Goal: Transaction & Acquisition: Purchase product/service

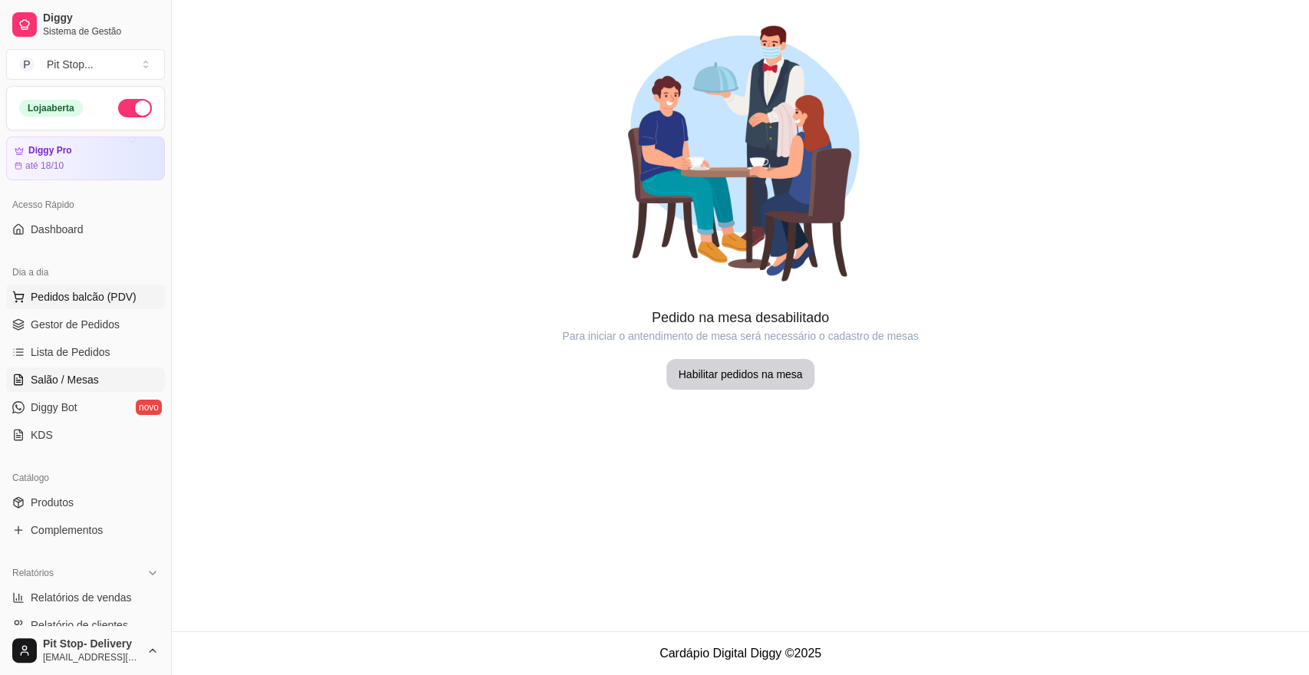
click at [62, 294] on span "Pedidos balcão (PDV)" at bounding box center [84, 296] width 106 height 15
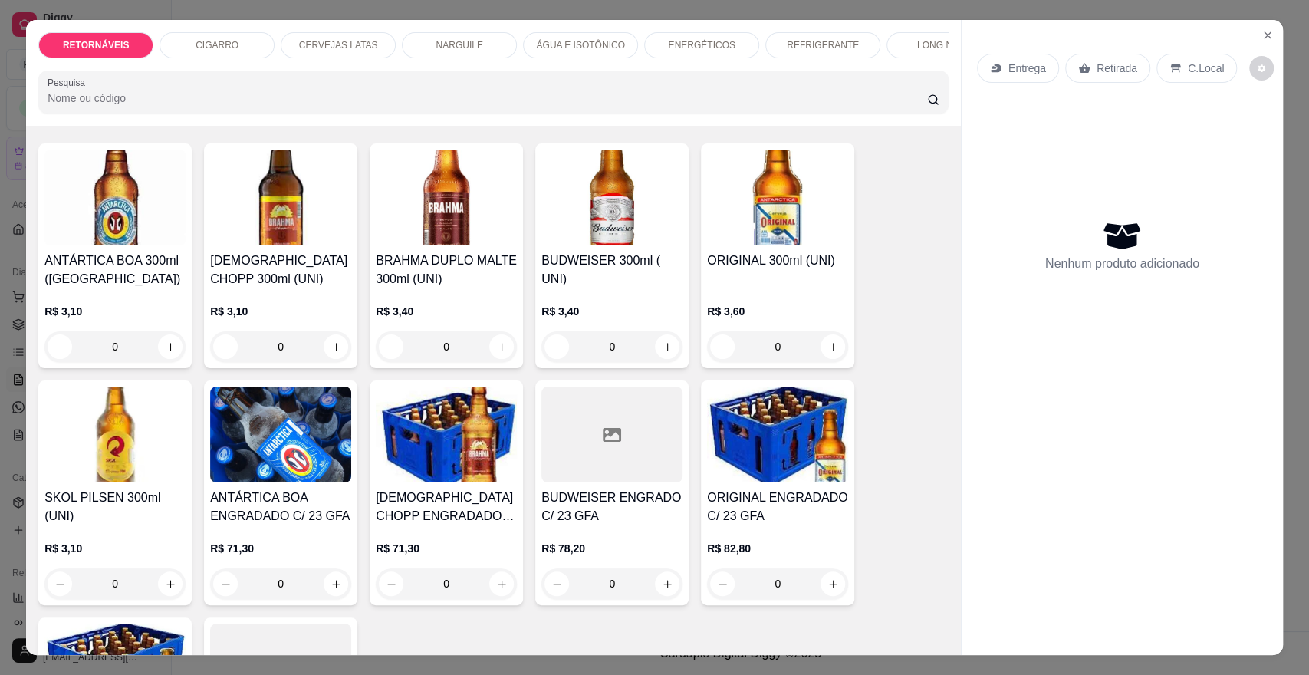
scroll to position [85, 0]
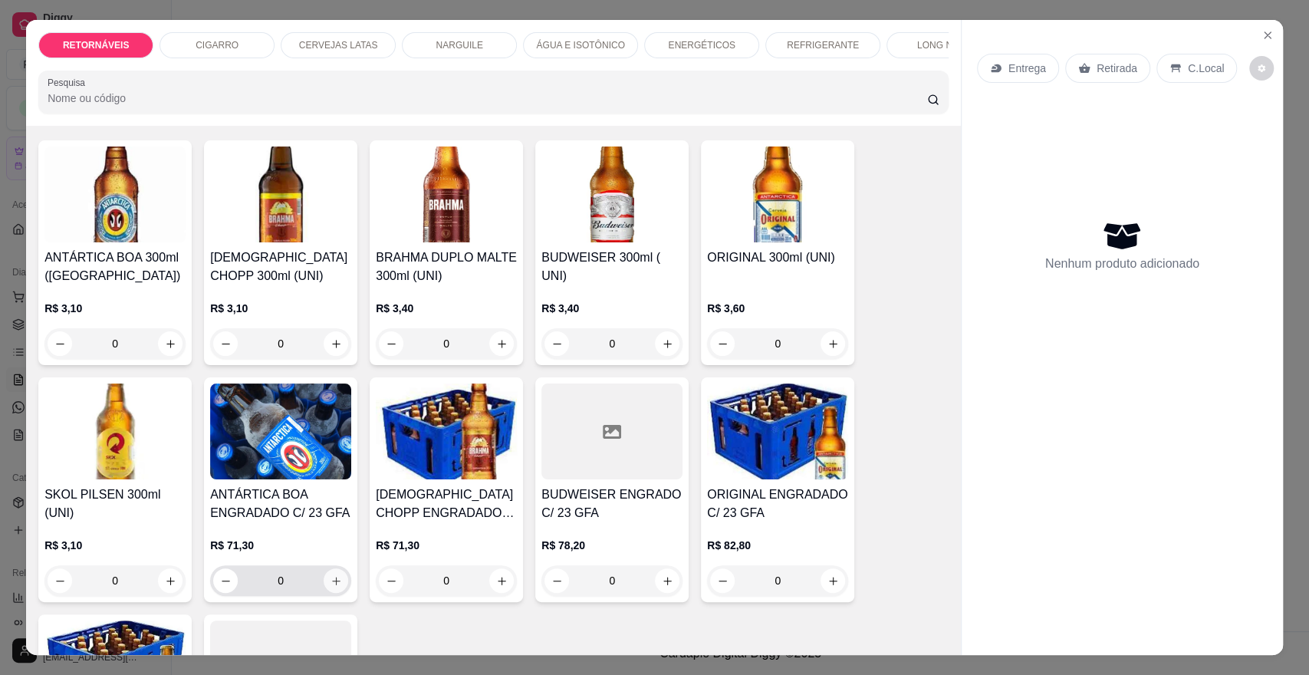
click at [331, 587] on icon "increase-product-quantity" at bounding box center [337, 581] width 12 height 12
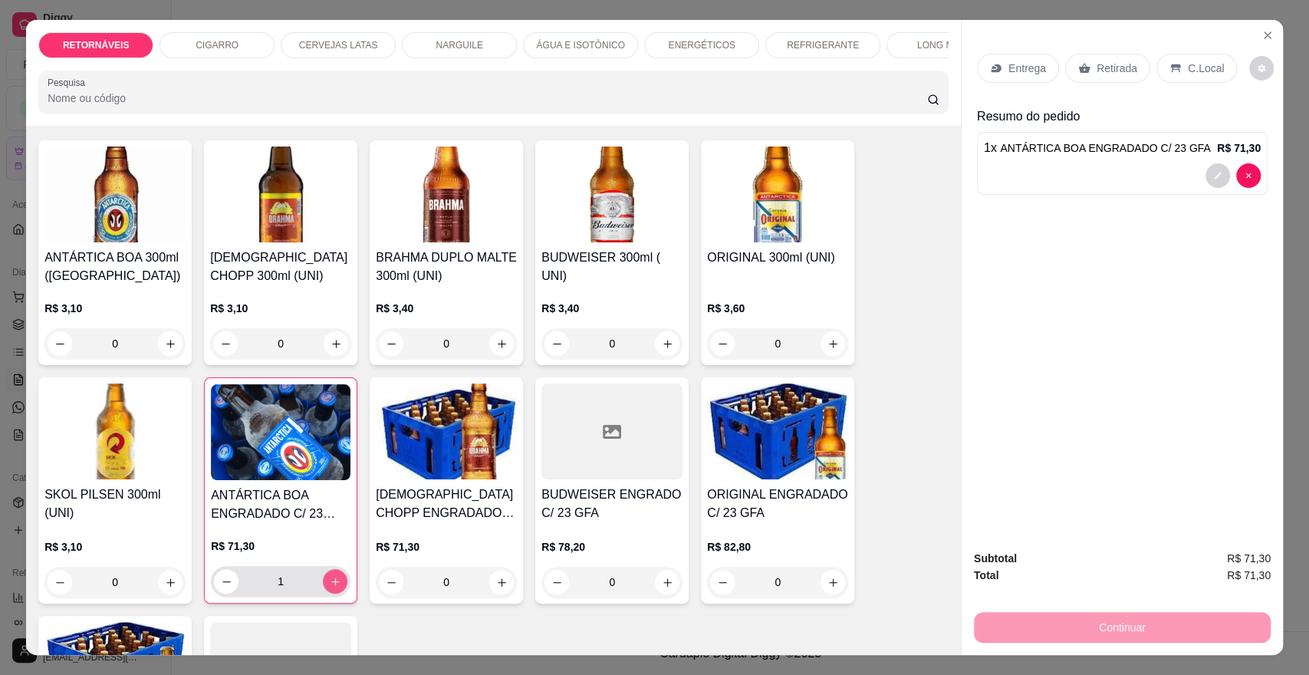
type input "1"
click at [1008, 74] on p "Entrega" at bounding box center [1027, 68] width 38 height 15
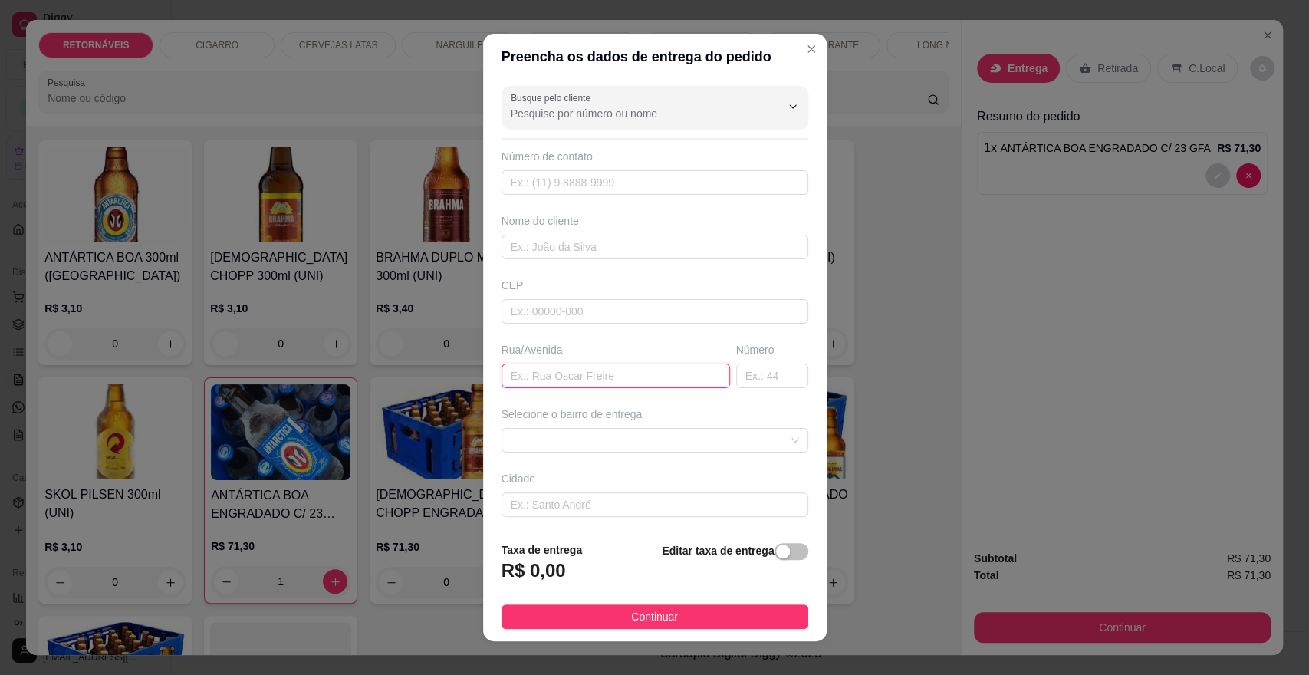
click at [588, 380] on input "text" at bounding box center [616, 375] width 229 height 25
type input "RUA DOS LIRIOS"
click at [738, 370] on input "text" at bounding box center [772, 375] width 72 height 25
click at [699, 428] on div at bounding box center [655, 440] width 307 height 25
type input "08"
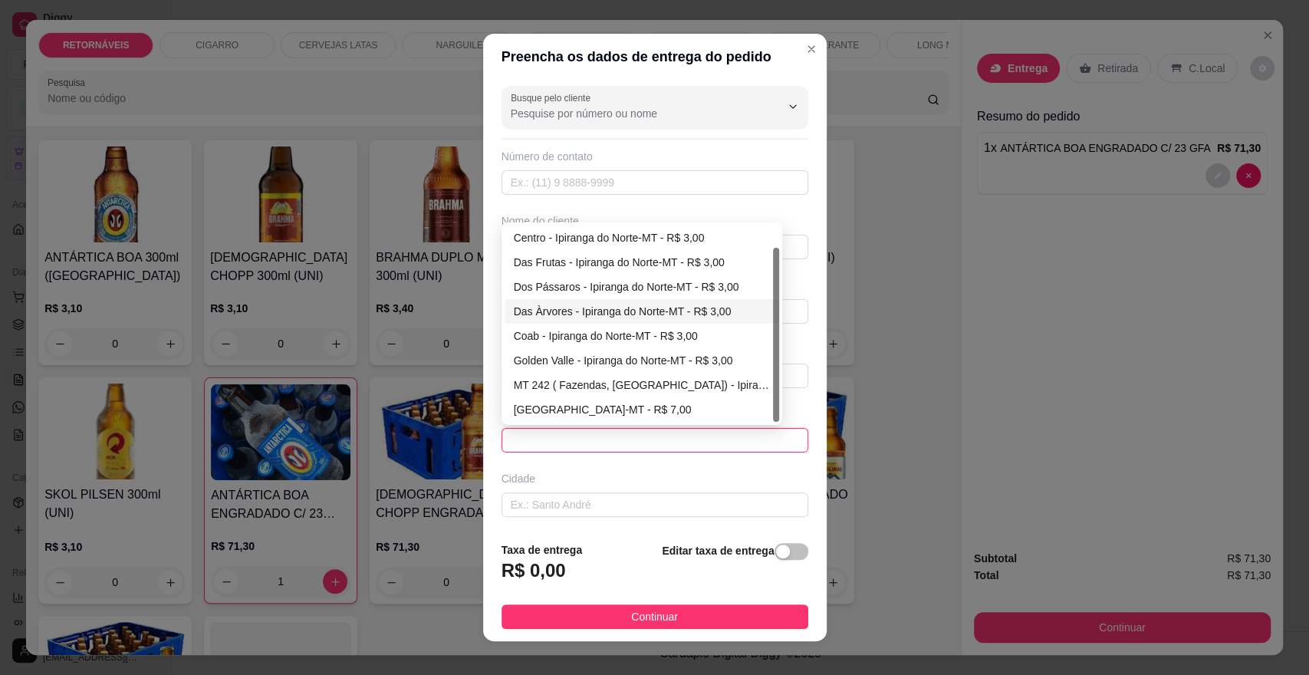
scroll to position [25, 0]
click at [559, 410] on div "Das Flores - Ipiranga do Norte-MT - R$ 3,00" at bounding box center [642, 409] width 256 height 17
type input "Ipiranga do Norte-MT"
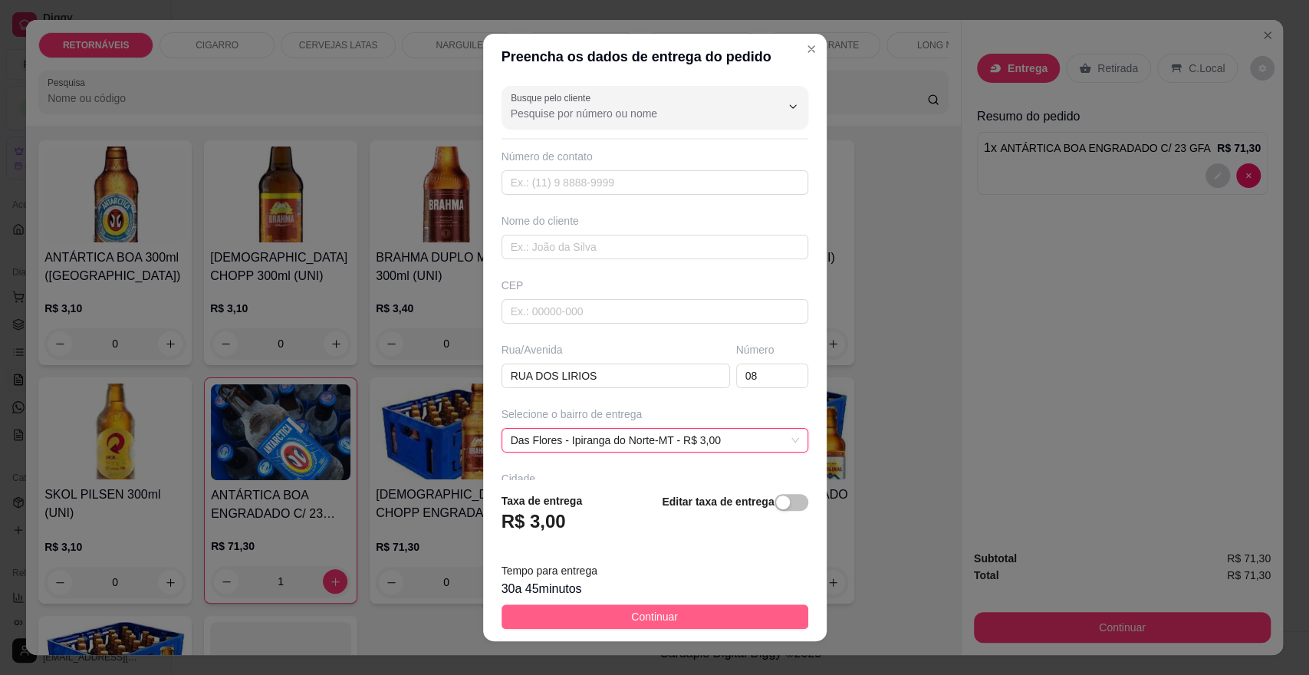
click at [655, 620] on span "Continuar" at bounding box center [654, 616] width 47 height 17
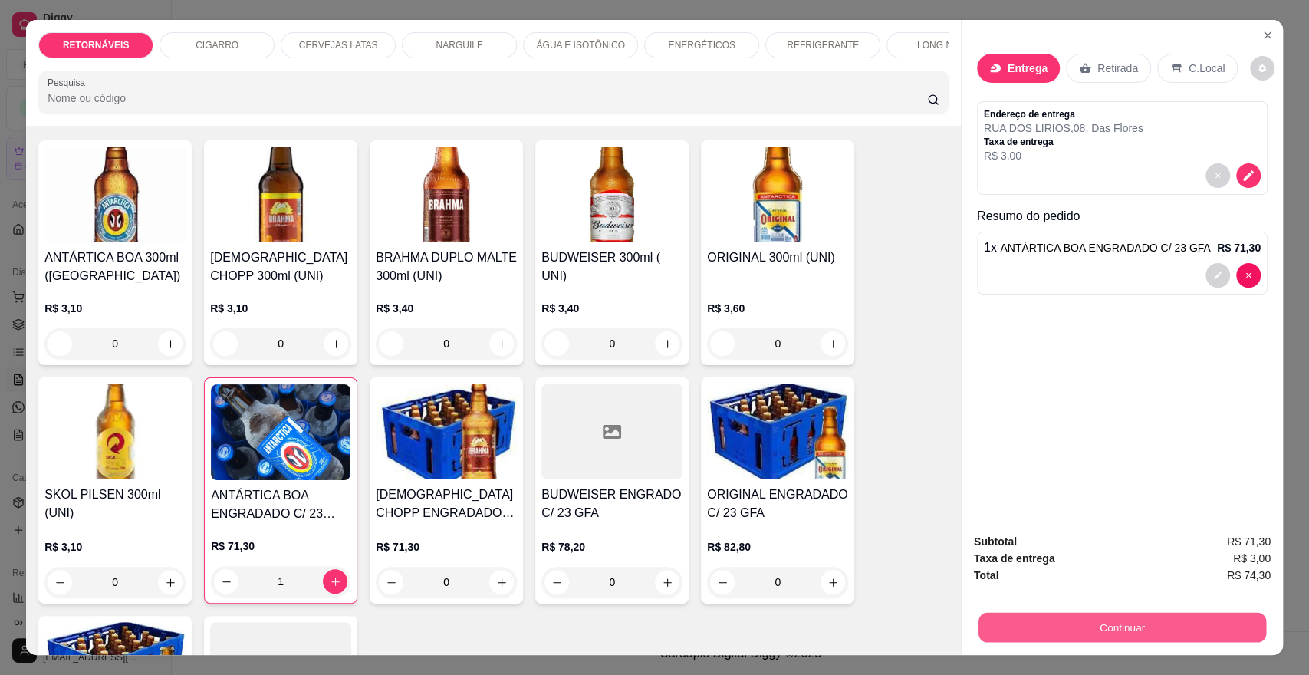
click at [1133, 629] on button "Continuar" at bounding box center [1122, 627] width 288 height 30
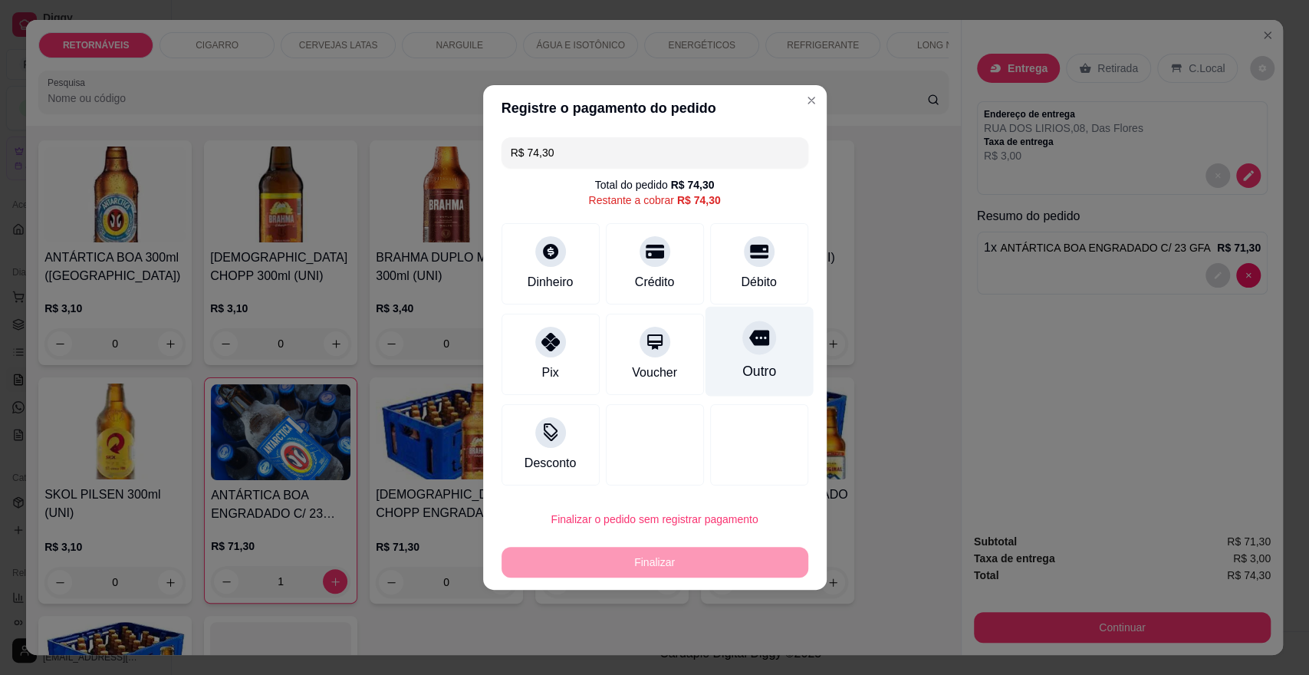
click at [748, 347] on icon at bounding box center [758, 337] width 20 height 20
type input "R$ 0,00"
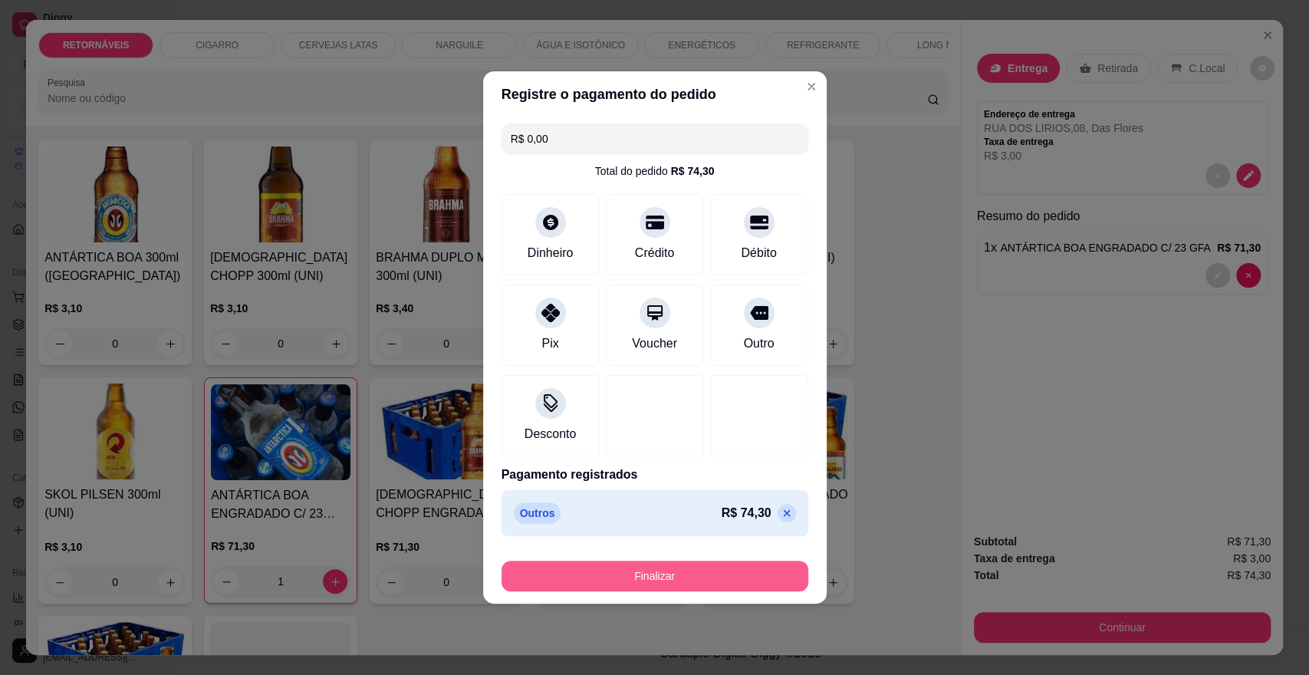
click at [681, 576] on button "Finalizar" at bounding box center [655, 576] width 307 height 31
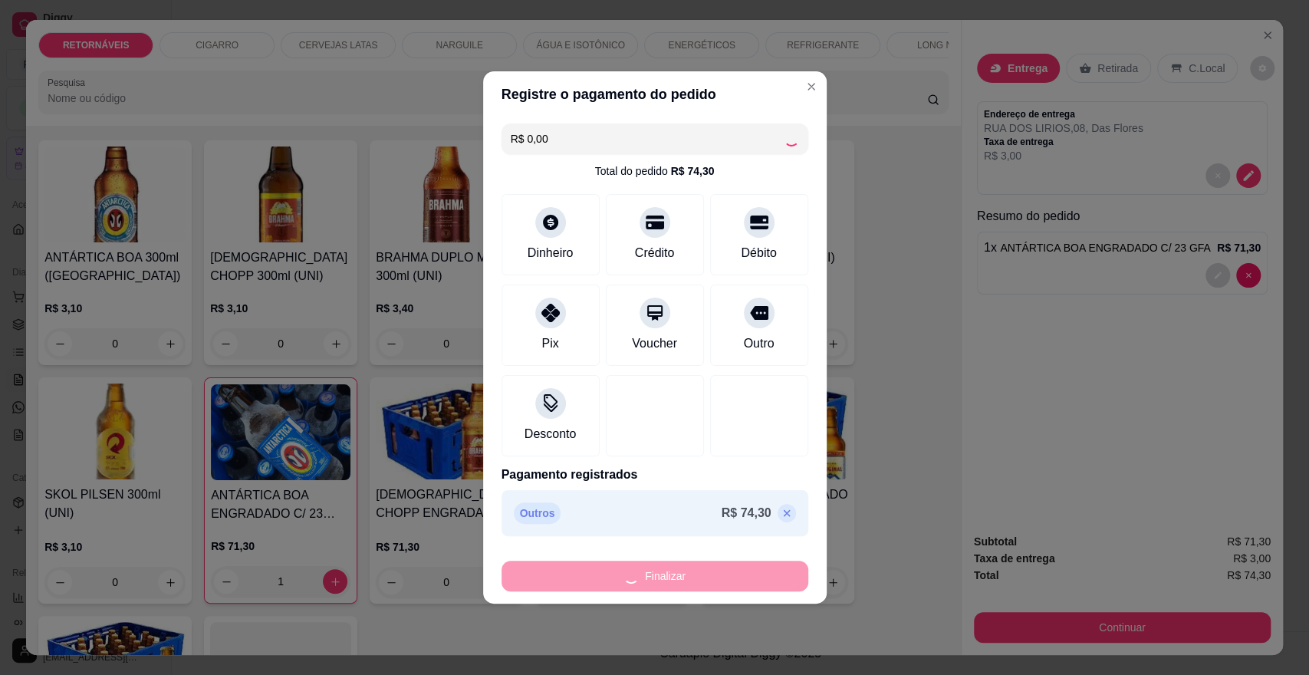
type input "0"
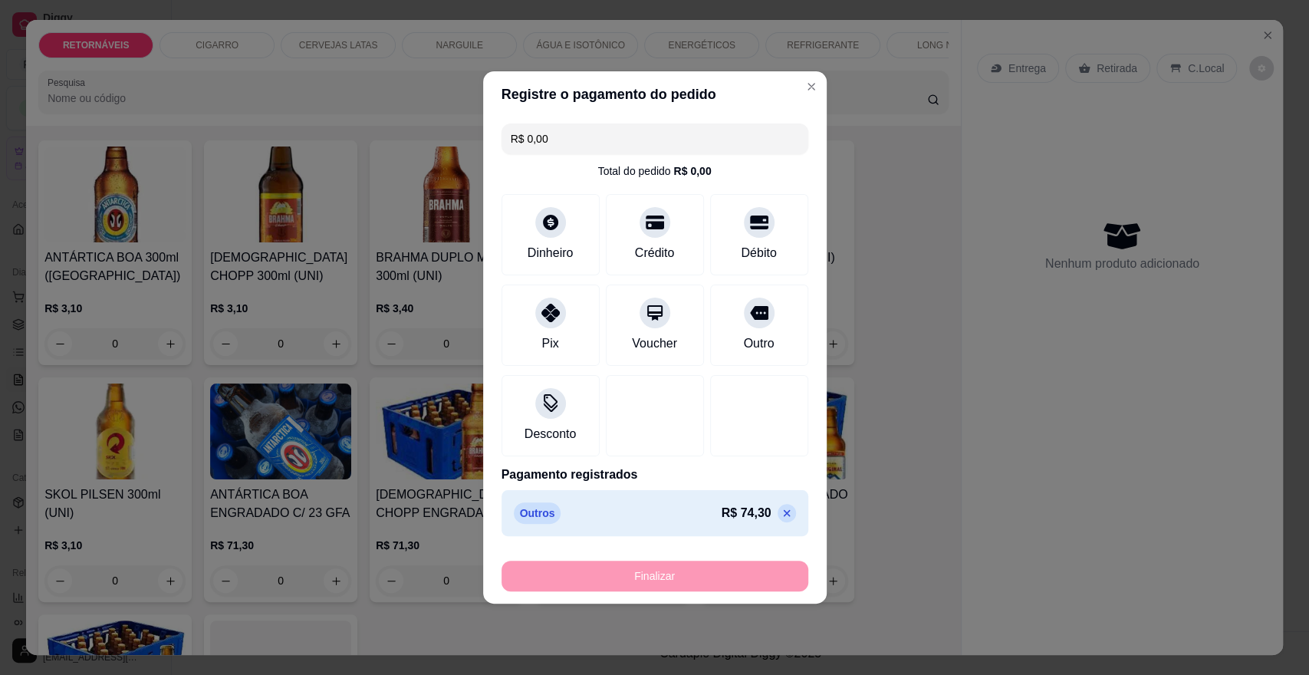
type input "-R$ 74,30"
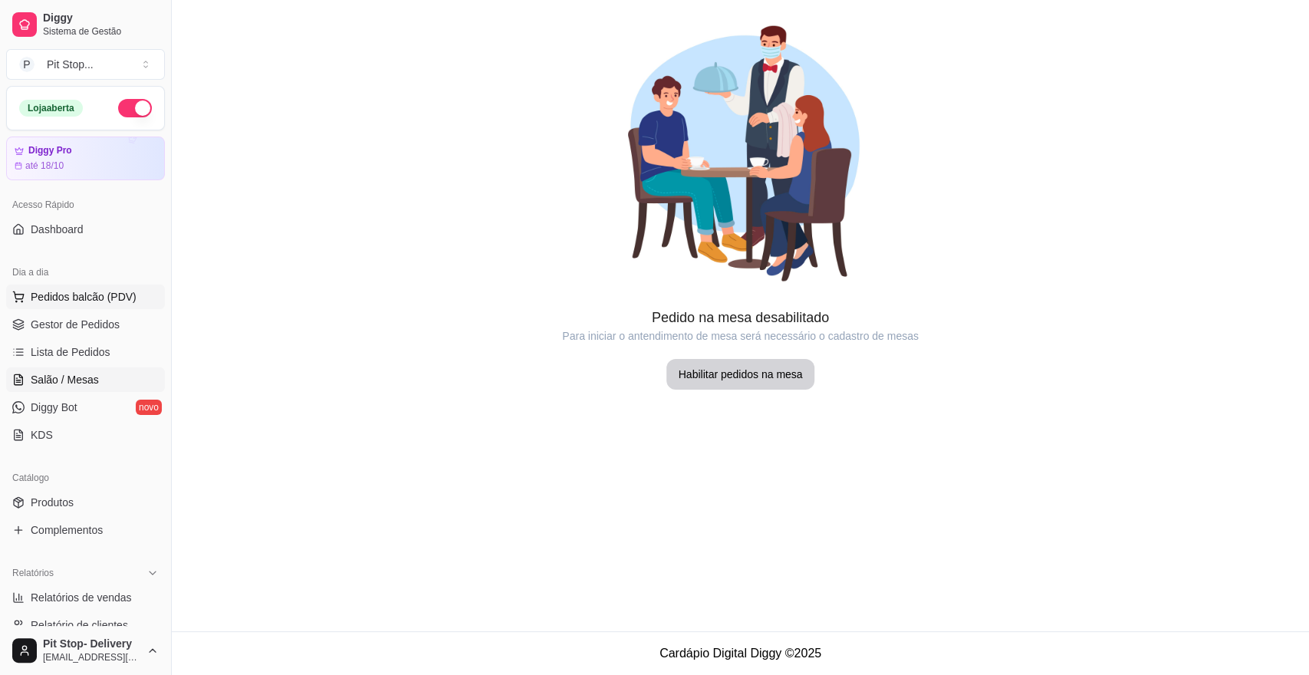
click at [80, 300] on span "Pedidos balcão (PDV)" at bounding box center [84, 296] width 106 height 15
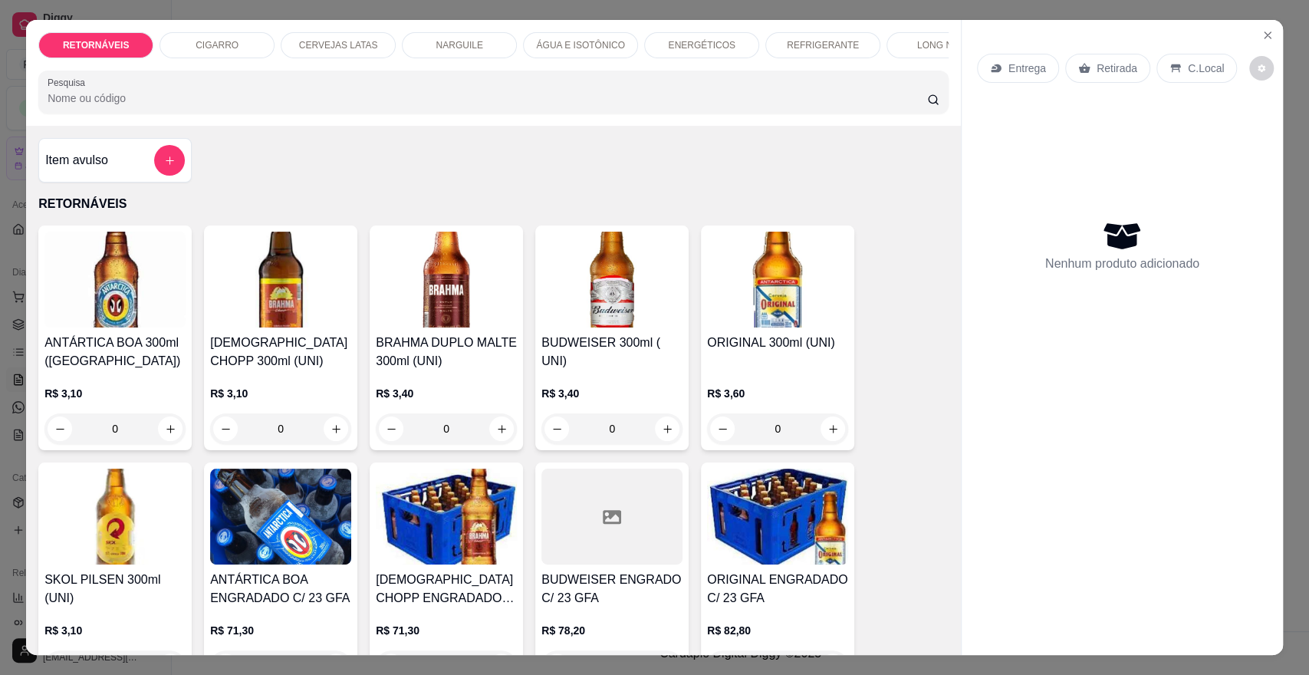
click at [1261, 40] on icon "Close" at bounding box center [1267, 35] width 12 height 12
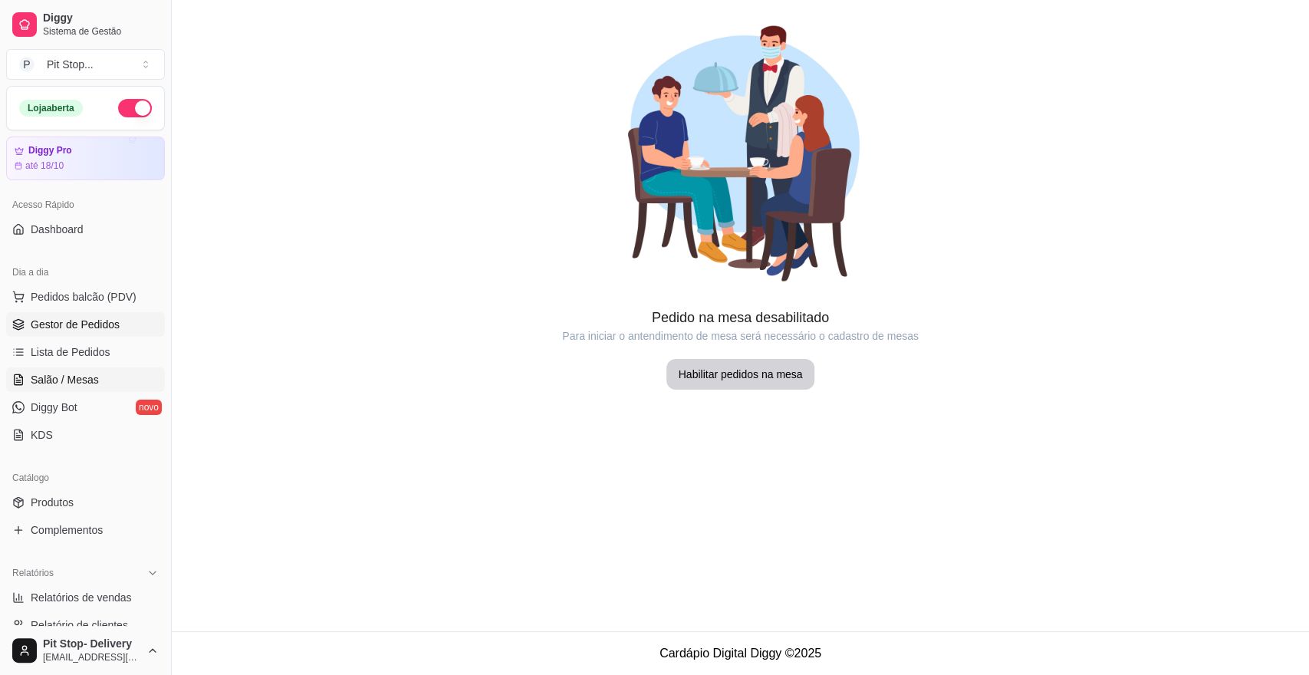
click at [117, 322] on link "Gestor de Pedidos" at bounding box center [85, 324] width 159 height 25
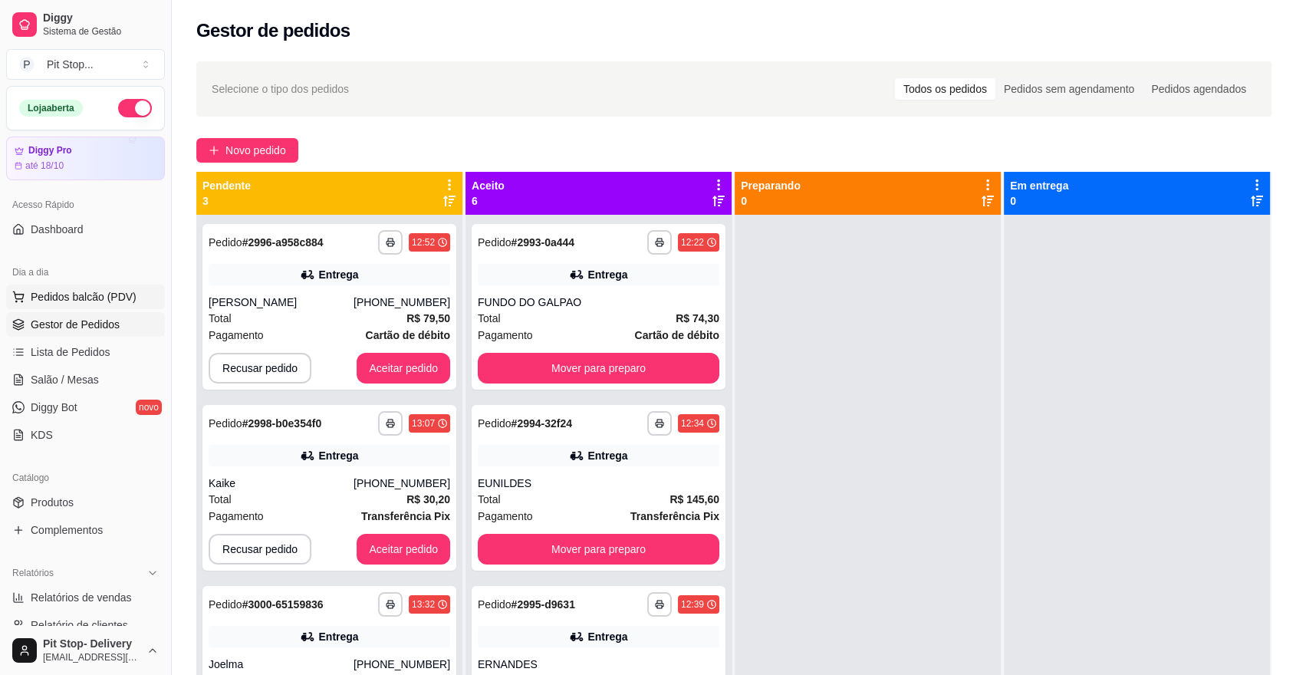
click at [92, 296] on span "Pedidos balcão (PDV)" at bounding box center [84, 296] width 106 height 15
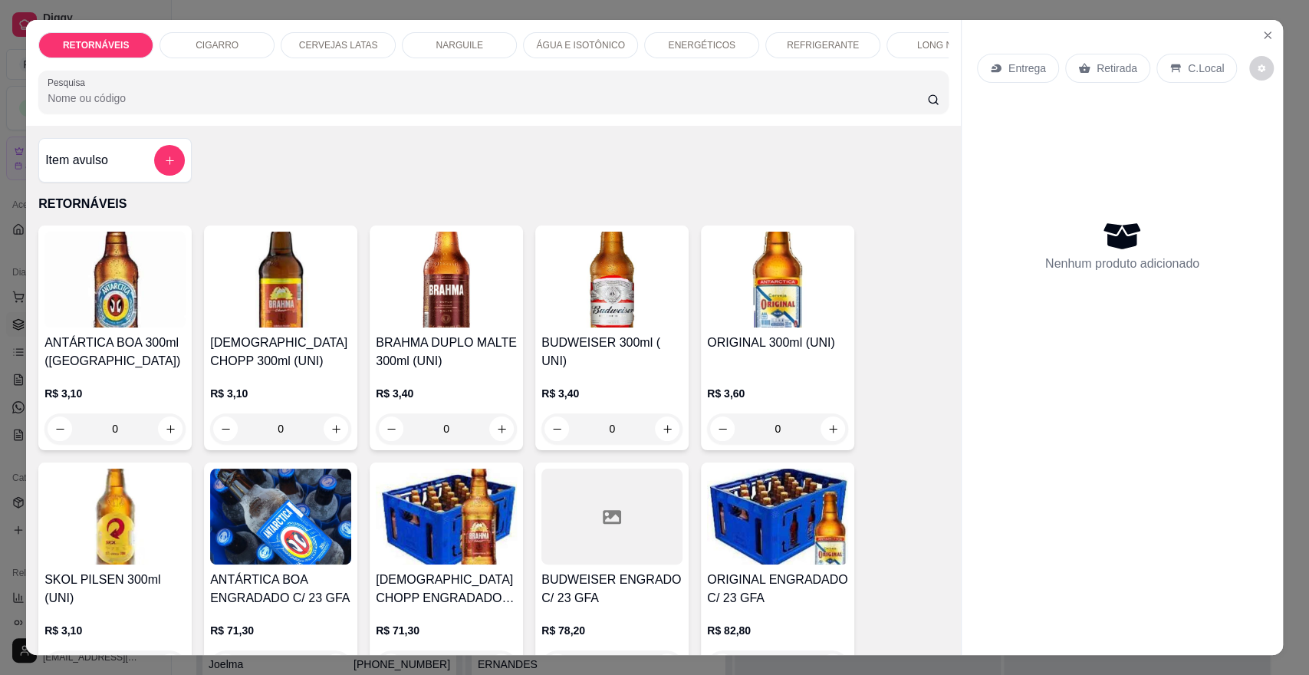
click at [116, 444] on input "0" at bounding box center [115, 428] width 86 height 31
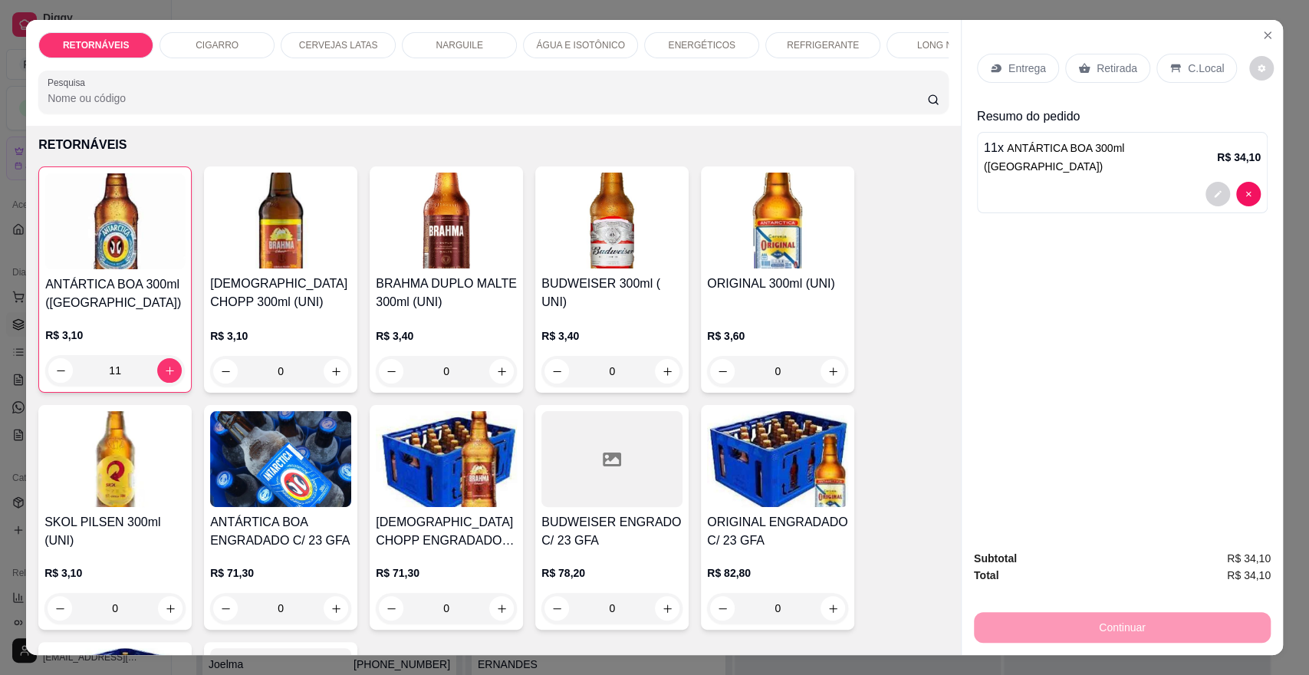
scroll to position [85, 0]
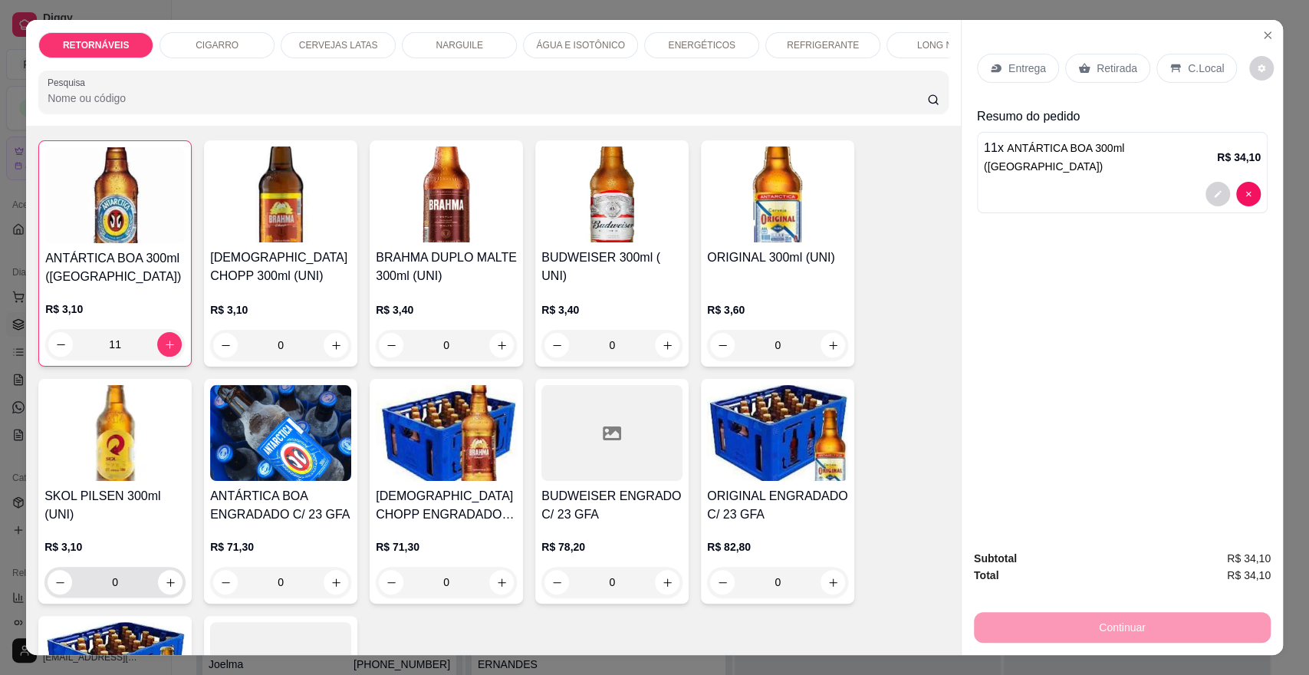
type input "11"
click at [120, 592] on input "0" at bounding box center [115, 582] width 86 height 31
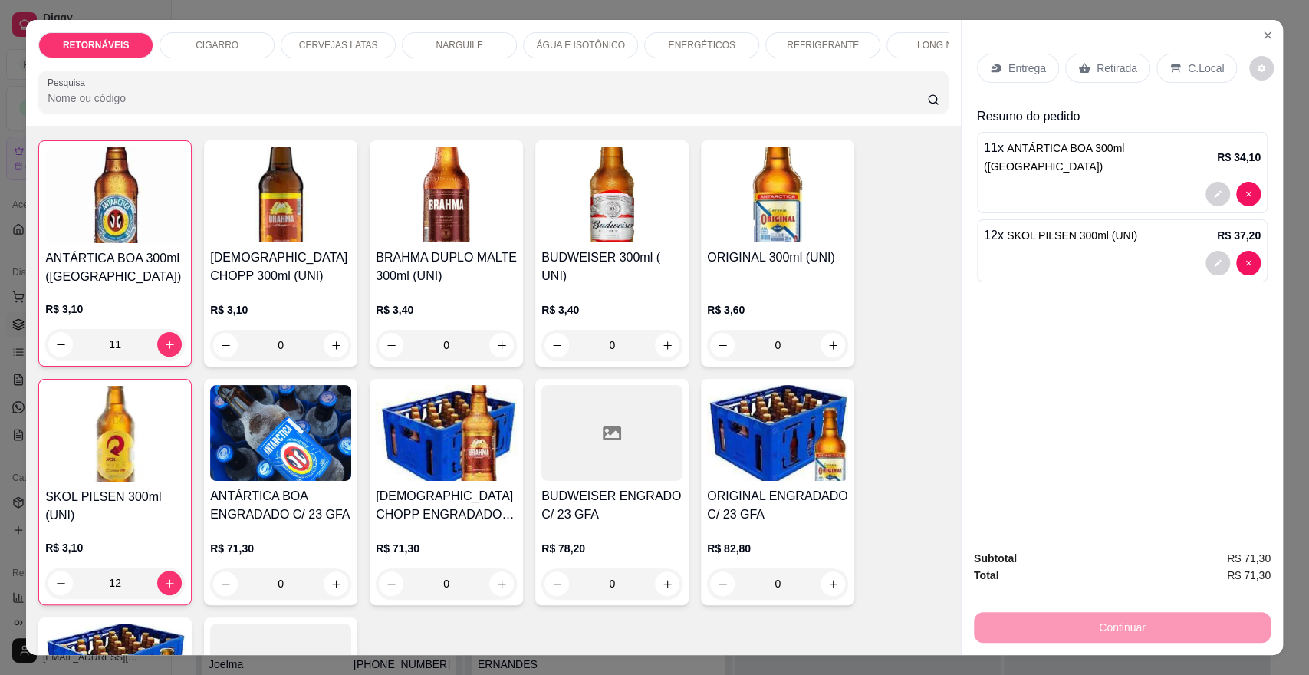
type input "12"
click at [998, 68] on div "Entrega" at bounding box center [1018, 68] width 82 height 29
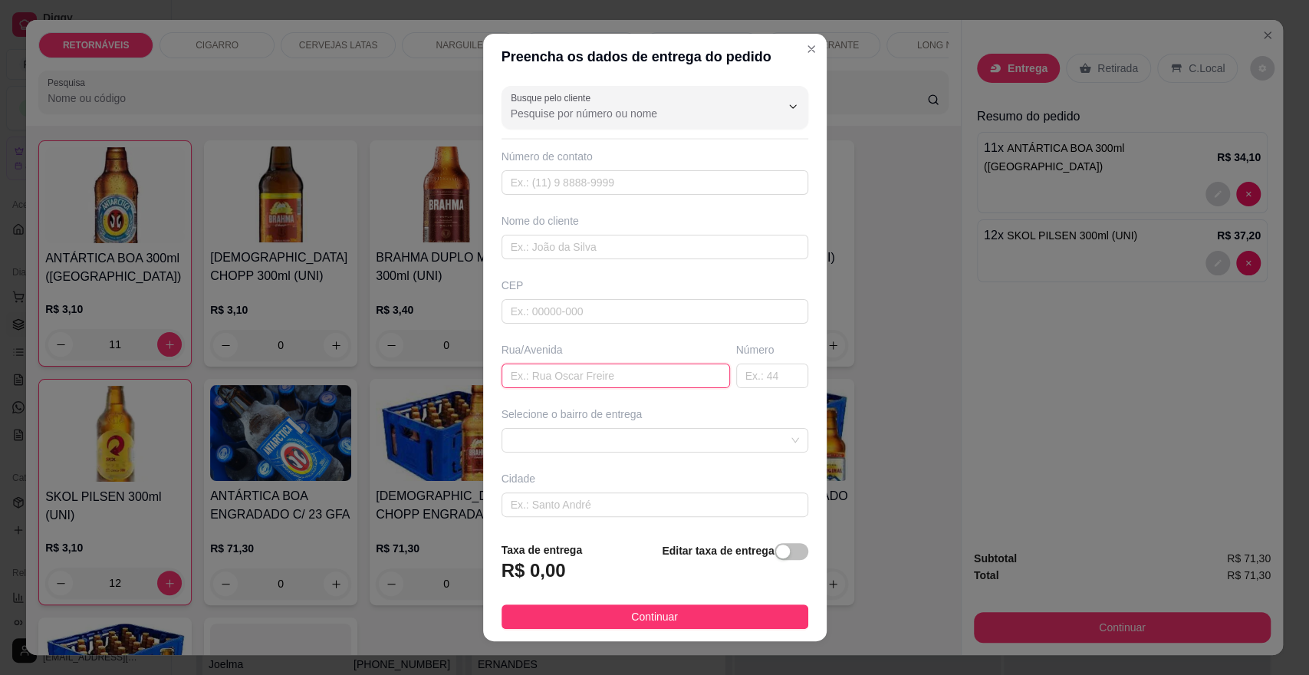
click at [610, 380] on input "text" at bounding box center [616, 375] width 229 height 25
type input "E"
click at [624, 448] on span at bounding box center [655, 440] width 288 height 23
type input "......."
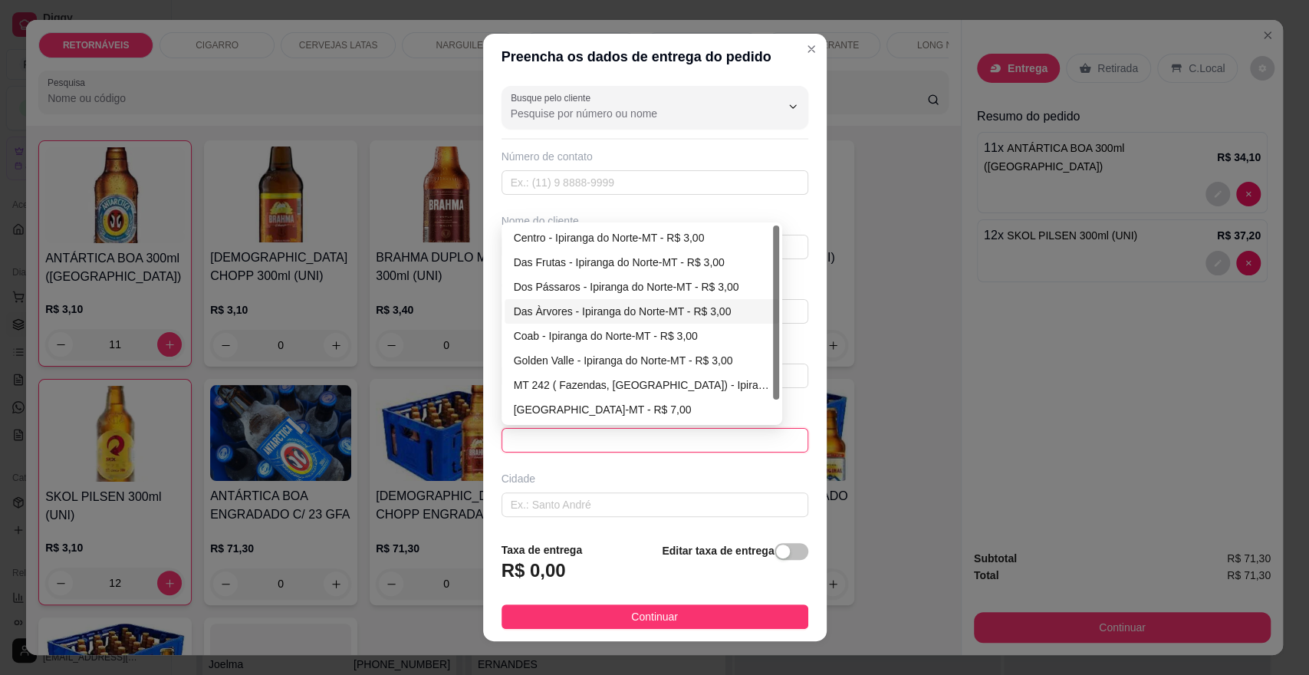
click at [572, 313] on div "Das Àrvores - Ipiranga do Norte-MT - R$ 3,00" at bounding box center [642, 311] width 256 height 17
type input "Ipiranga do Norte-MT"
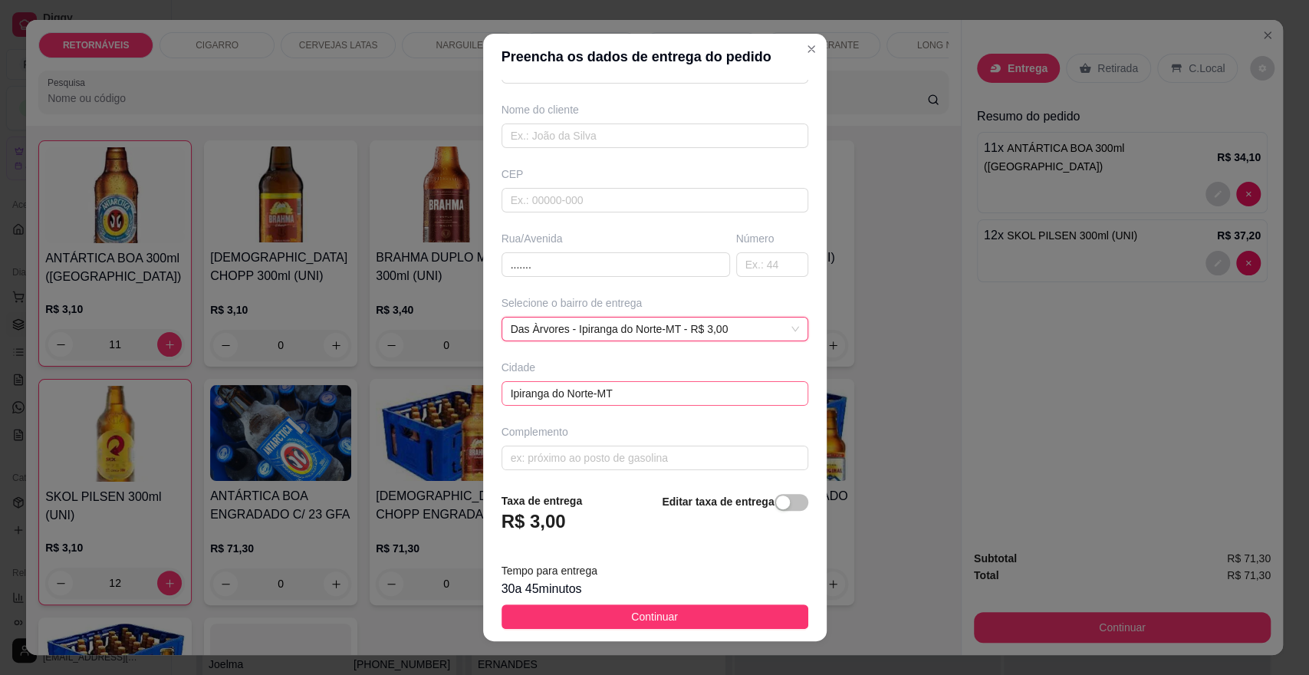
scroll to position [116, 0]
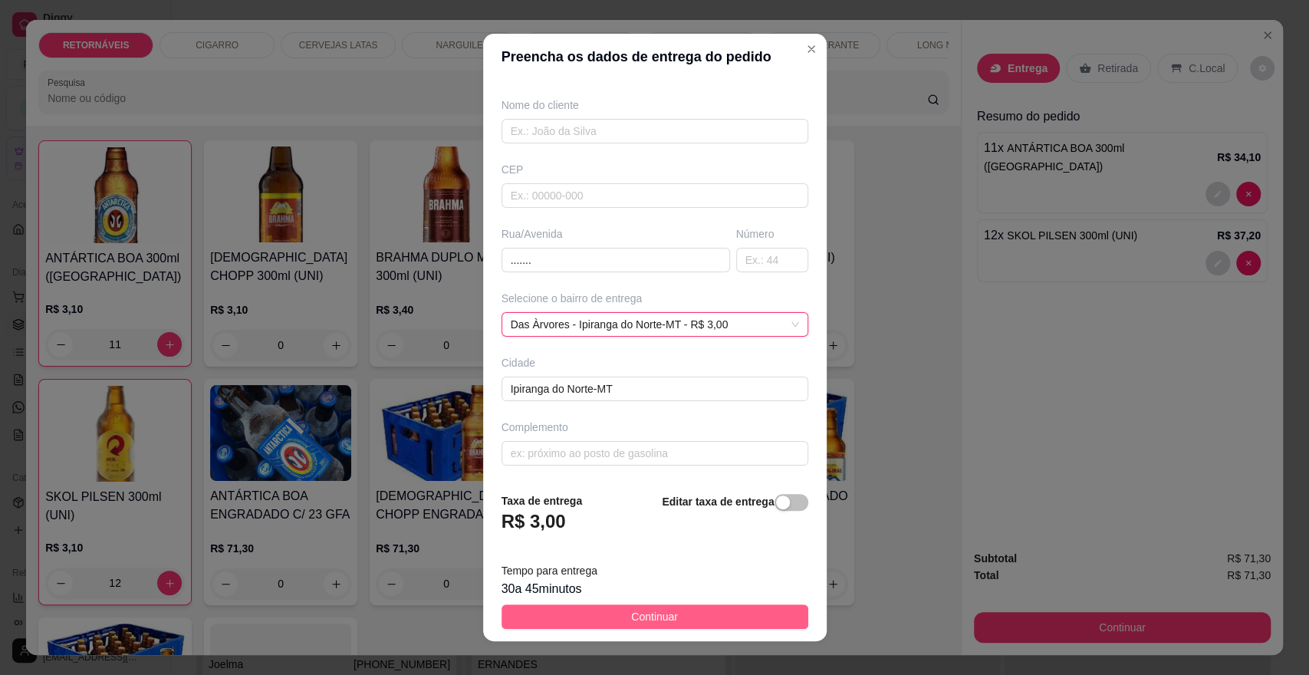
click at [649, 612] on span "Continuar" at bounding box center [654, 616] width 47 height 17
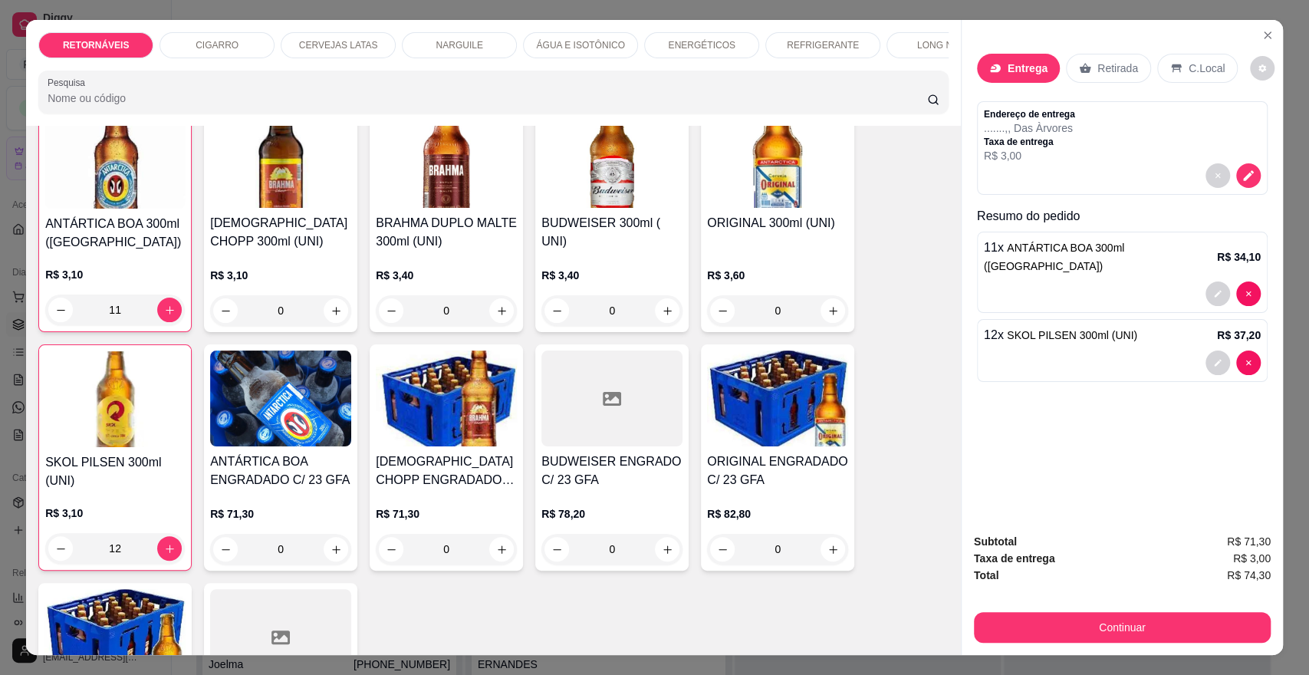
scroll to position [170, 0]
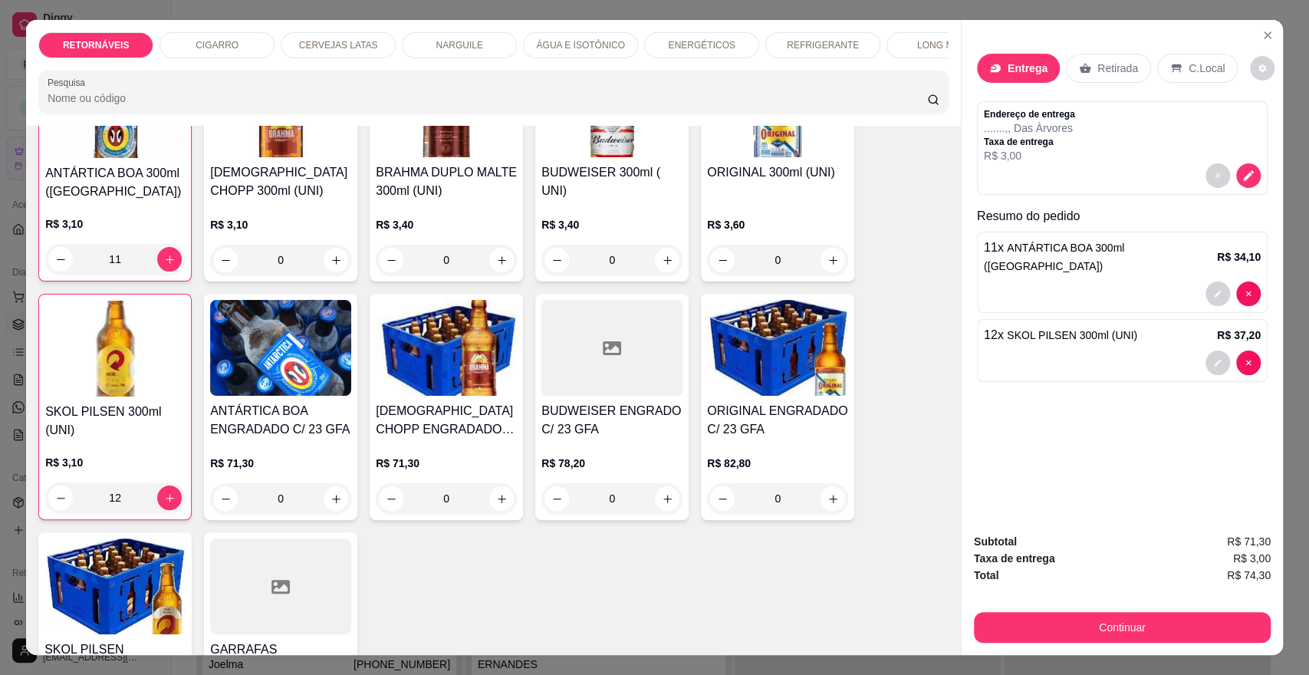
click at [701, 39] on p "ENERGÉTICOS" at bounding box center [701, 45] width 67 height 12
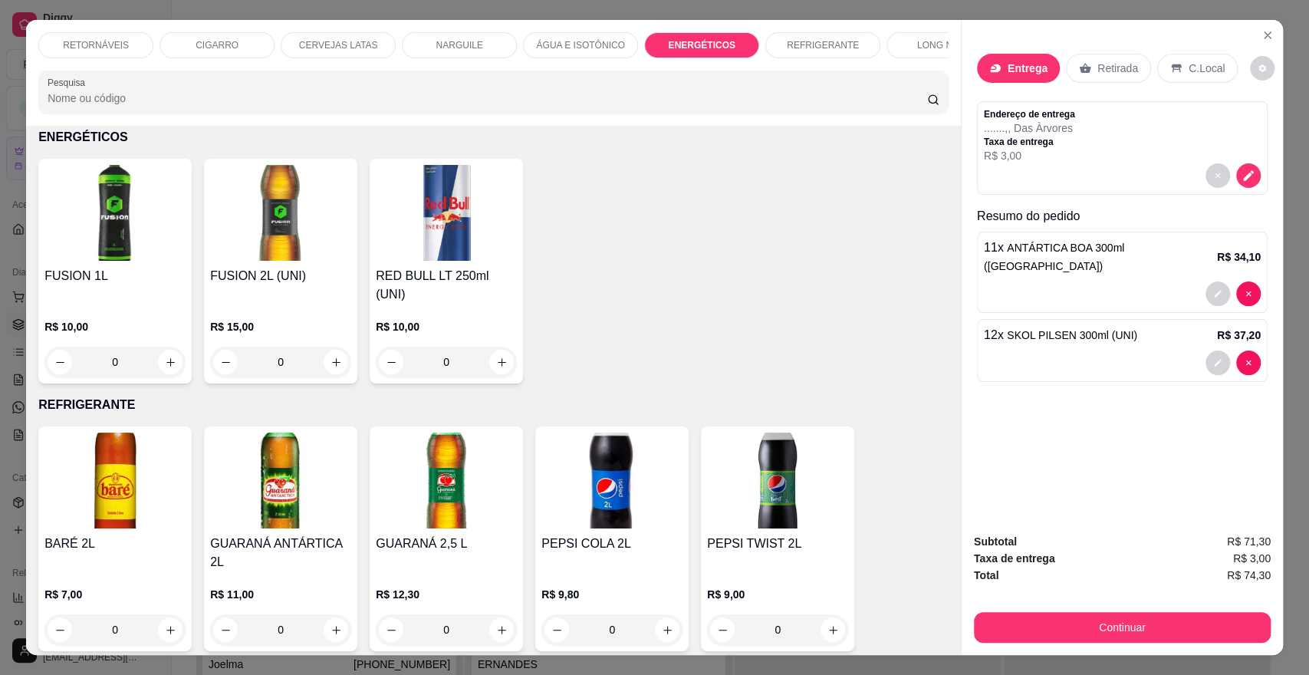
scroll to position [28, 0]
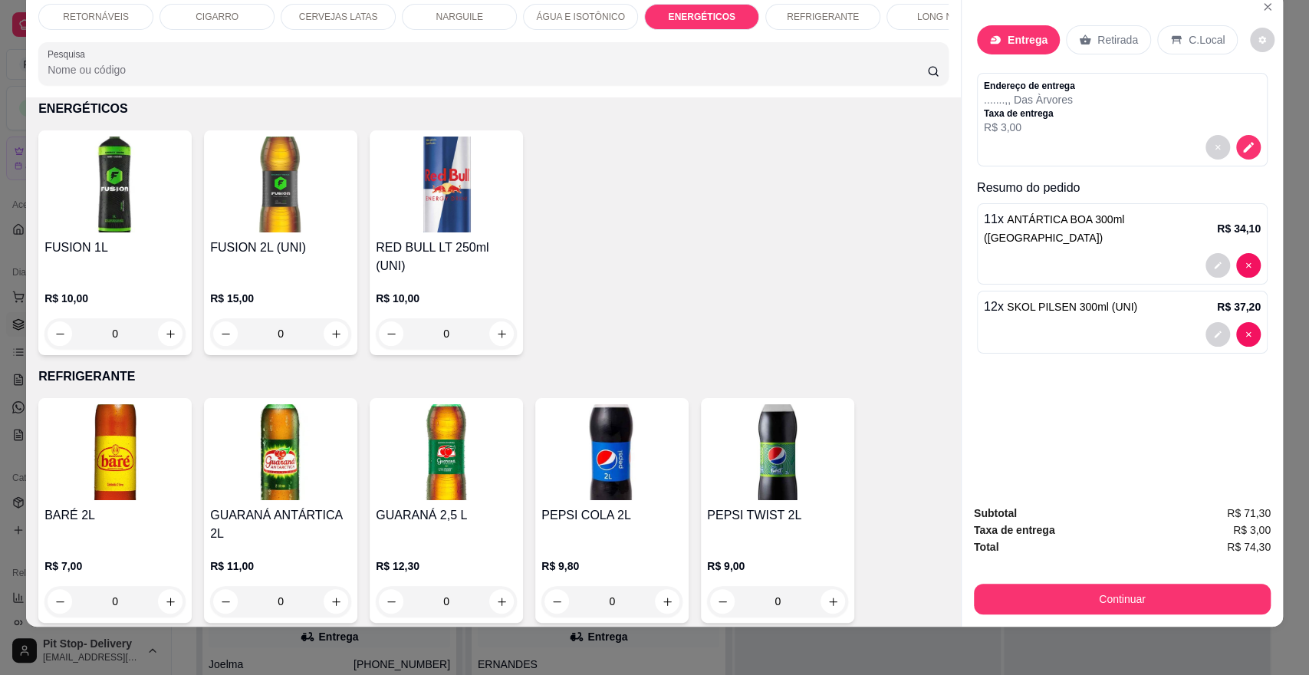
click at [809, 23] on div "REFRIGERANTE" at bounding box center [822, 17] width 115 height 26
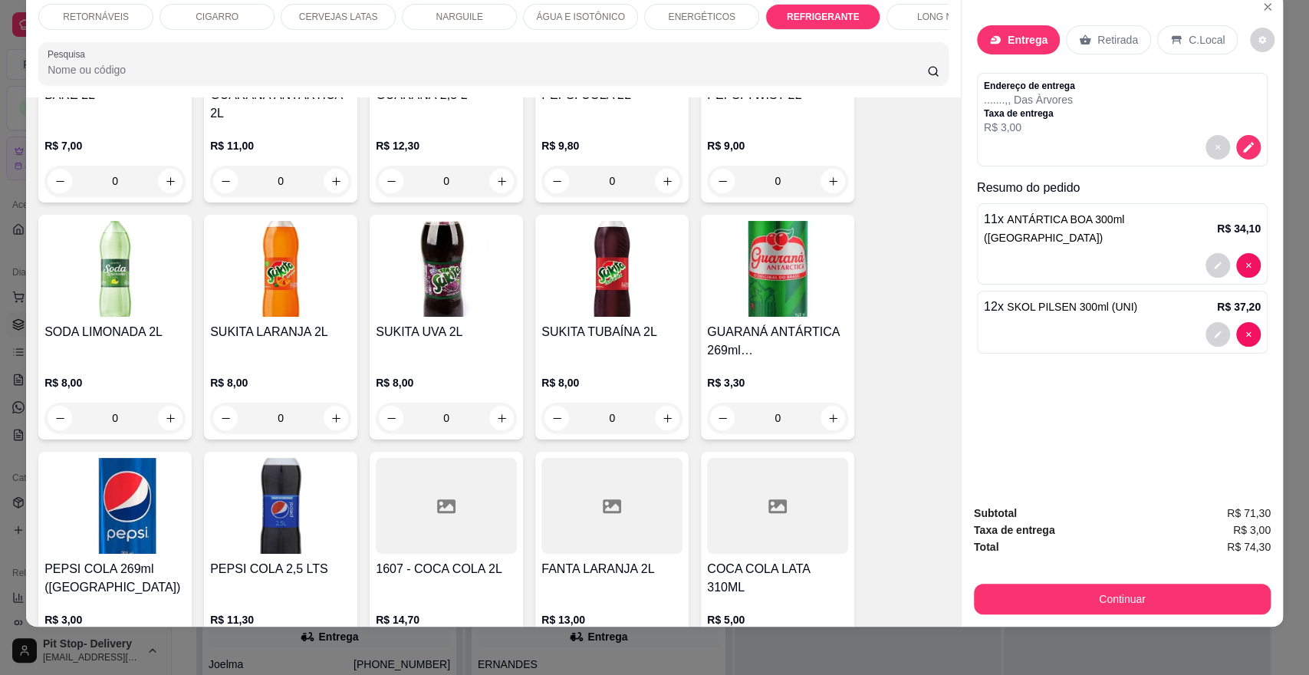
scroll to position [4690, 0]
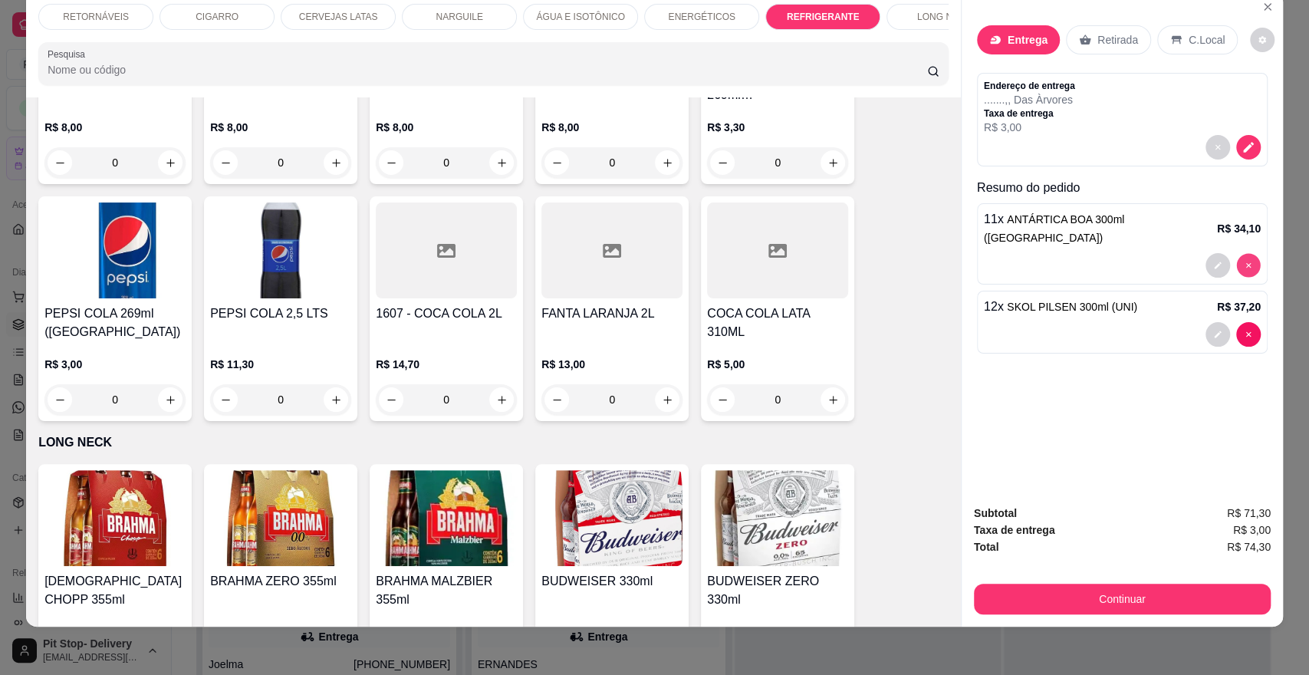
type input "0"
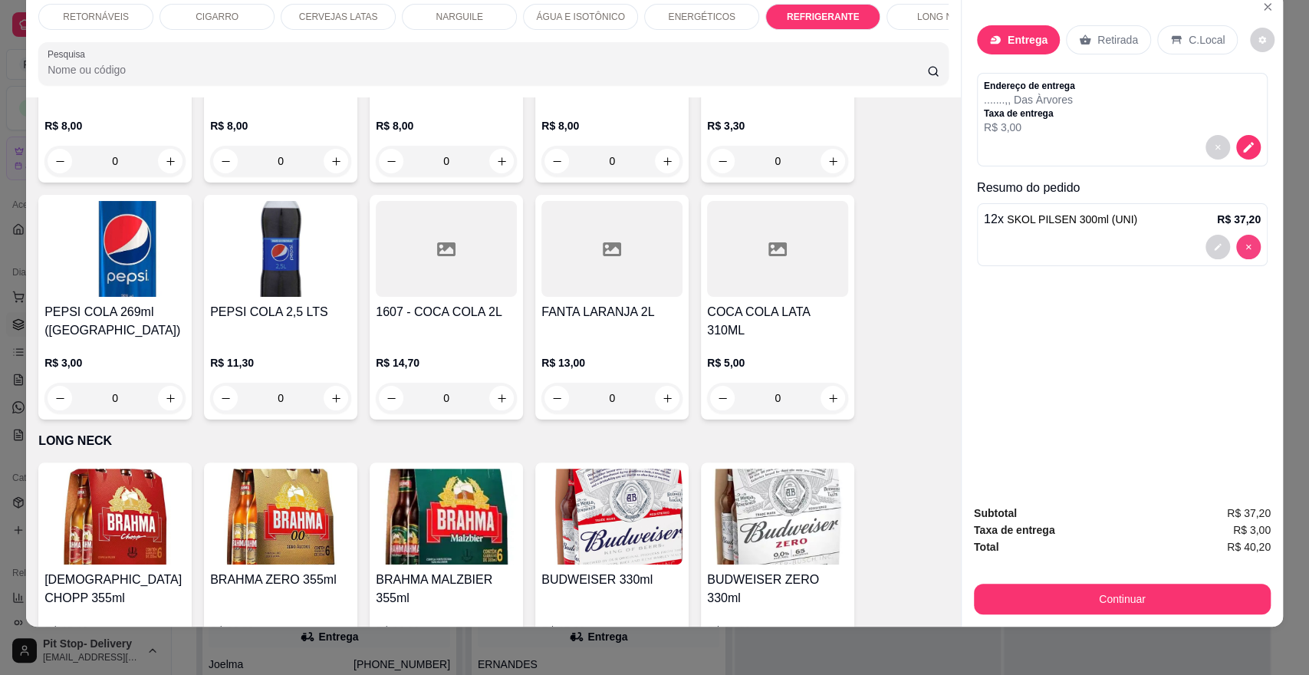
scroll to position [4688, 0]
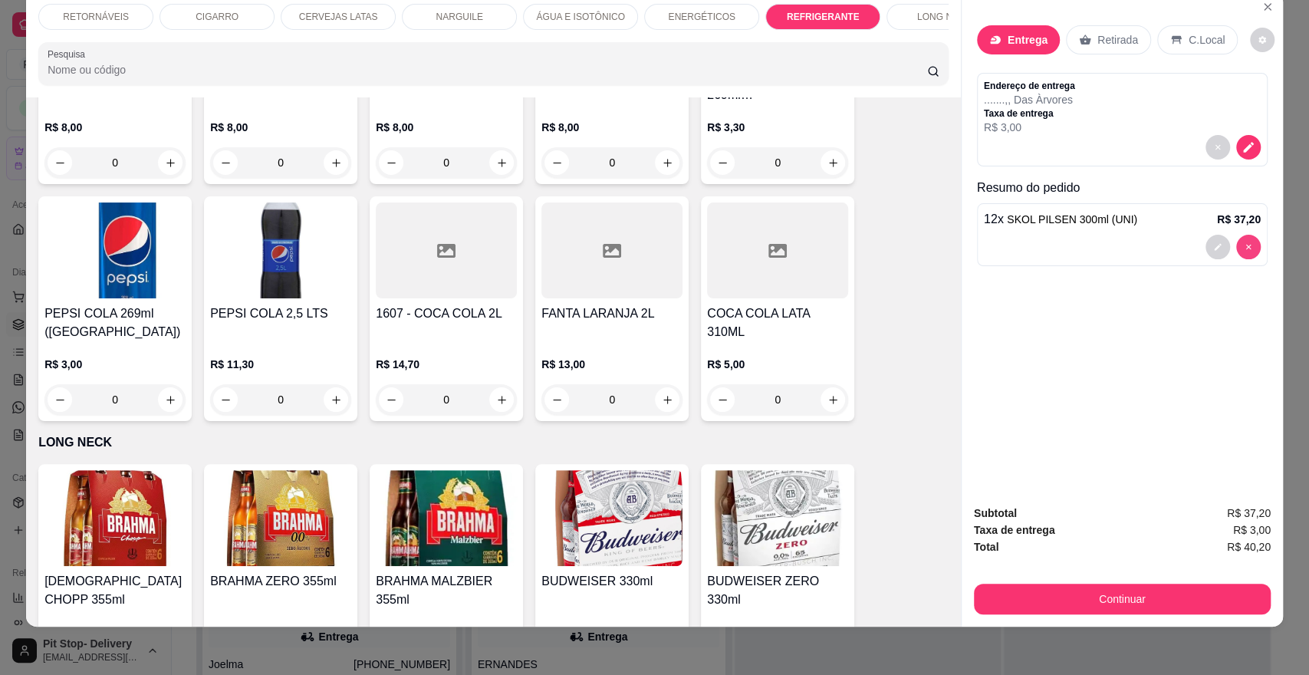
type input "0"
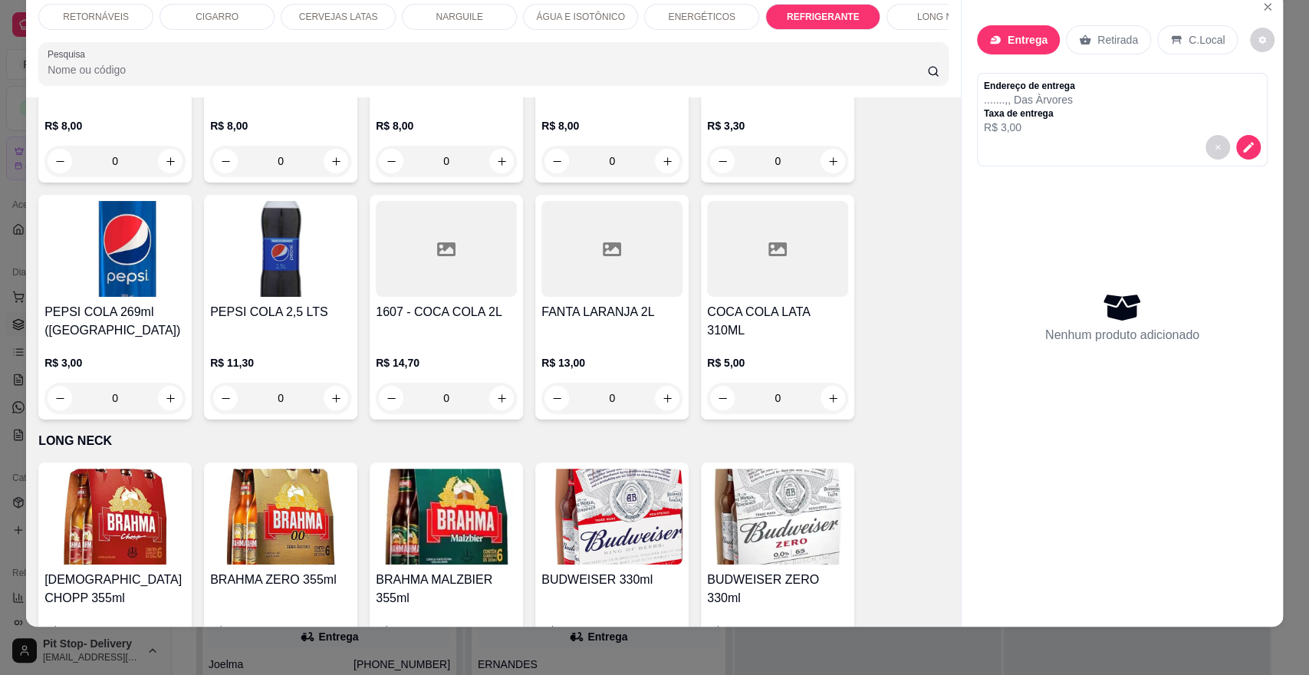
click at [301, 13] on p "CERVEJAS LATAS" at bounding box center [338, 17] width 79 height 12
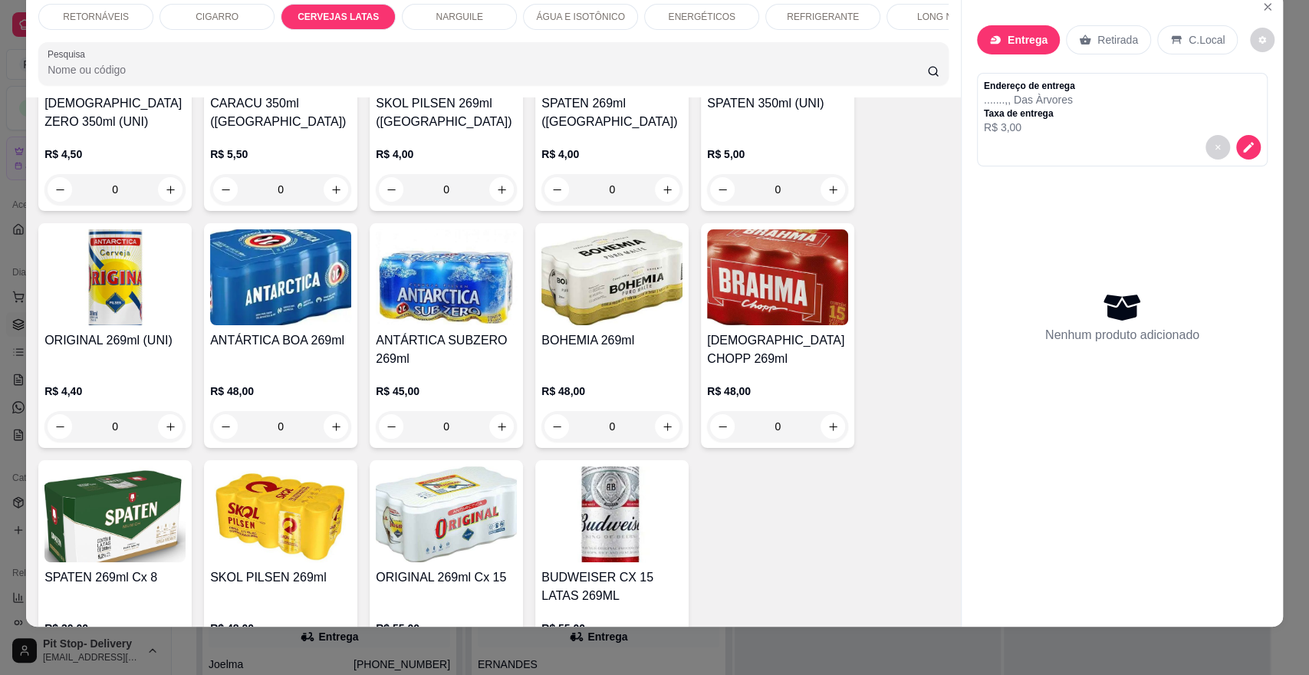
scroll to position [1978, 0]
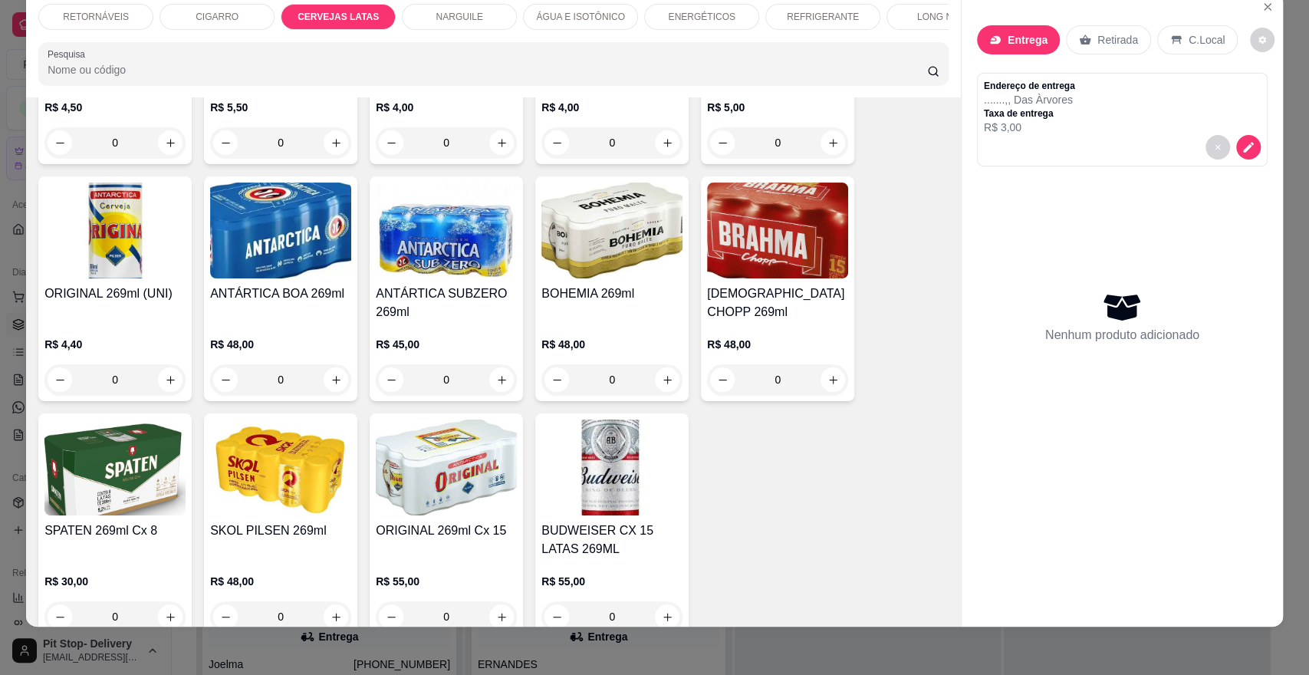
click at [448, 482] on img at bounding box center [446, 467] width 141 height 96
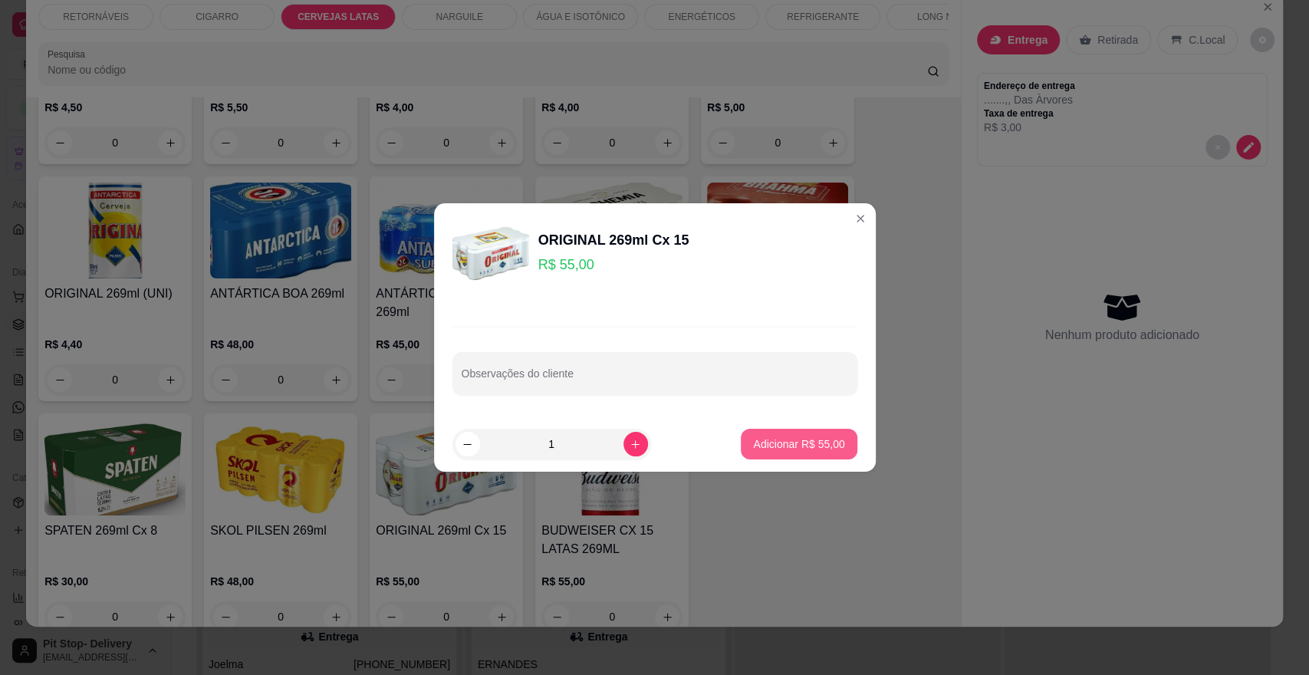
click at [804, 440] on p "Adicionar R$ 55,00" at bounding box center [798, 443] width 91 height 15
type input "1"
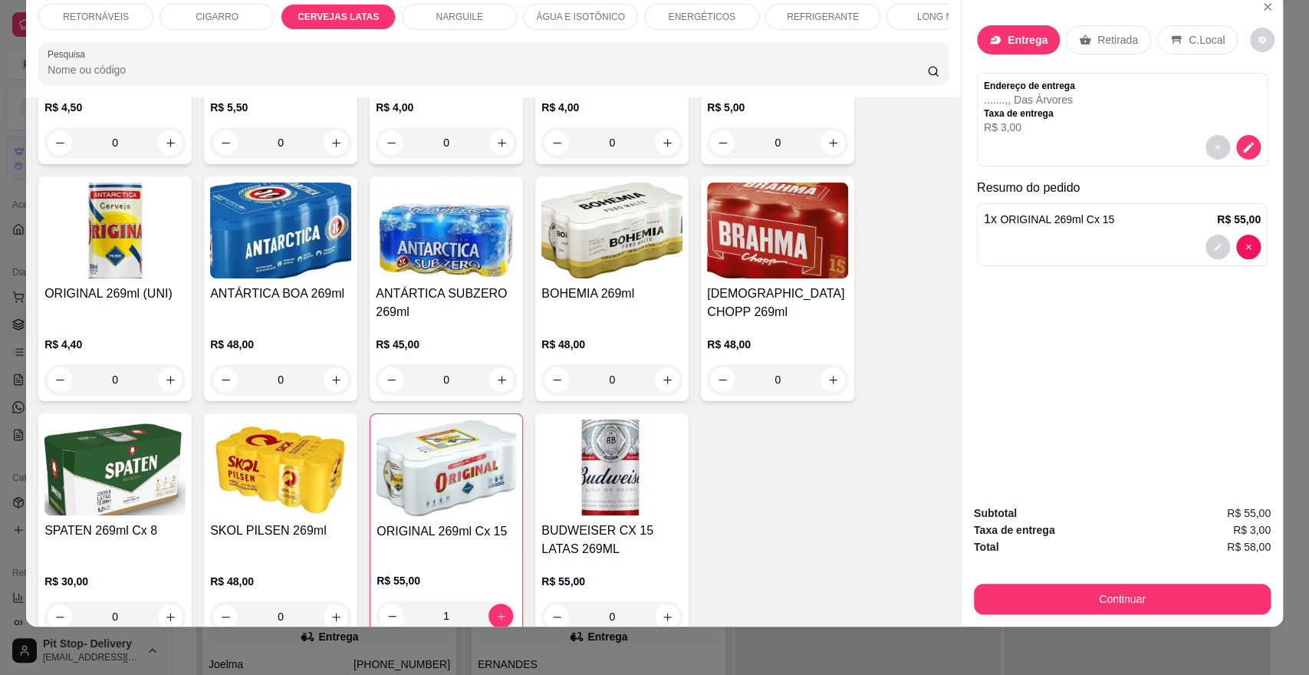
click at [224, 14] on p "CIGARRO" at bounding box center [217, 17] width 43 height 12
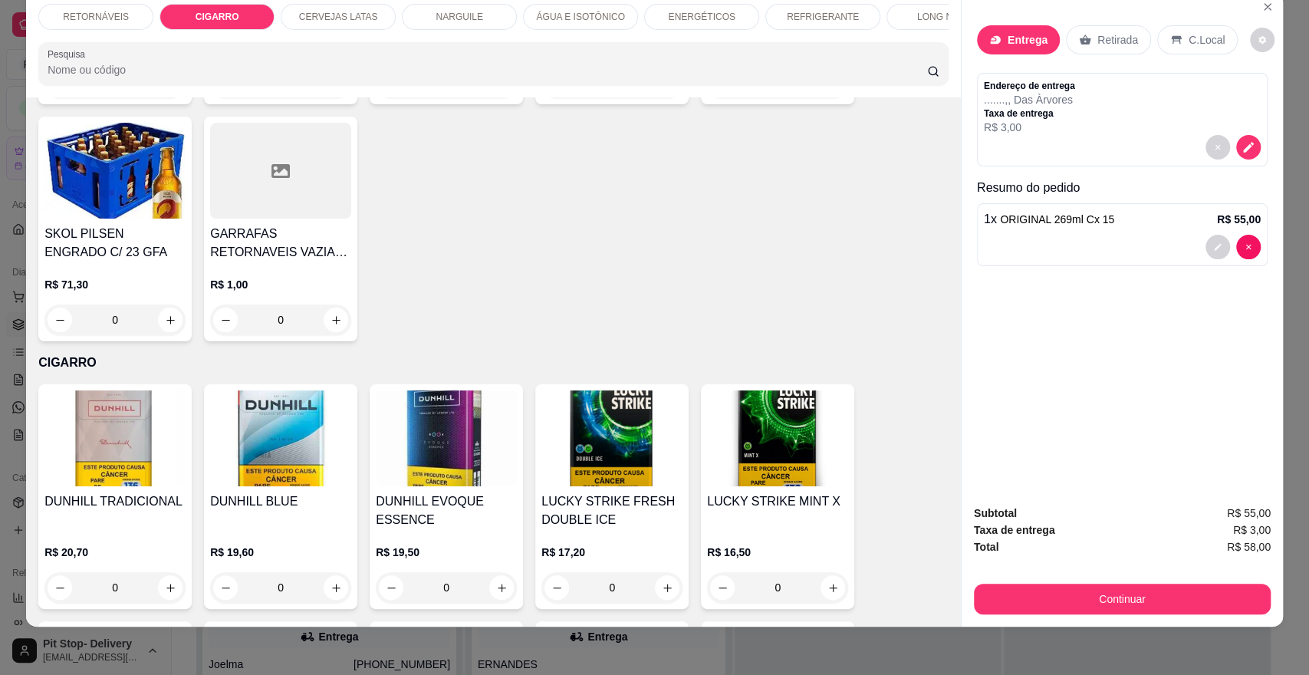
scroll to position [725, 0]
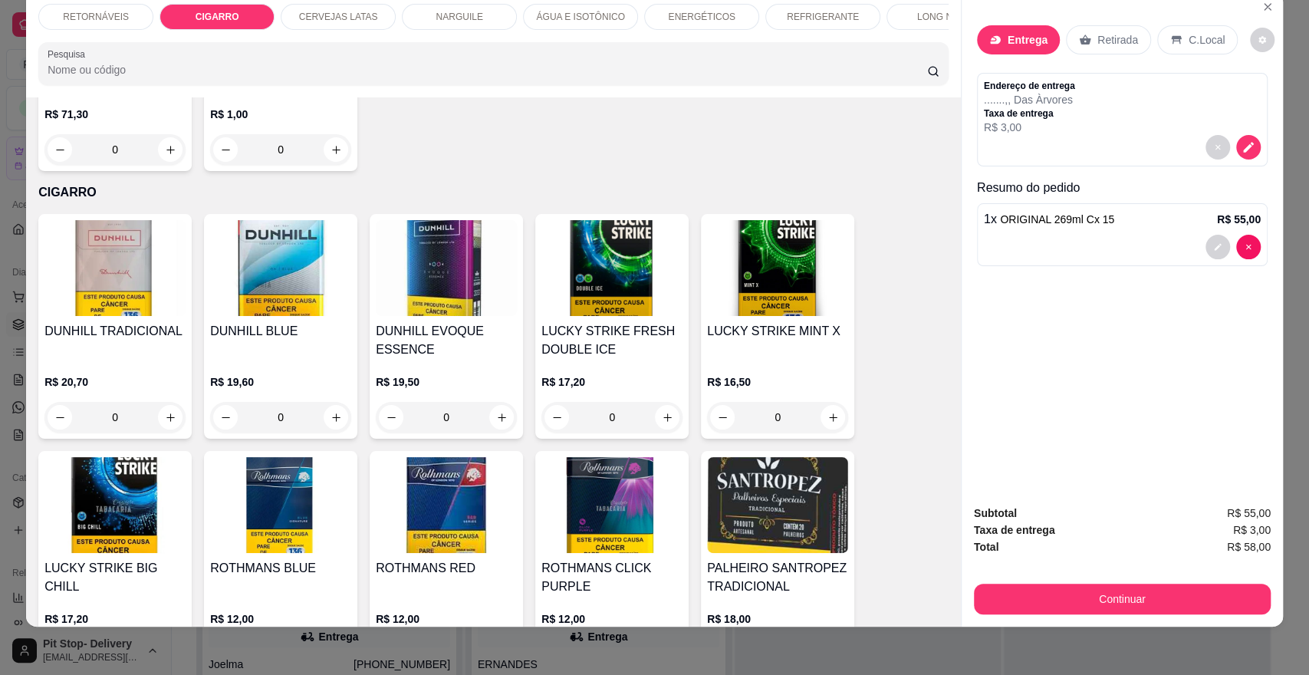
click at [433, 294] on img at bounding box center [446, 268] width 141 height 96
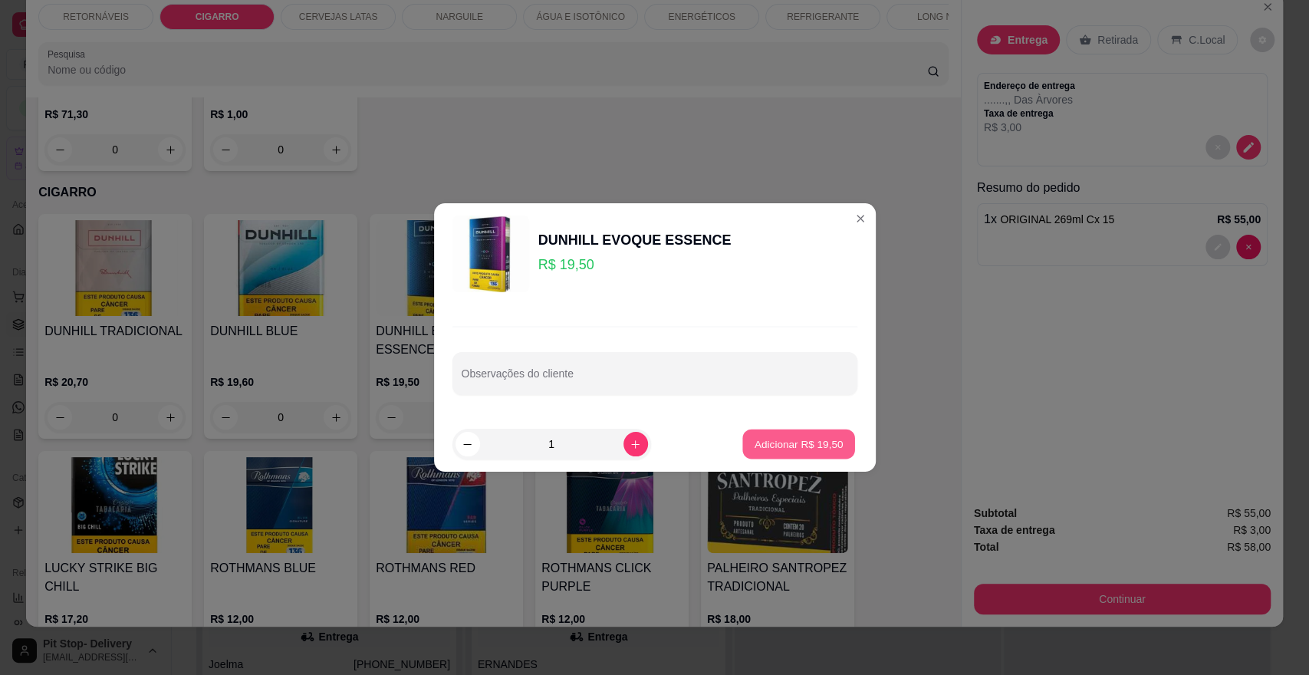
click at [762, 447] on p "Adicionar R$ 19,50" at bounding box center [799, 443] width 89 height 15
type input "1"
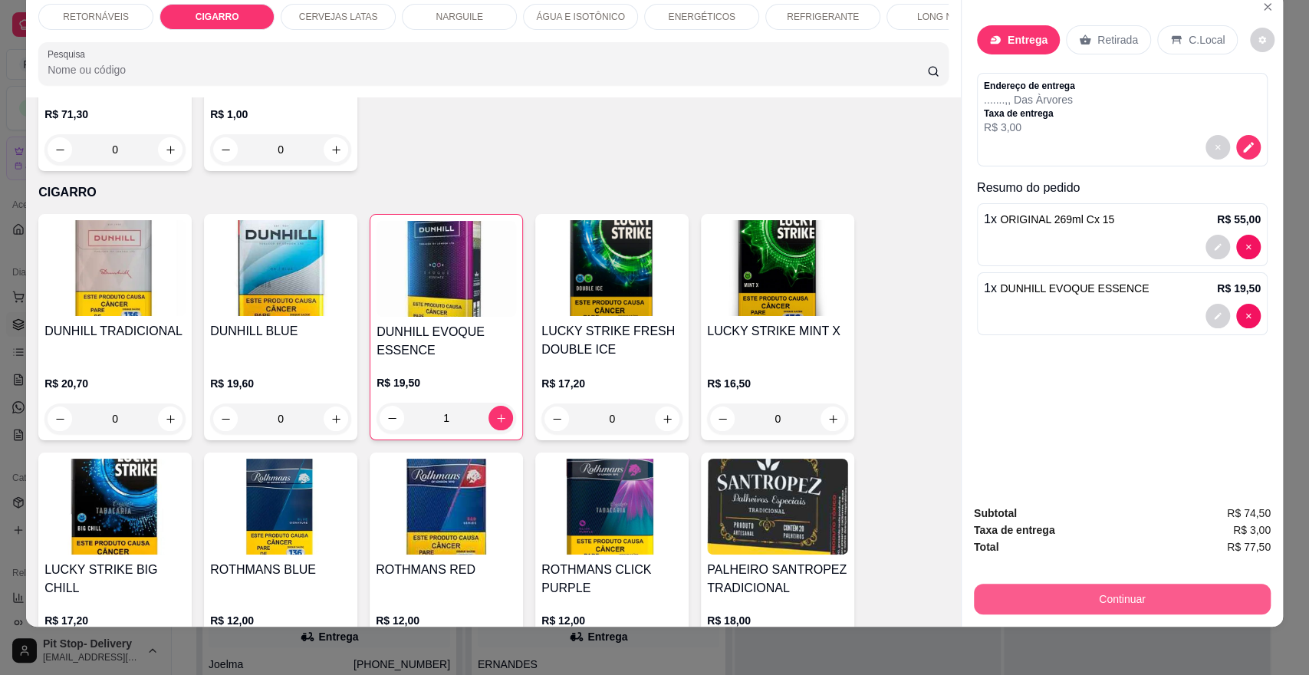
click at [1150, 589] on button "Continuar" at bounding box center [1122, 599] width 297 height 31
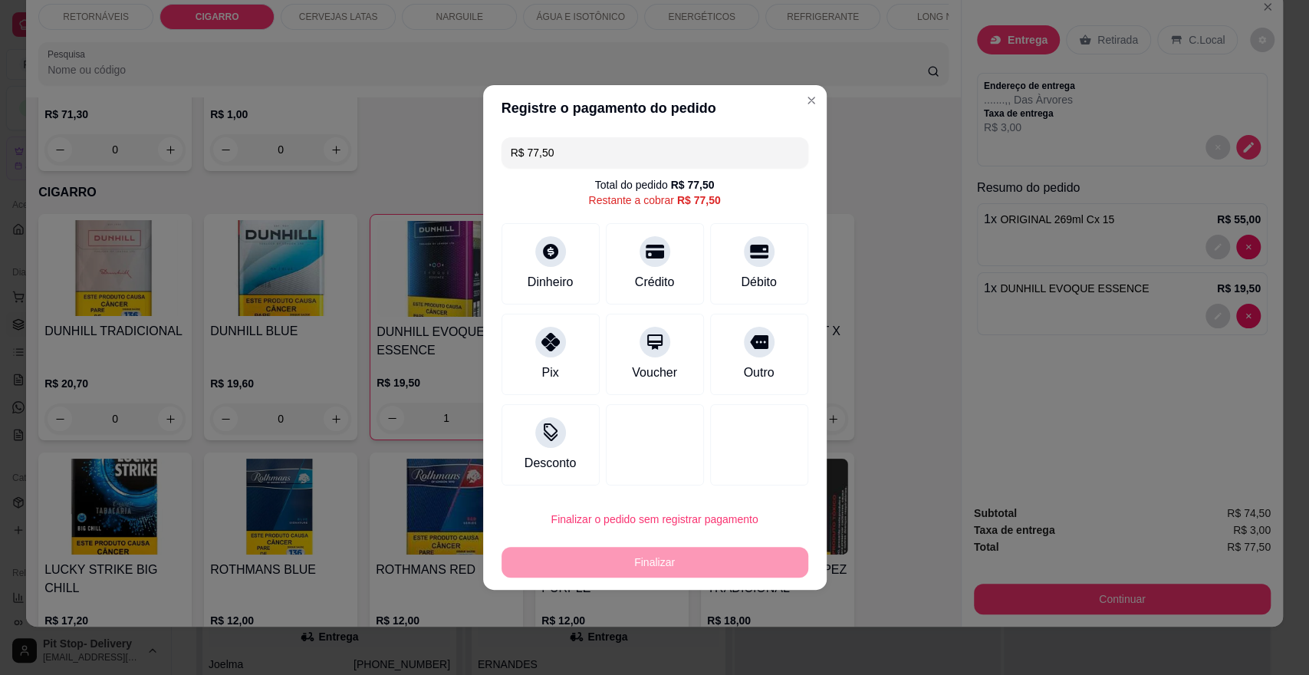
click at [786, 94] on header "Registre o pagamento do pedido" at bounding box center [655, 108] width 344 height 46
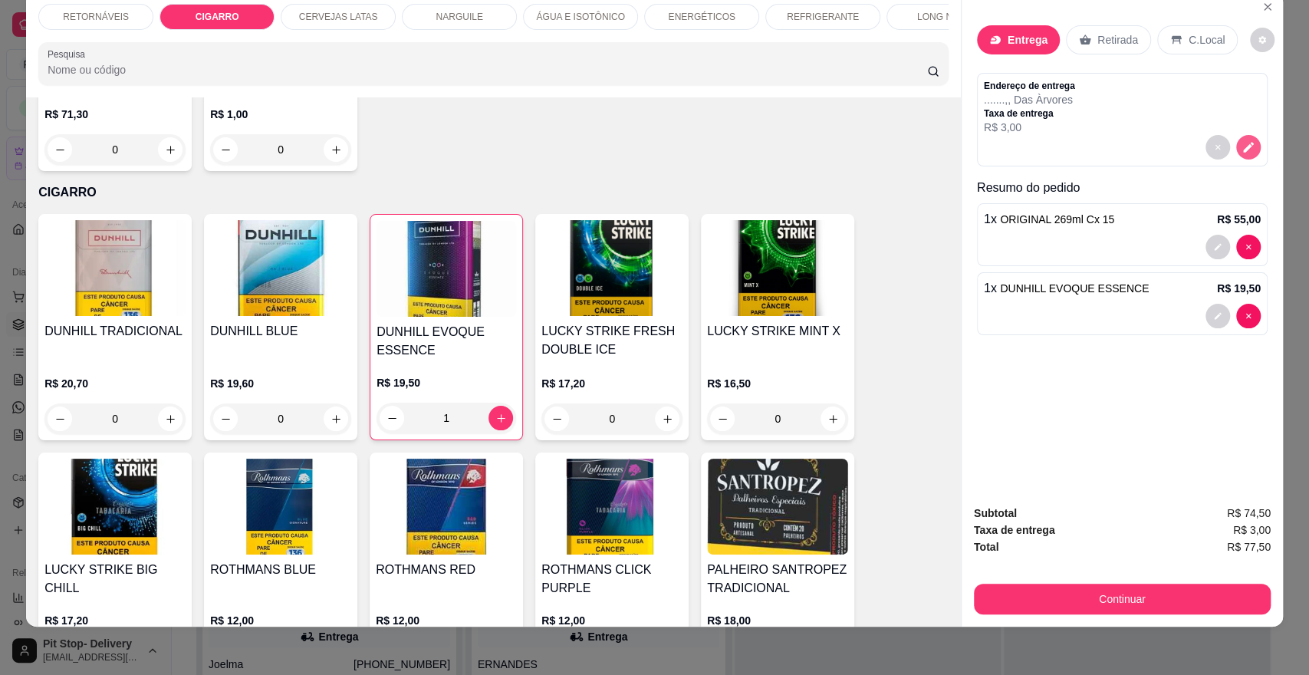
click at [1242, 150] on icon "decrease-product-quantity" at bounding box center [1249, 147] width 14 height 14
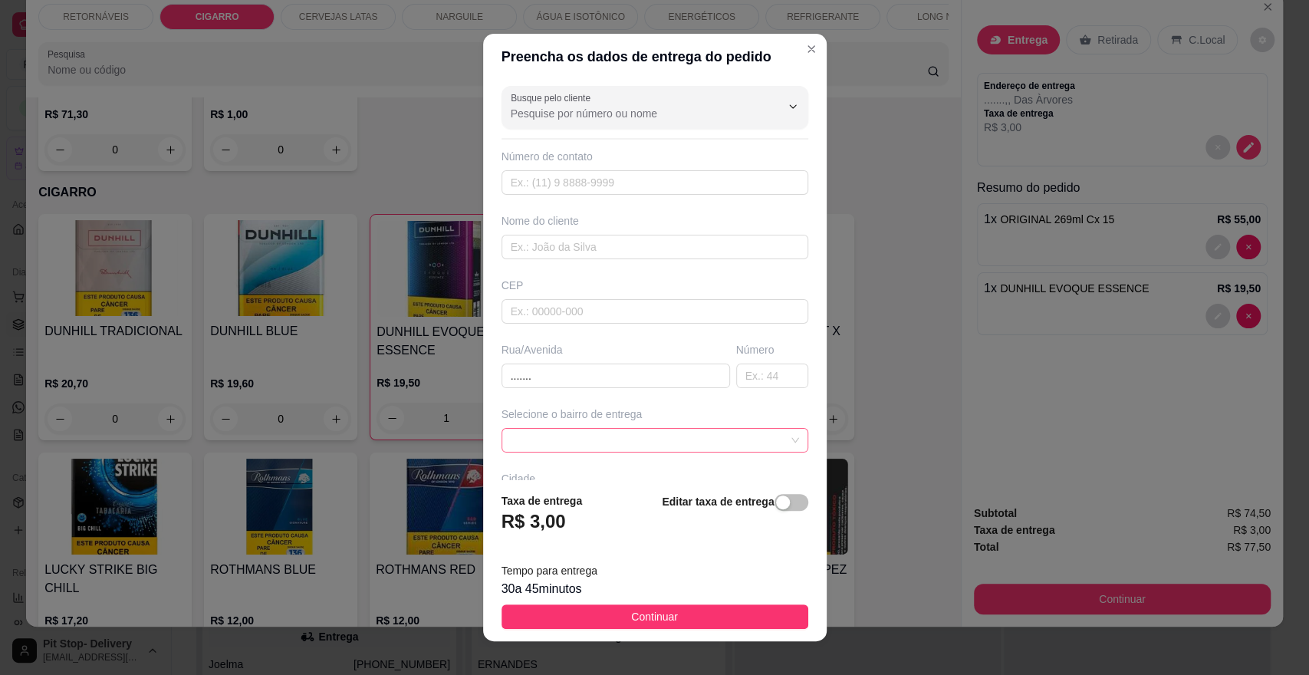
click at [712, 442] on span at bounding box center [655, 440] width 288 height 23
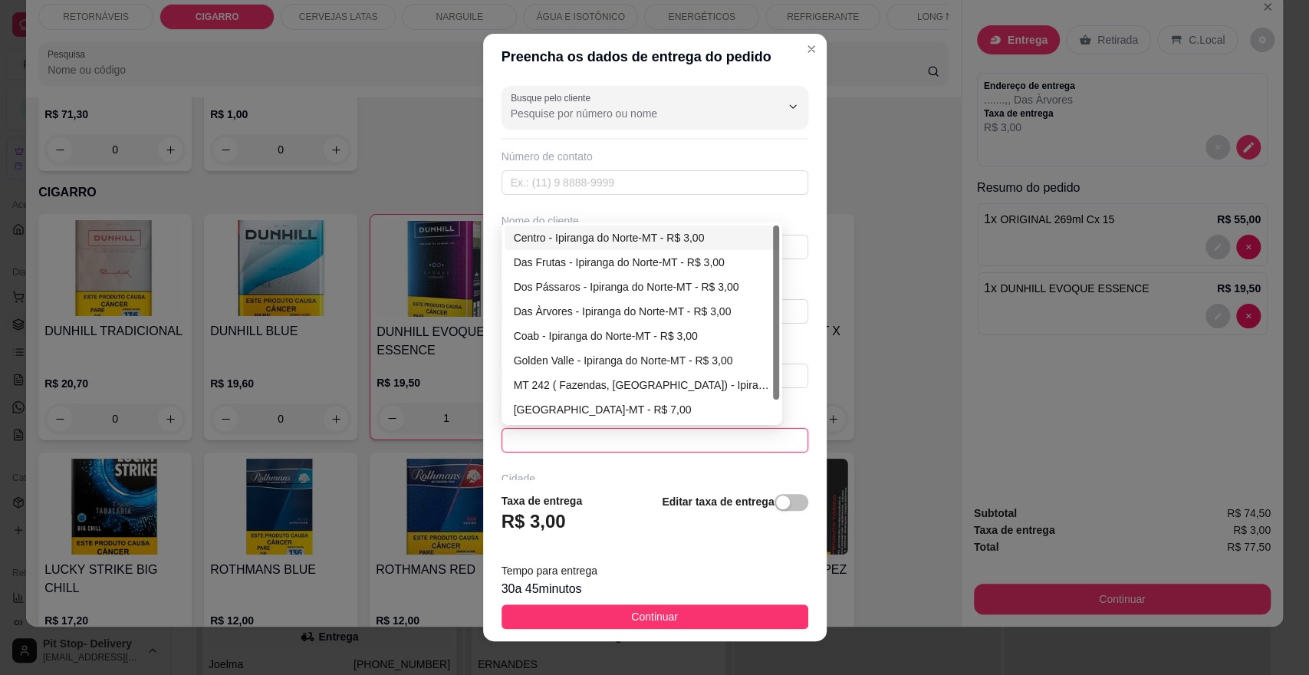
click at [626, 239] on div "Centro - Ipiranga do Norte-MT - R$ 3,00" at bounding box center [642, 237] width 256 height 17
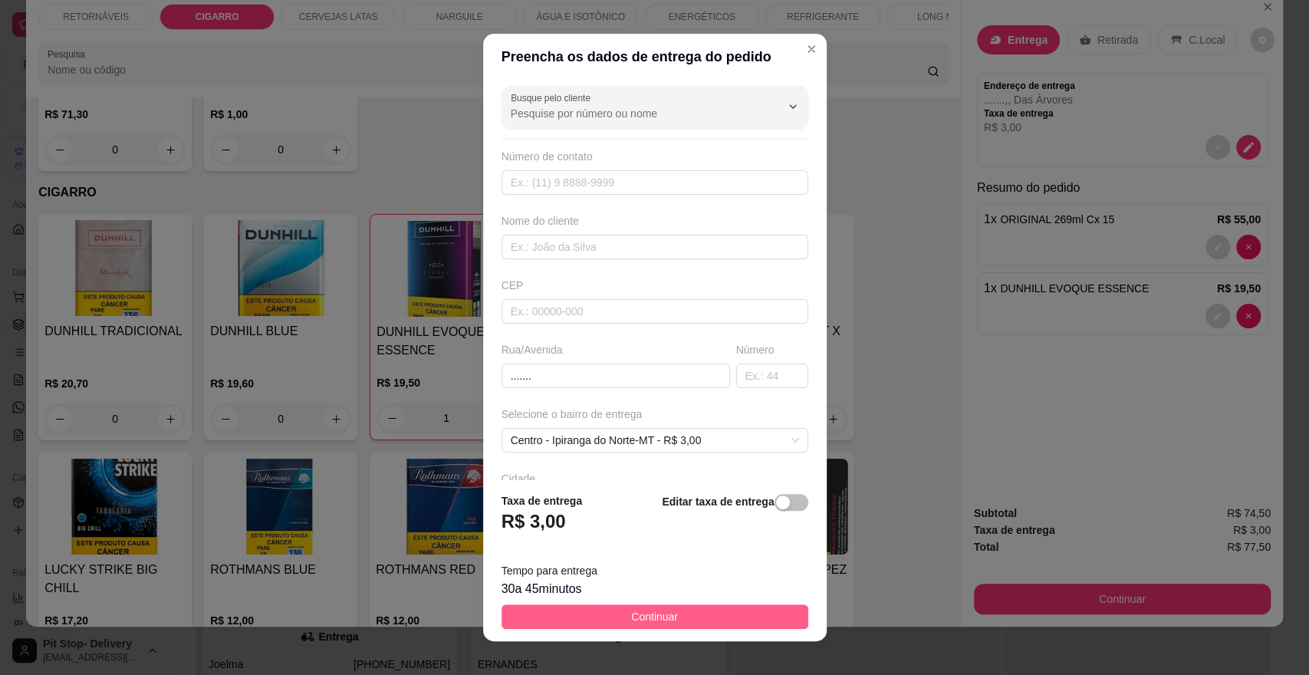
click at [650, 618] on span "Continuar" at bounding box center [654, 616] width 47 height 17
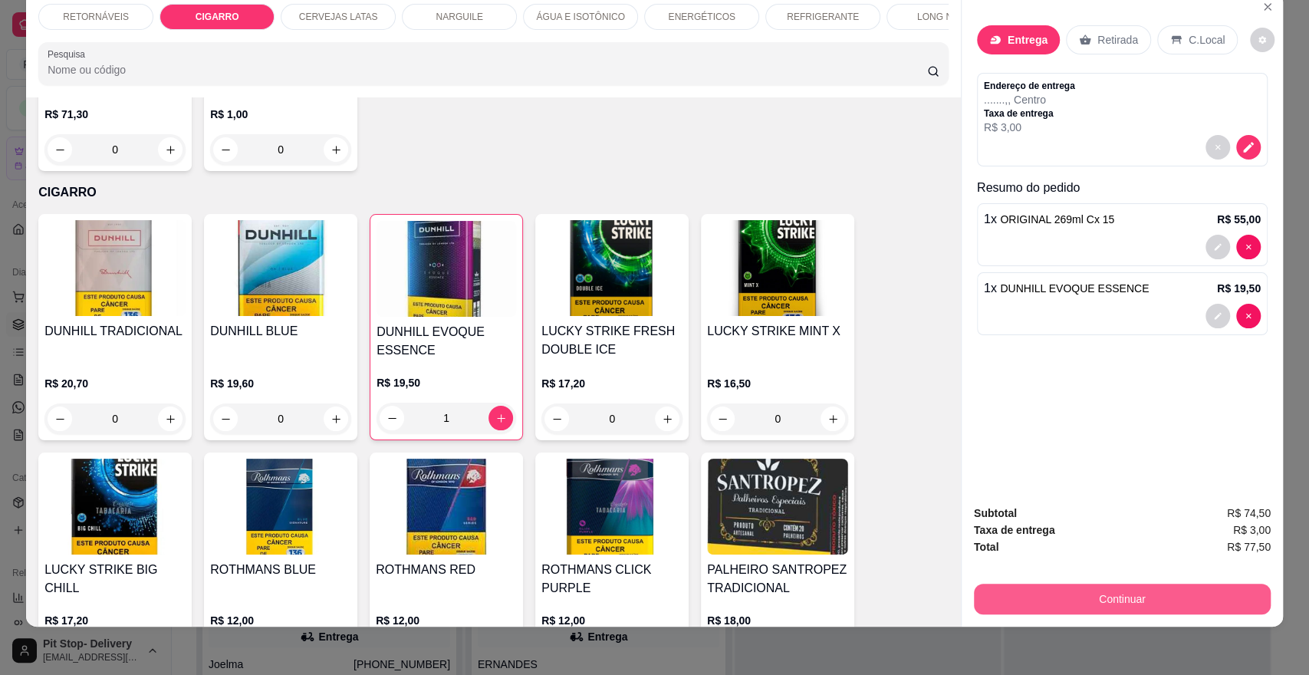
click at [1045, 601] on button "Continuar" at bounding box center [1122, 599] width 297 height 31
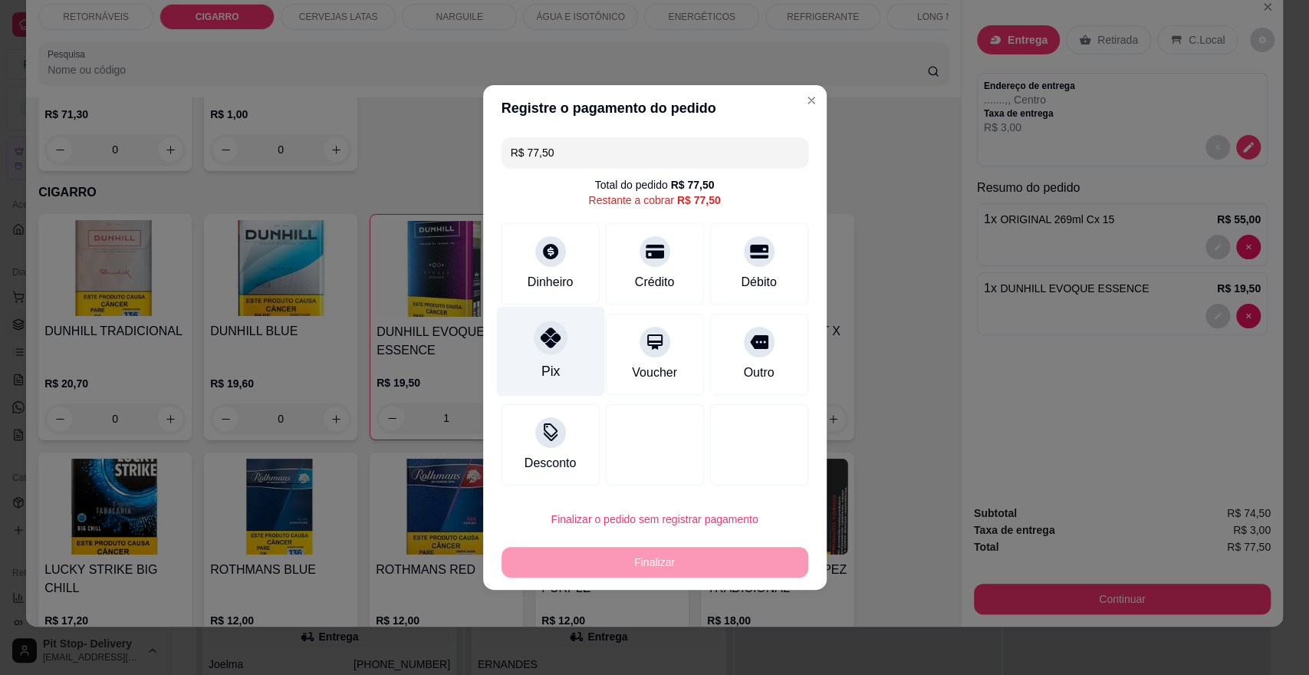
click at [555, 369] on div "Pix" at bounding box center [550, 371] width 18 height 20
type input "R$ 0,00"
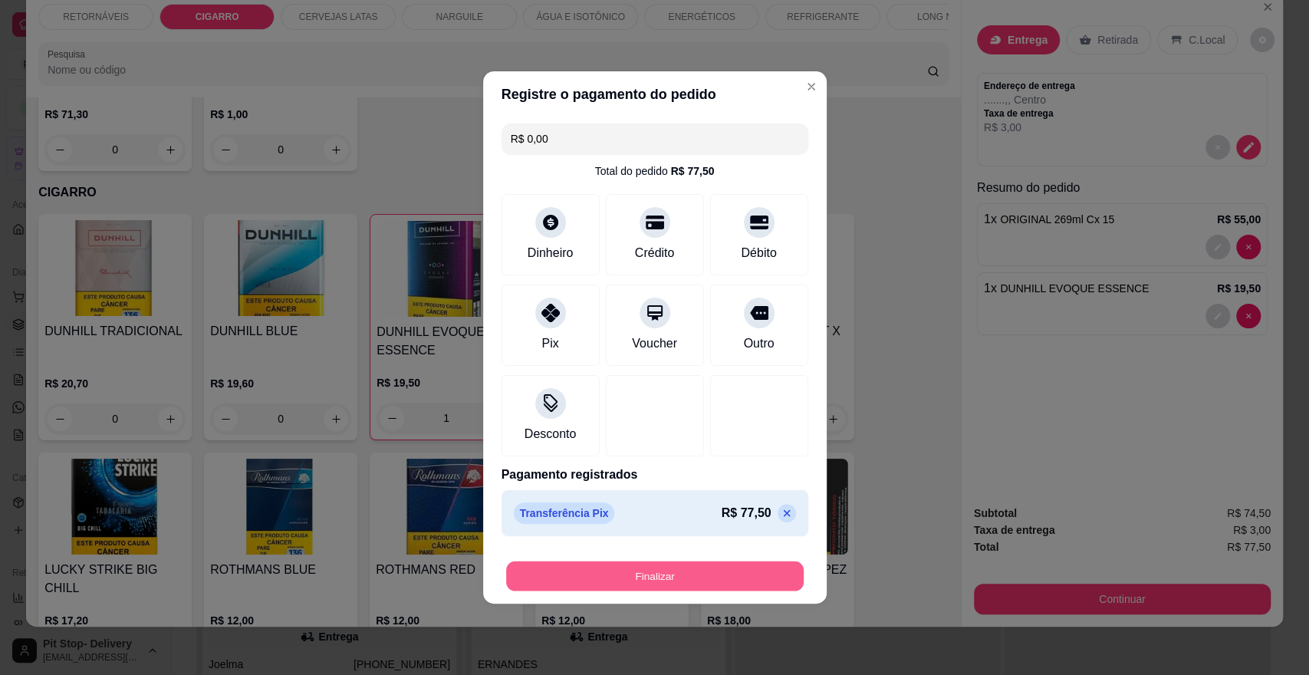
click at [675, 563] on button "Finalizar" at bounding box center [655, 576] width 298 height 30
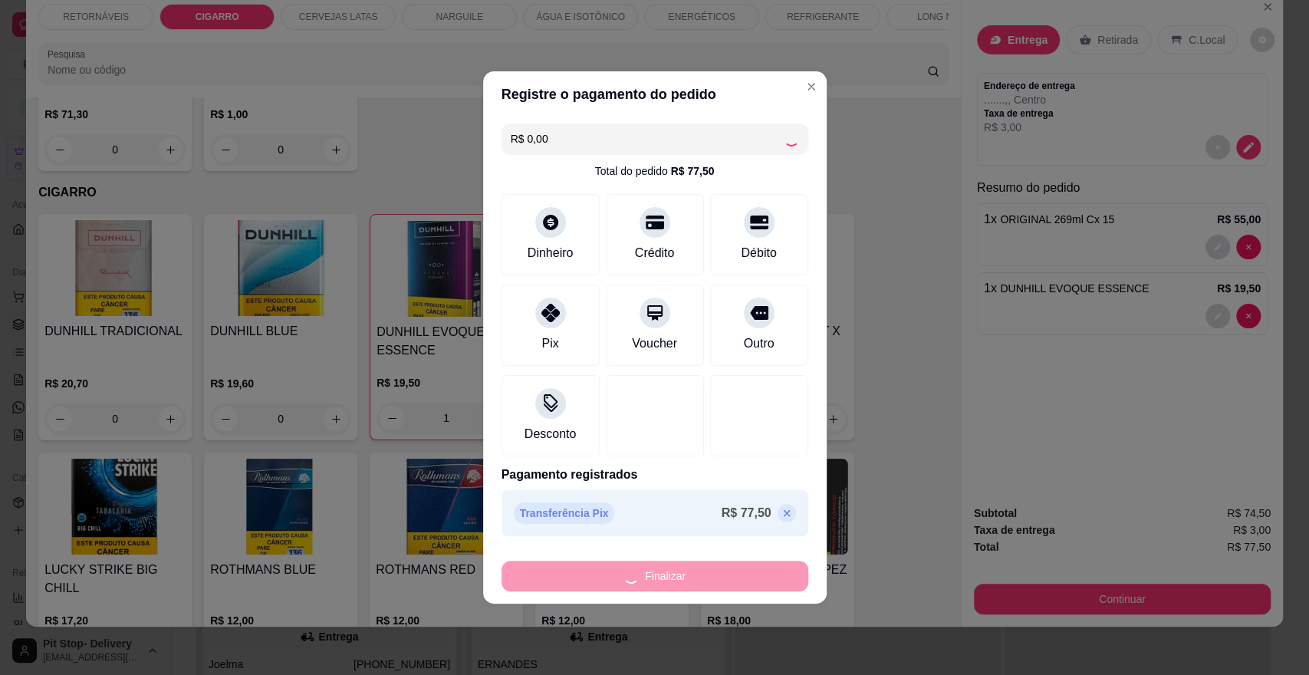
type input "0"
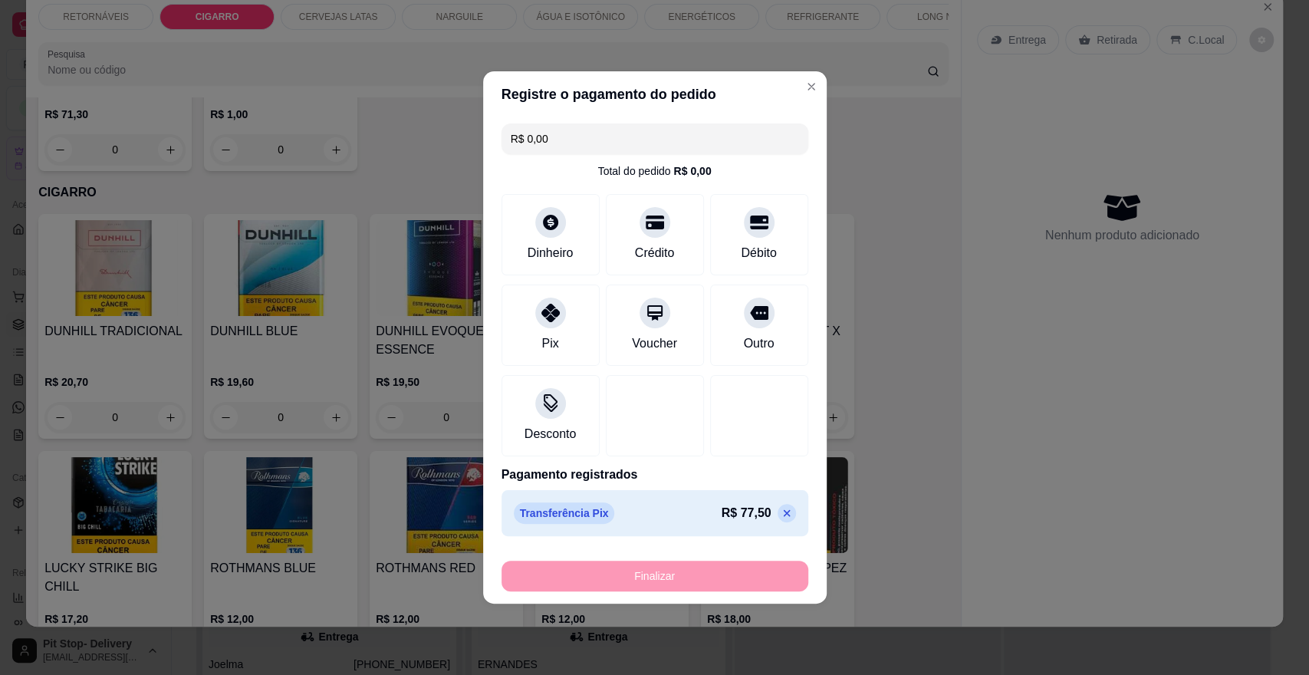
type input "-R$ 77,50"
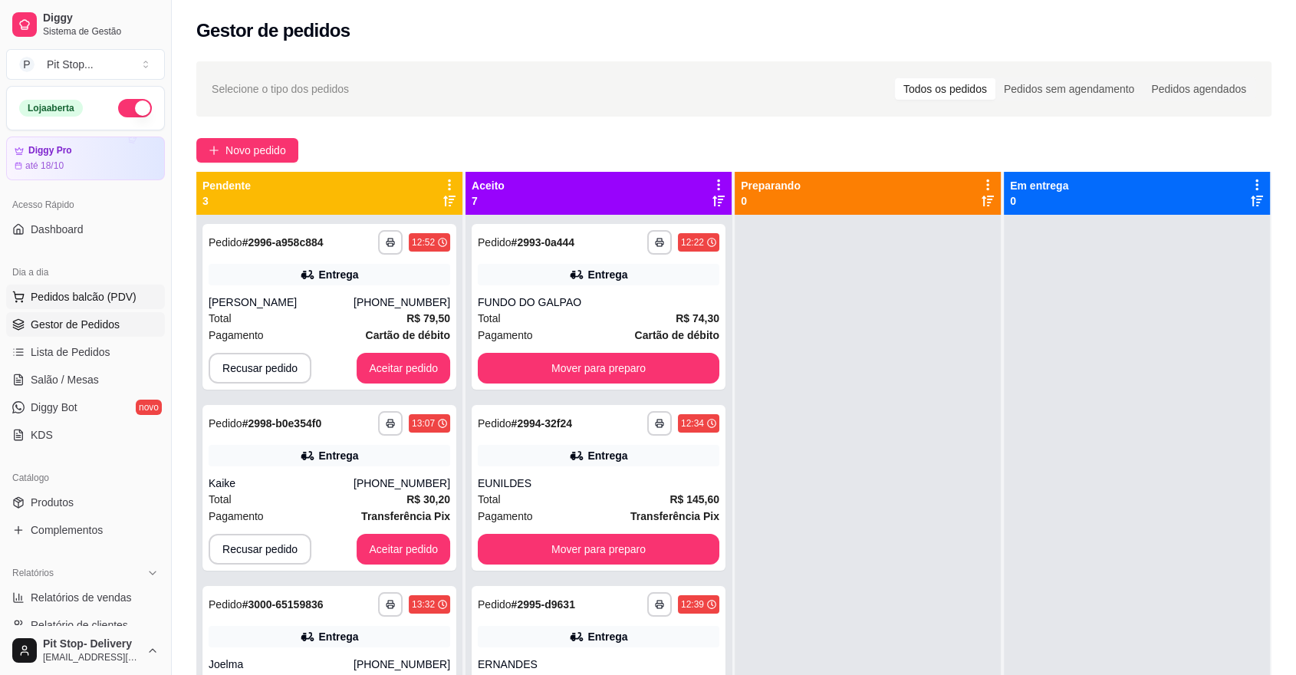
click at [74, 298] on span "Pedidos balcão (PDV)" at bounding box center [84, 296] width 106 height 15
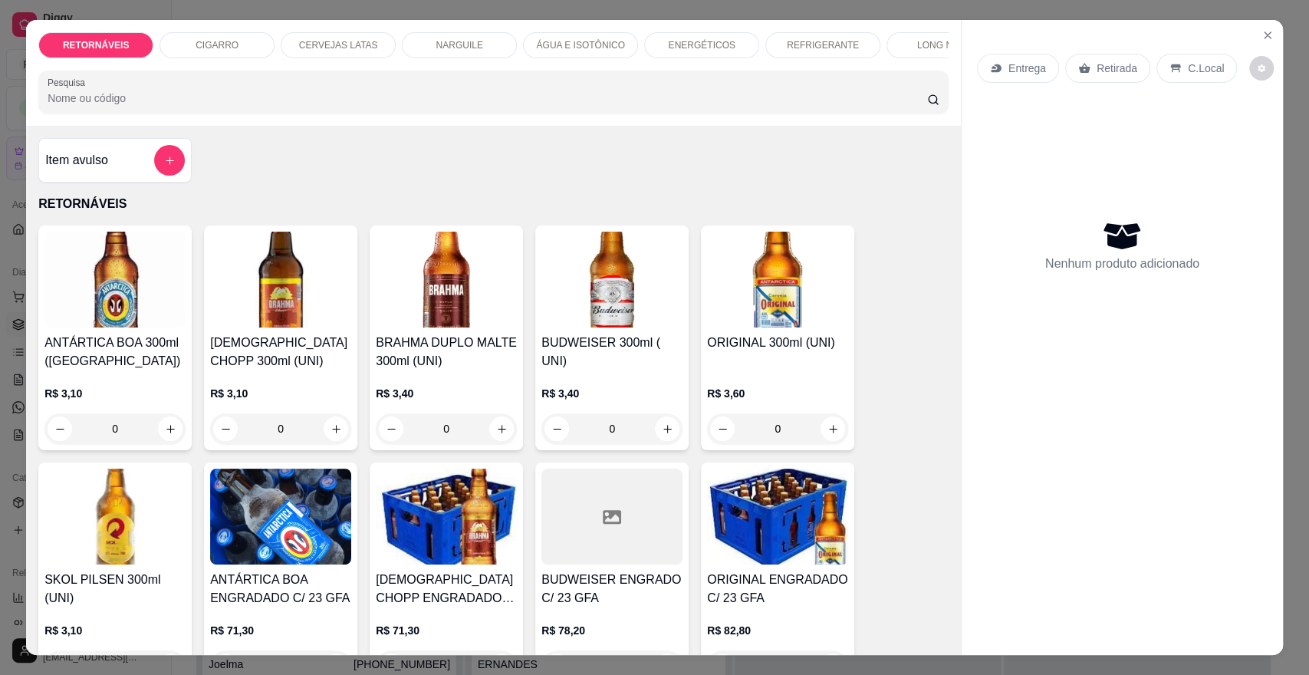
click at [131, 444] on input "0" at bounding box center [115, 428] width 86 height 31
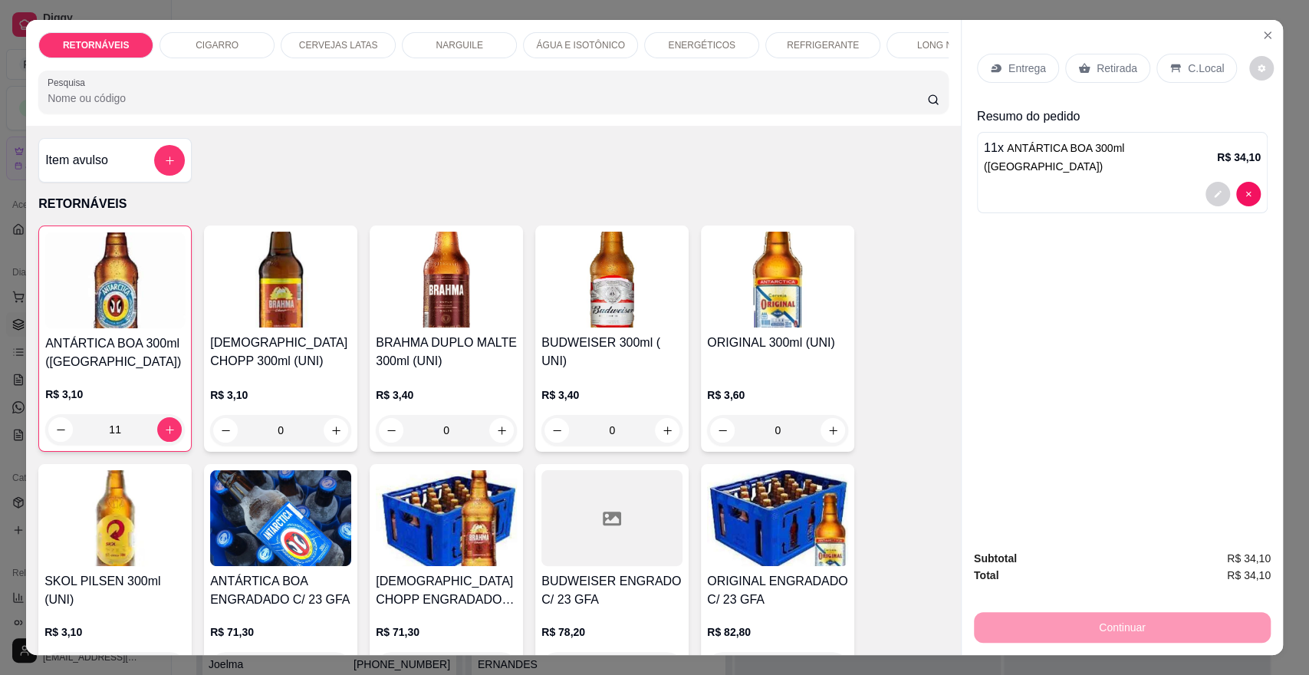
scroll to position [85, 0]
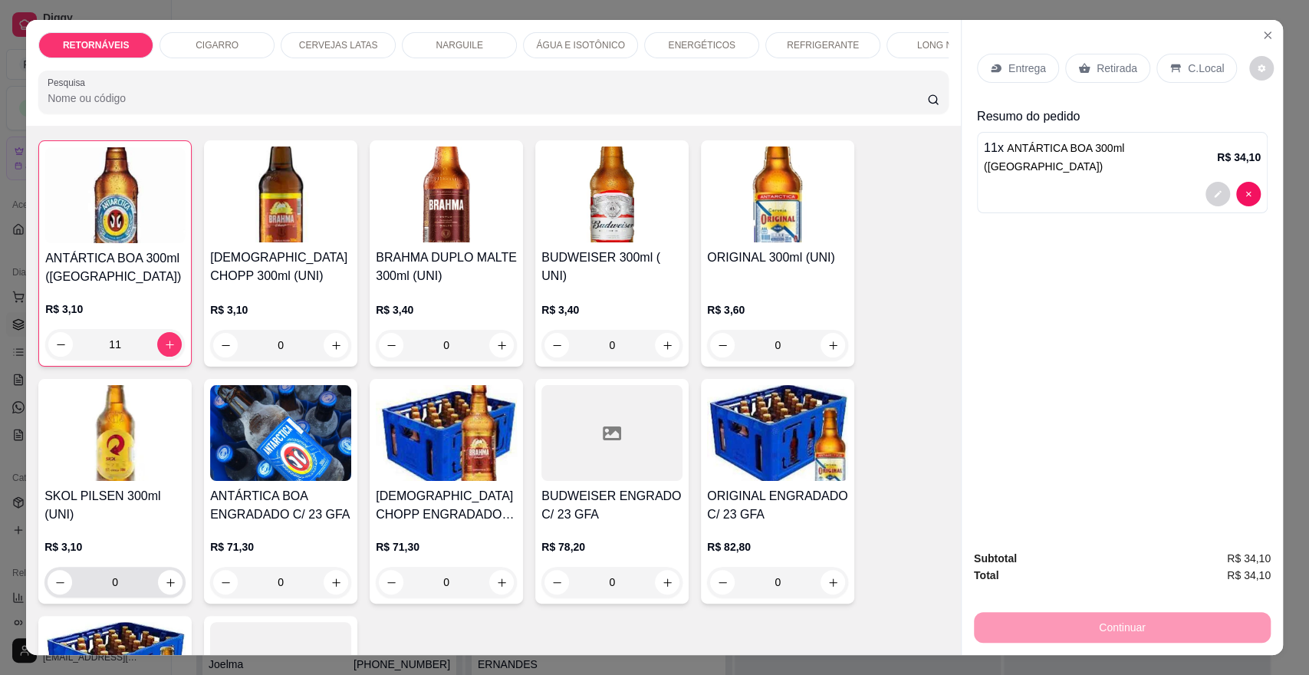
type input "11"
click at [127, 595] on input "0" at bounding box center [115, 582] width 86 height 31
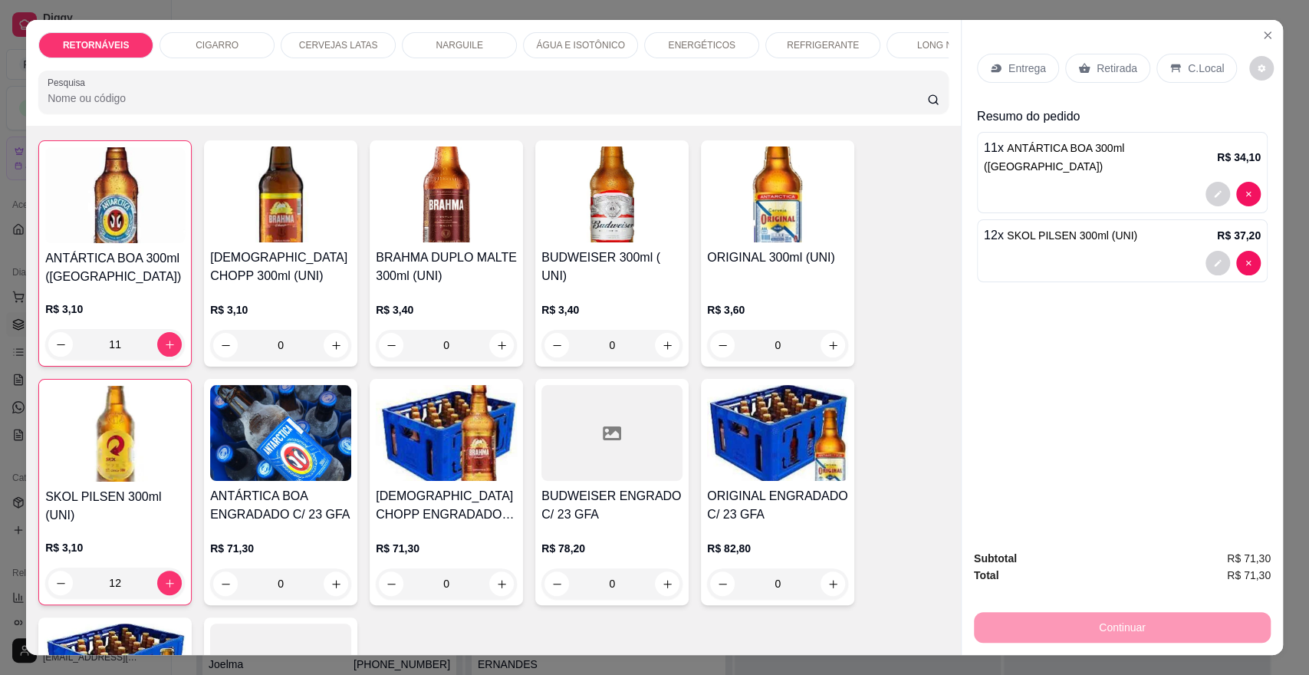
type input "12"
click at [687, 40] on p "ENERGÉTICOS" at bounding box center [701, 45] width 67 height 12
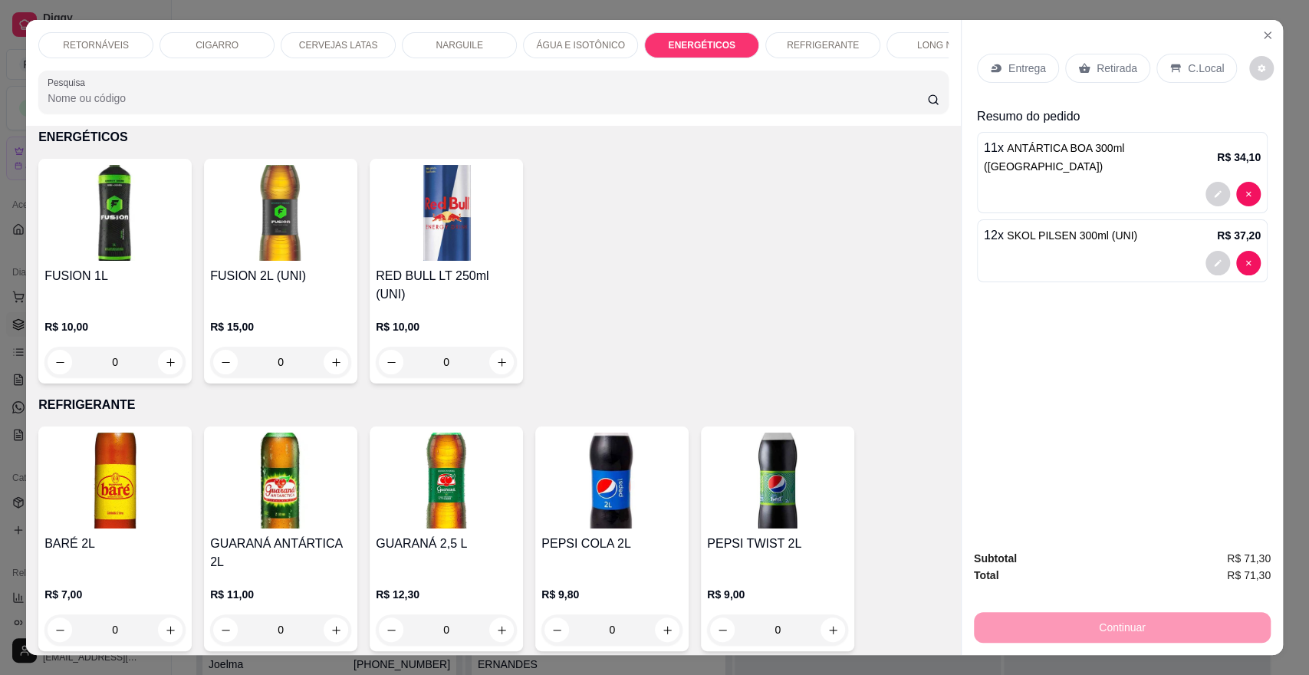
scroll to position [28, 0]
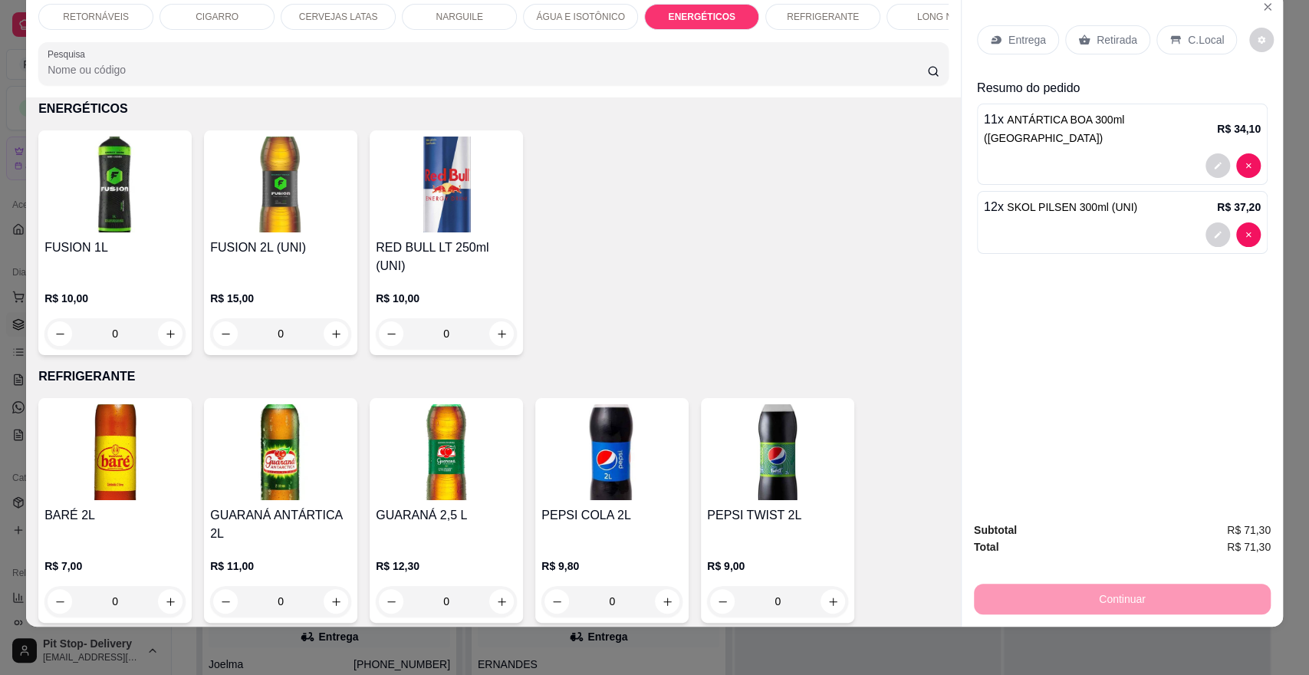
click at [781, 12] on div "REFRIGERANTE" at bounding box center [822, 17] width 115 height 26
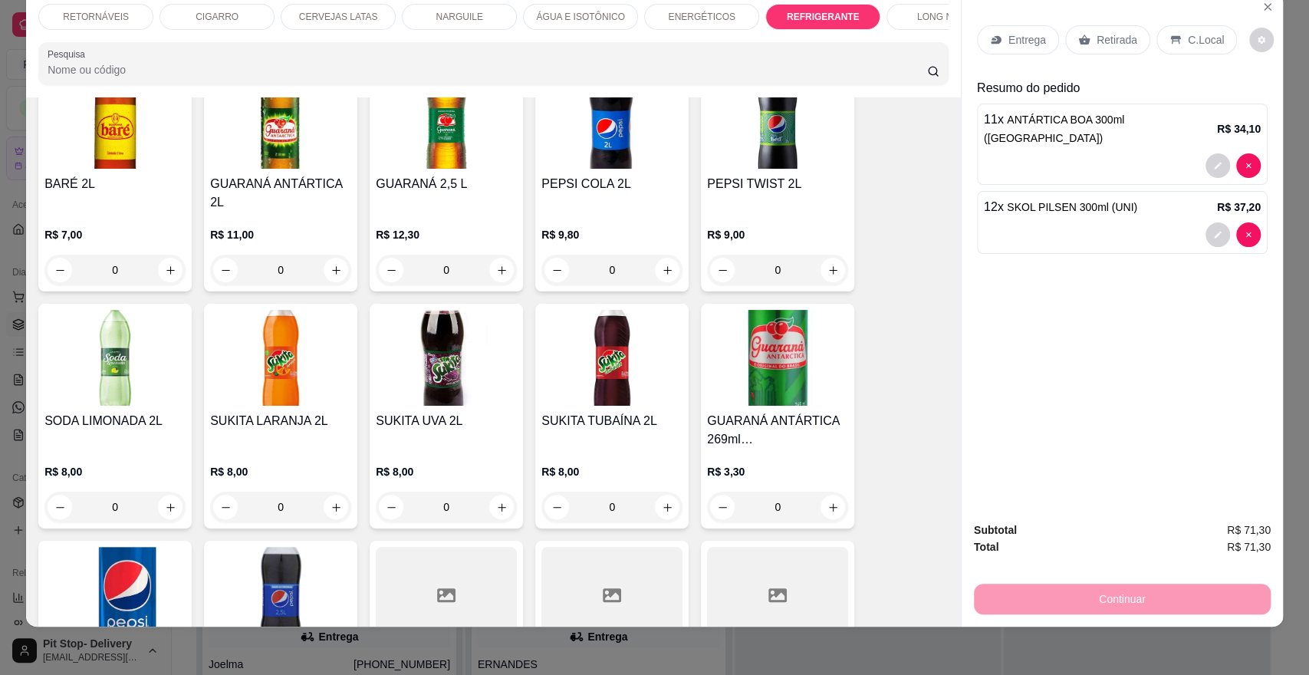
scroll to position [4349, 0]
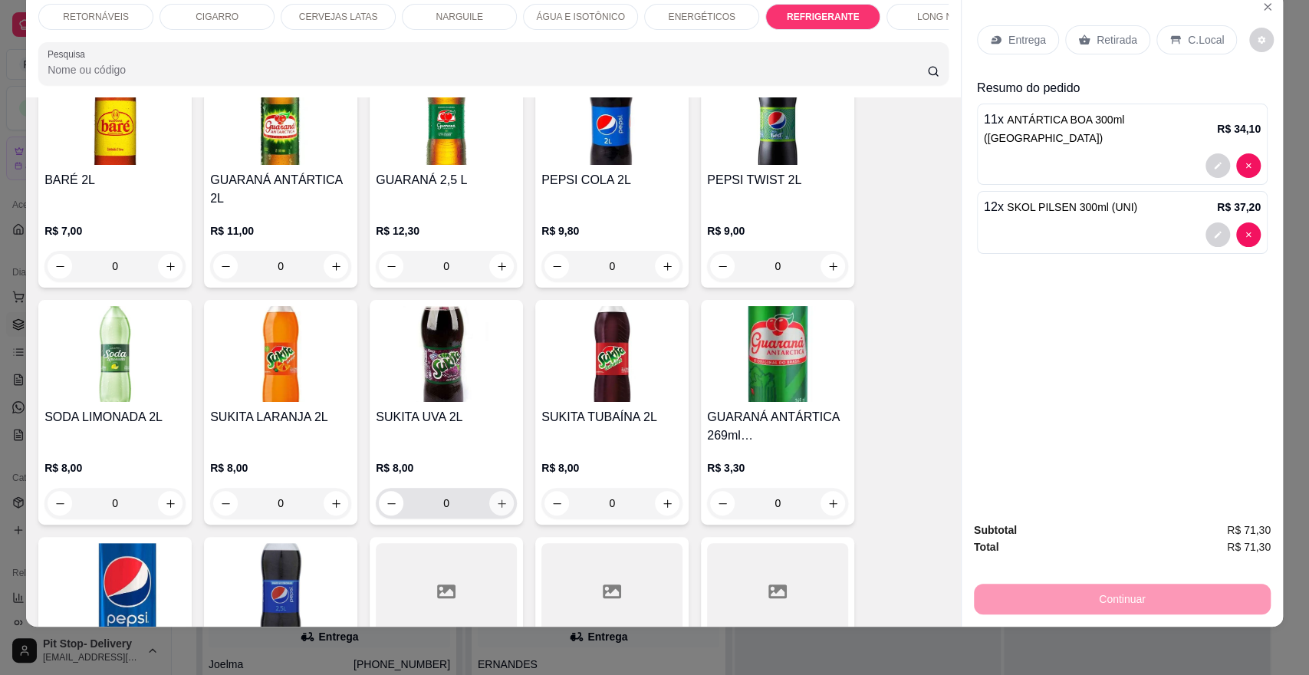
click at [496, 498] on icon "increase-product-quantity" at bounding box center [502, 504] width 12 height 12
type input "1"
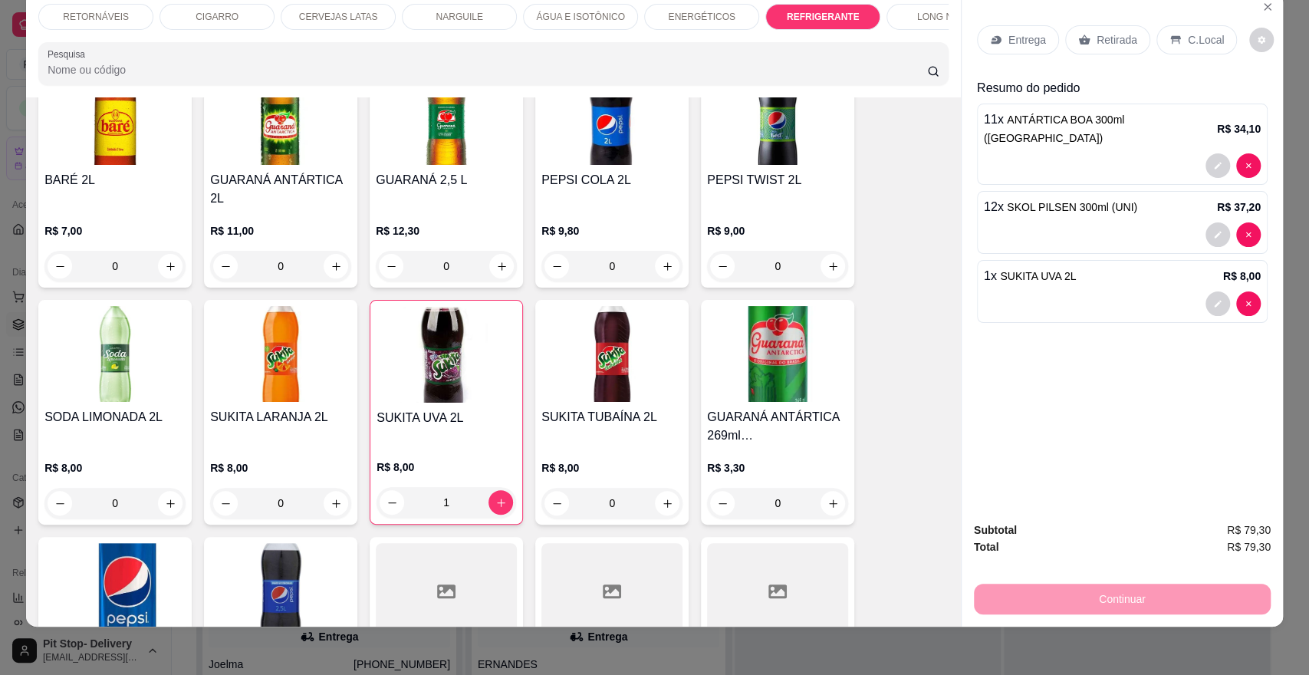
click at [1031, 41] on p "Entrega" at bounding box center [1027, 39] width 38 height 15
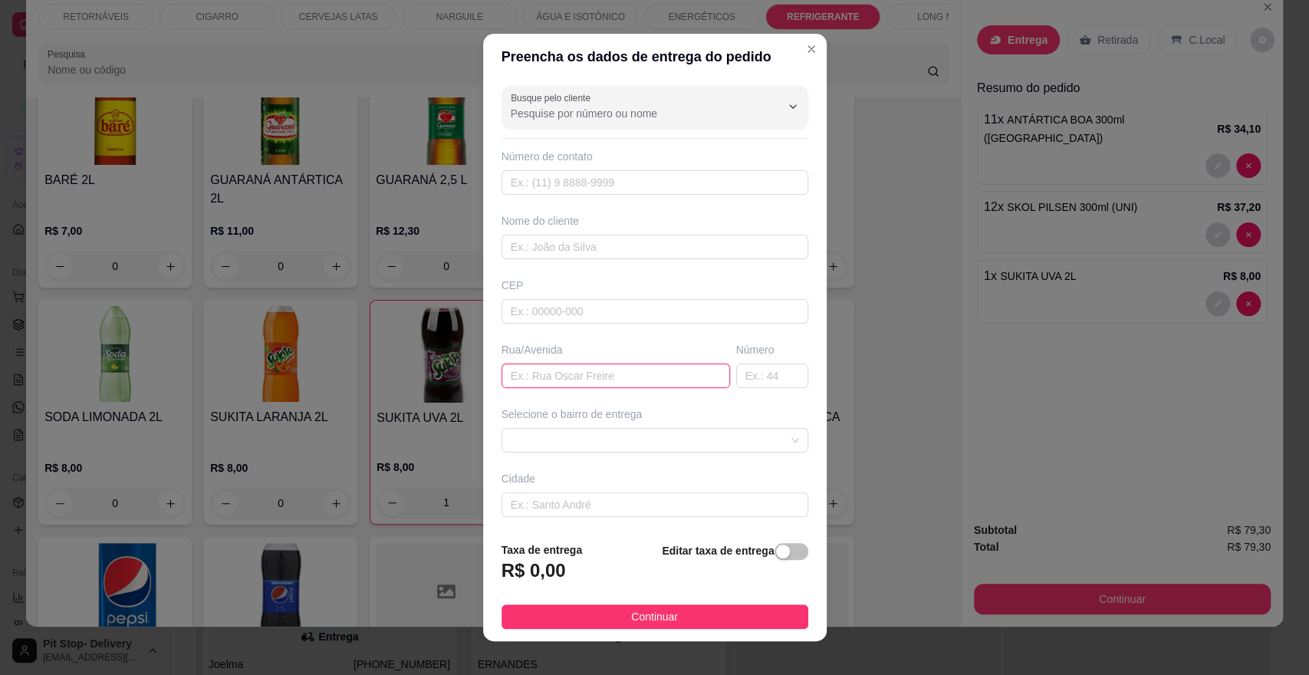
click at [562, 373] on input "text" at bounding box center [616, 375] width 229 height 25
click at [638, 447] on span at bounding box center [655, 440] width 288 height 23
type input "11"
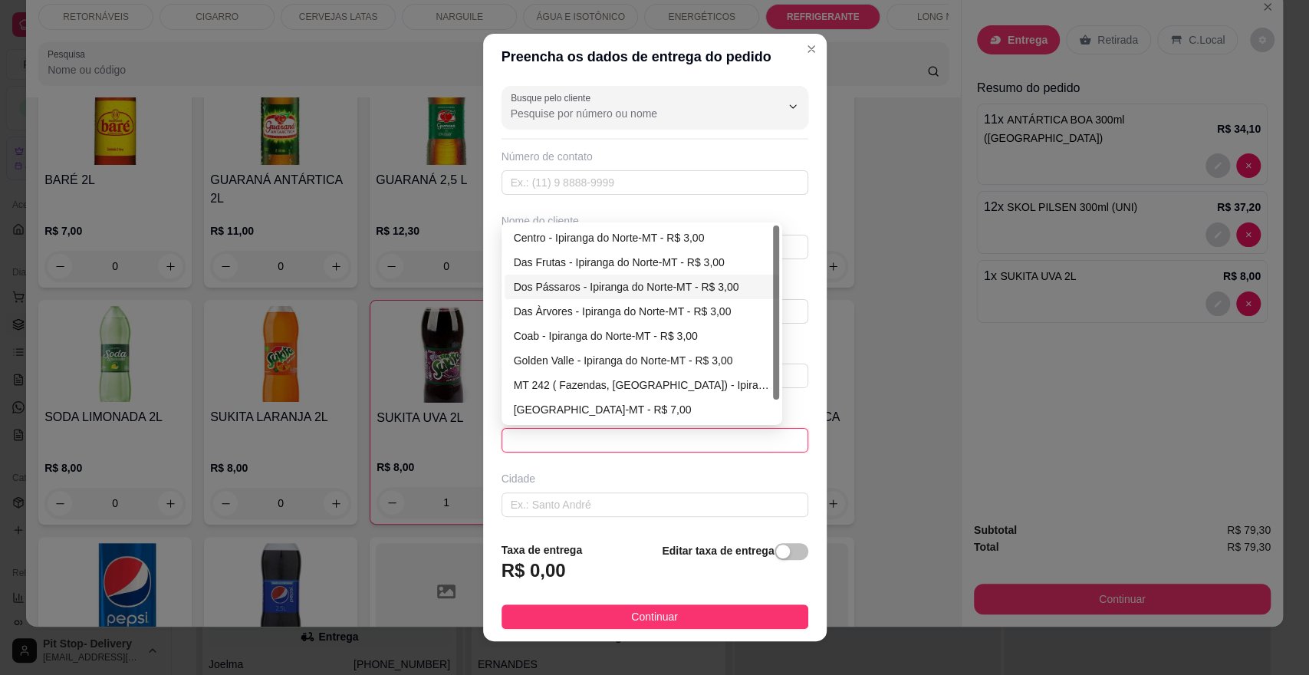
click at [606, 288] on div "Dos Pássaros - Ipiranga do Norte-MT - R$ 3,00" at bounding box center [642, 286] width 256 height 17
type input "Ipiranga do Norte-MT"
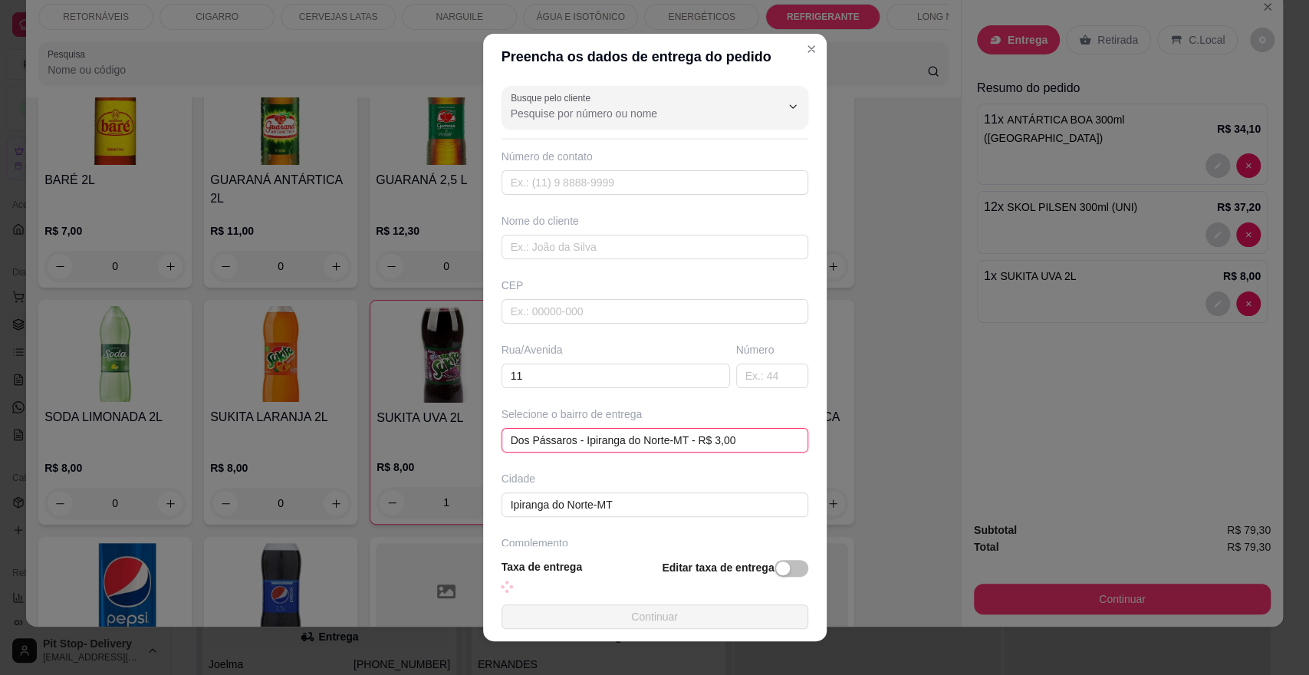
click at [702, 444] on span "Dos Pássaros - Ipiranga do Norte-MT - R$ 3,00" at bounding box center [655, 440] width 288 height 23
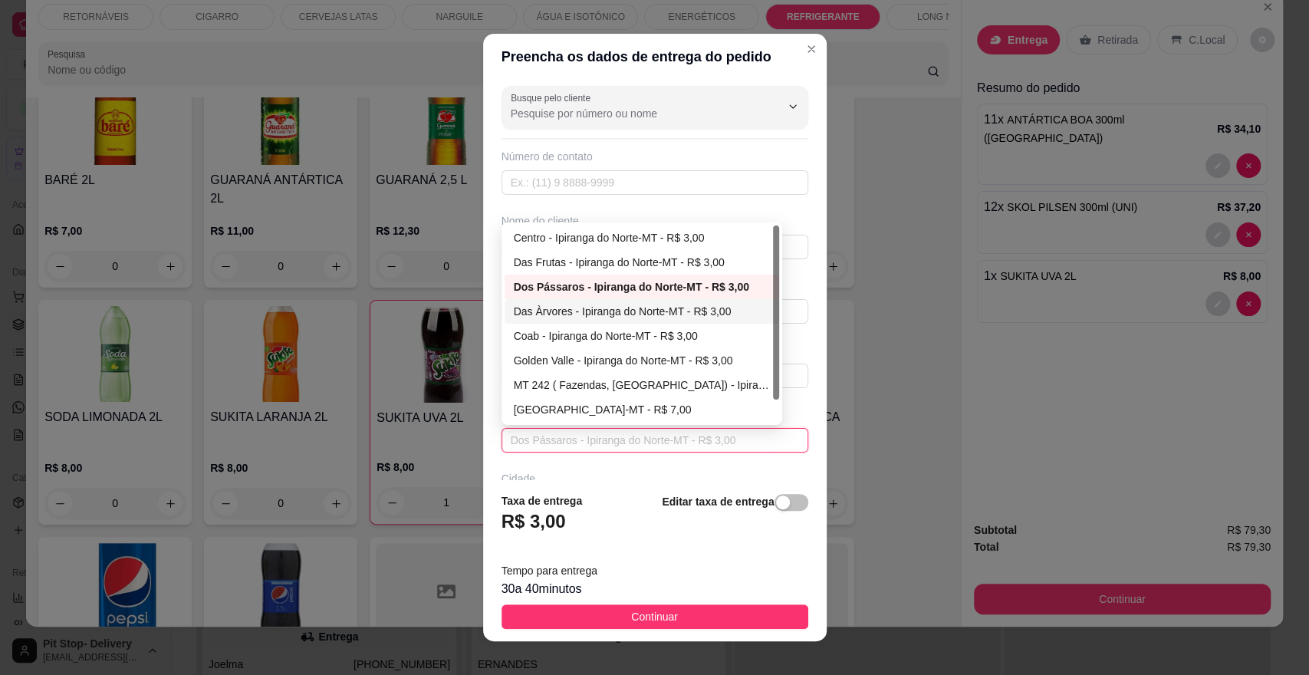
click at [574, 317] on div "Das Àrvores - Ipiranga do Norte-MT - R$ 3,00" at bounding box center [642, 311] width 256 height 17
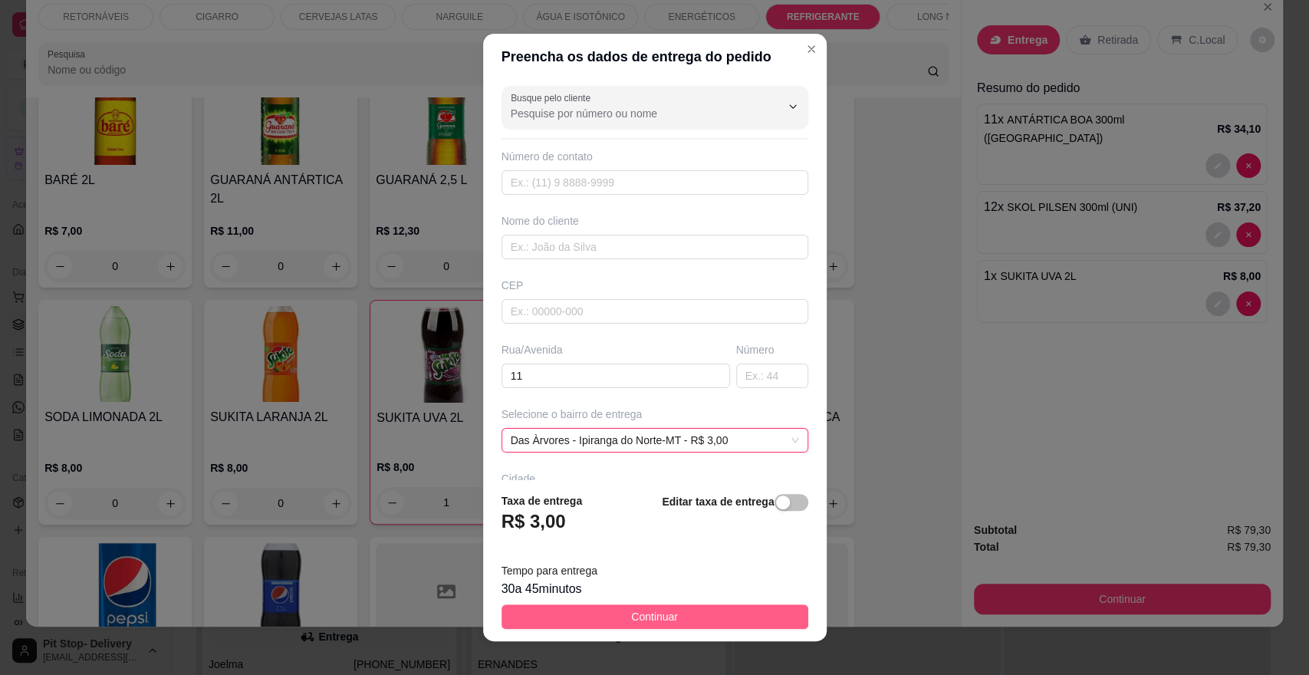
click at [660, 620] on span "Continuar" at bounding box center [654, 616] width 47 height 17
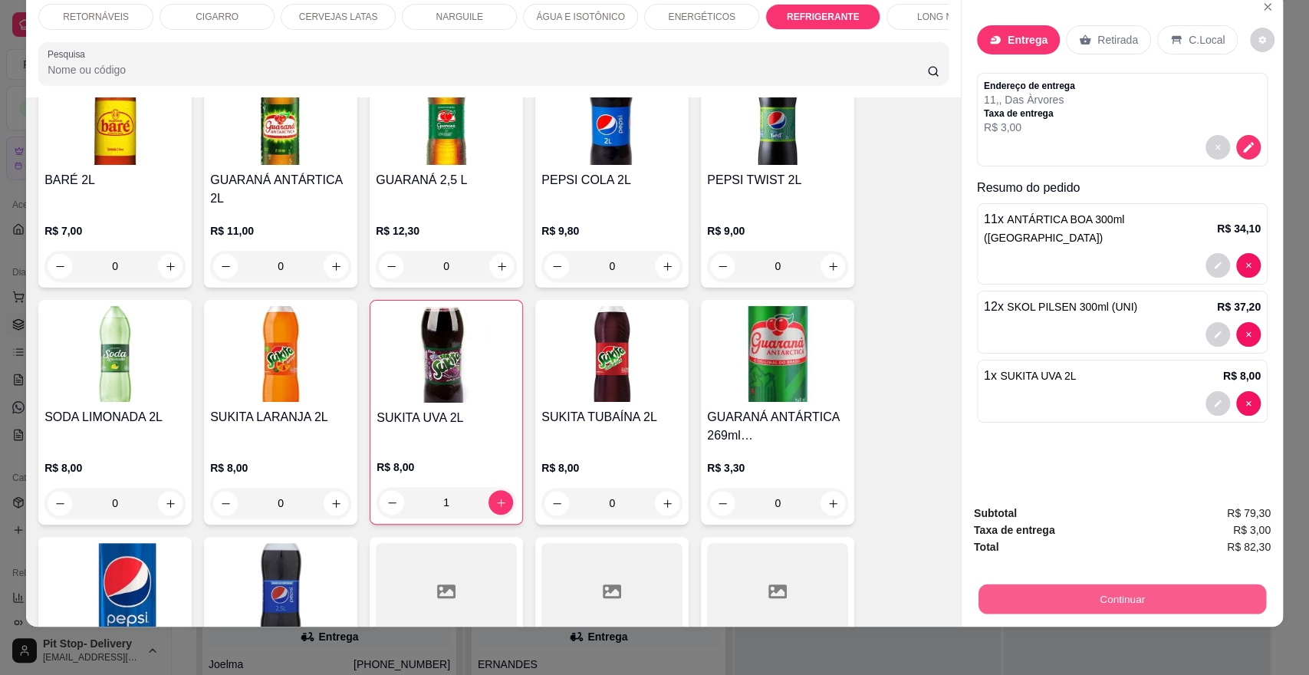
click at [1130, 597] on button "Continuar" at bounding box center [1122, 599] width 288 height 30
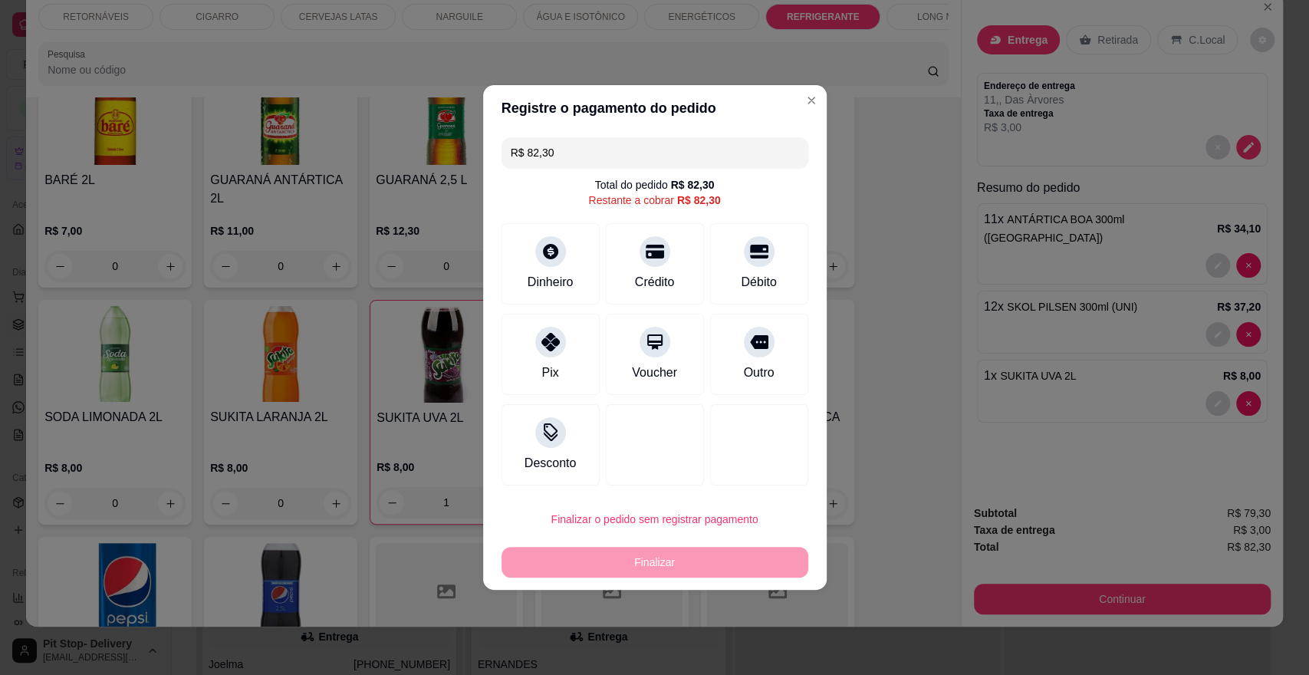
click at [736, 558] on div "Finalizar" at bounding box center [655, 562] width 307 height 31
click at [720, 278] on div "Débito" at bounding box center [759, 263] width 98 height 81
type input "R$ 0,00"
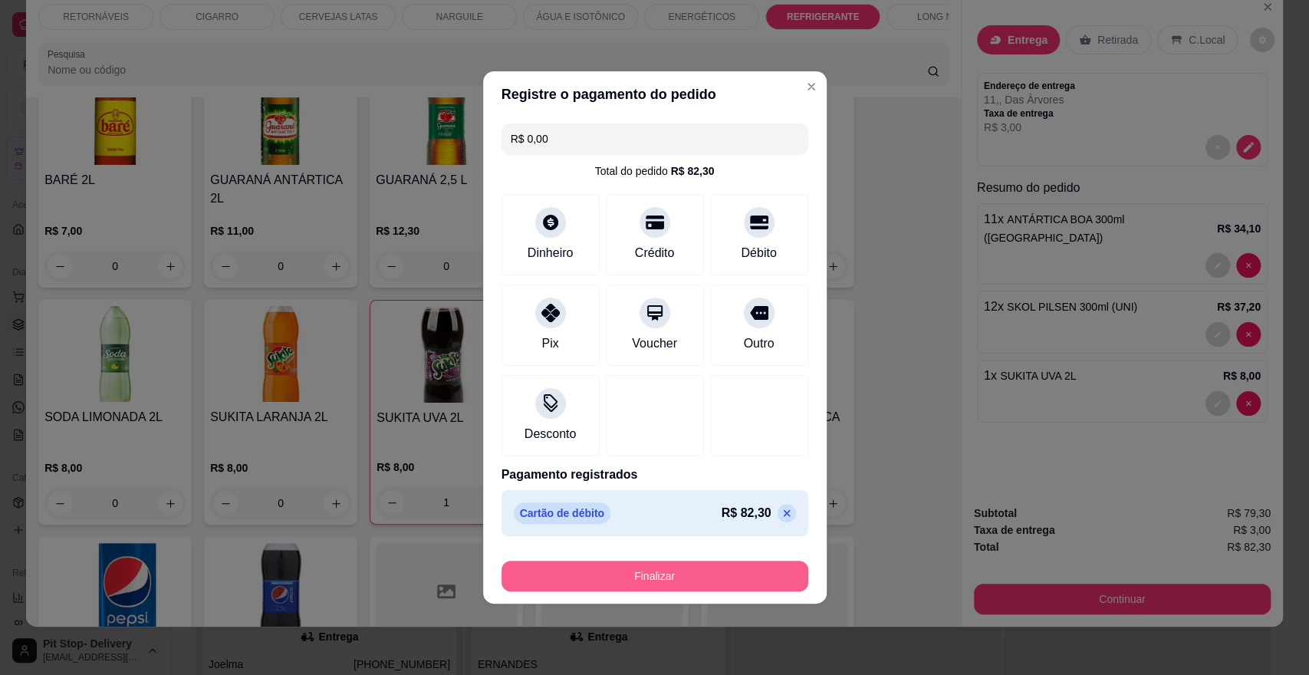
click at [736, 577] on button "Finalizar" at bounding box center [655, 576] width 307 height 31
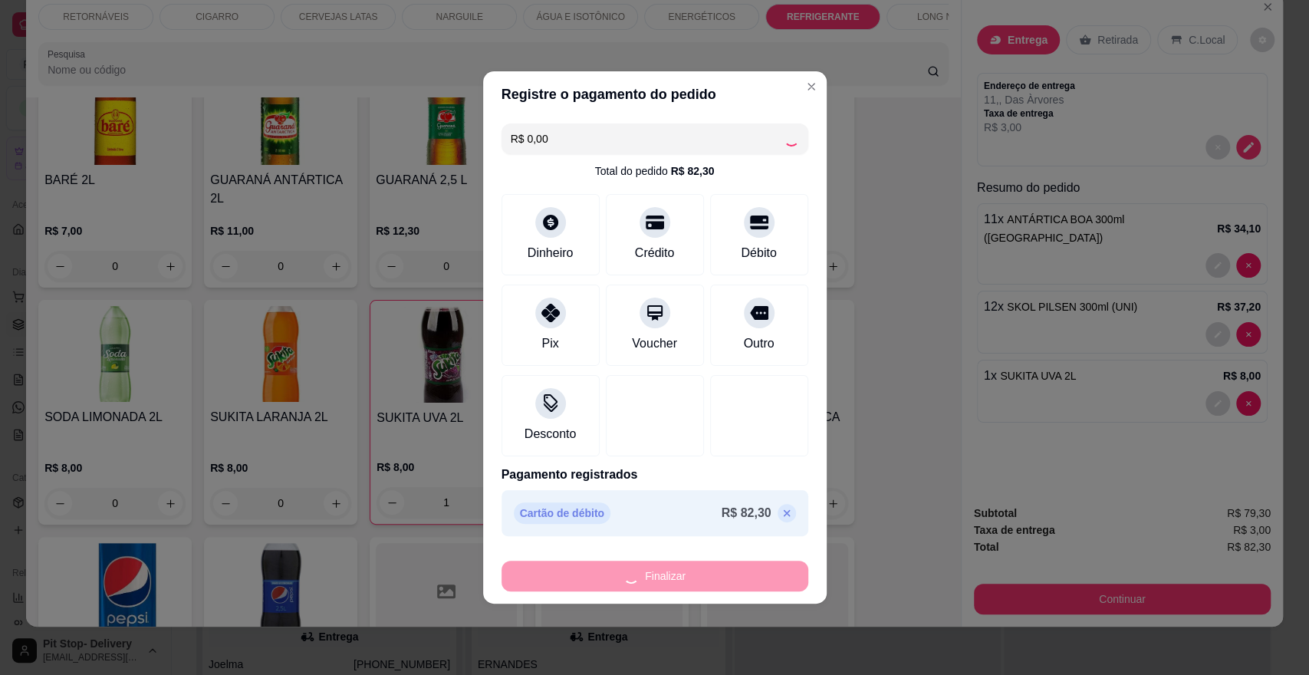
type input "0"
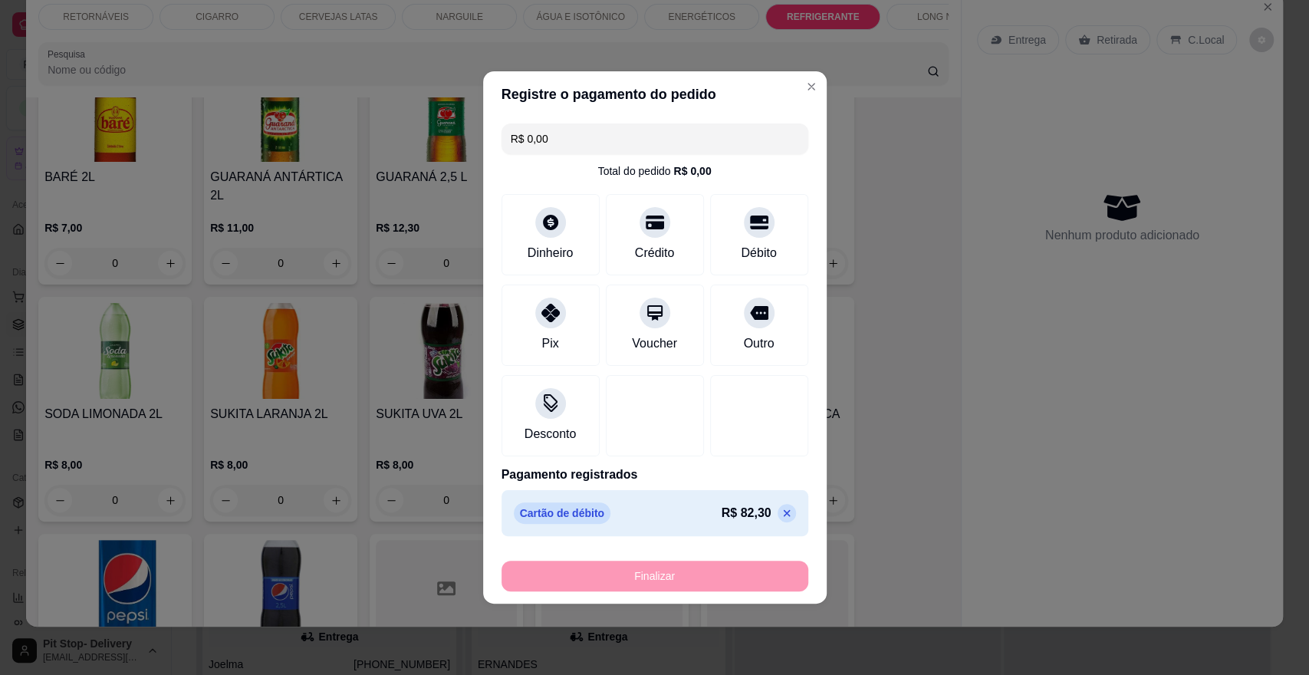
type input "-R$ 82,30"
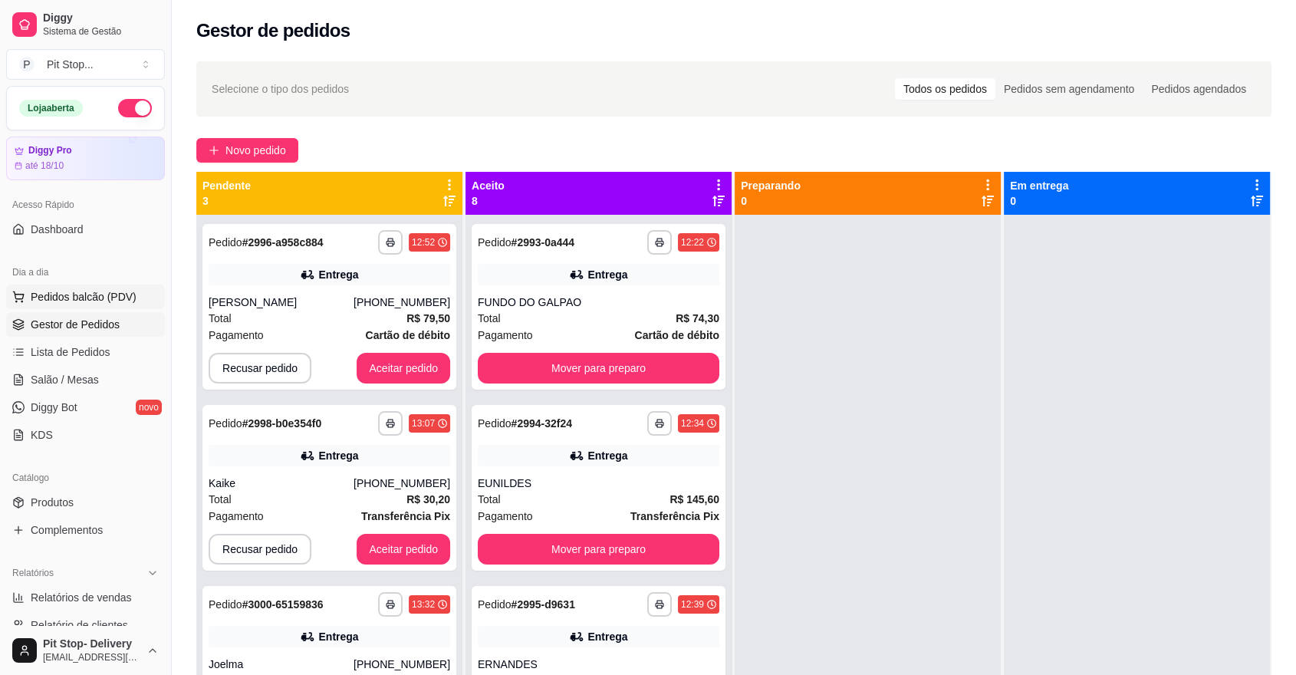
click at [72, 304] on span "Pedidos balcão (PDV)" at bounding box center [84, 296] width 106 height 15
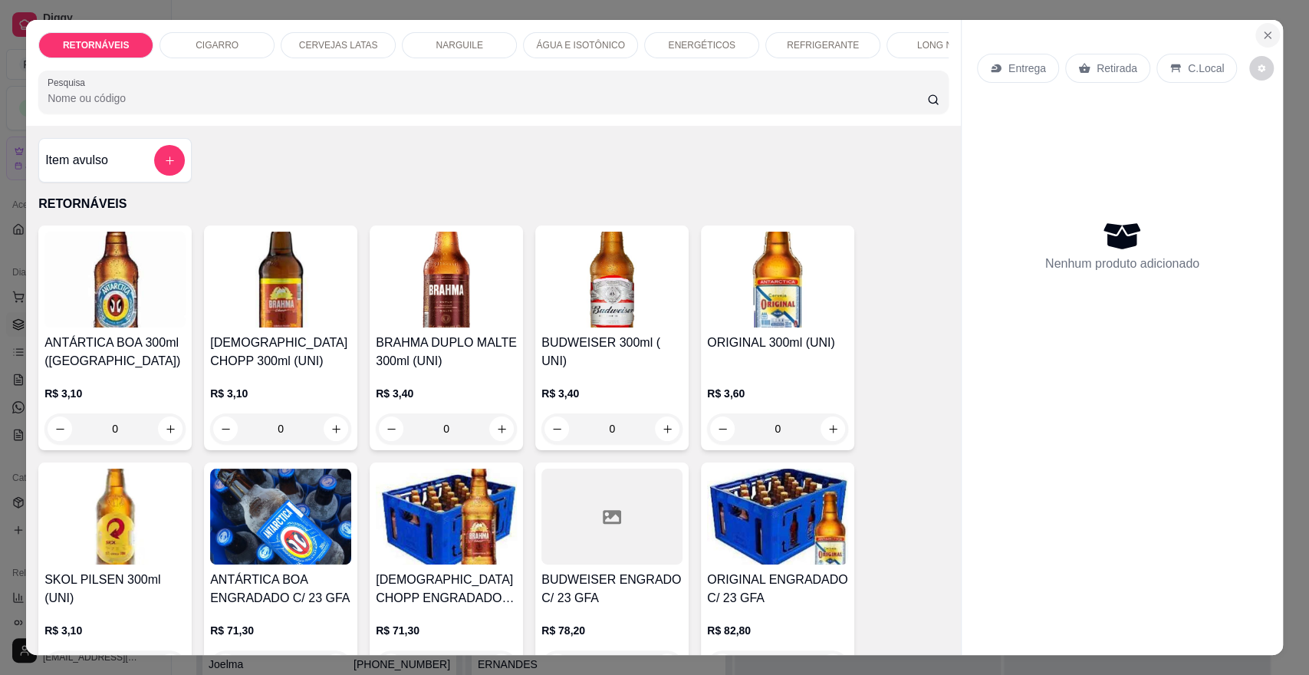
click at [1261, 45] on button "Close" at bounding box center [1267, 35] width 25 height 25
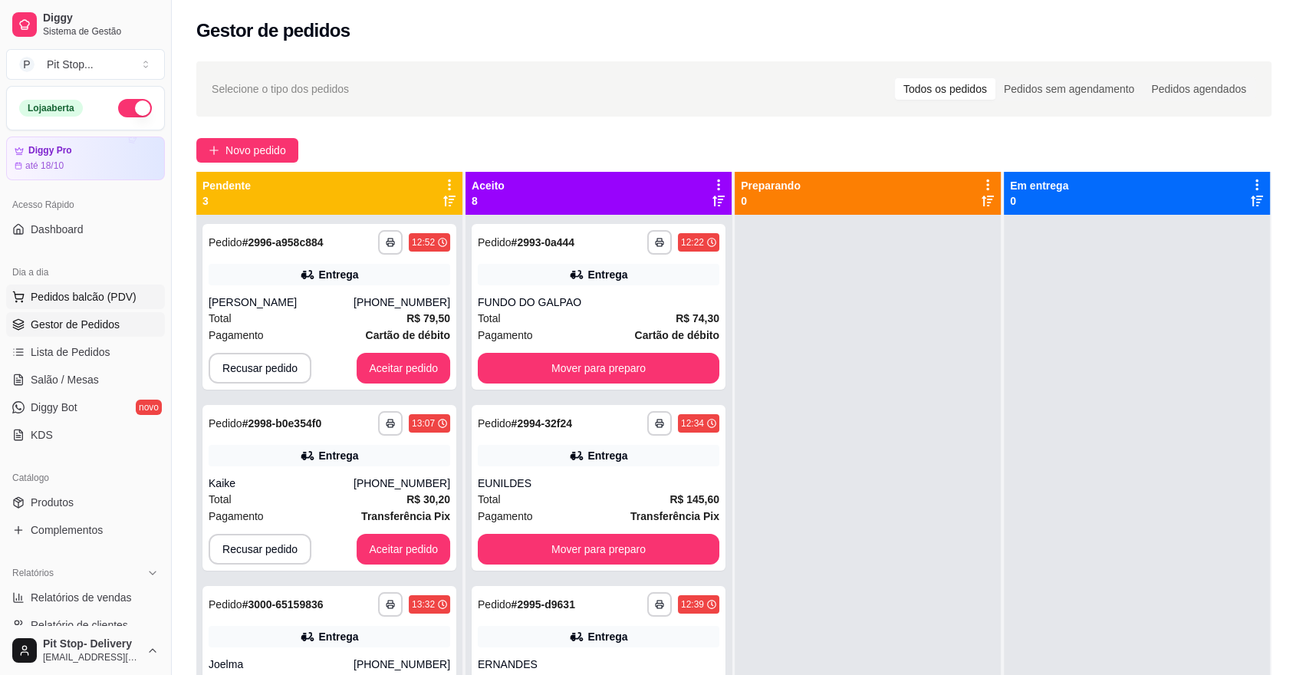
click at [100, 291] on span "Pedidos balcão (PDV)" at bounding box center [84, 296] width 106 height 15
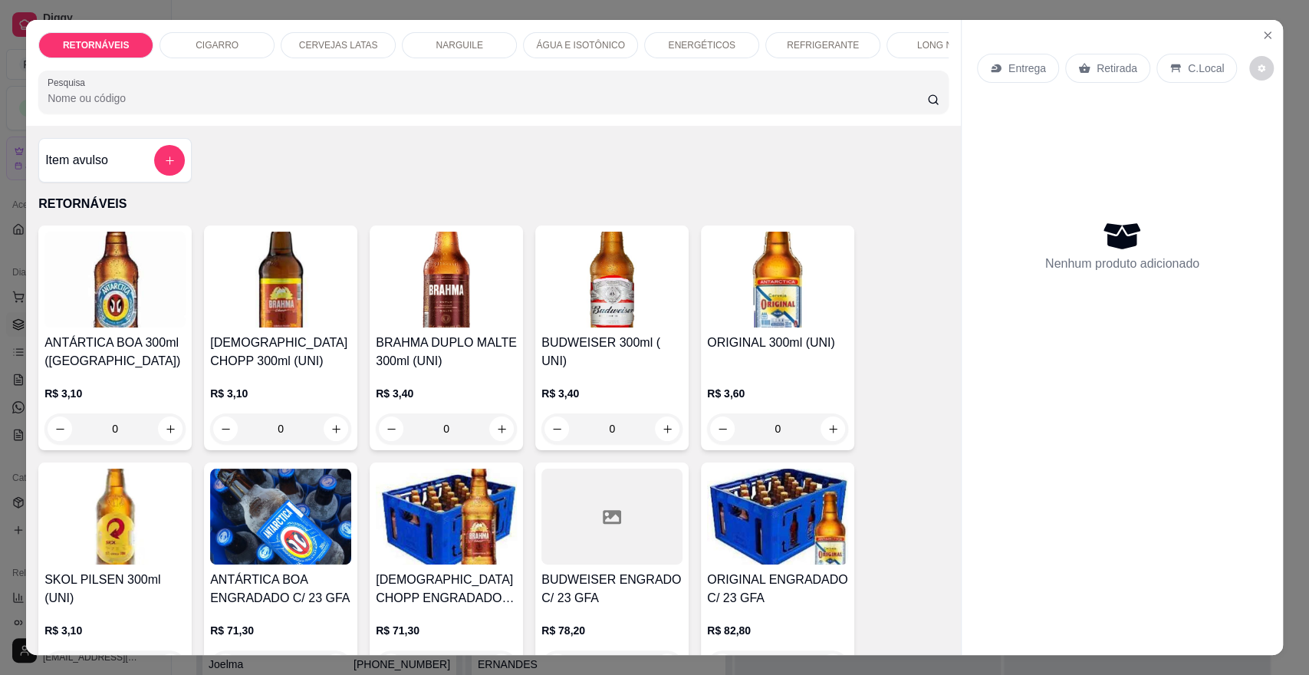
scroll to position [170, 0]
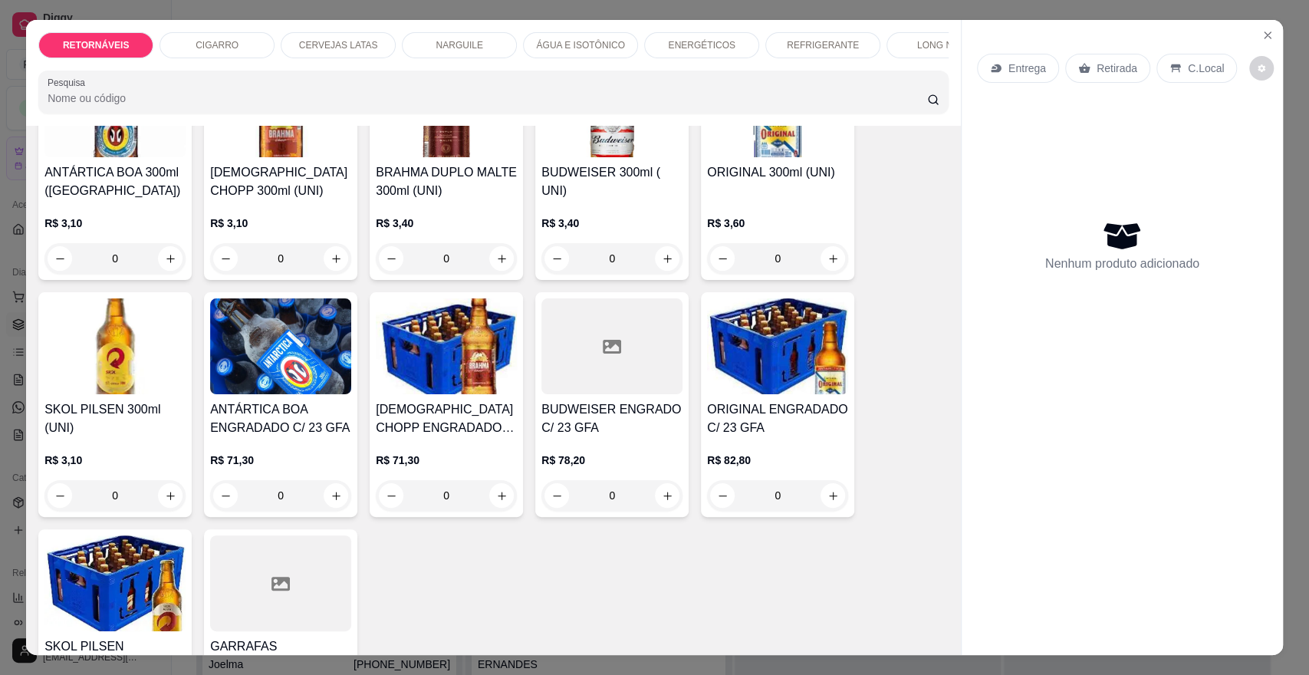
click at [452, 386] on img at bounding box center [446, 346] width 141 height 96
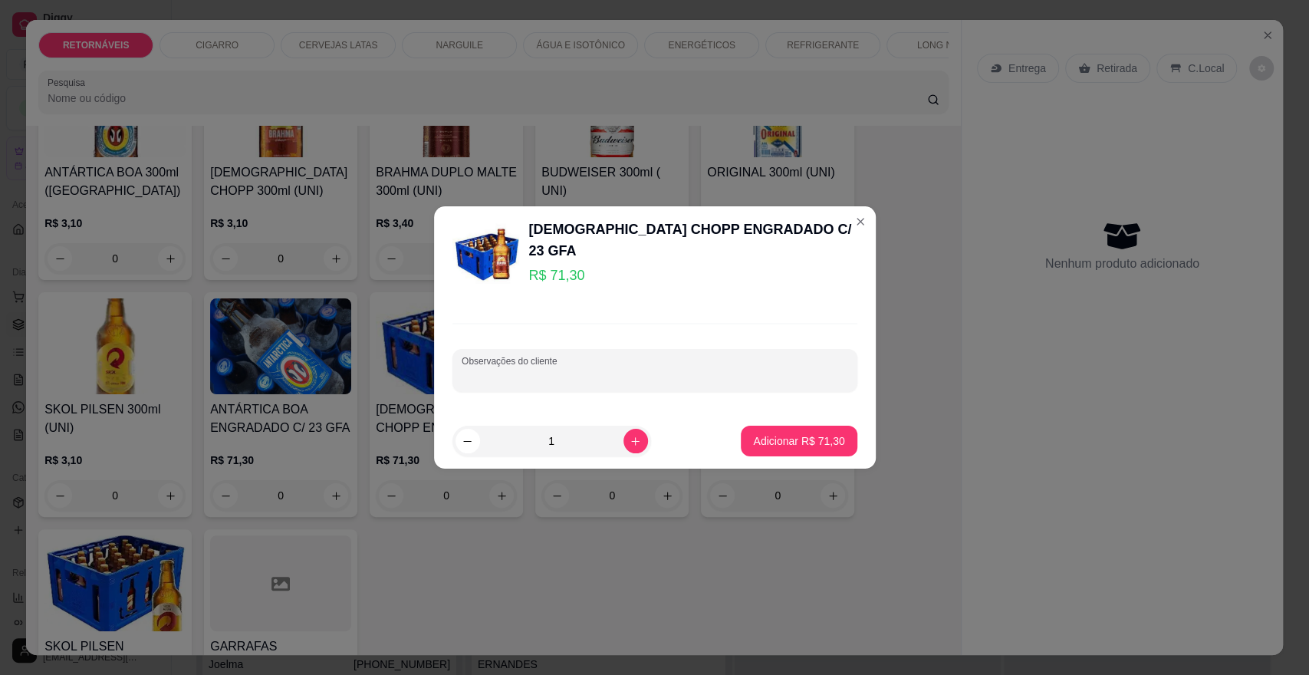
click at [784, 424] on footer "1 Adicionar R$ 71,30" at bounding box center [655, 440] width 442 height 55
click at [771, 436] on p "Adicionar R$ 71,30" at bounding box center [799, 440] width 89 height 15
type input "1"
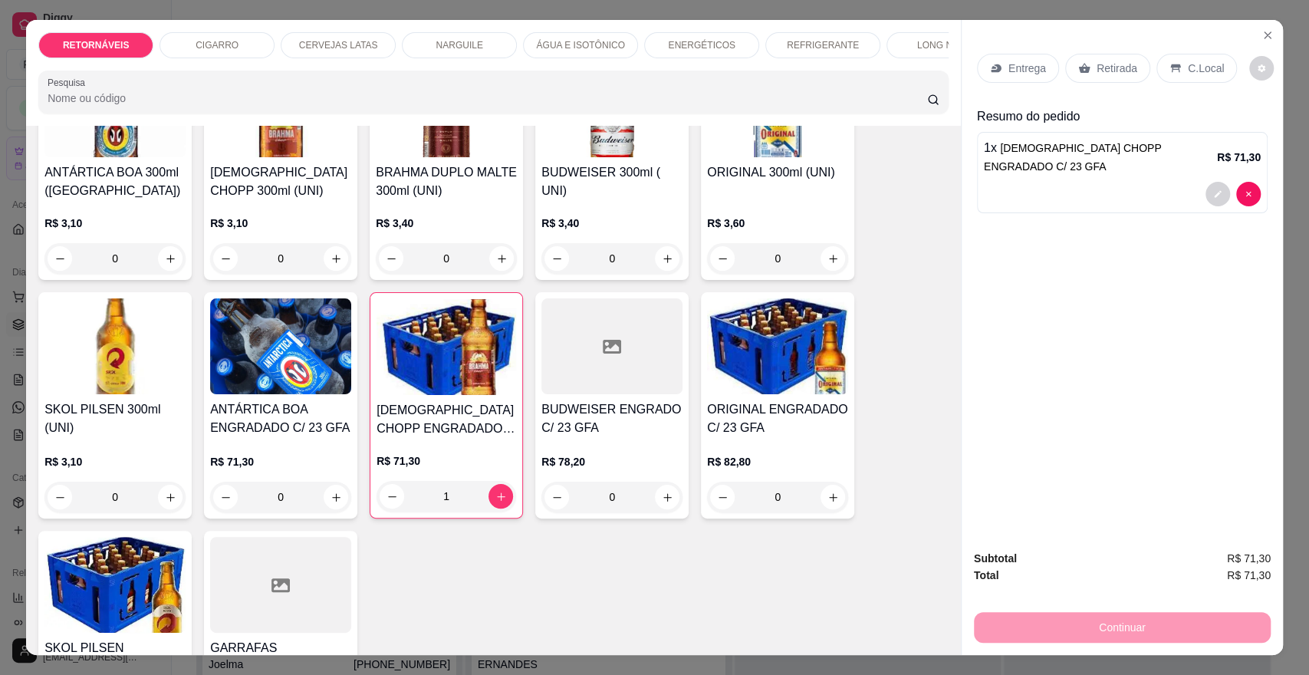
click at [1008, 63] on p "Entrega" at bounding box center [1027, 68] width 38 height 15
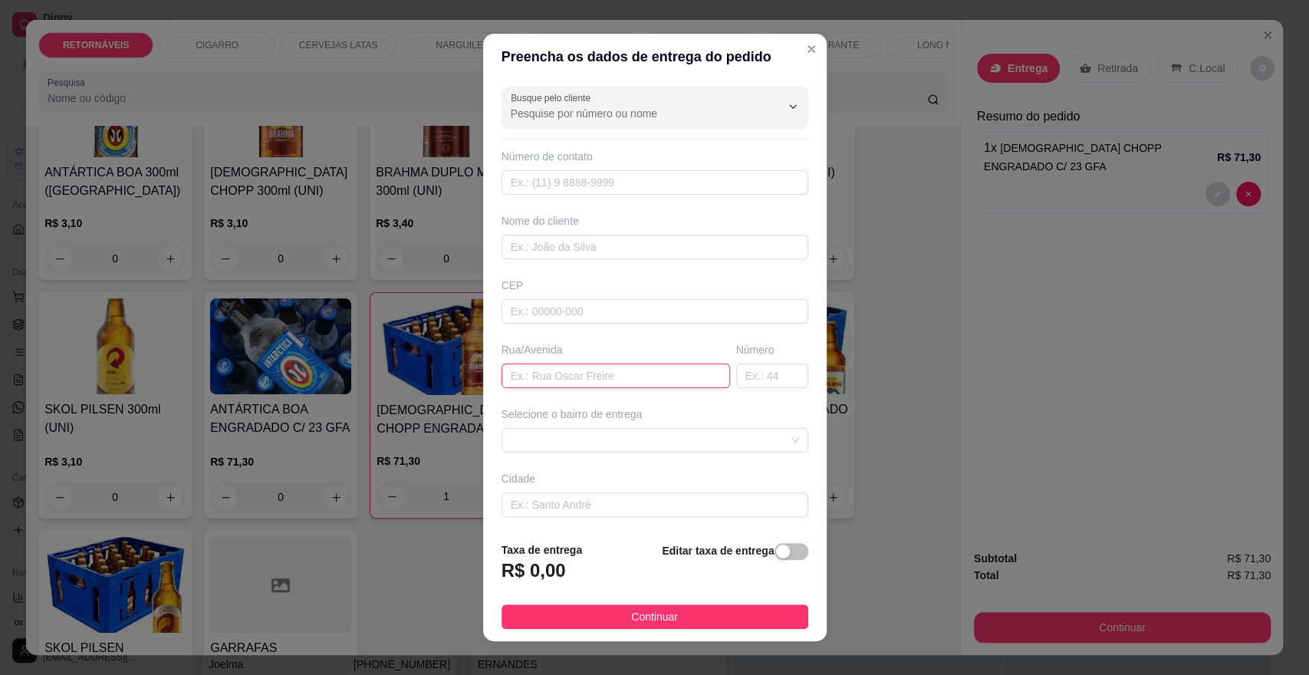
click at [595, 370] on input "text" at bounding box center [616, 375] width 229 height 25
click at [687, 446] on span at bounding box center [655, 440] width 288 height 23
type input ".."
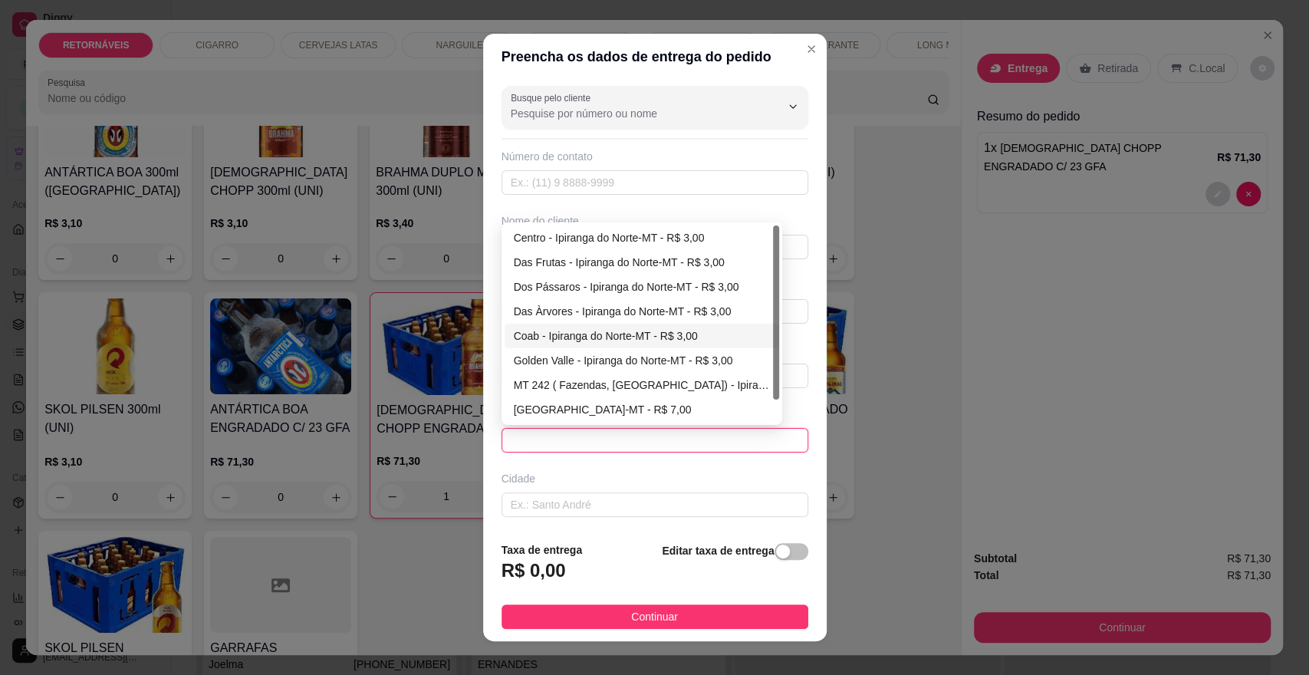
click at [571, 332] on div "Coab - Ipiranga do Norte-MT - R$ 3,00" at bounding box center [642, 335] width 256 height 17
click at [571, 332] on div "Busque pelo cliente Número de contato Nome do cliente CEP Rua/Avenida .. Número…" at bounding box center [655, 304] width 344 height 449
type input "Ipiranga do Norte-MT"
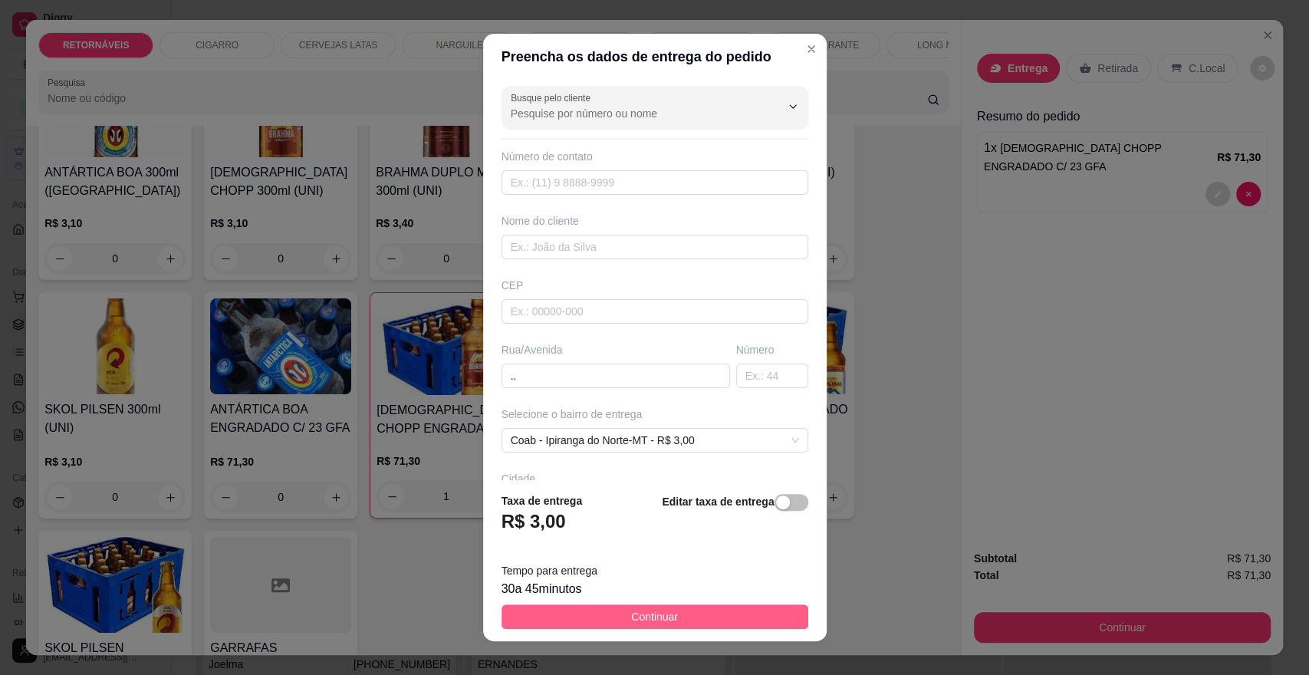
click at [632, 612] on span "Continuar" at bounding box center [654, 616] width 47 height 17
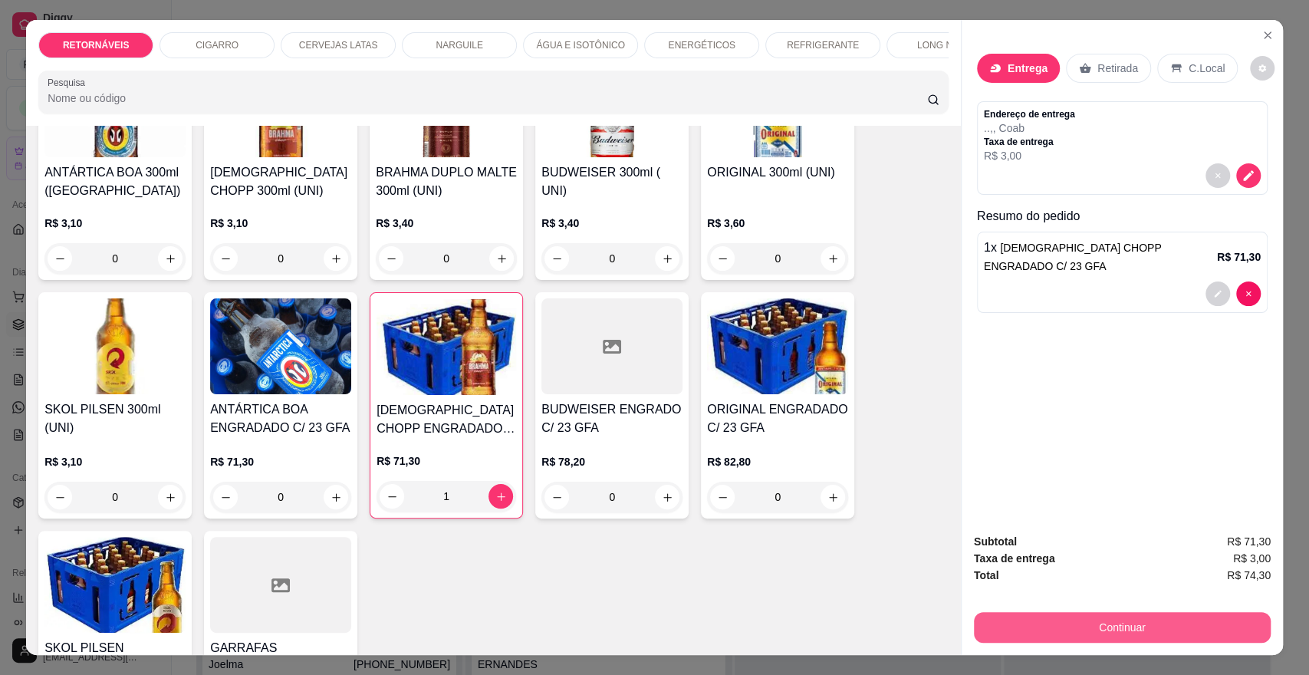
click at [1111, 618] on button "Continuar" at bounding box center [1122, 627] width 297 height 31
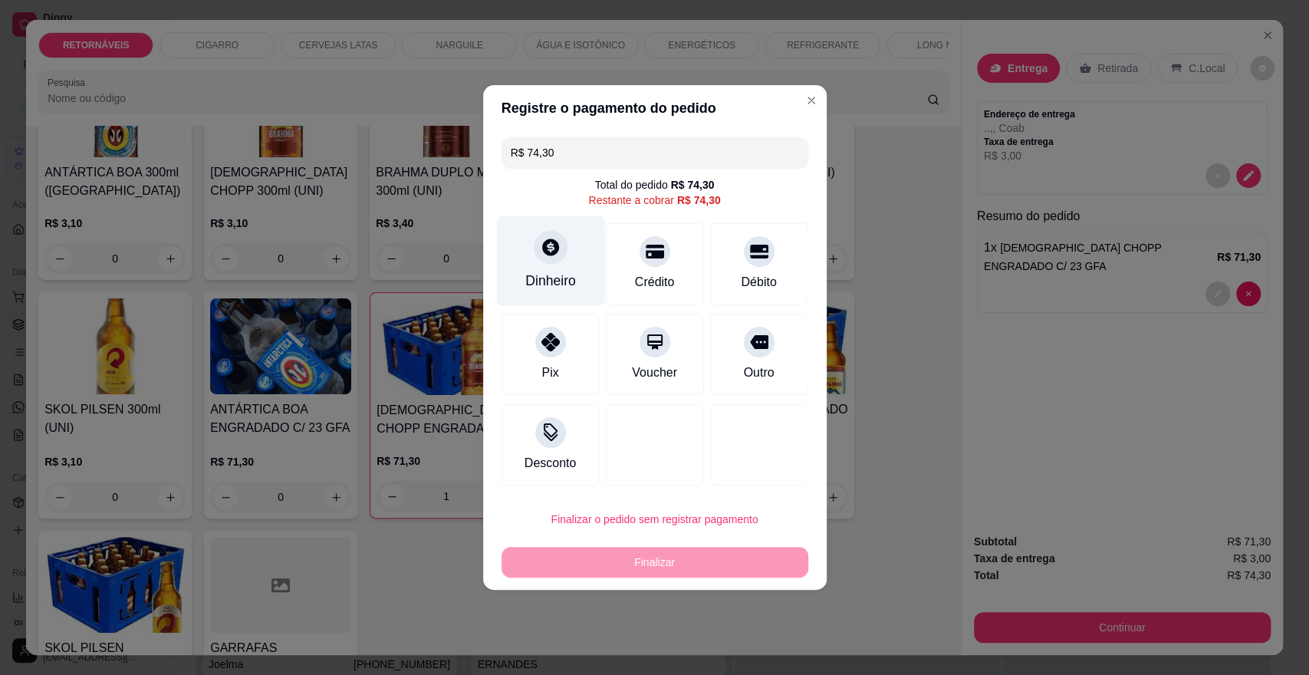
click at [570, 288] on div "Dinheiro" at bounding box center [550, 281] width 51 height 20
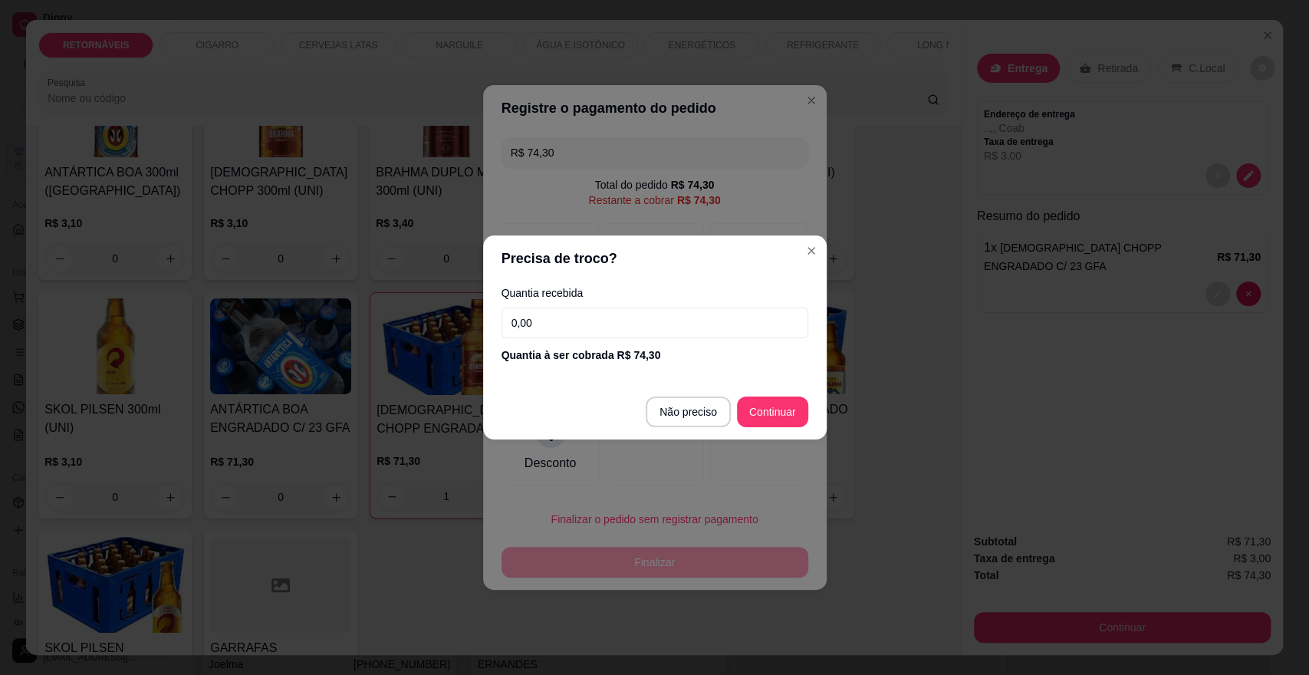
click at [635, 328] on input "0,00" at bounding box center [655, 323] width 307 height 31
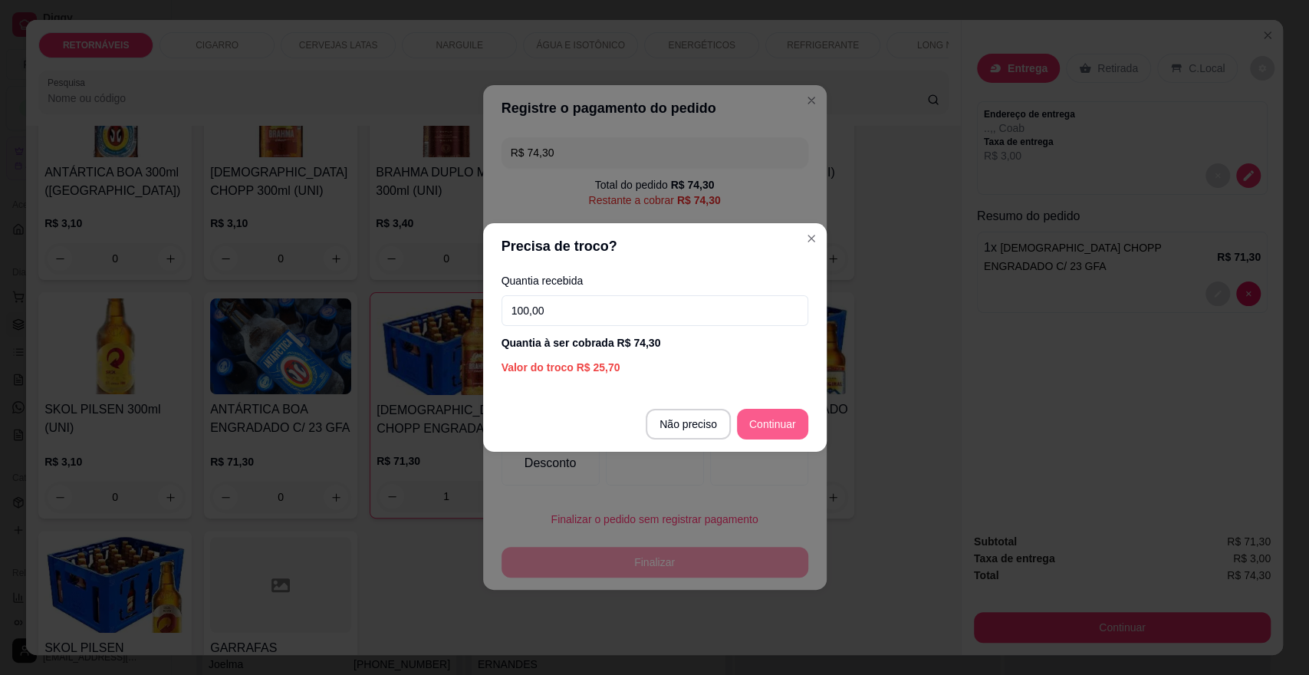
type input "100,00"
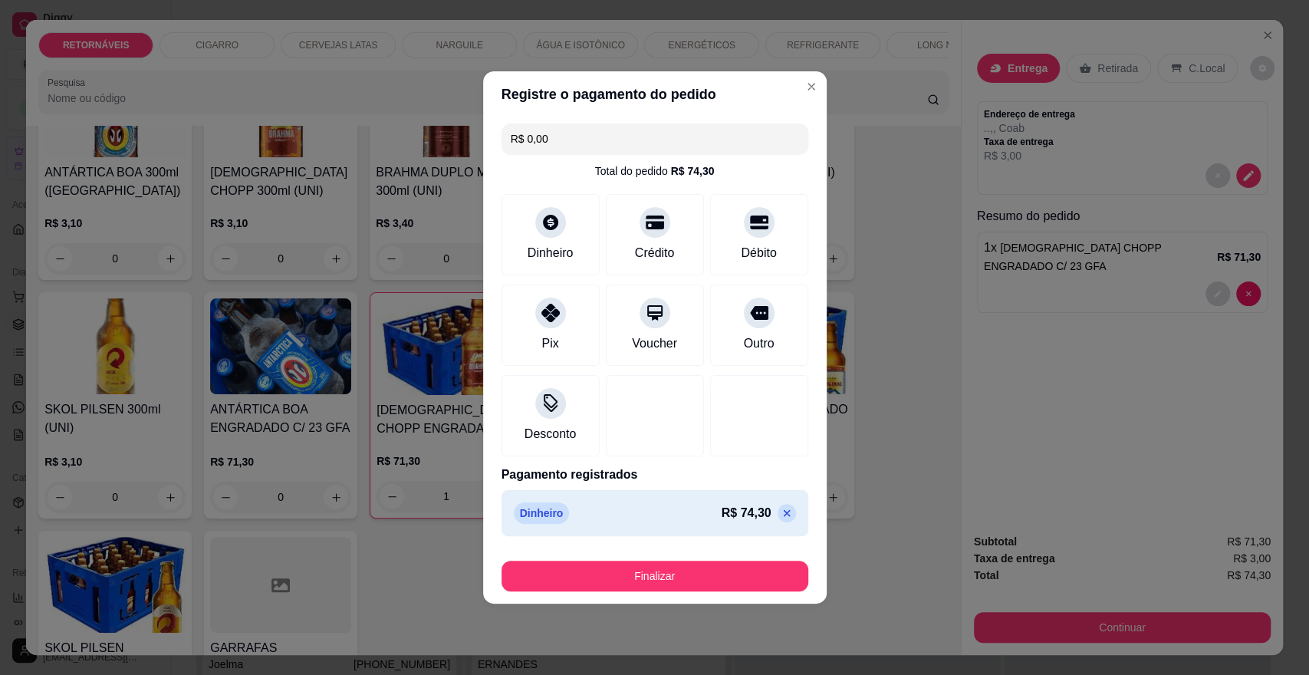
type input "R$ 0,00"
click at [681, 580] on button "Finalizar" at bounding box center [655, 576] width 307 height 31
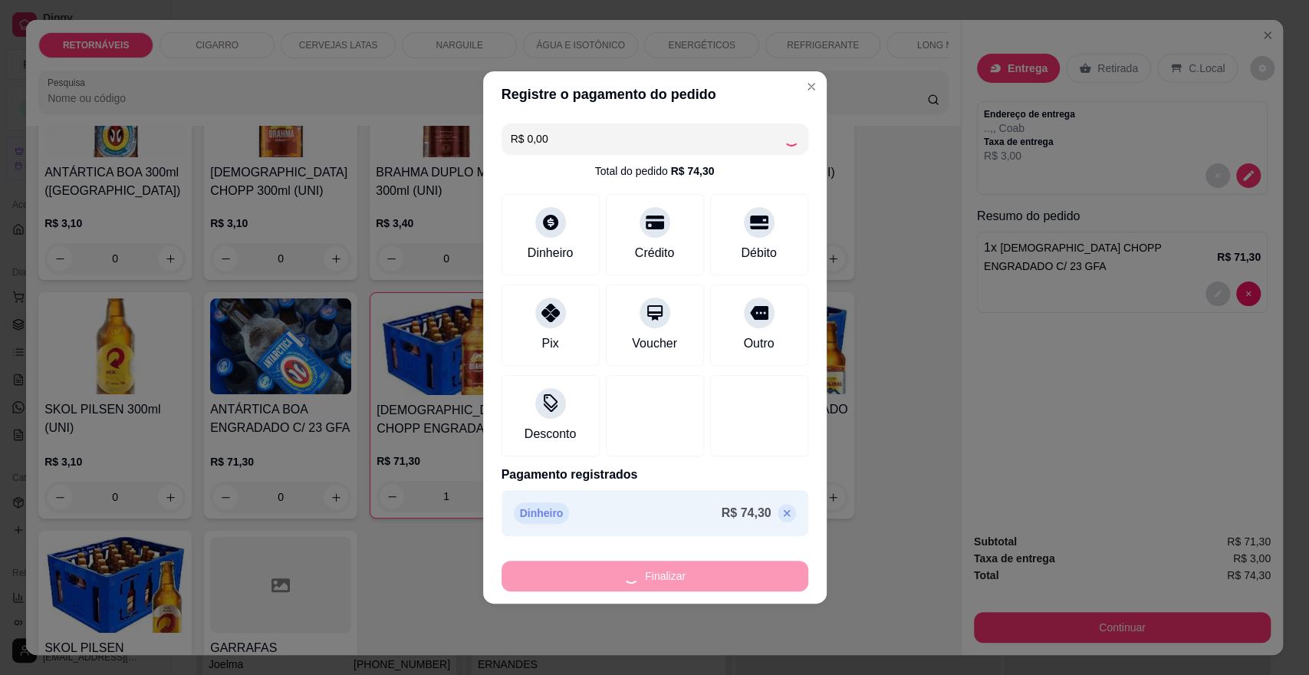
type input "0"
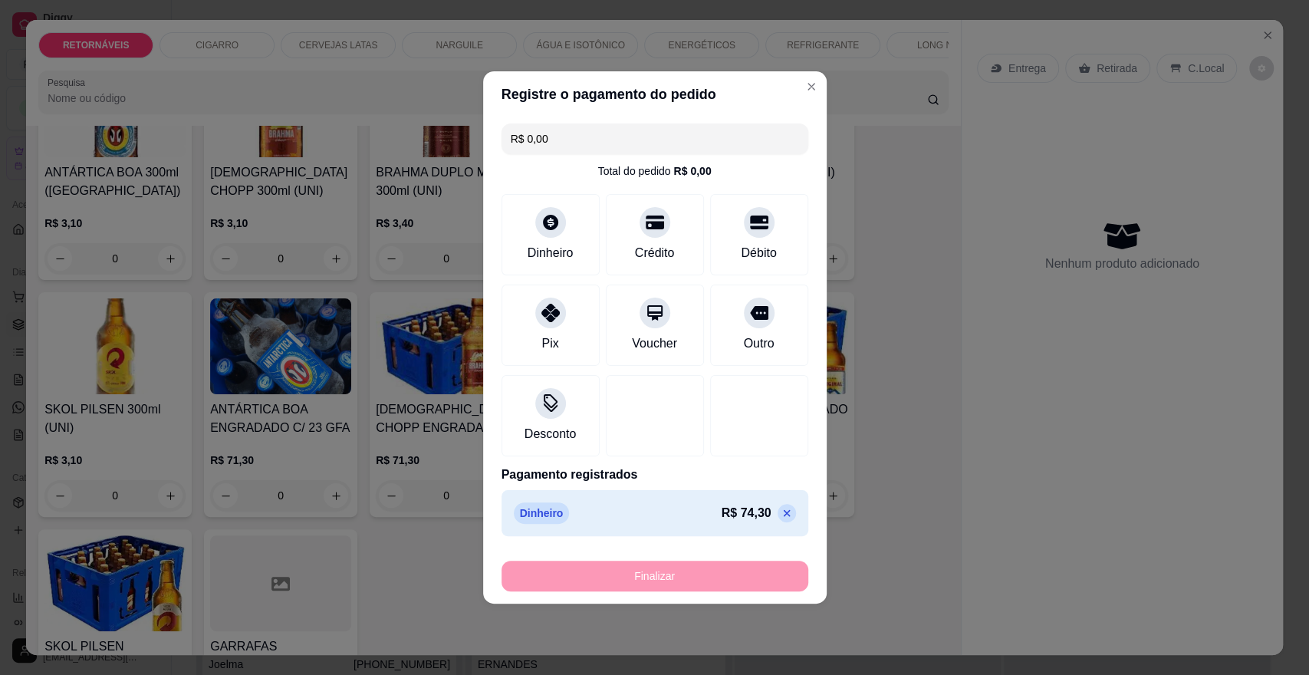
type input "-R$ 74,30"
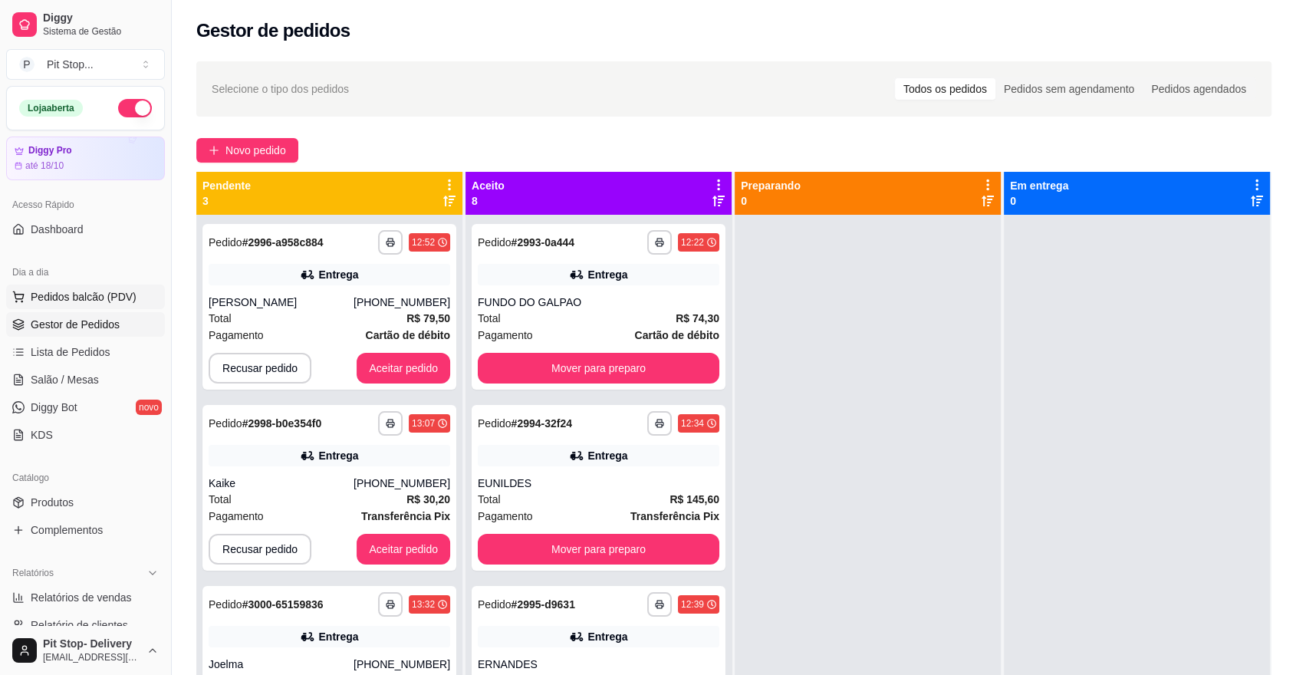
click at [88, 289] on span "Pedidos balcão (PDV)" at bounding box center [84, 296] width 106 height 15
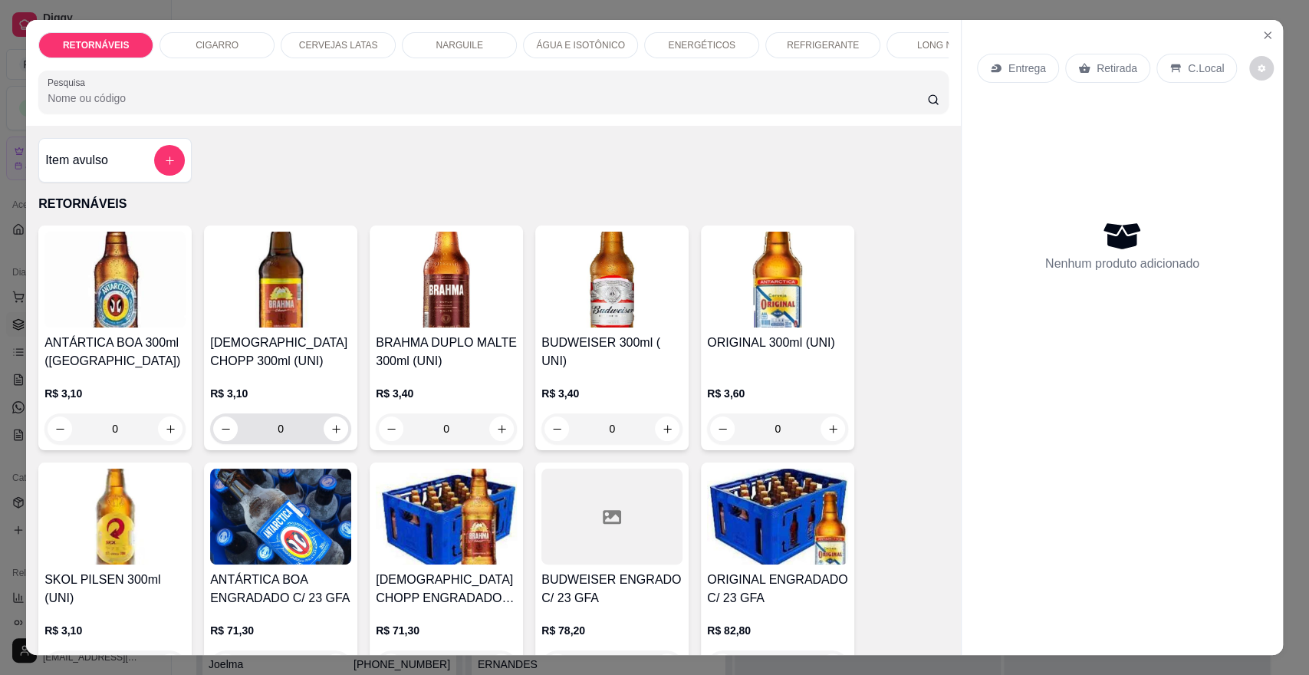
click at [283, 439] on input "0" at bounding box center [281, 428] width 86 height 31
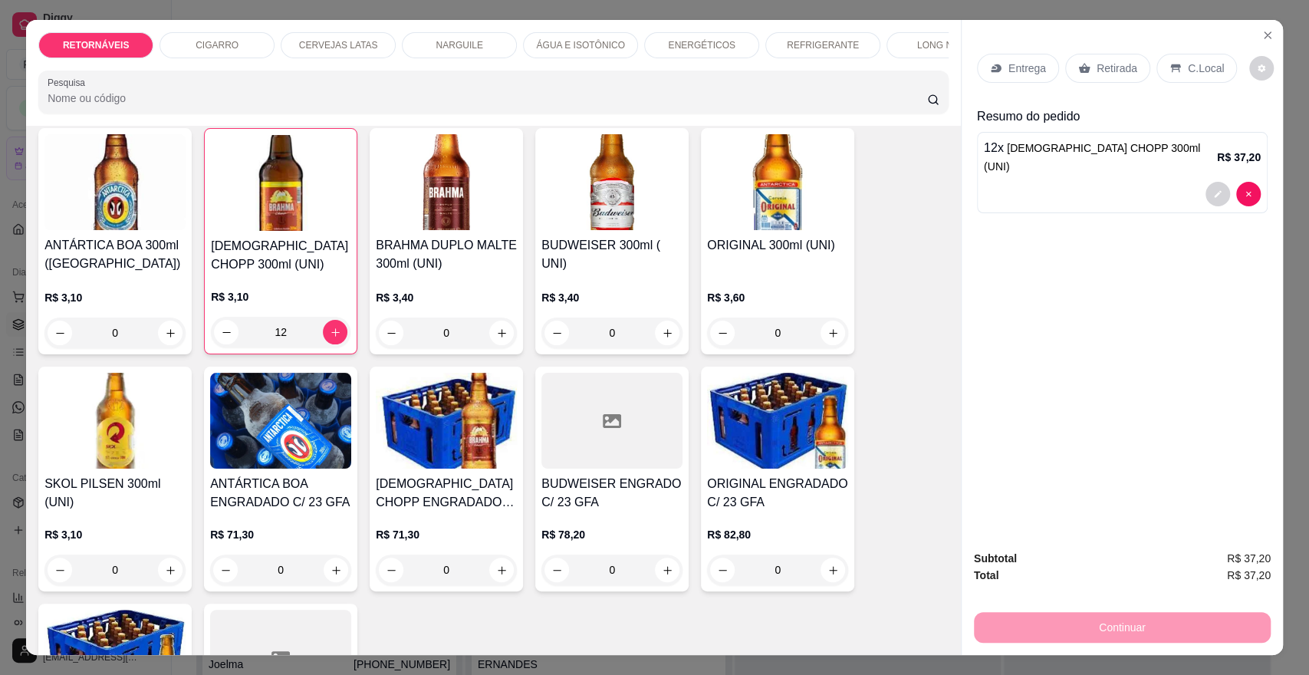
scroll to position [170, 0]
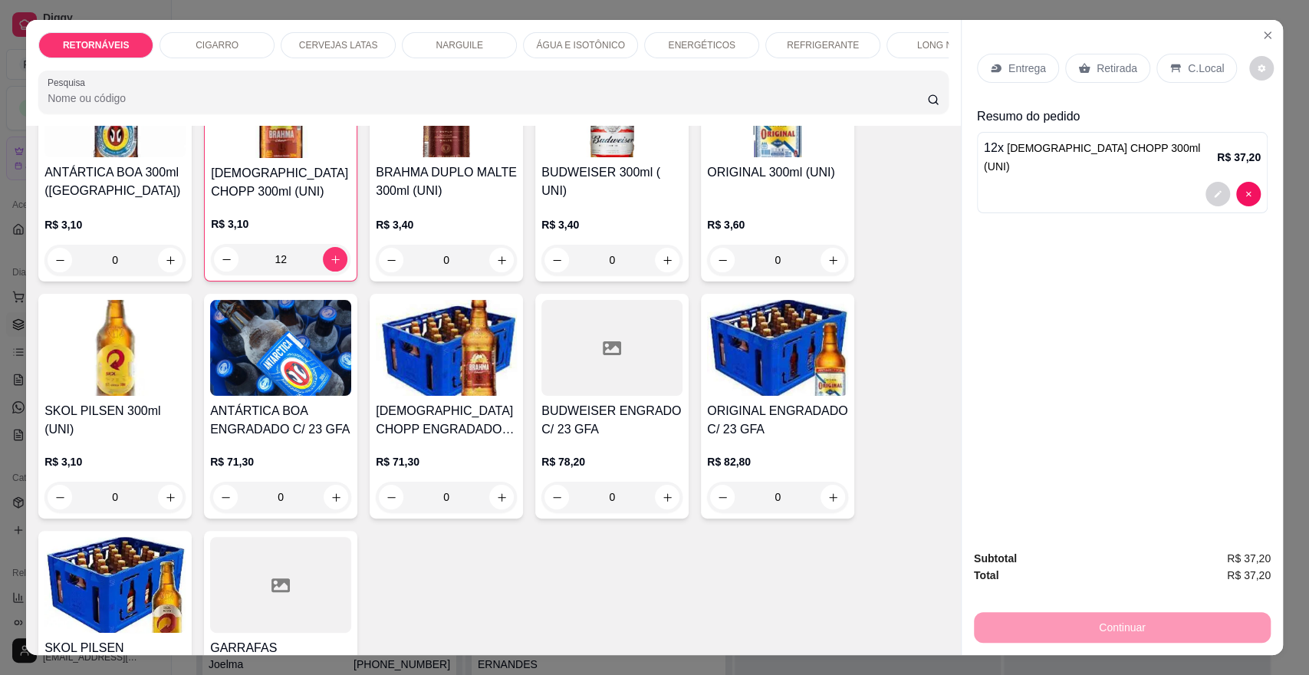
type input "12"
click at [123, 512] on input "0" at bounding box center [115, 497] width 86 height 31
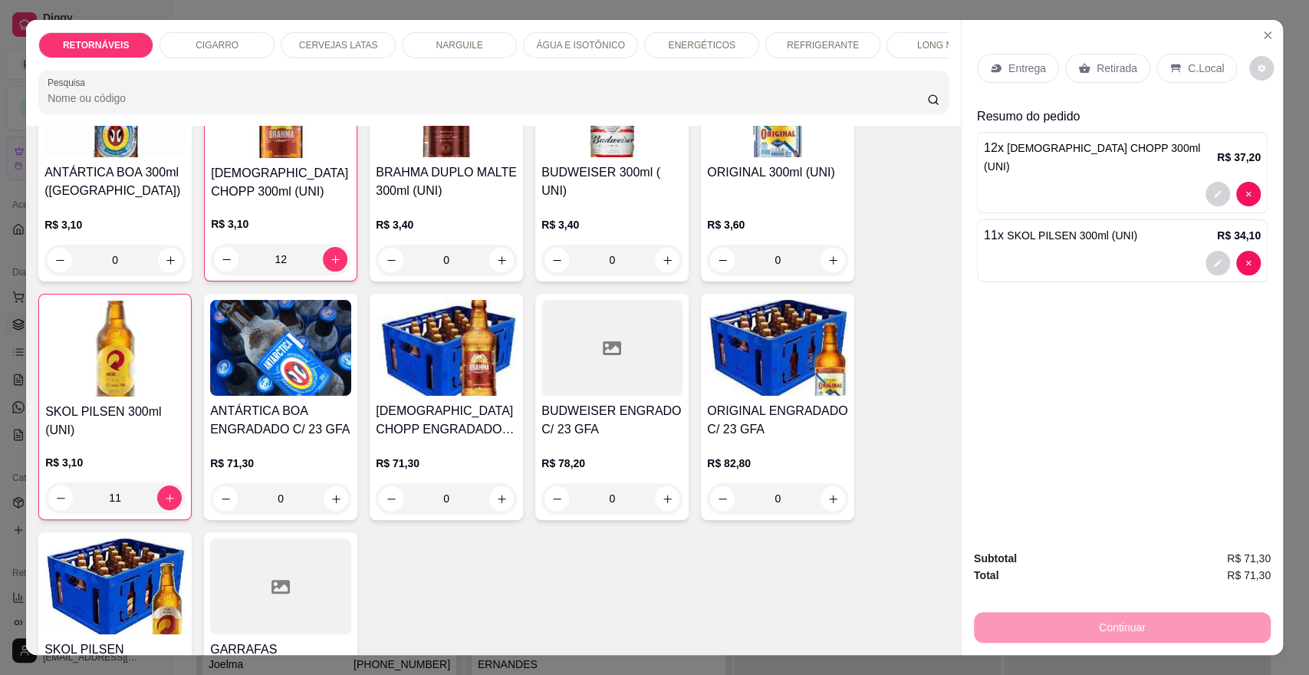
type input "11"
click at [211, 45] on p "CIGARRO" at bounding box center [217, 45] width 43 height 12
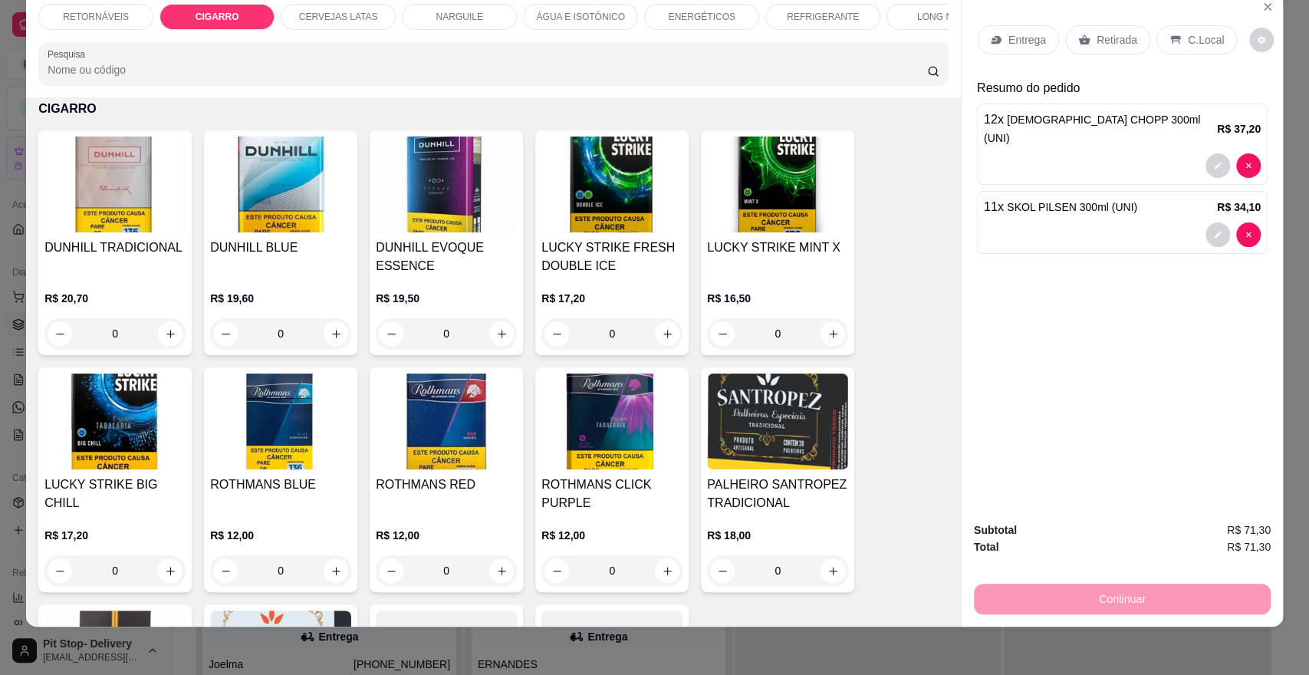
click at [492, 419] on img at bounding box center [446, 421] width 141 height 96
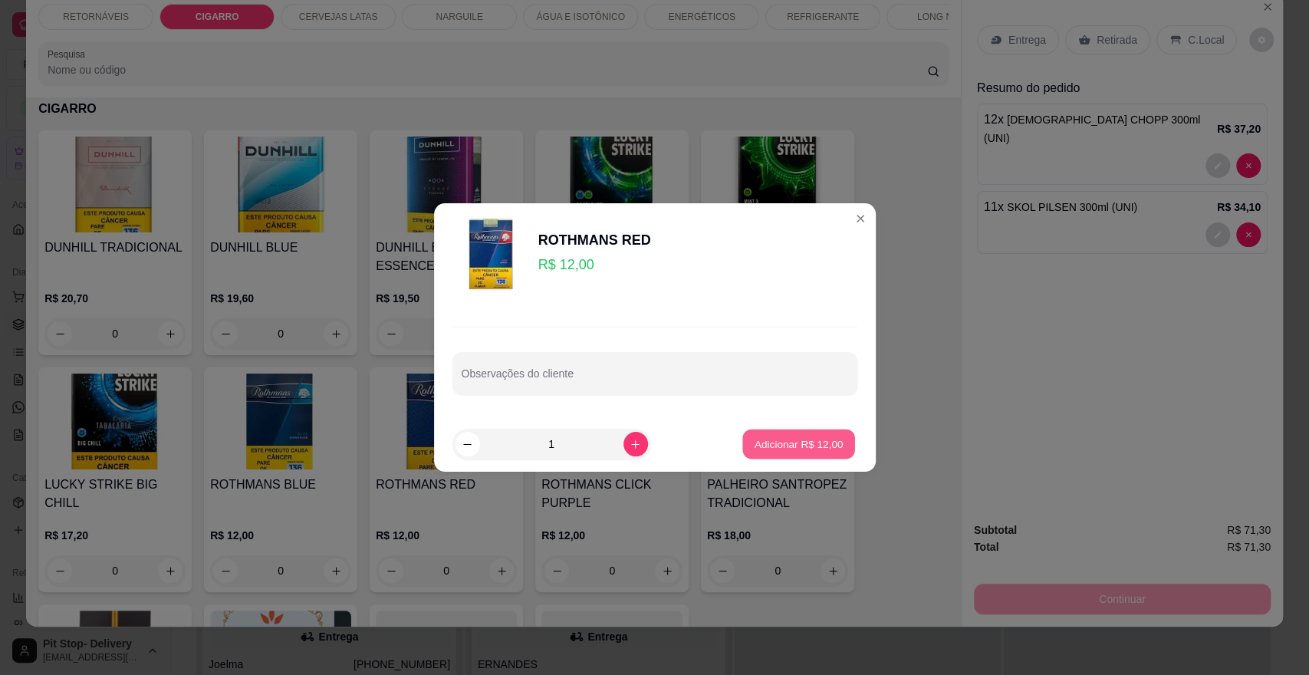
click at [827, 435] on button "Adicionar R$ 12,00" at bounding box center [799, 444] width 113 height 30
type input "1"
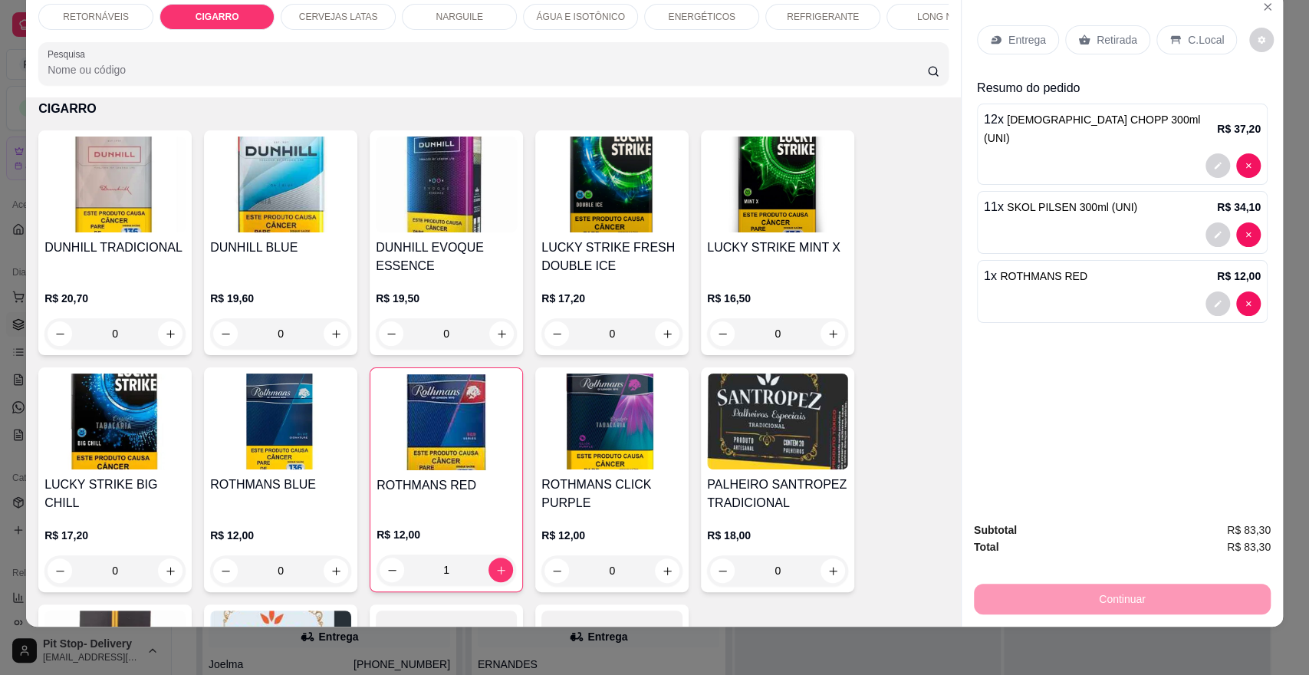
click at [992, 44] on icon at bounding box center [996, 40] width 12 height 12
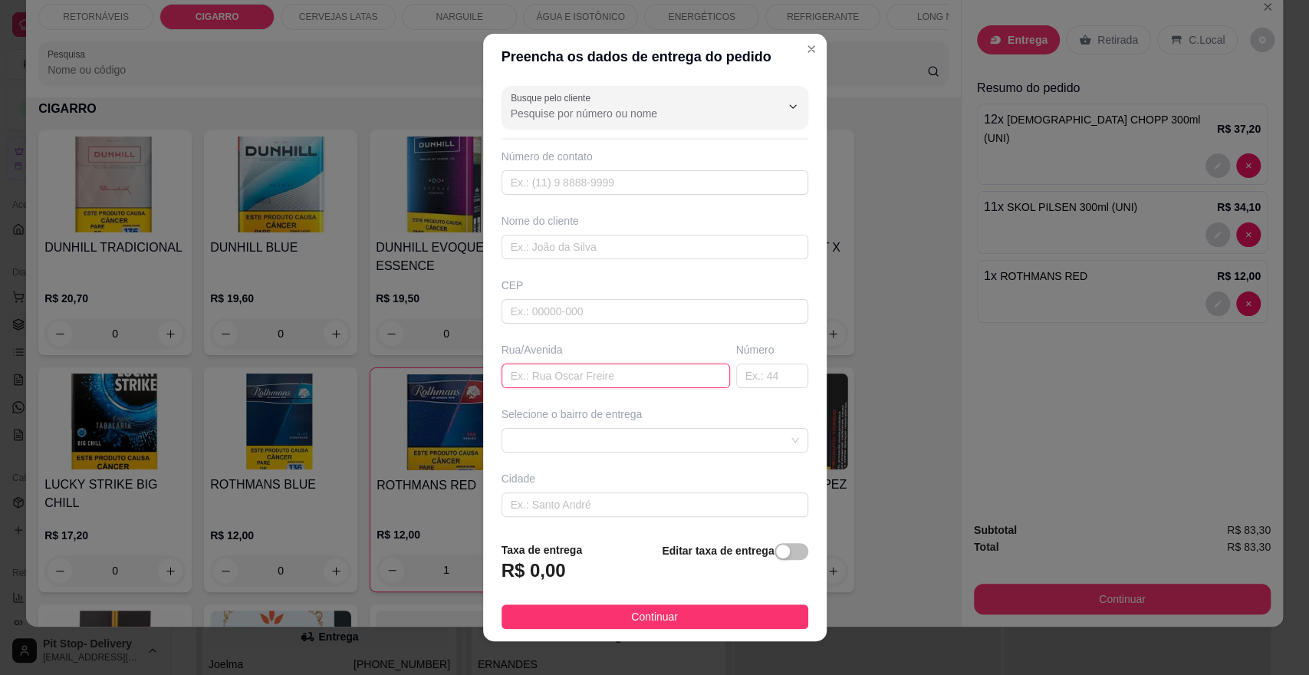
click at [564, 379] on input "text" at bounding box center [616, 375] width 229 height 25
type input "RUA DAS AZALEIAS"
click at [743, 372] on input "text" at bounding box center [772, 375] width 72 height 25
click at [725, 428] on div at bounding box center [655, 440] width 307 height 25
type input "785"
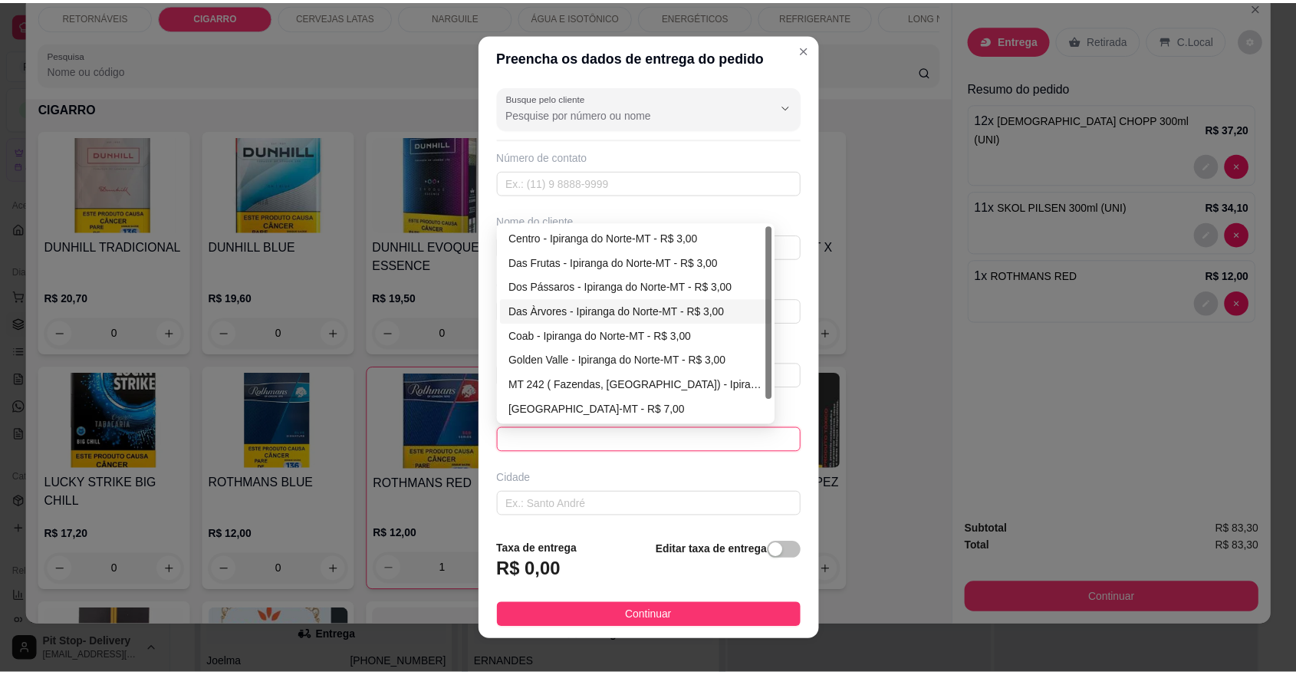
scroll to position [25, 0]
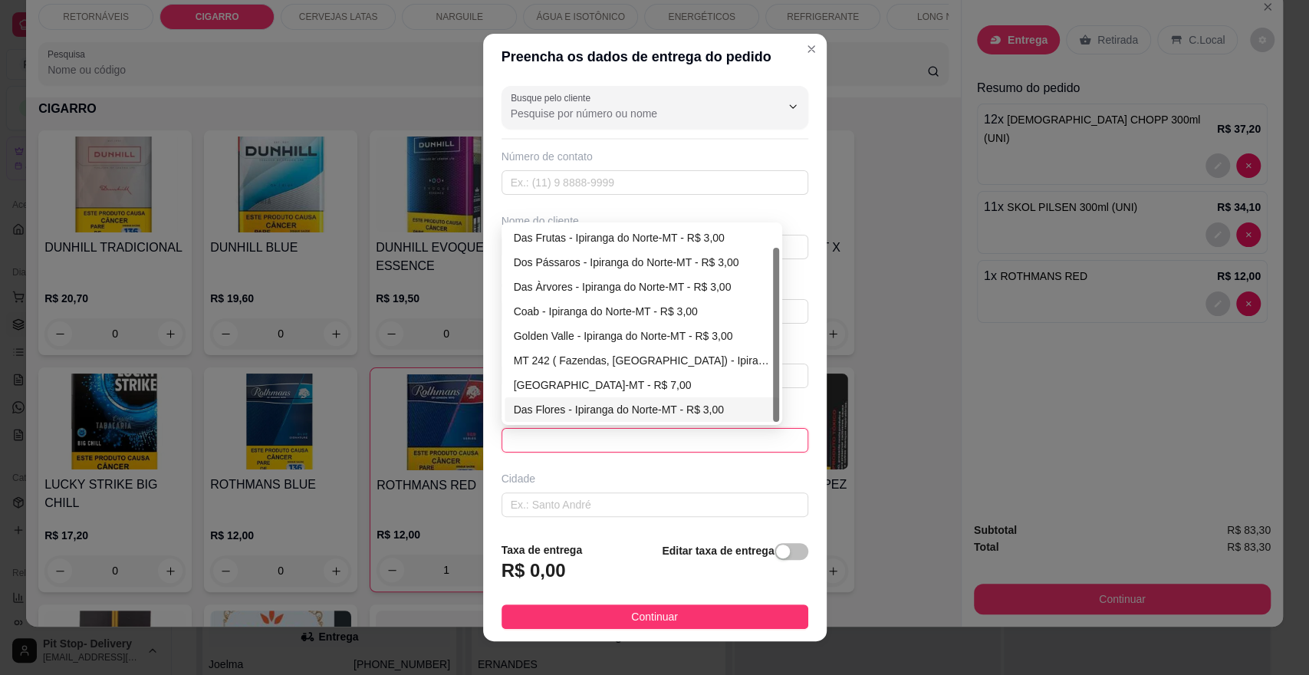
click at [588, 406] on div "Das Flores - Ipiranga do Norte-MT - R$ 3,00" at bounding box center [642, 409] width 256 height 17
type input "Ipiranga do Norte-MT"
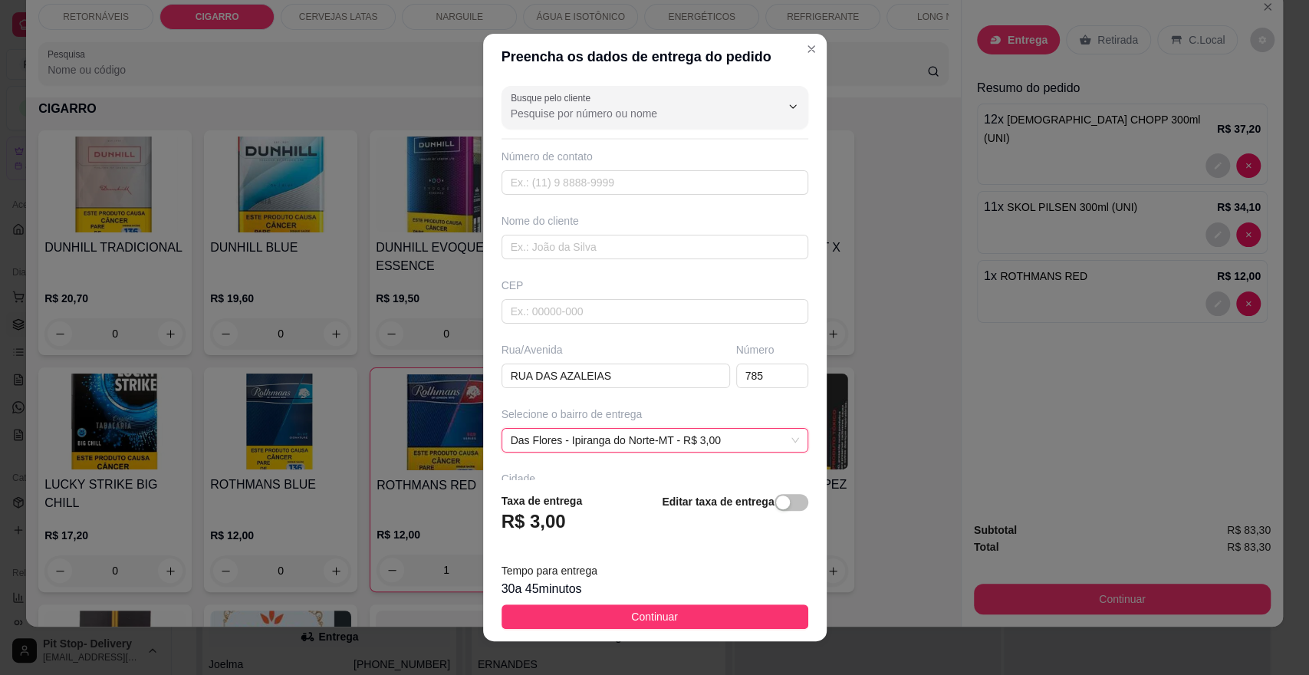
click at [702, 620] on button "Continuar" at bounding box center [655, 616] width 307 height 25
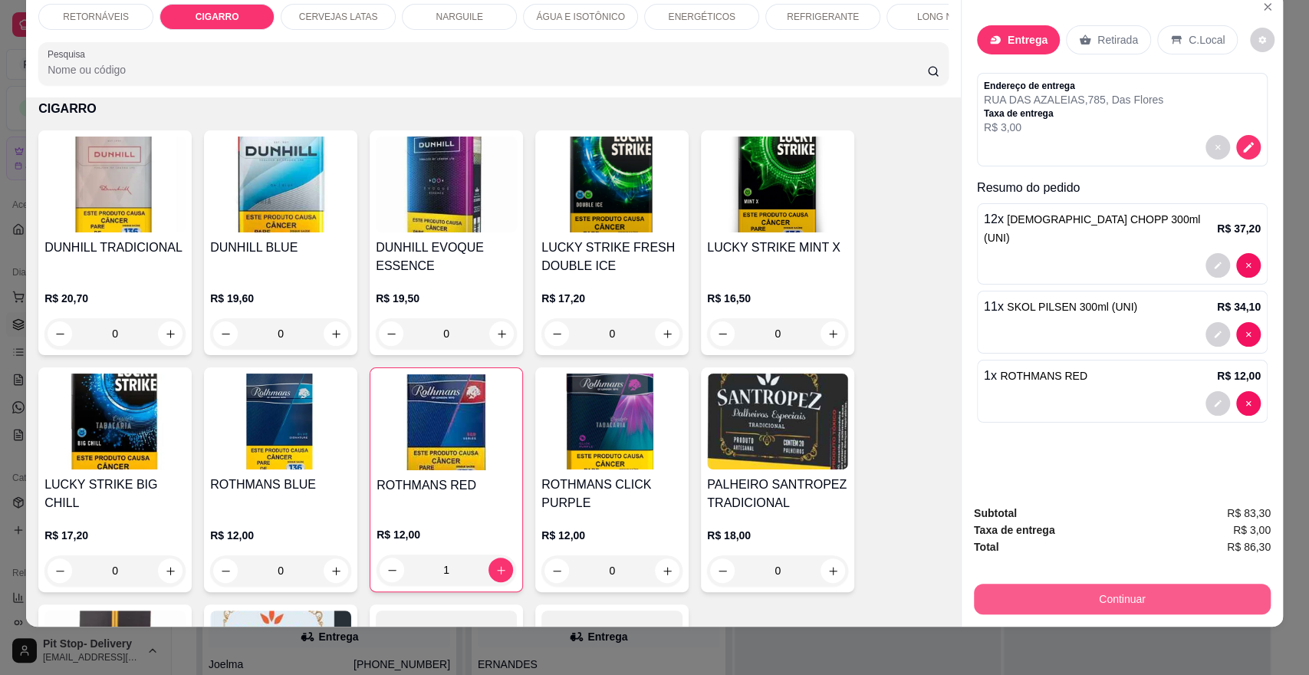
click at [1057, 601] on button "Continuar" at bounding box center [1122, 599] width 297 height 31
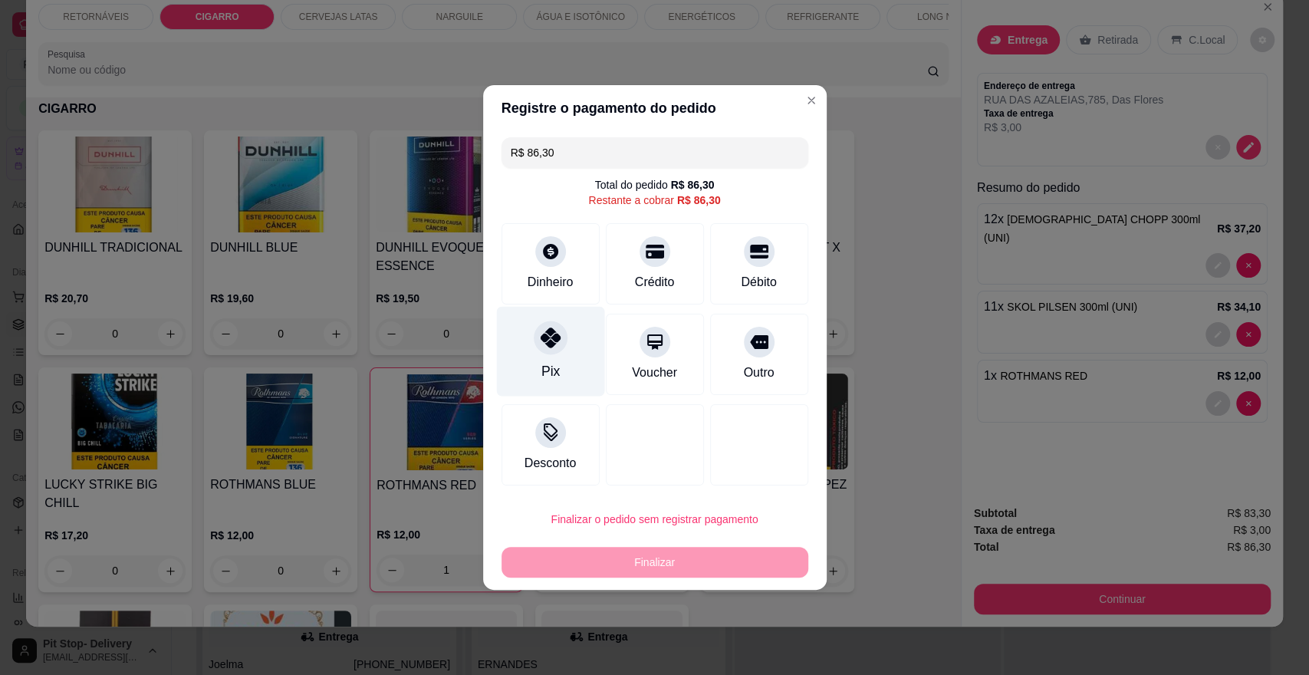
click at [580, 349] on div "Pix" at bounding box center [550, 352] width 108 height 90
type input "R$ 0,00"
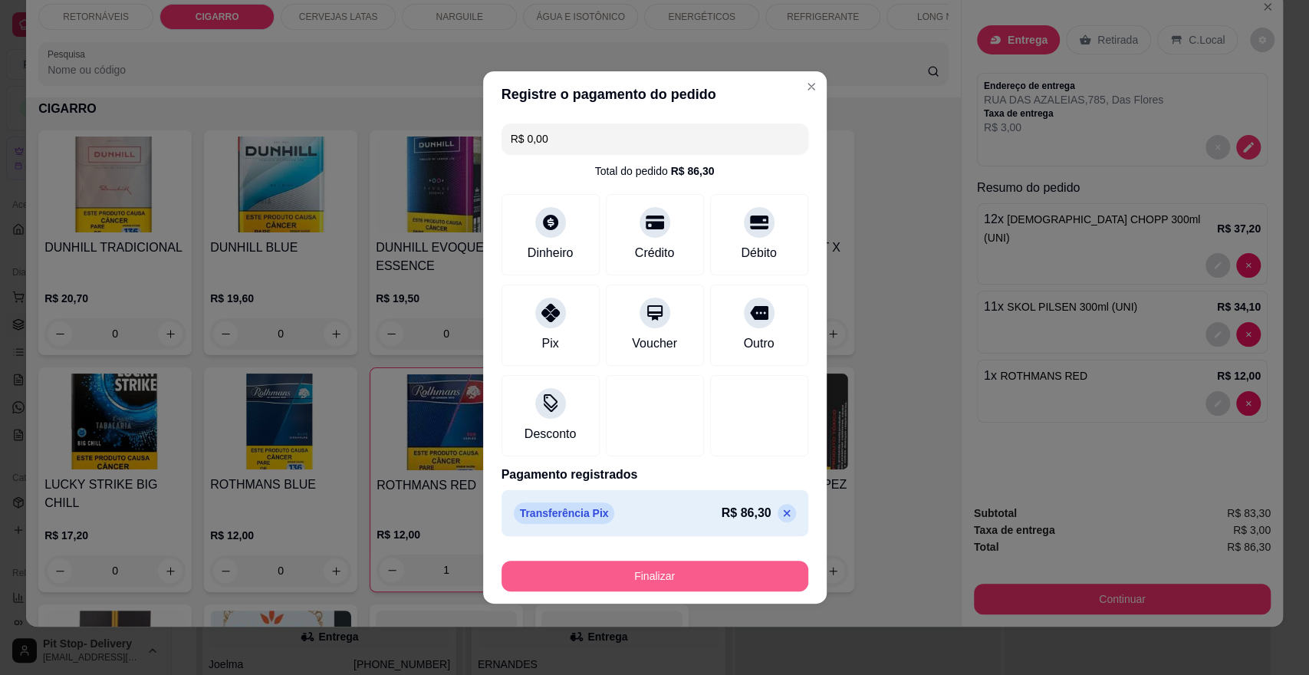
click at [734, 577] on button "Finalizar" at bounding box center [655, 576] width 307 height 31
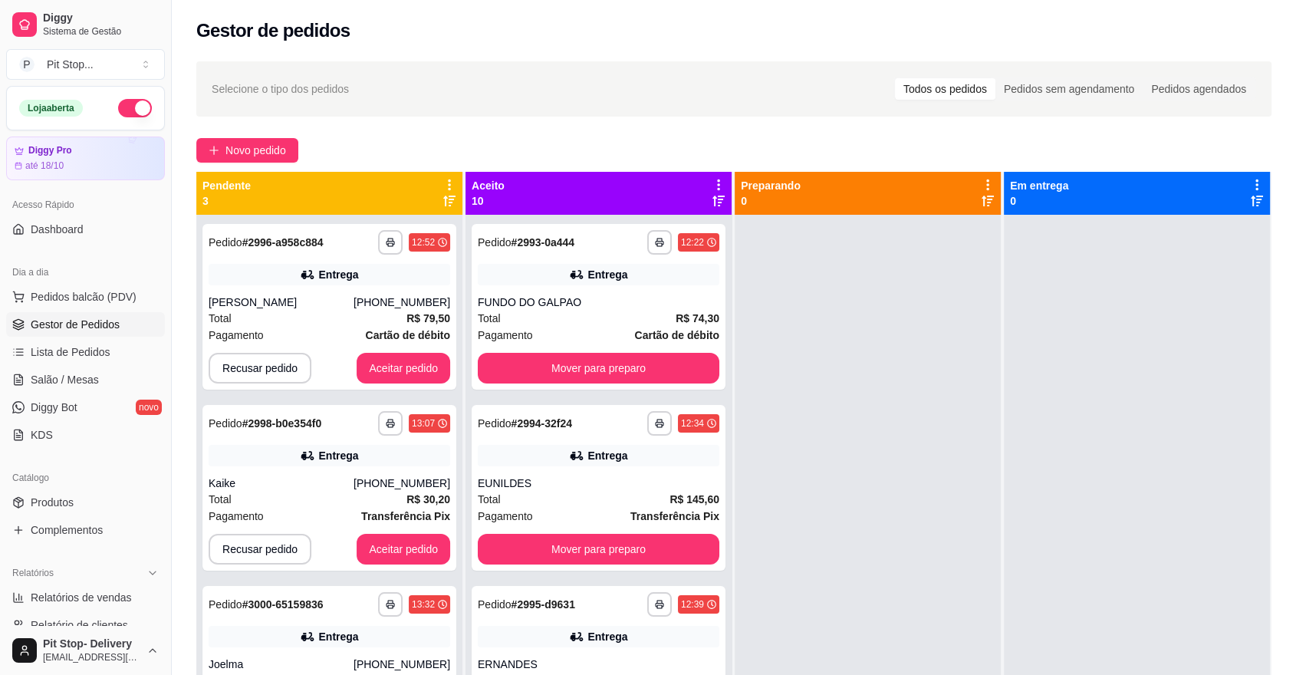
click at [102, 321] on span "Gestor de Pedidos" at bounding box center [75, 324] width 89 height 15
click at [100, 345] on span "Lista de Pedidos" at bounding box center [71, 351] width 80 height 15
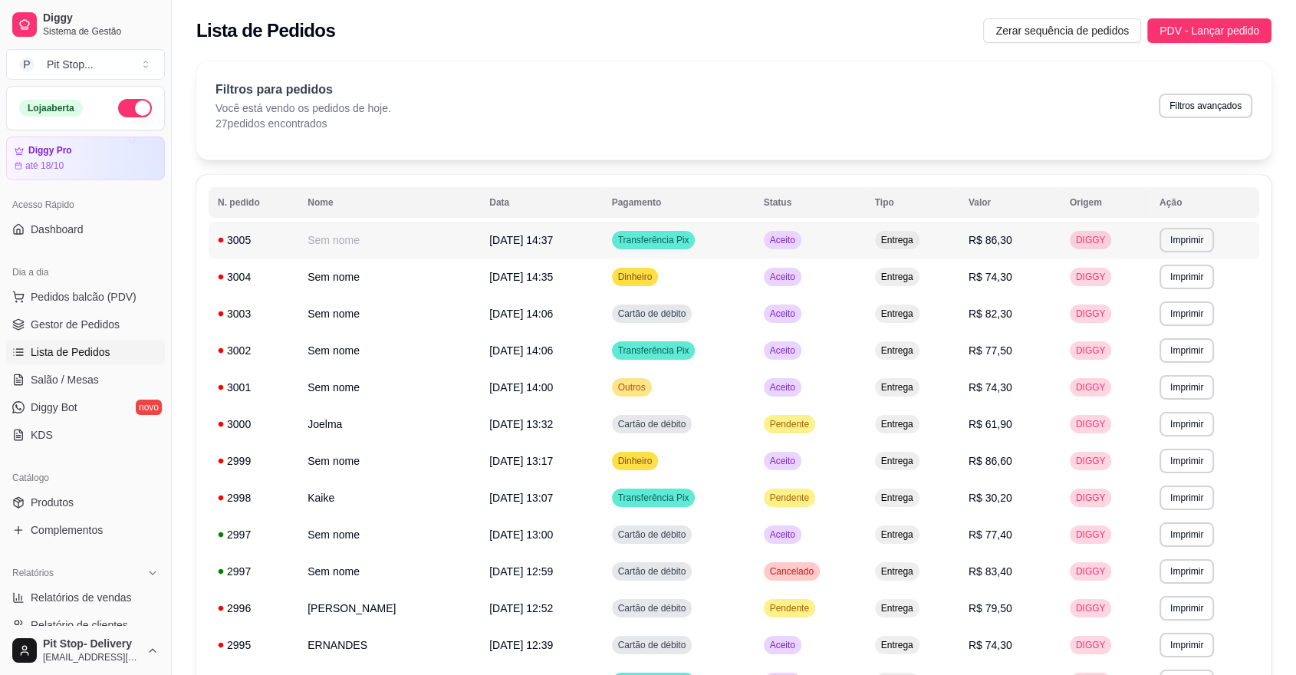
click at [755, 248] on td "Transferência Pix" at bounding box center [679, 240] width 152 height 37
click at [650, 288] on td "Dinheiro" at bounding box center [679, 276] width 152 height 37
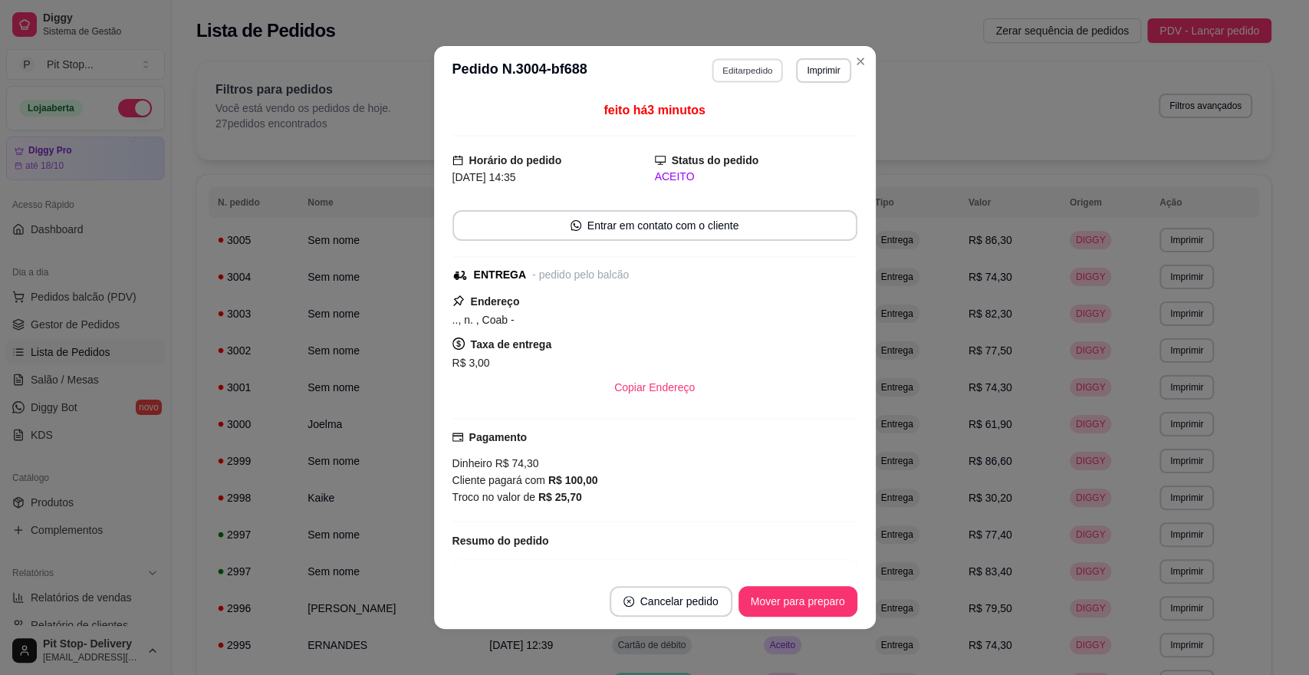
click at [722, 81] on button "Editar pedido" at bounding box center [747, 70] width 71 height 24
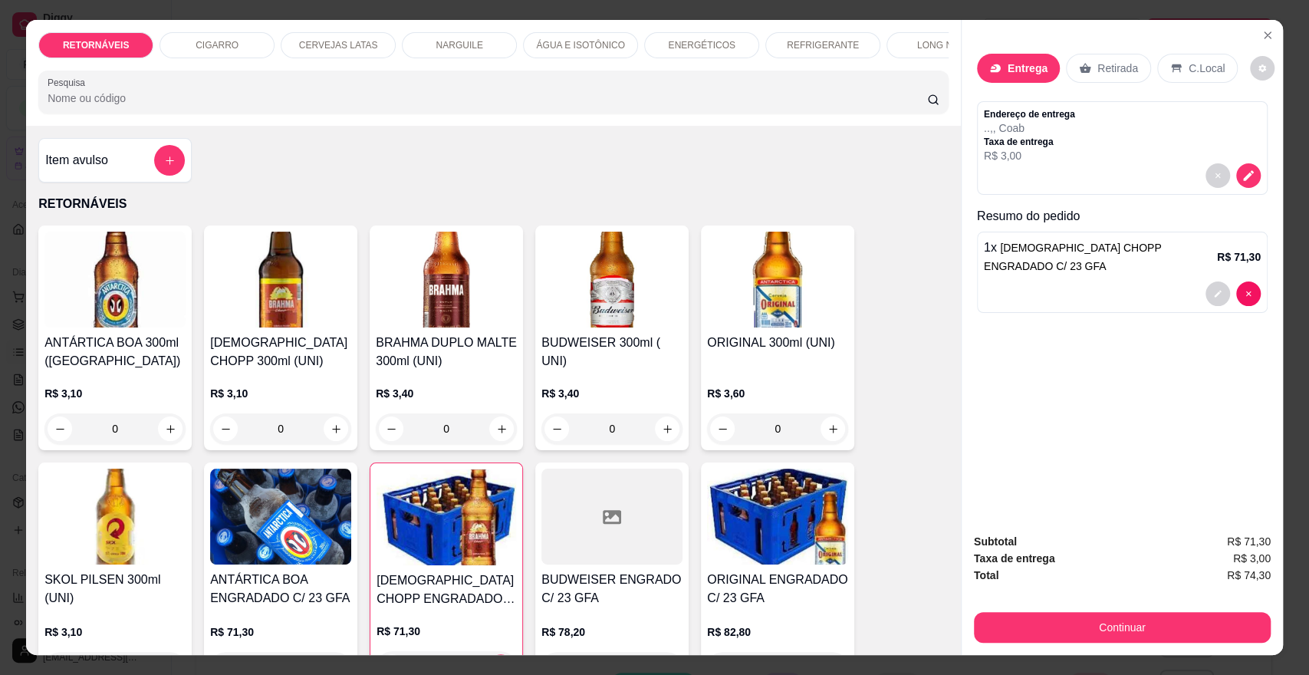
scroll to position [85, 0]
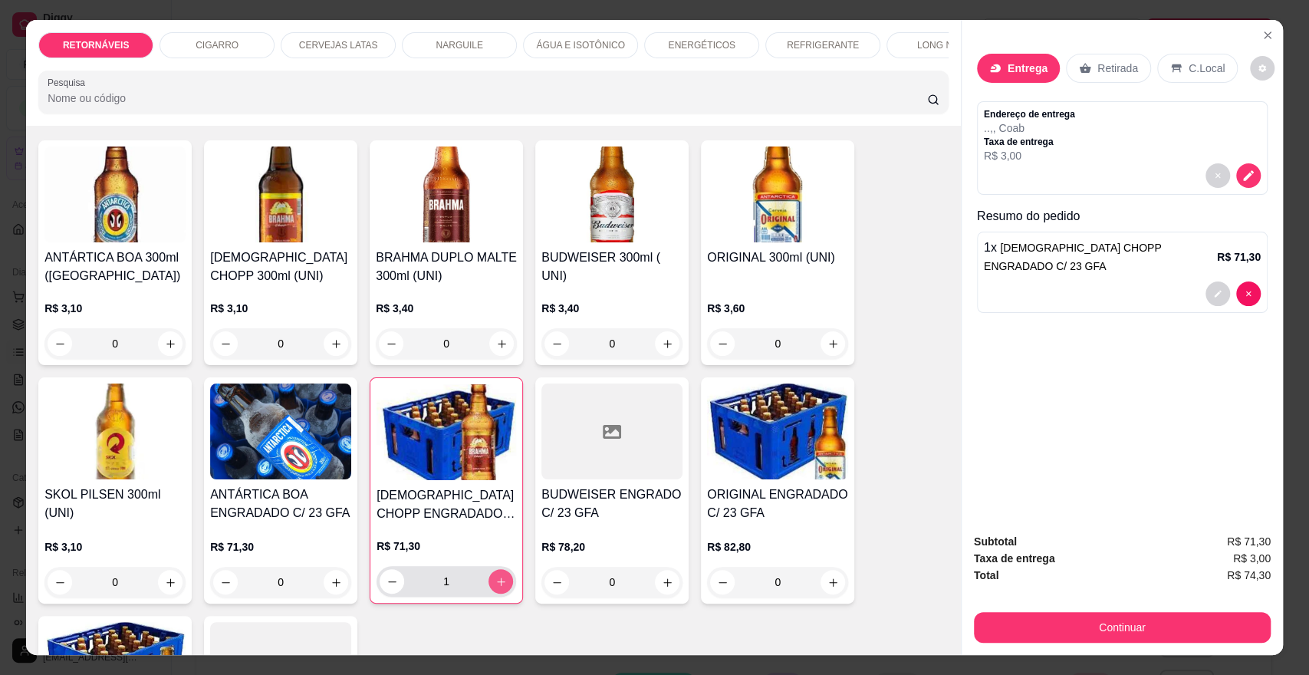
click at [503, 584] on div "1" at bounding box center [446, 581] width 133 height 31
click at [495, 587] on icon "increase-product-quantity" at bounding box center [501, 582] width 12 height 12
type input "2"
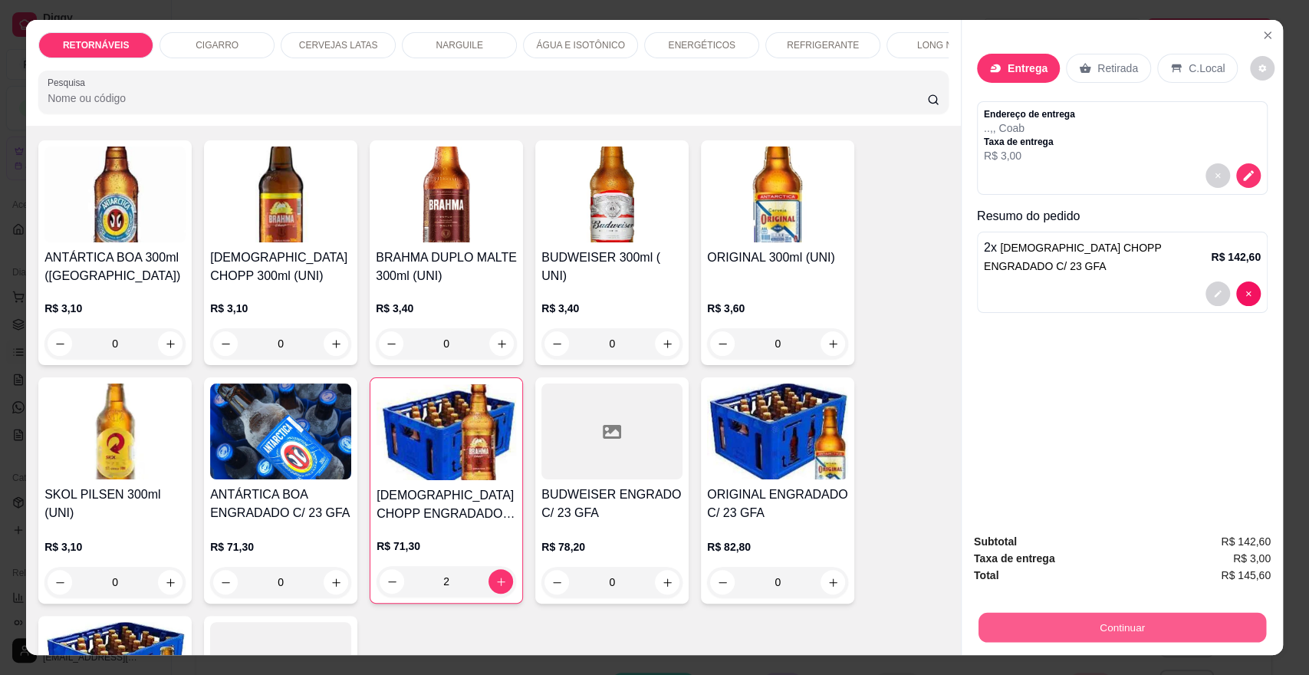
click at [1122, 626] on button "Continuar" at bounding box center [1122, 627] width 288 height 30
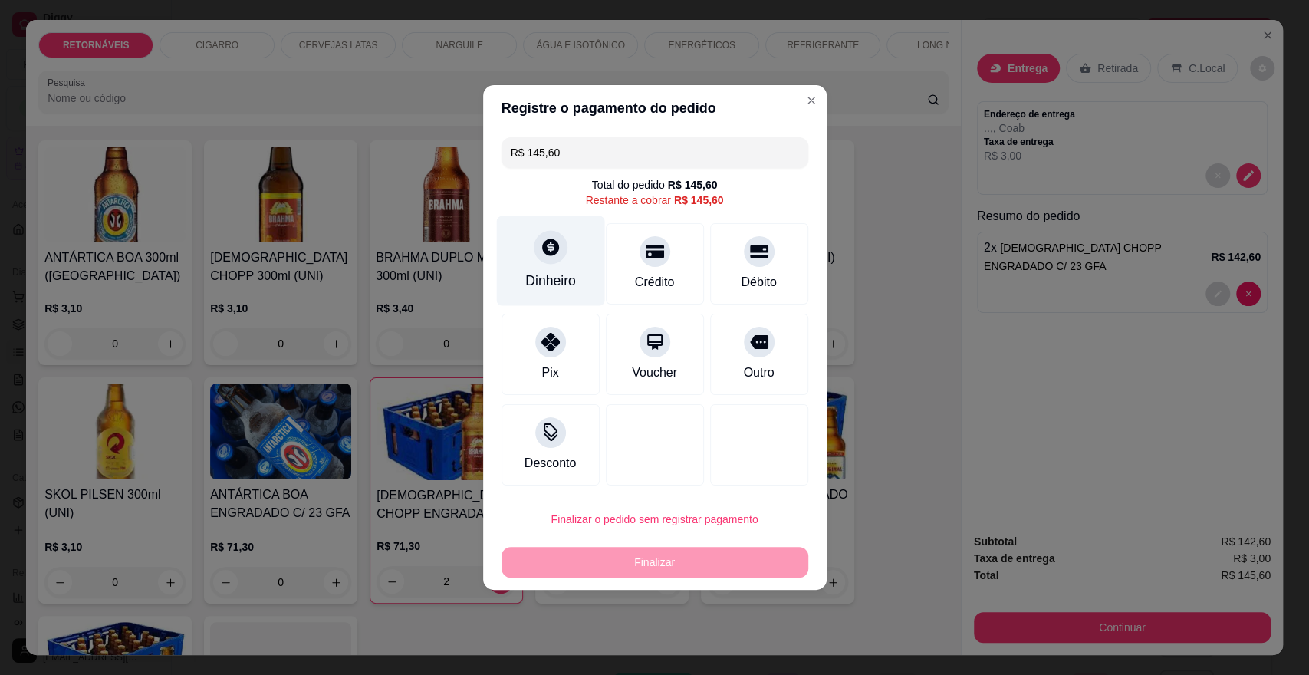
click at [572, 268] on div "Dinheiro" at bounding box center [550, 261] width 108 height 90
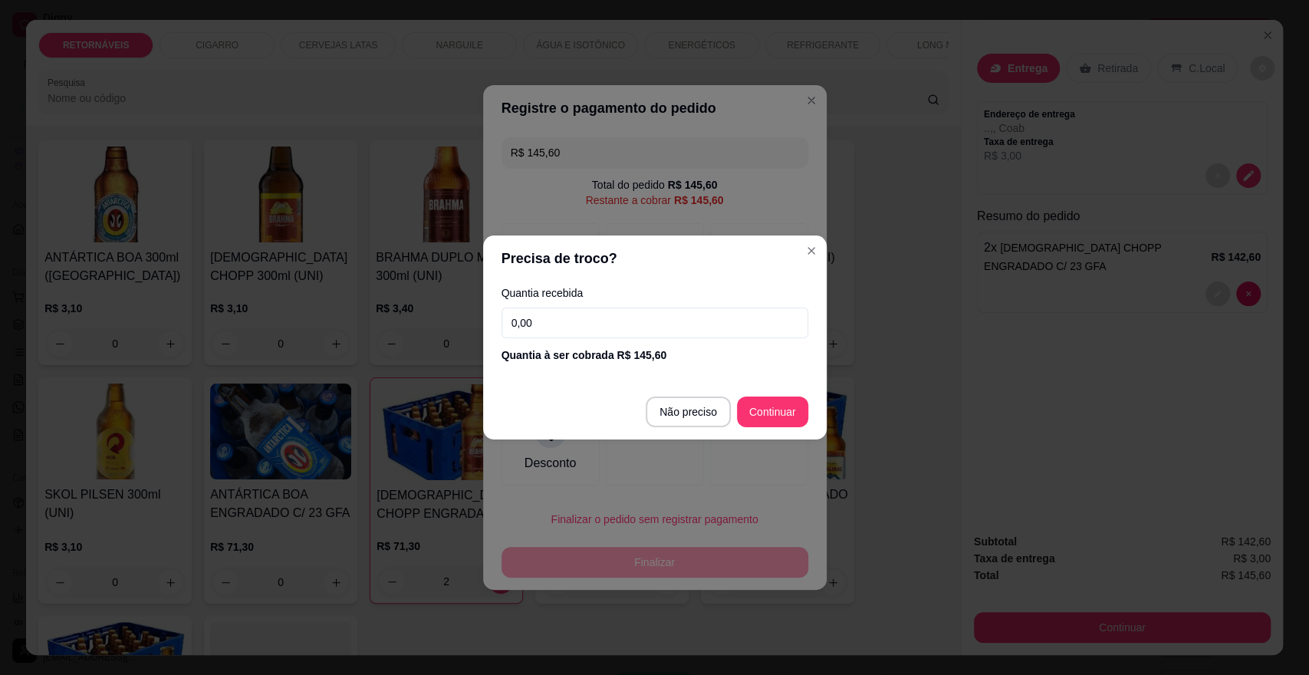
click at [606, 335] on input "0,00" at bounding box center [655, 323] width 307 height 31
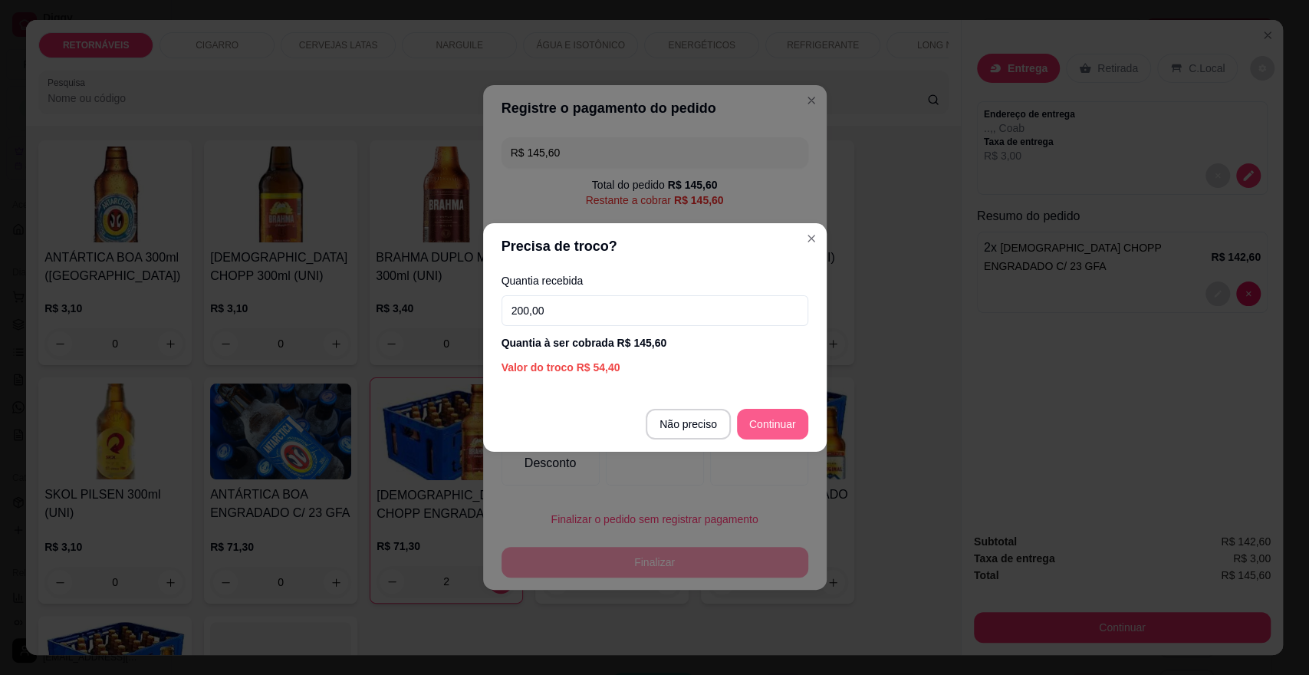
type input "200,00"
type input "R$ 0,00"
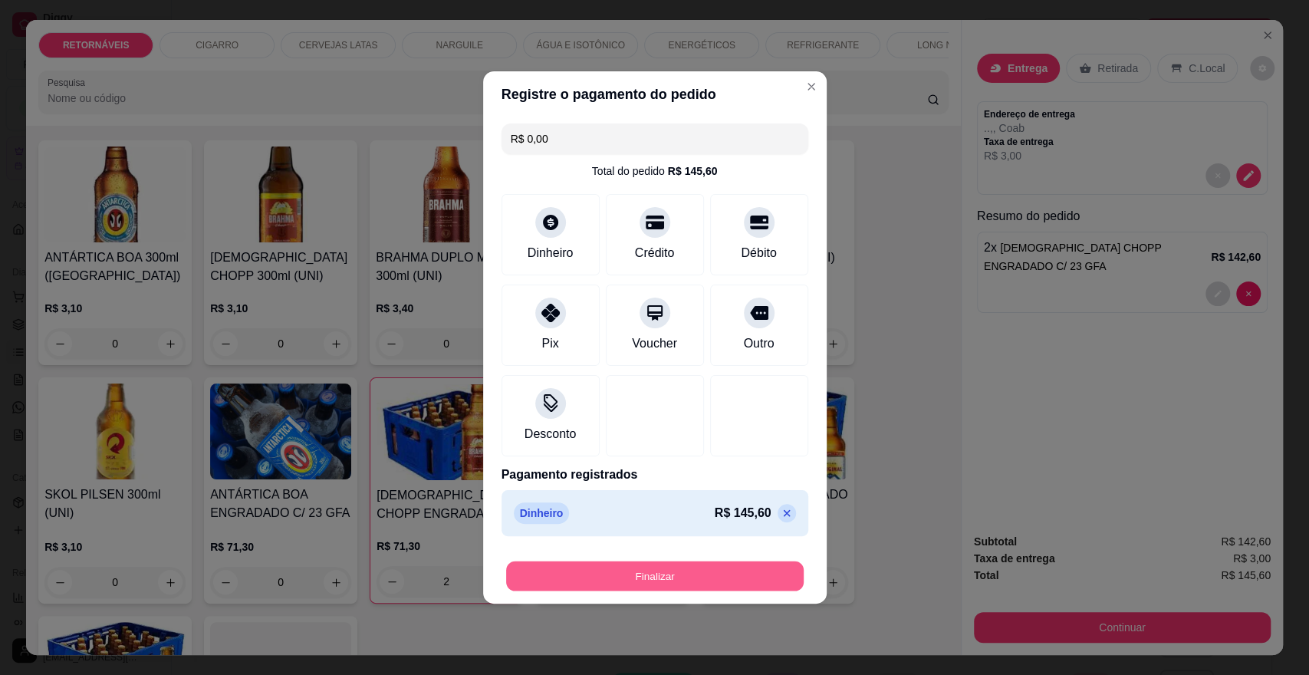
click at [728, 570] on button "Finalizar" at bounding box center [655, 576] width 298 height 30
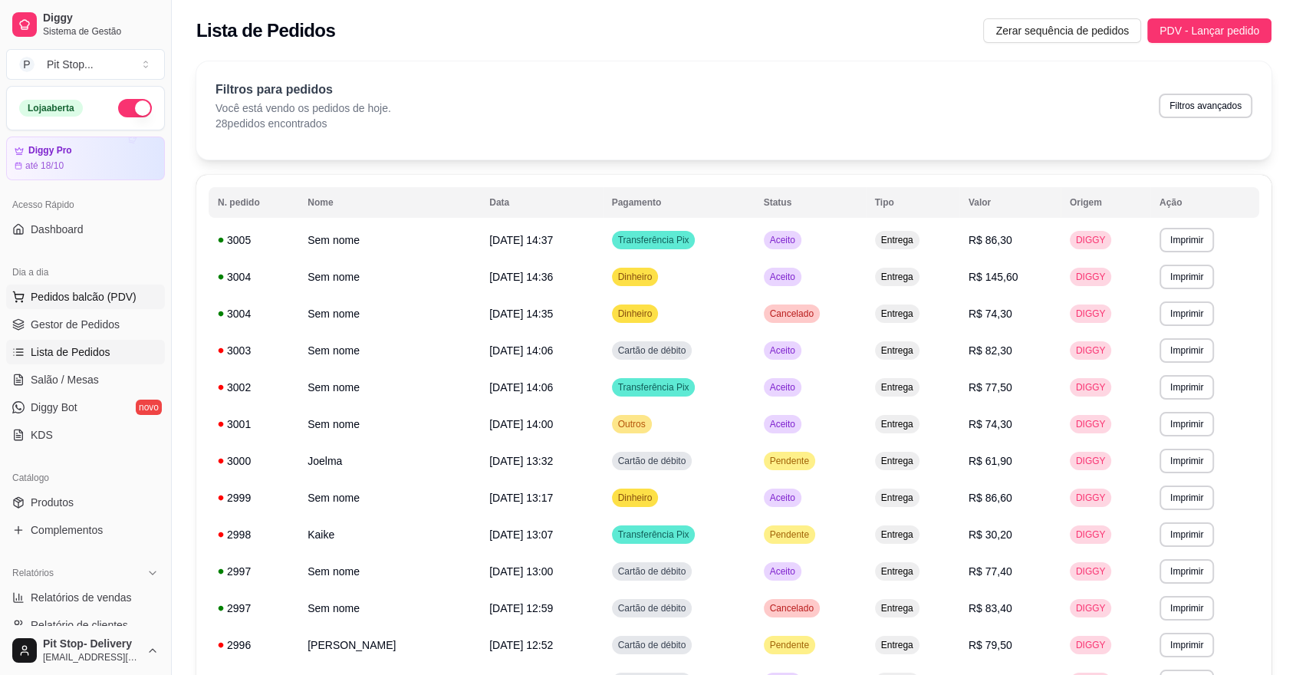
click at [86, 294] on span "Pedidos balcão (PDV)" at bounding box center [84, 296] width 106 height 15
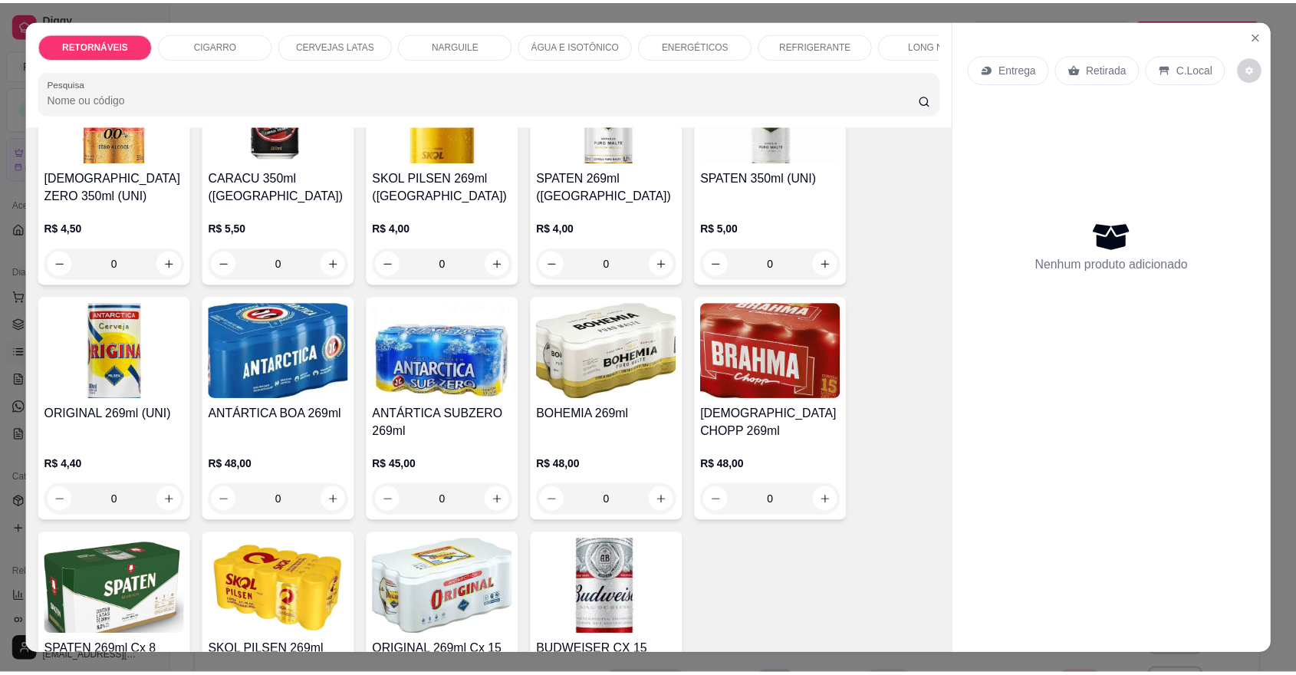
scroll to position [1959, 0]
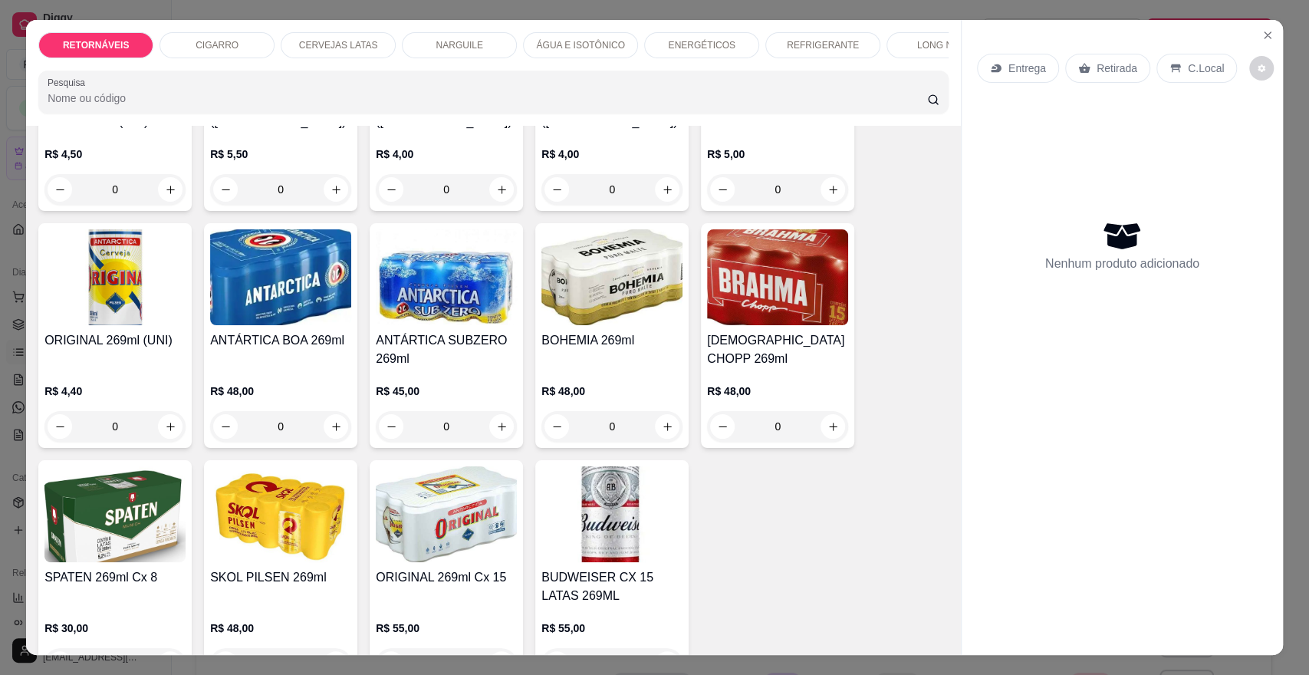
click at [332, 436] on div "0" at bounding box center [280, 426] width 141 height 31
click at [275, 299] on img at bounding box center [280, 277] width 141 height 96
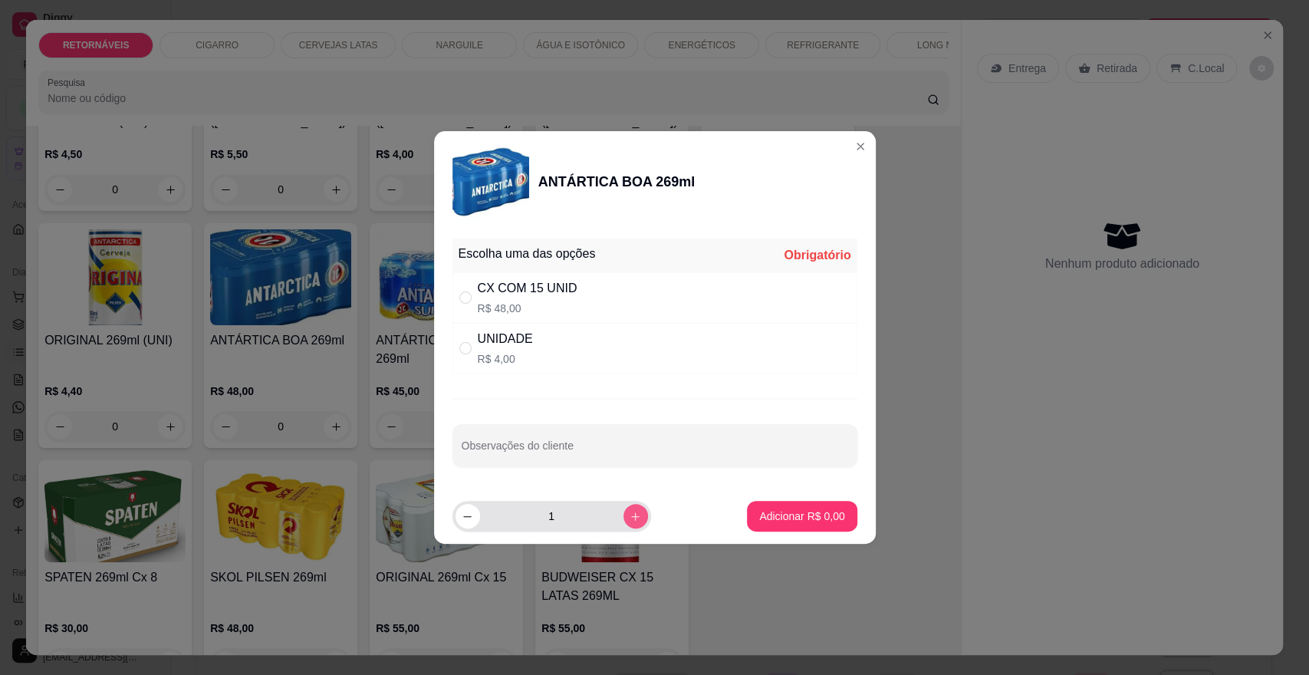
click at [630, 511] on icon "increase-product-quantity" at bounding box center [636, 517] width 12 height 12
type input "2"
click at [465, 296] on input "" at bounding box center [465, 297] width 12 height 12
radio input "true"
click at [469, 511] on icon "decrease-product-quantity" at bounding box center [468, 517] width 12 height 12
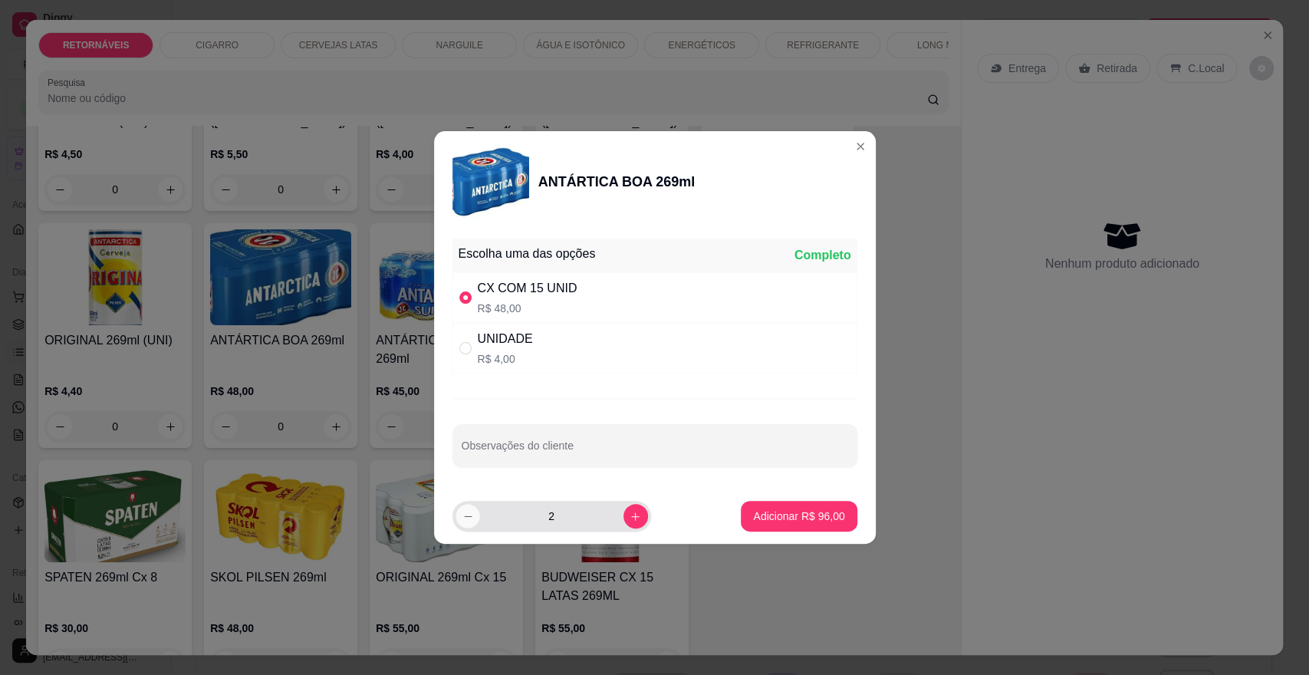
type input "1"
click at [791, 508] on p "Adicionar R$ 48,00" at bounding box center [798, 515] width 91 height 15
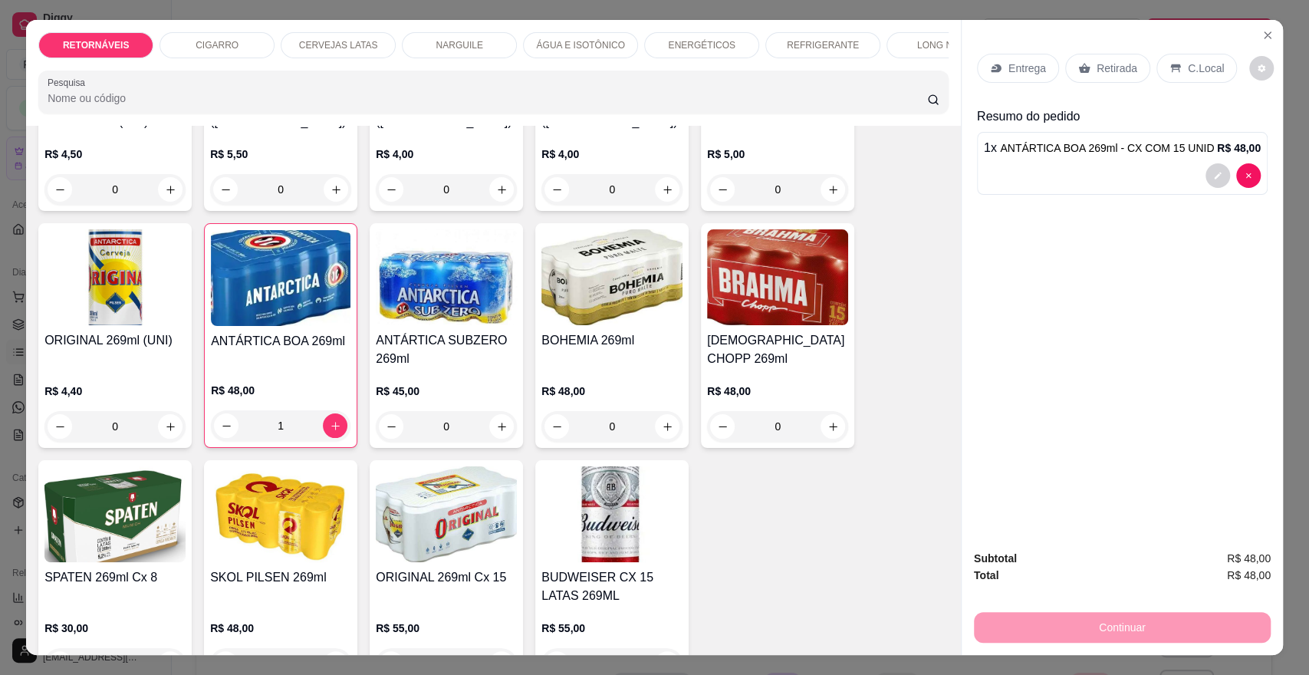
type input "1"
click at [1022, 67] on p "Entrega" at bounding box center [1027, 68] width 38 height 15
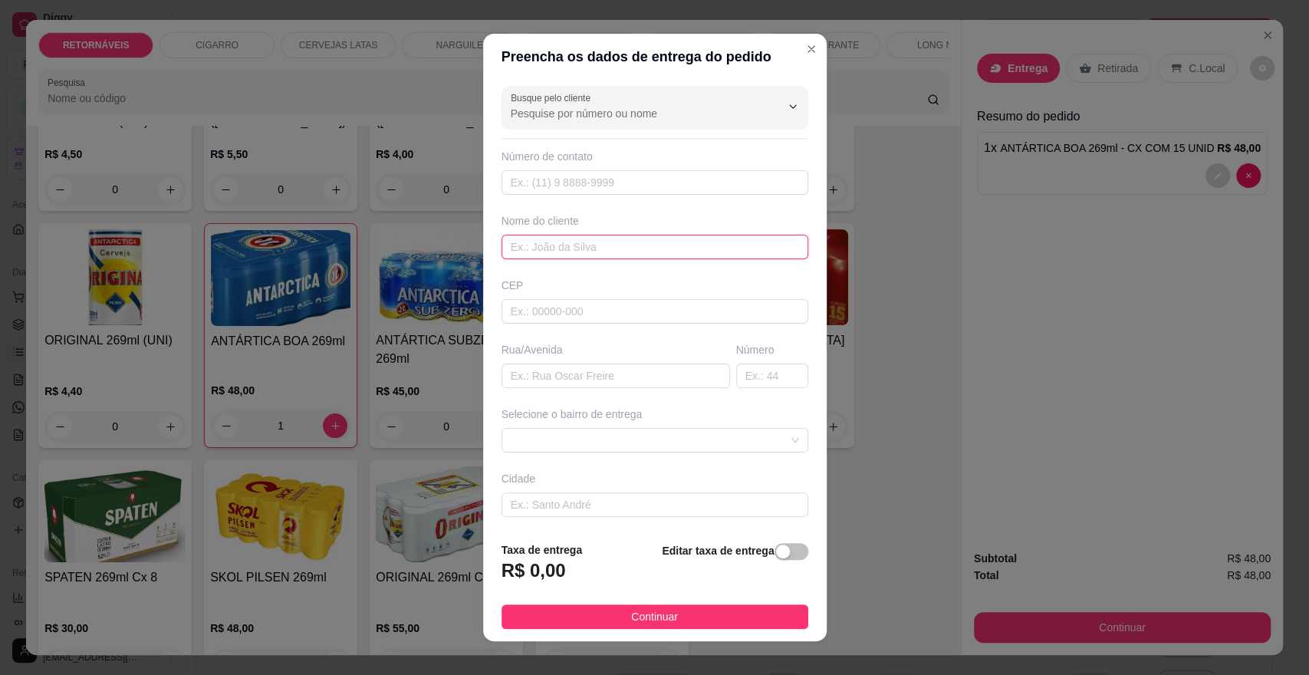
click at [554, 246] on input "text" at bounding box center [655, 247] width 307 height 25
click at [557, 438] on span at bounding box center [655, 440] width 288 height 23
type input "CAJU"
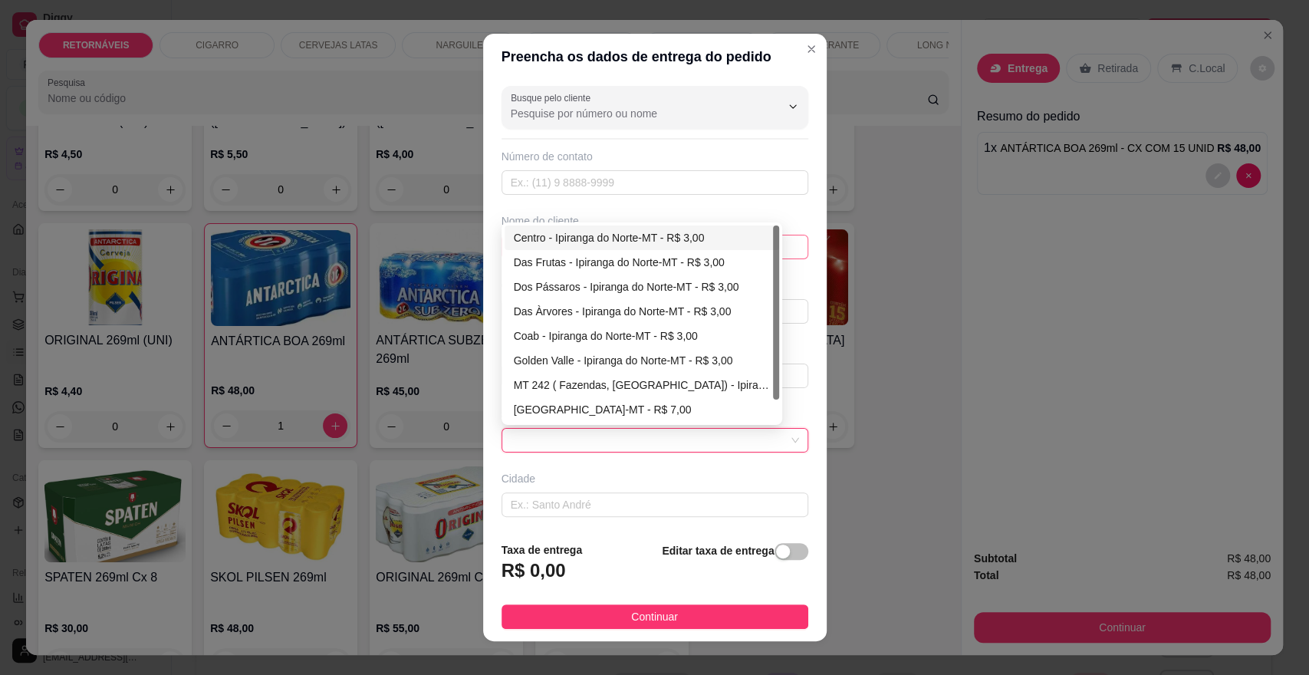
click at [610, 234] on div "Centro - Ipiranga do Norte-MT - R$ 3,00" at bounding box center [642, 237] width 256 height 17
type input "Ipiranga do Norte-MT"
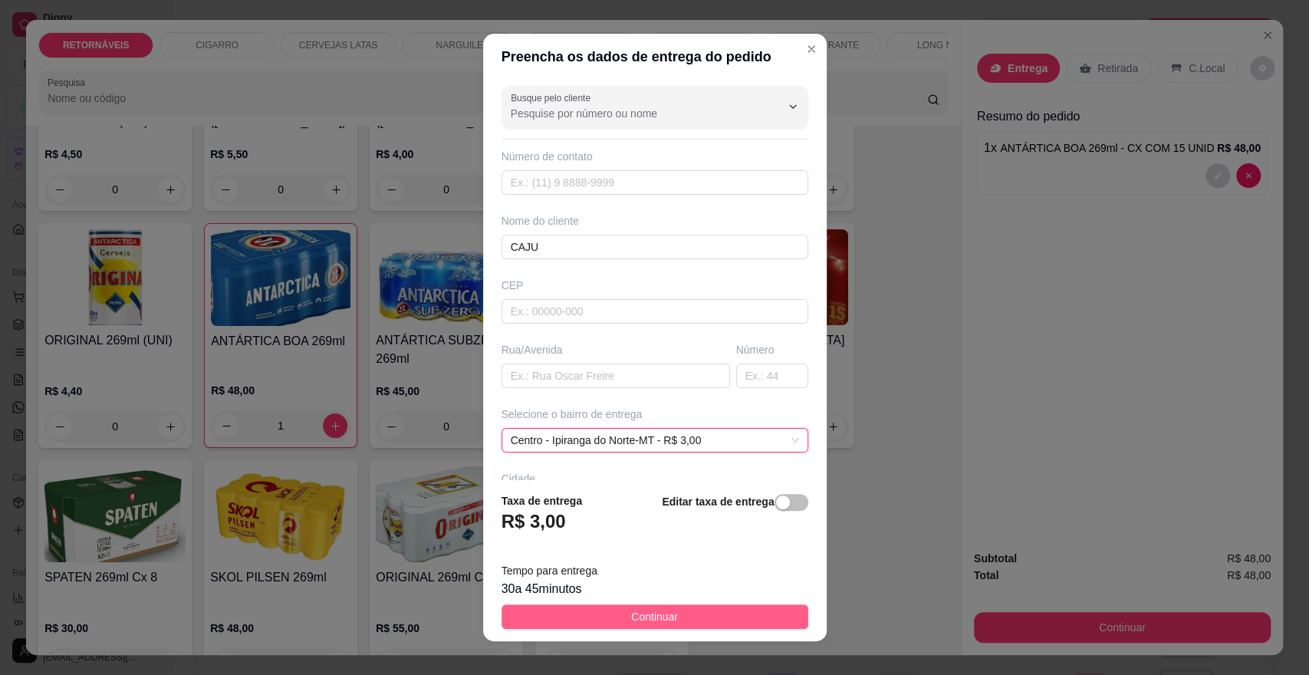
click at [654, 610] on span "Continuar" at bounding box center [654, 616] width 47 height 17
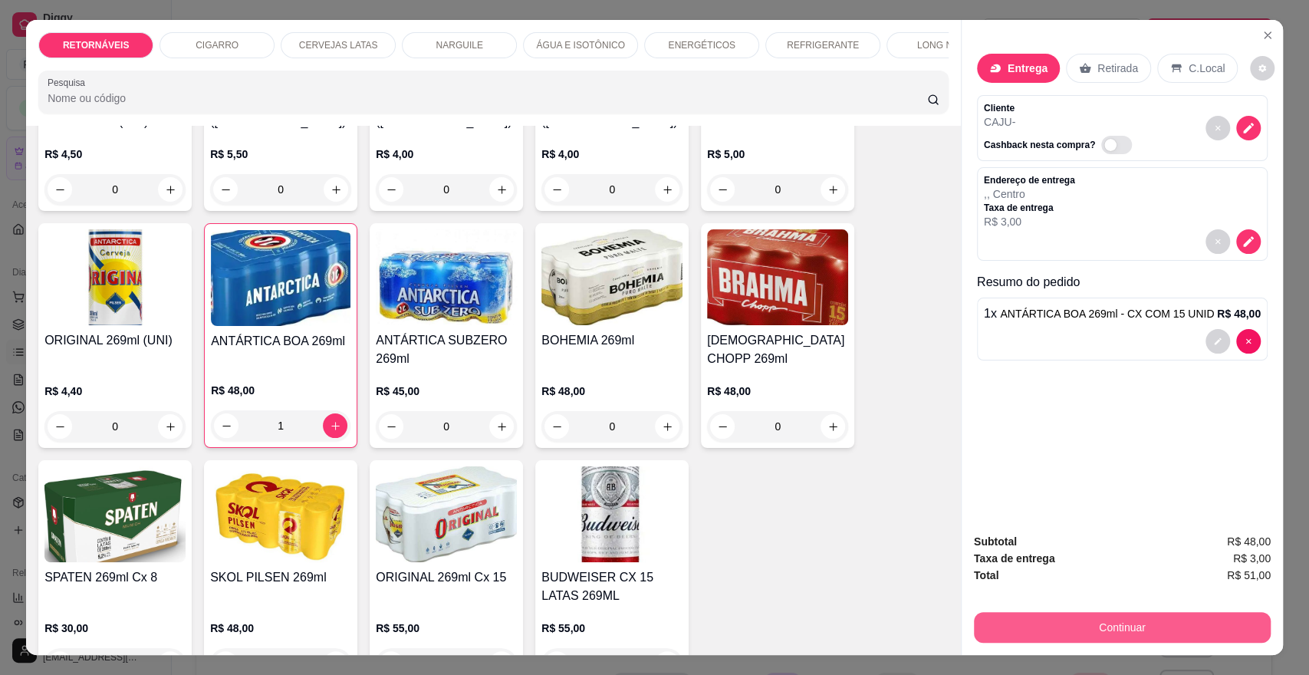
click at [1118, 620] on button "Continuar" at bounding box center [1122, 627] width 297 height 31
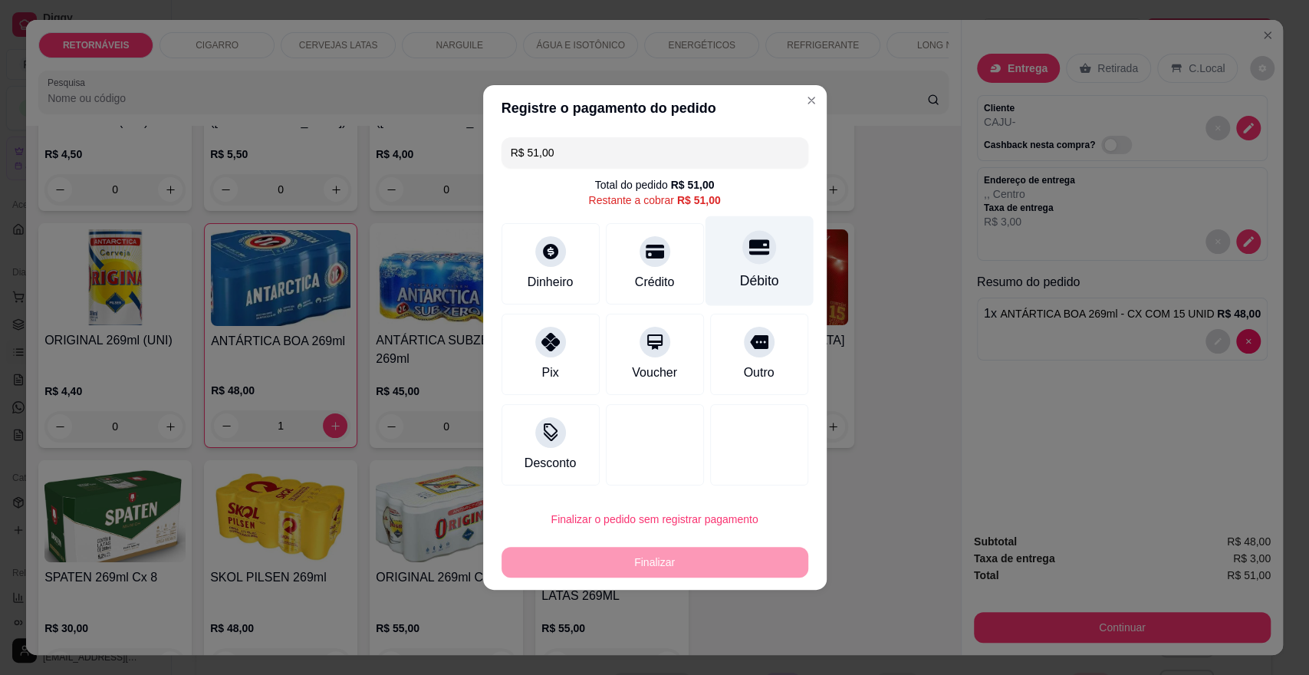
click at [748, 250] on icon at bounding box center [758, 247] width 20 height 20
type input "R$ 0,00"
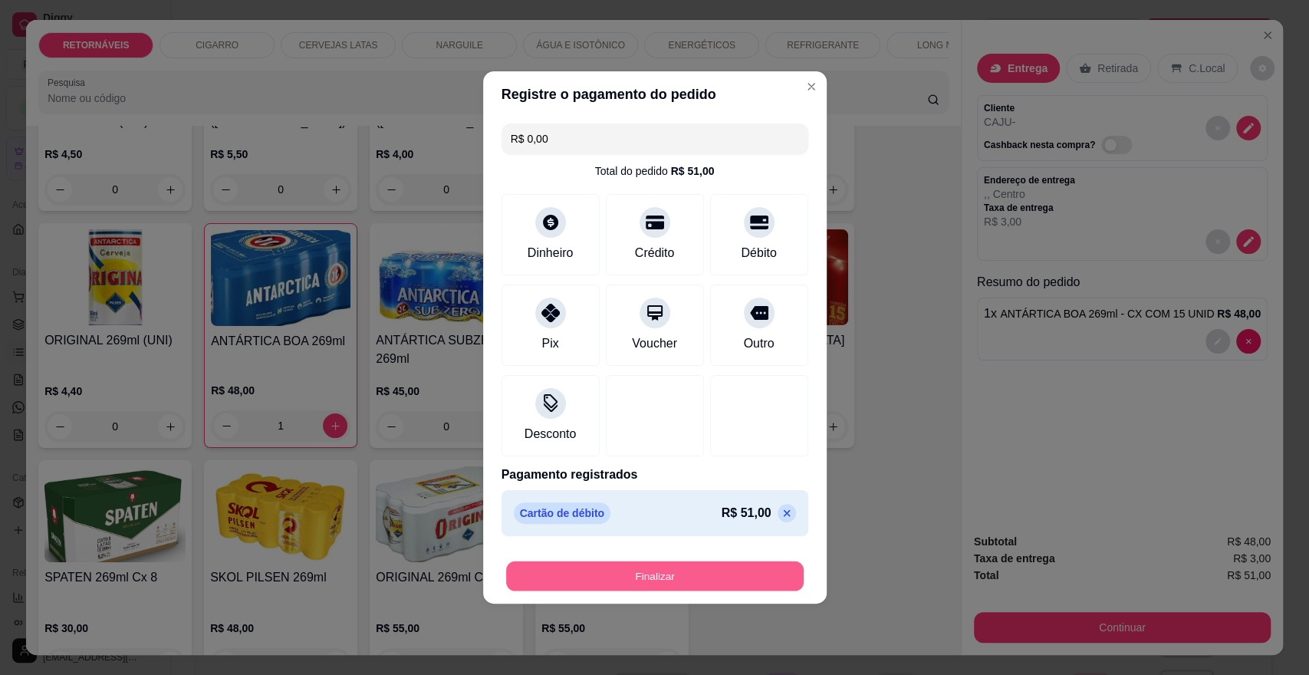
click at [680, 571] on button "Finalizar" at bounding box center [655, 576] width 298 height 30
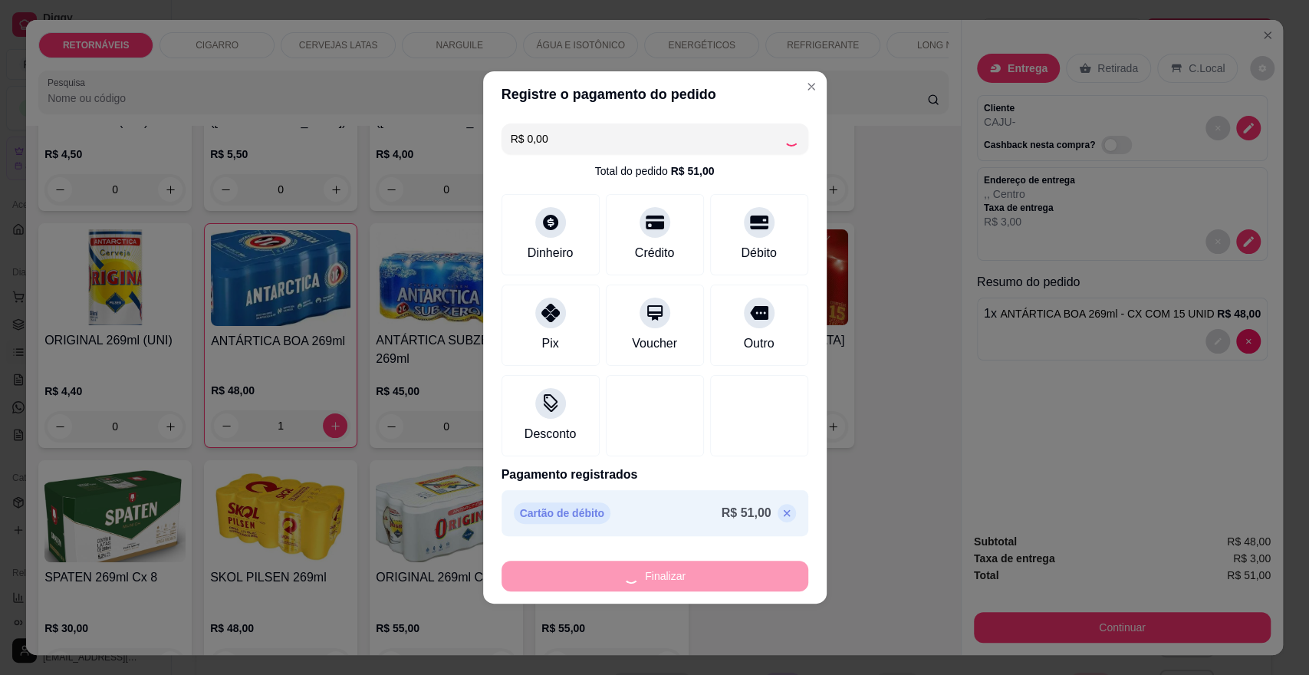
type input "0"
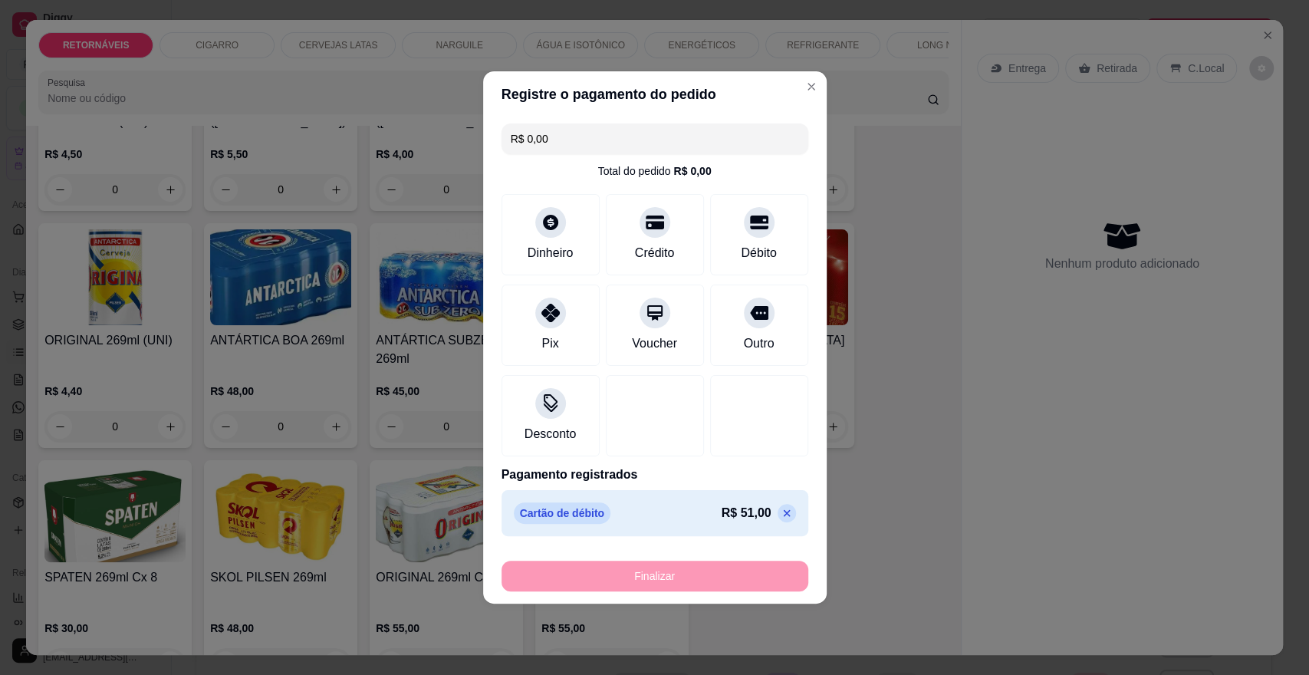
type input "-R$ 51,00"
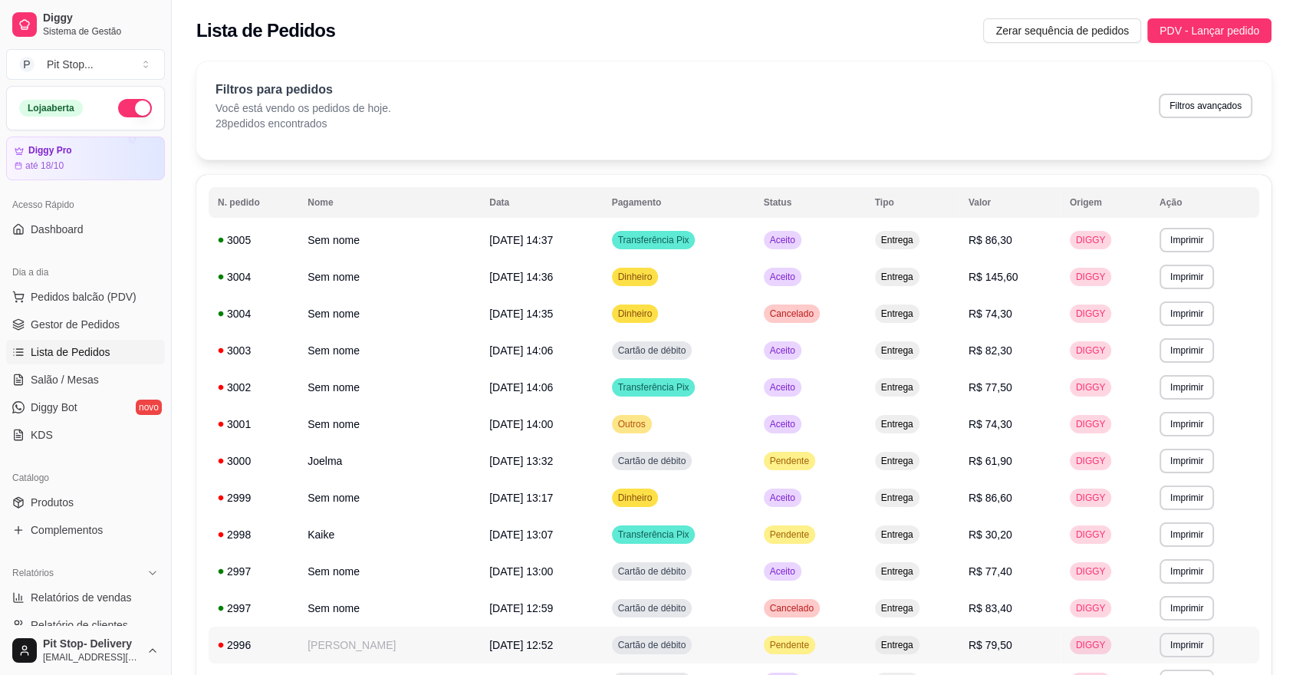
scroll to position [85, 0]
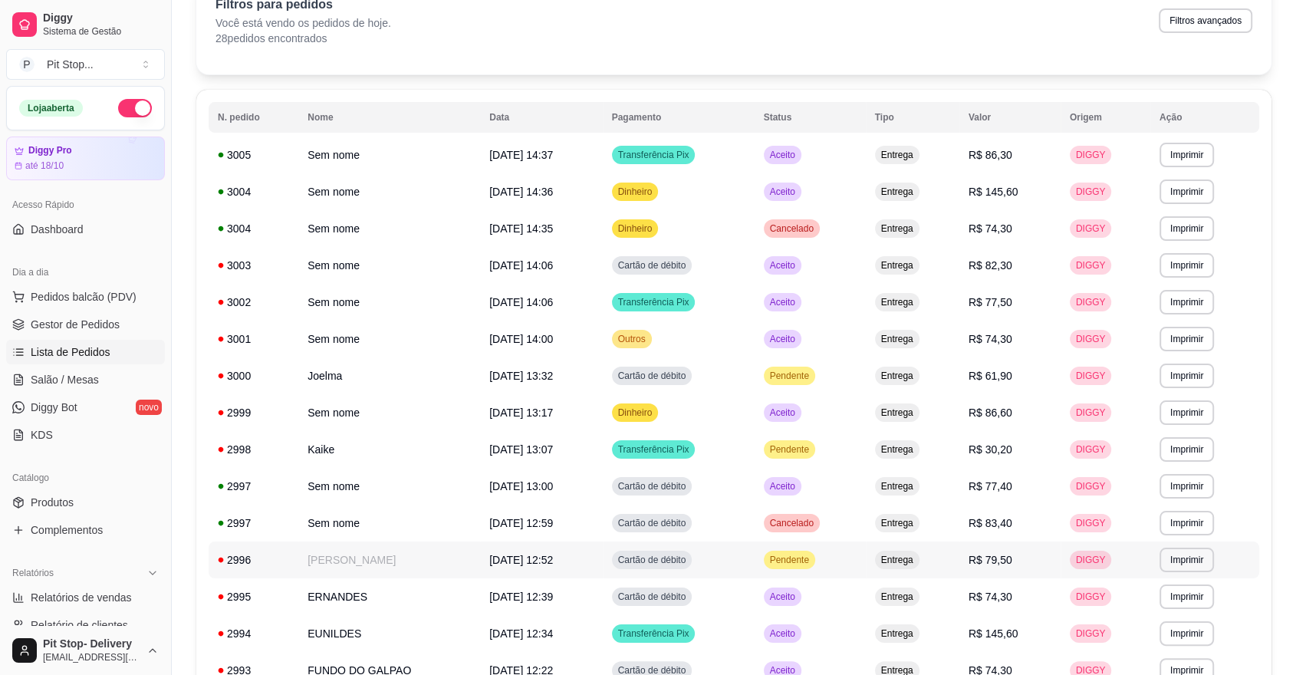
click at [812, 554] on span "Pendente" at bounding box center [789, 560] width 45 height 12
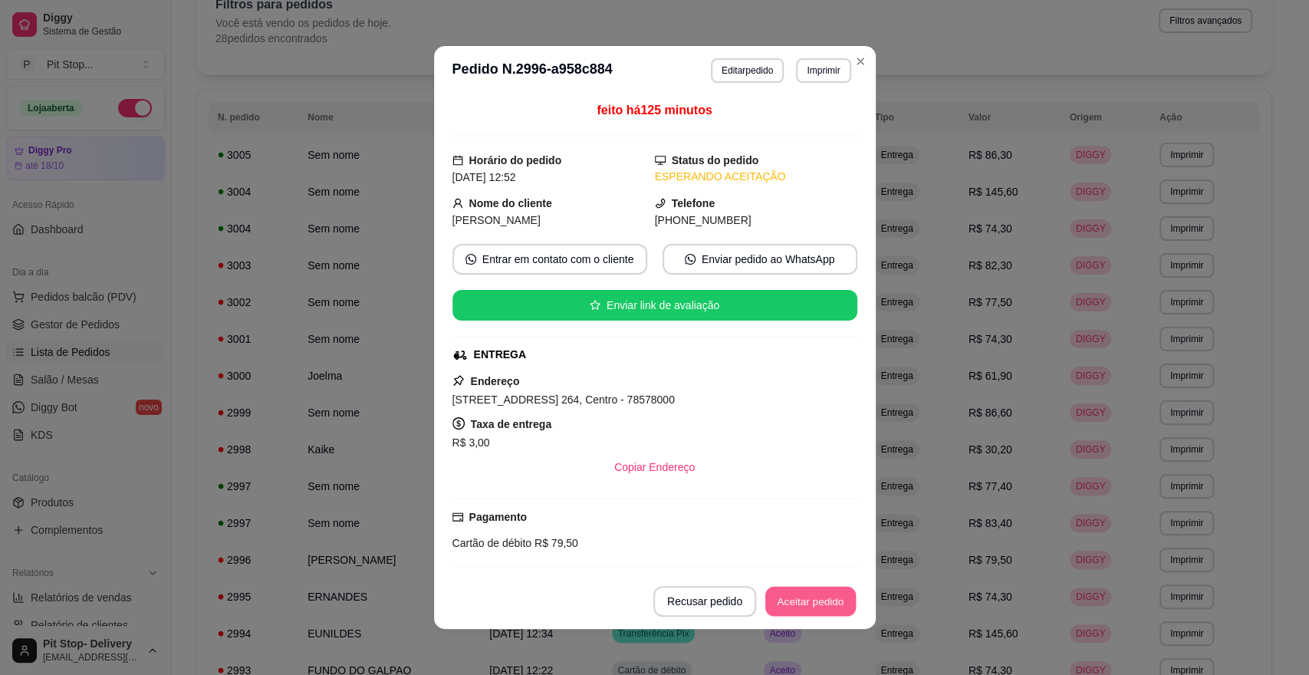
click at [824, 600] on button "Aceitar pedido" at bounding box center [810, 602] width 90 height 30
click at [824, 600] on div "Recusar pedido Aceitar pedido" at bounding box center [733, 601] width 247 height 31
click at [824, 600] on button "Mover para preparo" at bounding box center [797, 601] width 119 height 31
click at [824, 600] on div "Mover para preparo" at bounding box center [787, 601] width 140 height 31
click at [839, 604] on button "Mover para entrega" at bounding box center [798, 602] width 115 height 30
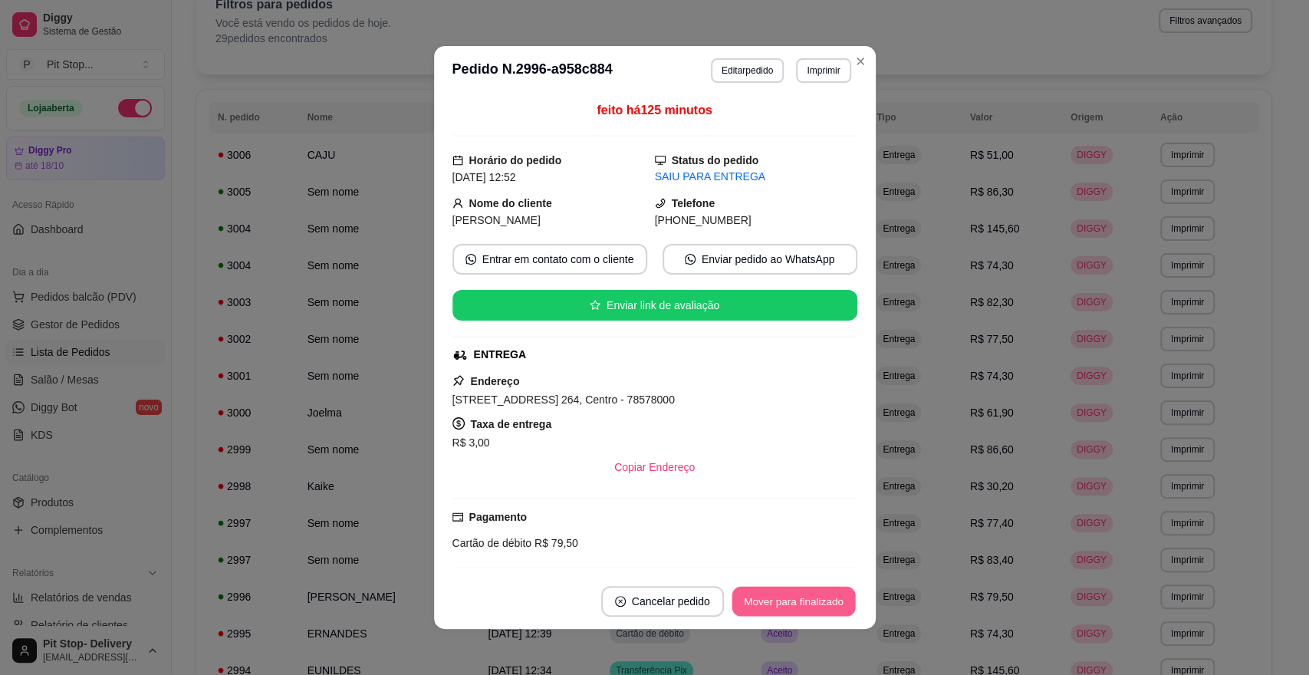
click at [839, 604] on button "Mover para finalizado" at bounding box center [793, 602] width 123 height 30
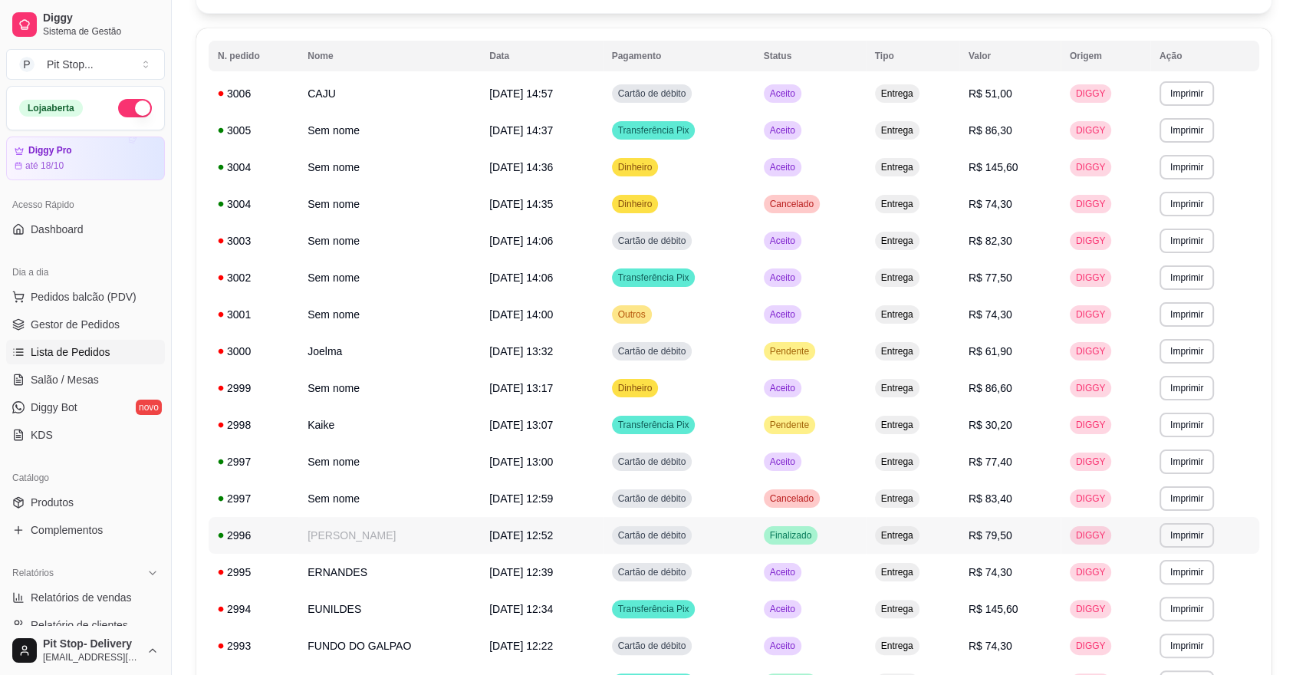
scroll to position [170, 0]
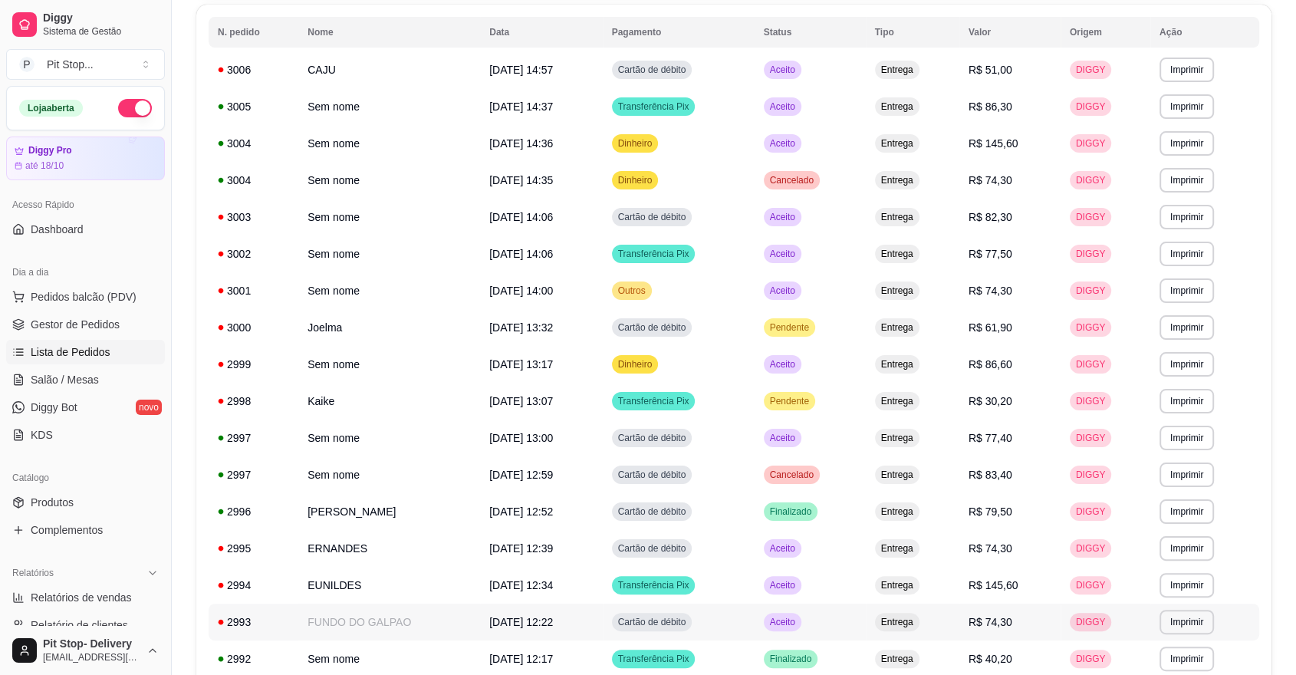
click at [798, 618] on span "Aceito" at bounding box center [782, 622] width 31 height 12
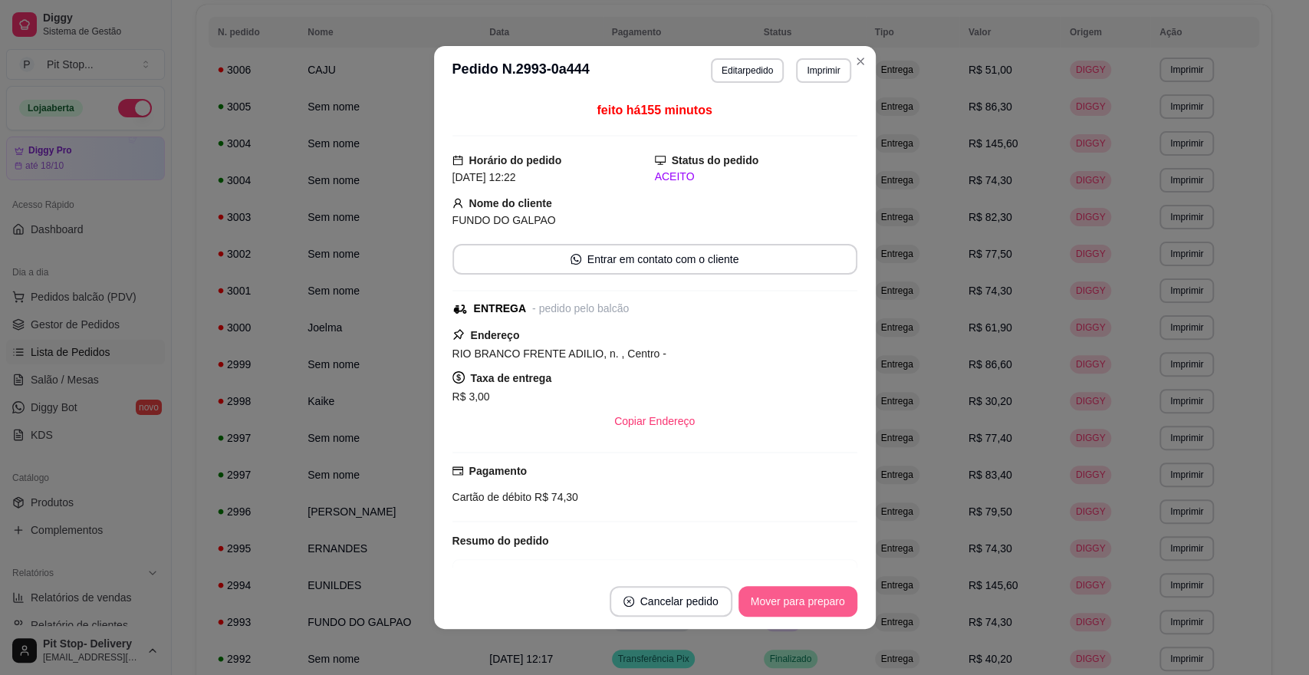
click at [814, 597] on button "Mover para preparo" at bounding box center [797, 601] width 119 height 31
click at [823, 604] on button "Mover para entrega" at bounding box center [798, 602] width 115 height 30
click at [824, 604] on button "Mover para finalizado" at bounding box center [793, 602] width 123 height 30
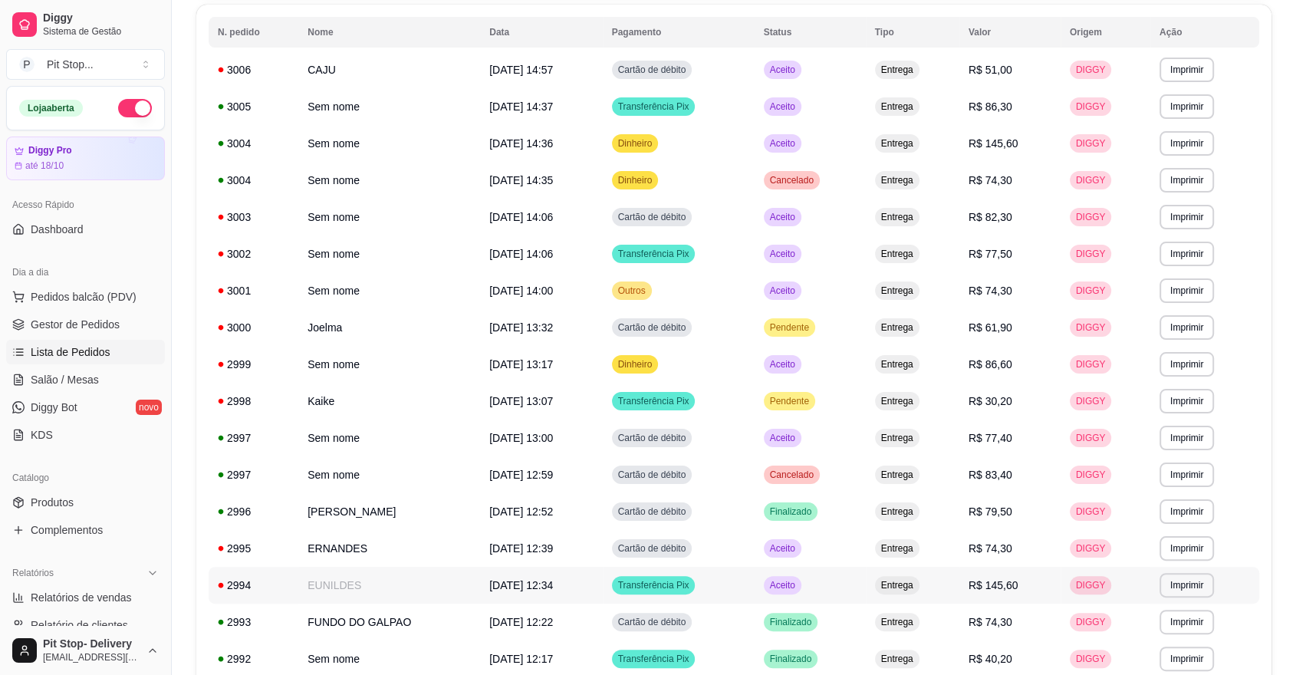
click at [798, 580] on span "Aceito" at bounding box center [782, 585] width 31 height 12
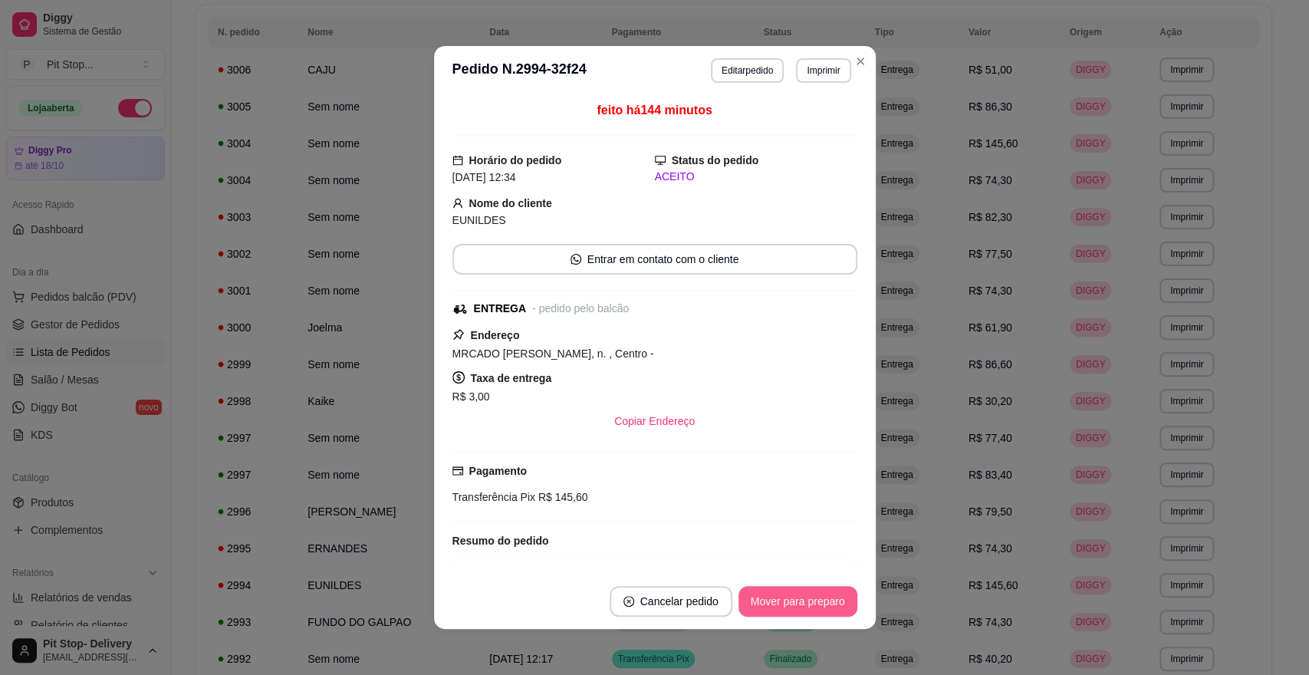
click at [811, 599] on button "Mover para preparo" at bounding box center [797, 601] width 119 height 31
click at [811, 600] on button "Mover para entrega" at bounding box center [797, 601] width 118 height 31
click at [809, 601] on button "Mover para finalizado" at bounding box center [793, 601] width 127 height 31
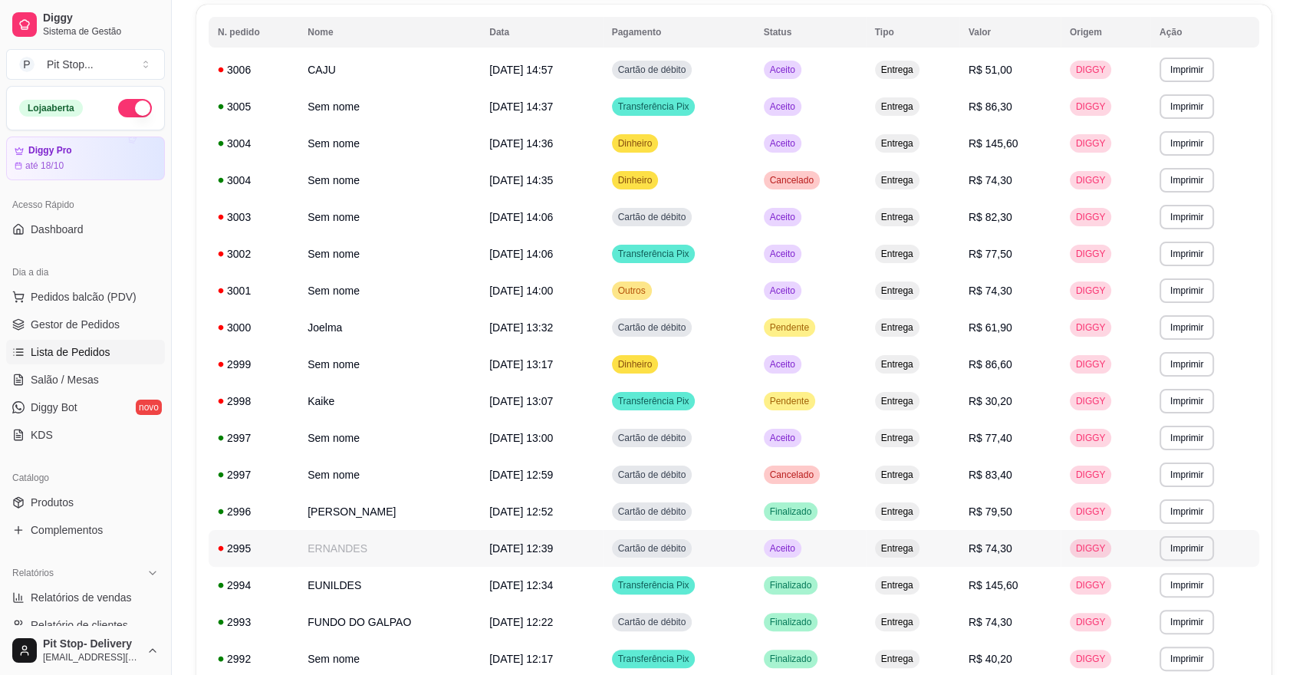
click at [798, 542] on span "Aceito" at bounding box center [782, 548] width 31 height 12
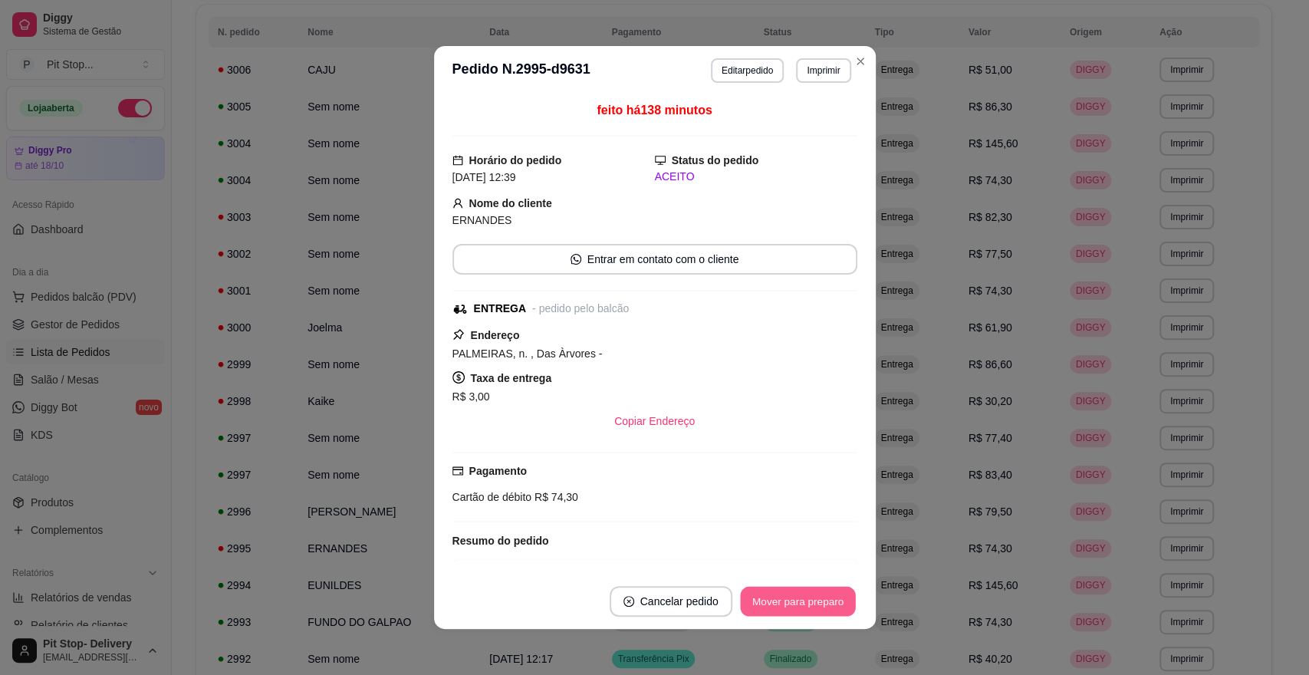
click at [825, 599] on button "Mover para preparo" at bounding box center [797, 602] width 115 height 30
click at [805, 597] on button "Mover para entrega" at bounding box center [797, 601] width 118 height 31
click at [811, 601] on button "Mover para finalizado" at bounding box center [793, 601] width 127 height 31
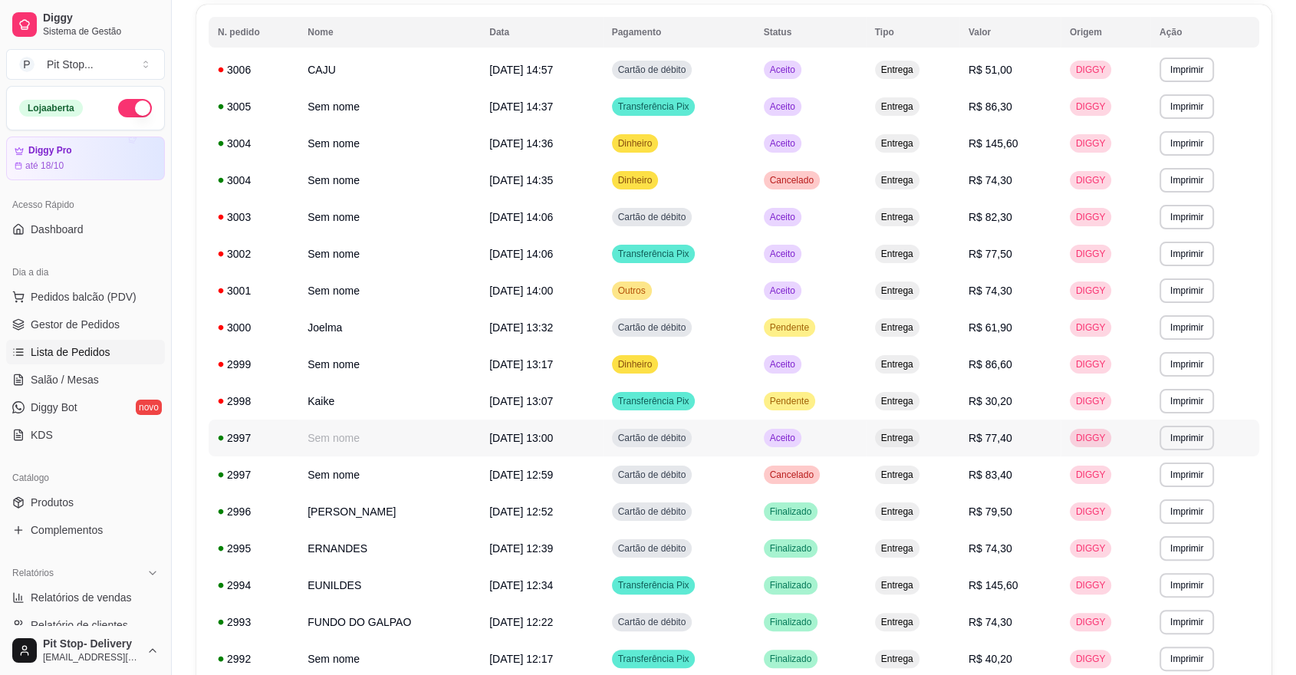
click at [798, 436] on span "Aceito" at bounding box center [782, 438] width 31 height 12
click at [798, 437] on span "Aceito" at bounding box center [782, 438] width 31 height 12
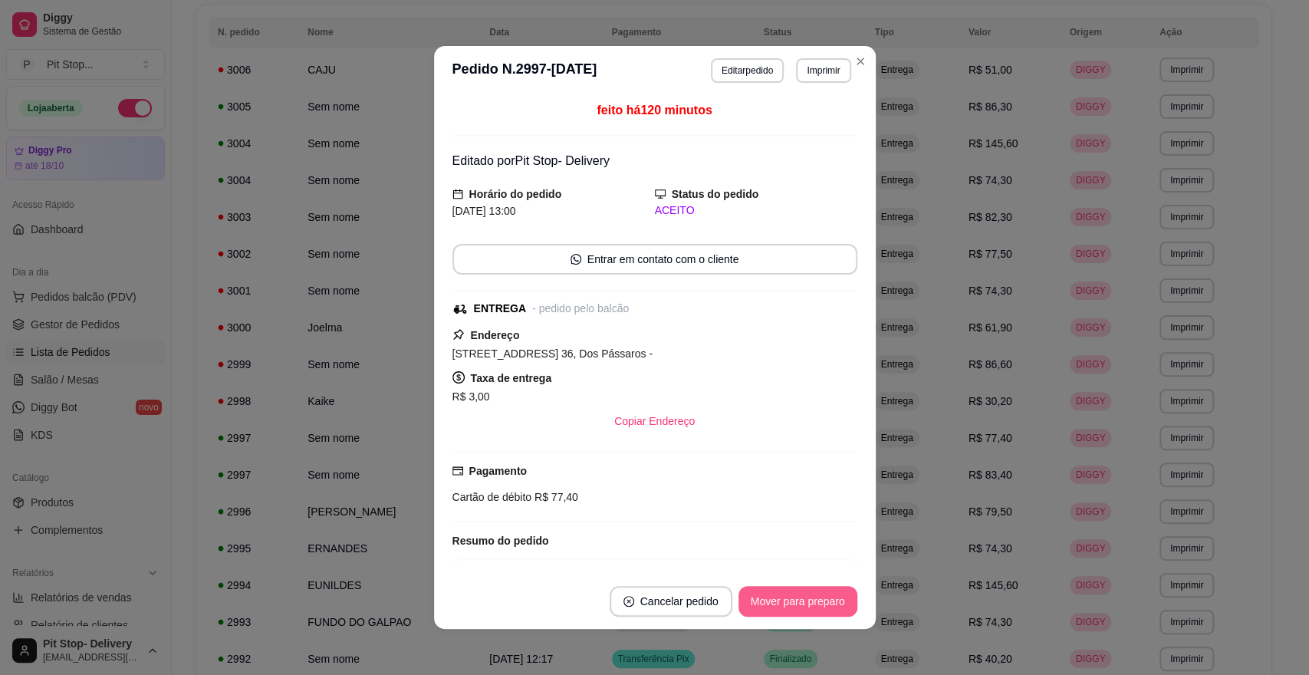
click at [814, 597] on button "Mover para preparo" at bounding box center [797, 601] width 119 height 31
click at [814, 597] on div "Mover para preparo" at bounding box center [787, 601] width 140 height 31
click at [814, 596] on button "Mover para entrega" at bounding box center [798, 602] width 115 height 30
click at [816, 596] on button "Mover para finalizado" at bounding box center [793, 602] width 123 height 30
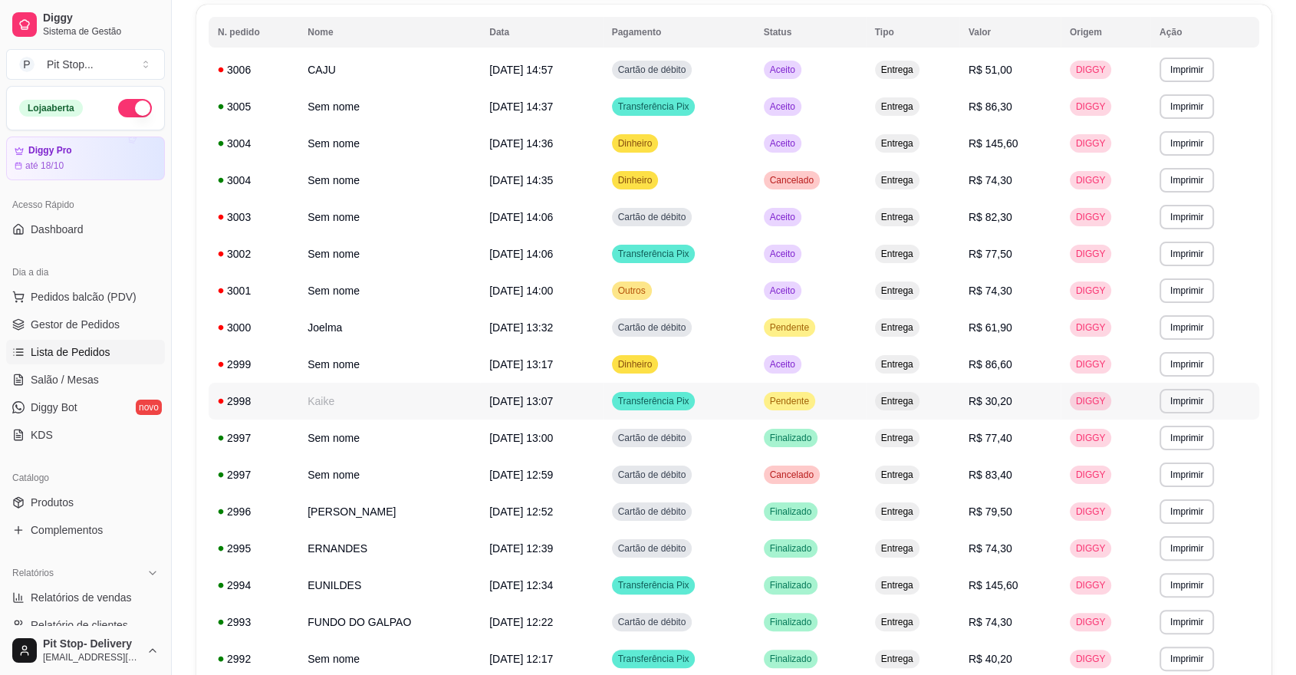
click at [812, 395] on span "Pendente" at bounding box center [789, 401] width 45 height 12
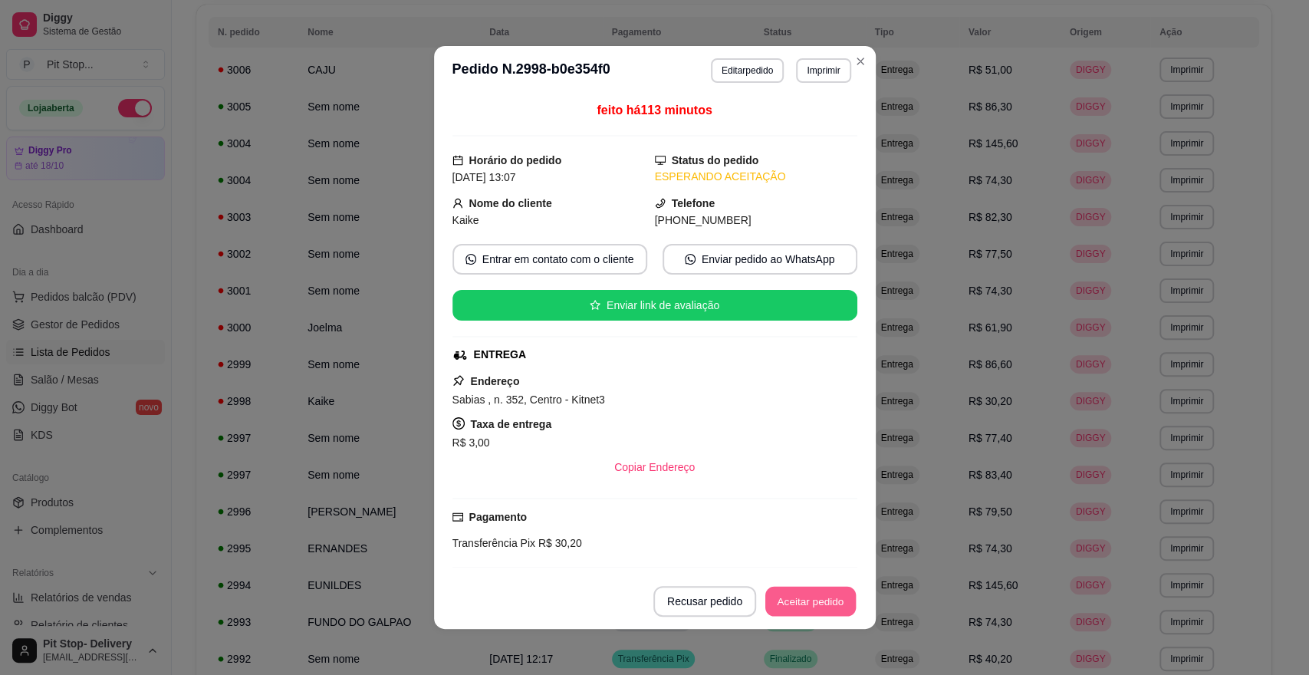
click at [819, 595] on button "Aceitar pedido" at bounding box center [810, 602] width 90 height 30
click at [817, 599] on button "Mover para preparo" at bounding box center [797, 601] width 119 height 31
click at [817, 599] on button "Mover para entrega" at bounding box center [798, 602] width 115 height 30
click at [818, 599] on div "Mover para entrega" at bounding box center [787, 601] width 140 height 31
click at [818, 600] on button "Mover para finalizado" at bounding box center [793, 601] width 127 height 31
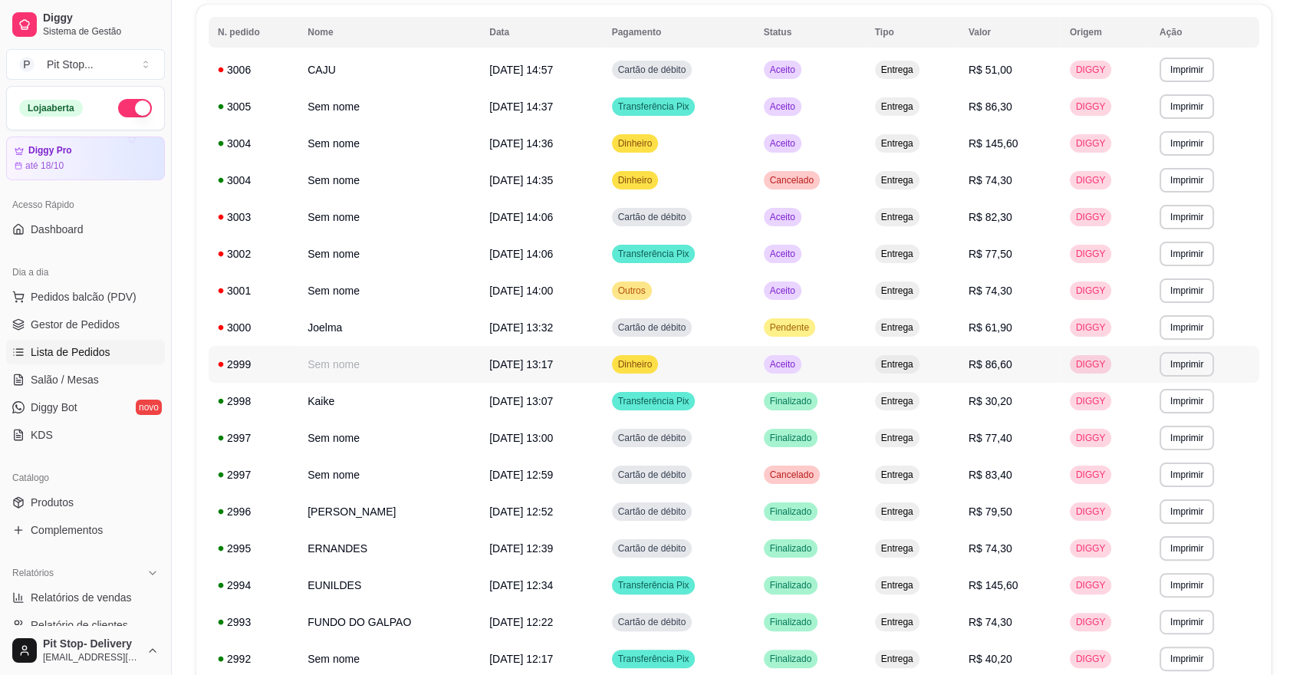
click at [798, 358] on span "Aceito" at bounding box center [782, 364] width 31 height 12
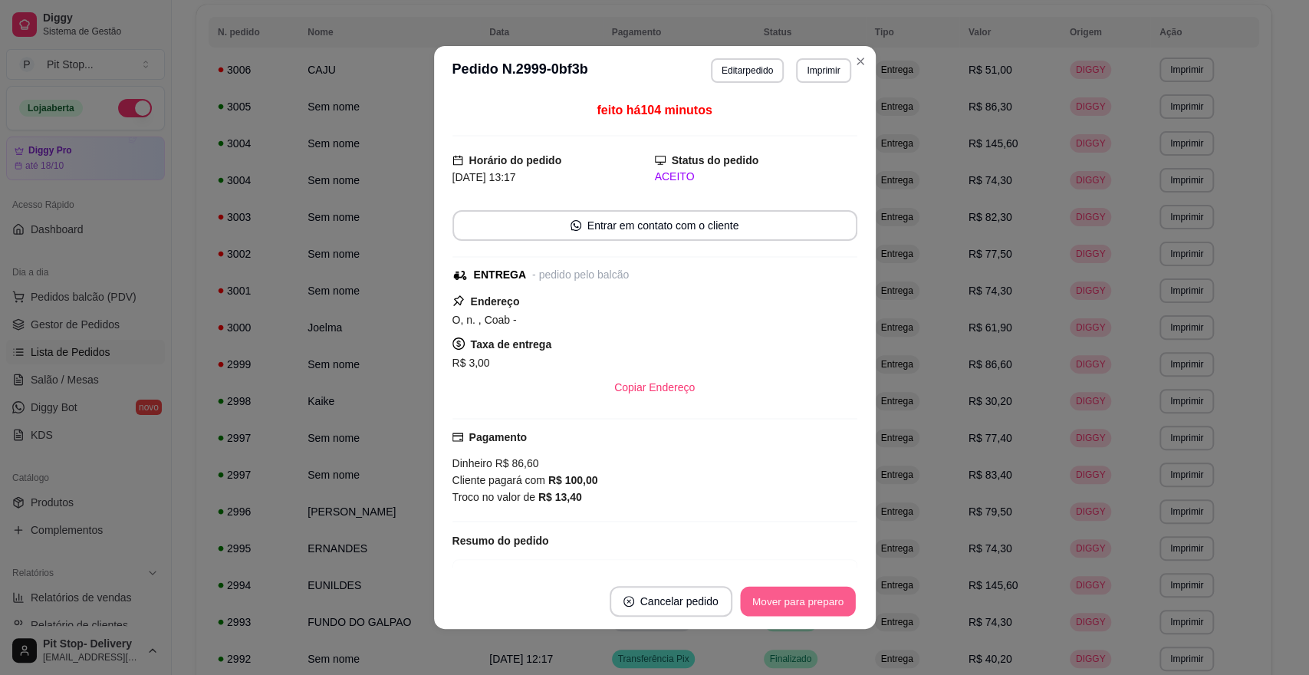
click at [814, 603] on button "Mover para preparo" at bounding box center [797, 602] width 115 height 30
click at [813, 602] on div "Mover para preparo" at bounding box center [787, 601] width 140 height 31
click at [813, 602] on button "Mover para entrega" at bounding box center [798, 602] width 115 height 30
click at [813, 602] on div "Mover para entrega" at bounding box center [797, 601] width 118 height 31
click at [810, 601] on button "Mover para finalizado" at bounding box center [793, 601] width 127 height 31
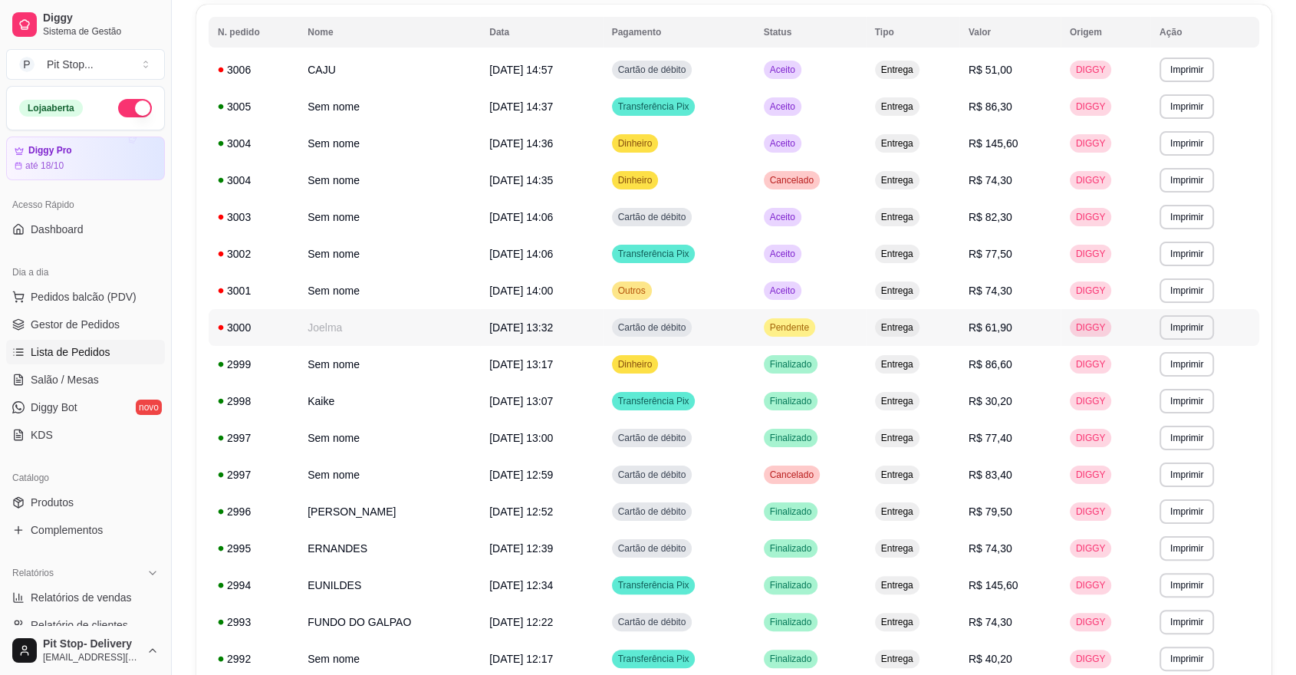
click at [812, 321] on span "Pendente" at bounding box center [789, 327] width 45 height 12
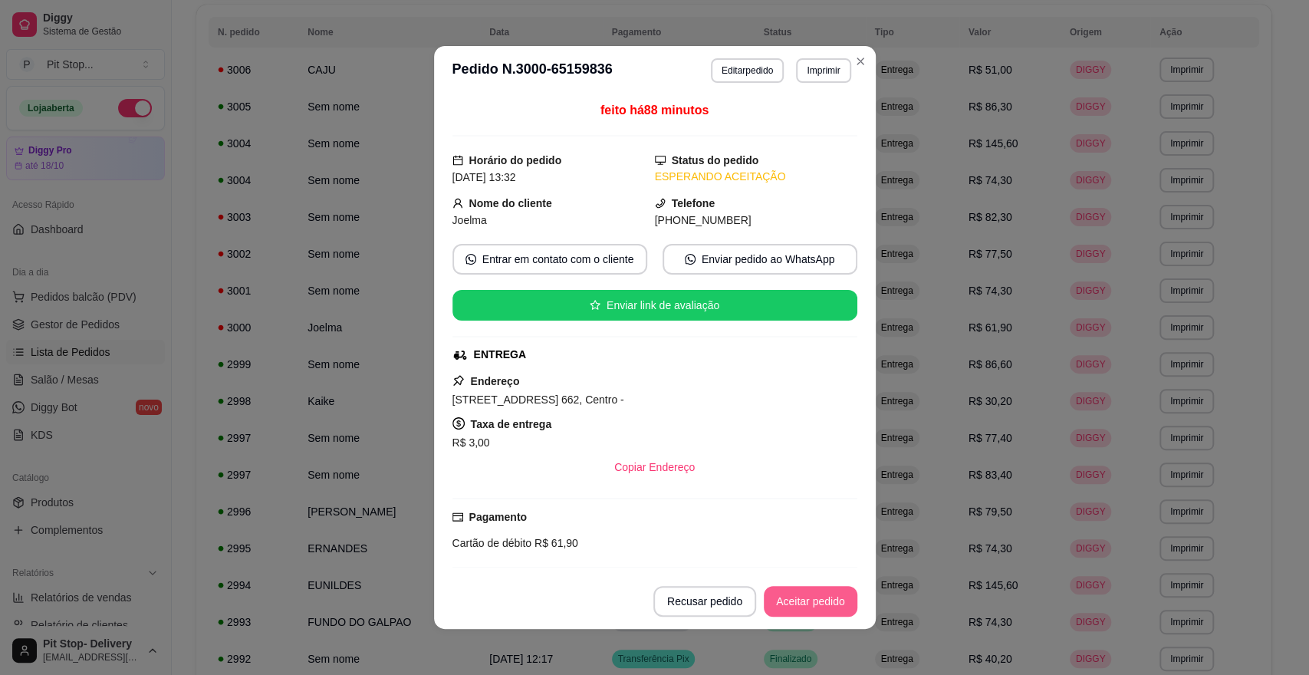
click at [809, 594] on button "Aceitar pedido" at bounding box center [811, 601] width 94 height 31
click at [809, 594] on button "Mover para preparo" at bounding box center [797, 602] width 115 height 30
click at [809, 594] on div "Mover para preparo" at bounding box center [797, 601] width 119 height 31
click at [808, 594] on button "Mover para entrega" at bounding box center [798, 602] width 115 height 30
click at [809, 594] on button "Mover para finalizado" at bounding box center [793, 601] width 127 height 31
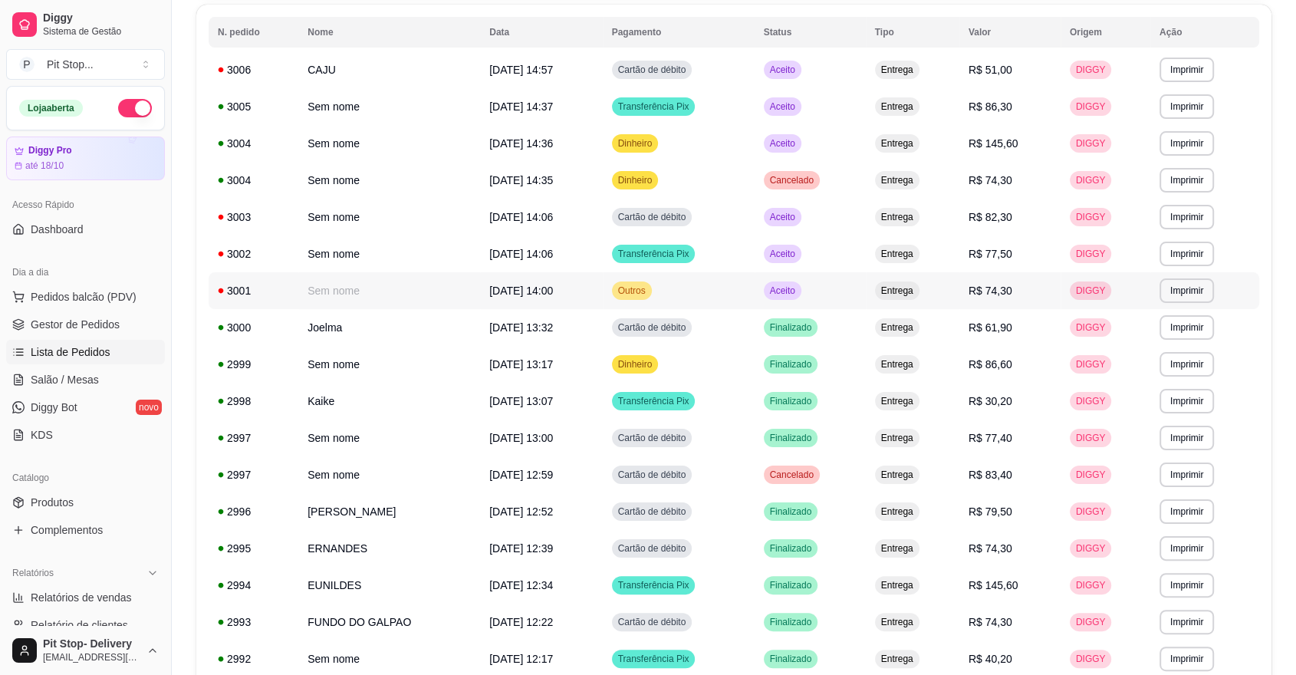
click at [798, 288] on span "Aceito" at bounding box center [782, 290] width 31 height 12
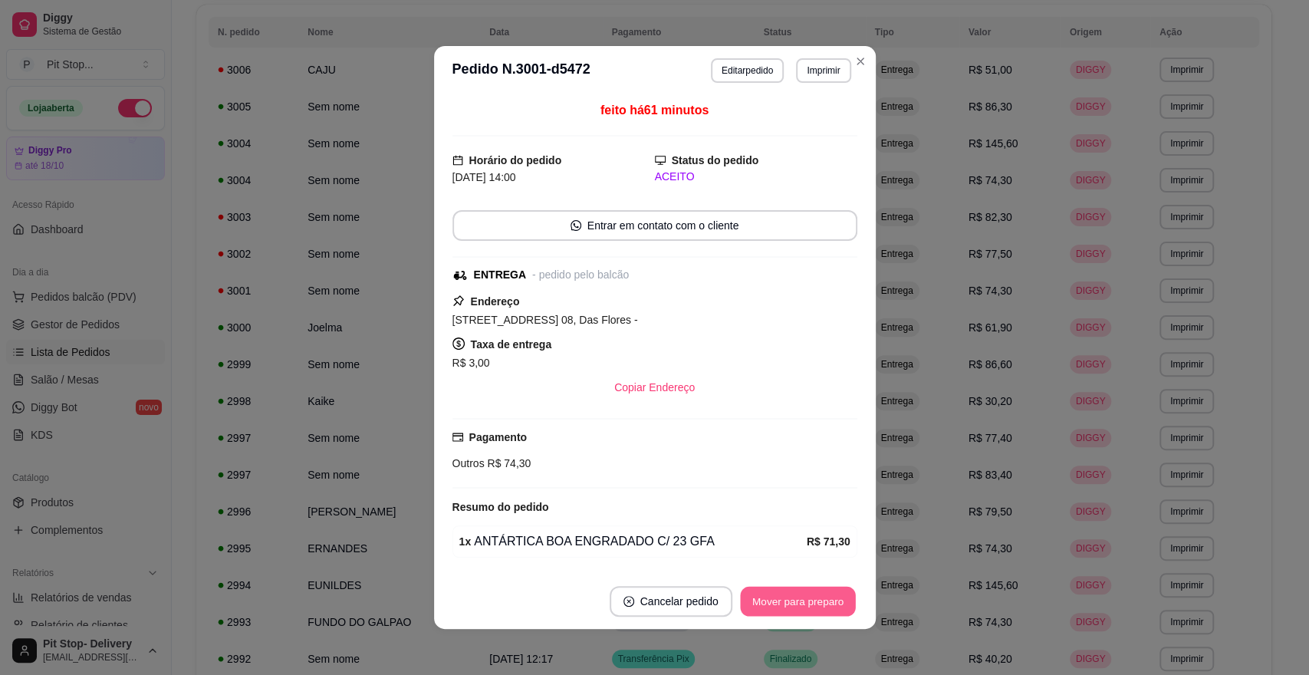
click at [816, 603] on button "Mover para preparo" at bounding box center [797, 602] width 115 height 30
click at [812, 601] on button "Mover para entrega" at bounding box center [798, 602] width 115 height 30
click at [812, 600] on div "Mover para entrega" at bounding box center [797, 601] width 118 height 31
click at [812, 600] on button "Mover para finalizado" at bounding box center [793, 602] width 123 height 30
click at [812, 600] on div "Mover para finalizado" at bounding box center [793, 601] width 127 height 31
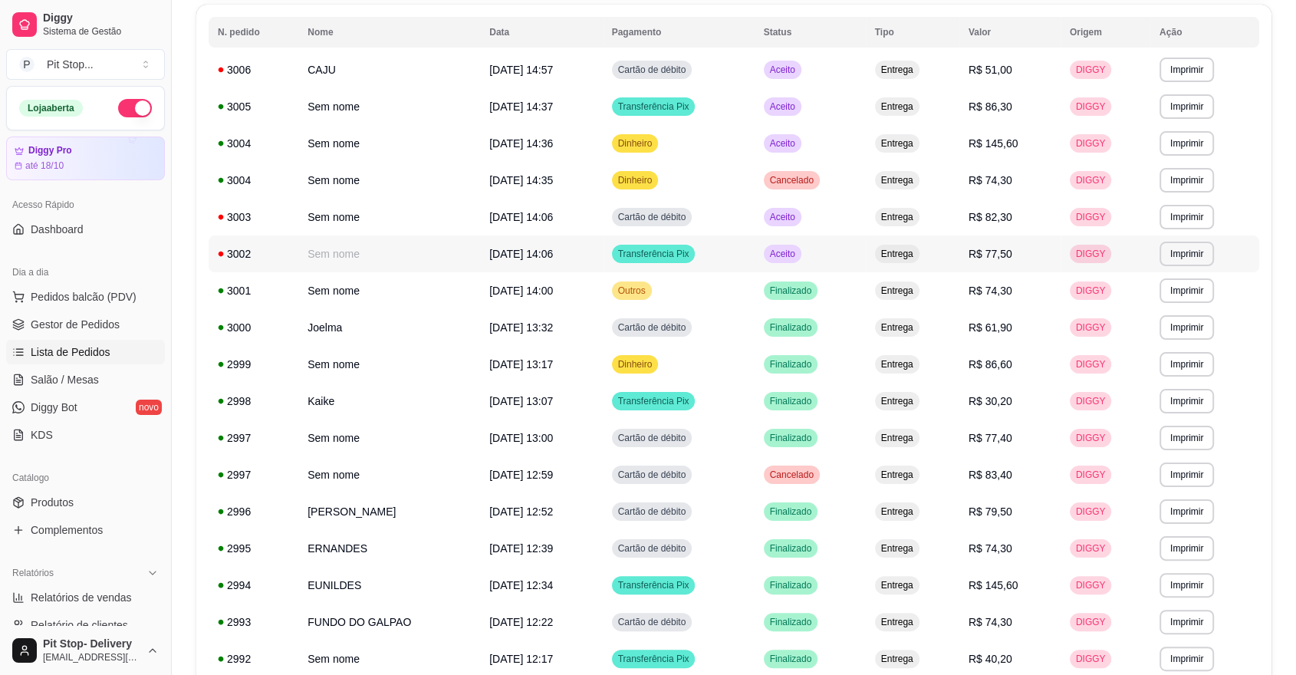
click at [798, 248] on span "Aceito" at bounding box center [782, 254] width 31 height 12
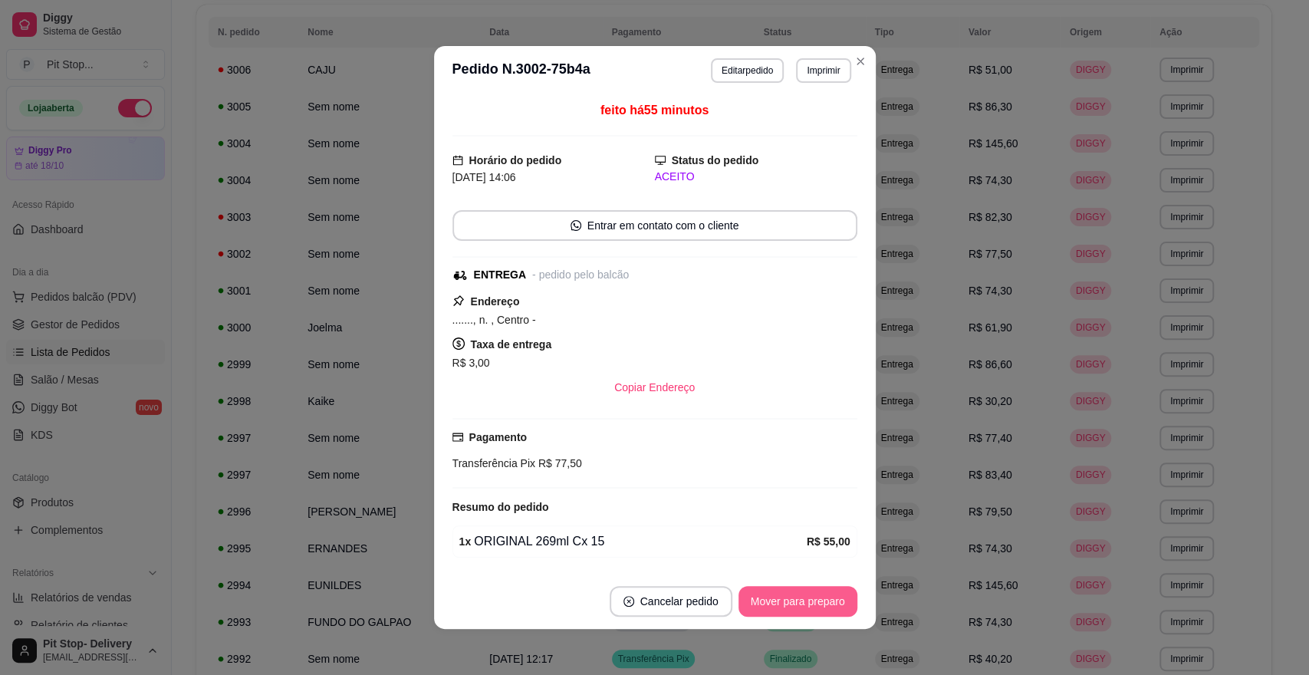
click at [820, 597] on button "Mover para preparo" at bounding box center [797, 601] width 119 height 31
click at [820, 595] on button "Mover para finalizado" at bounding box center [793, 602] width 123 height 30
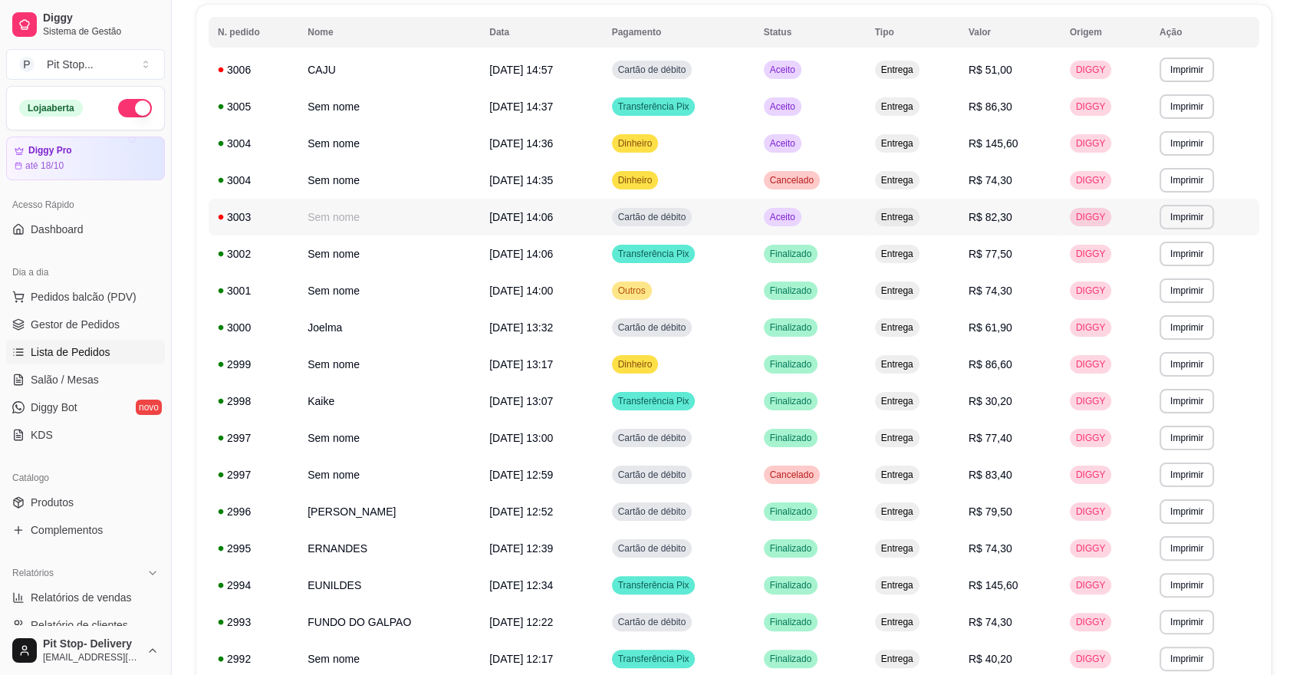
click at [798, 213] on span "Aceito" at bounding box center [782, 217] width 31 height 12
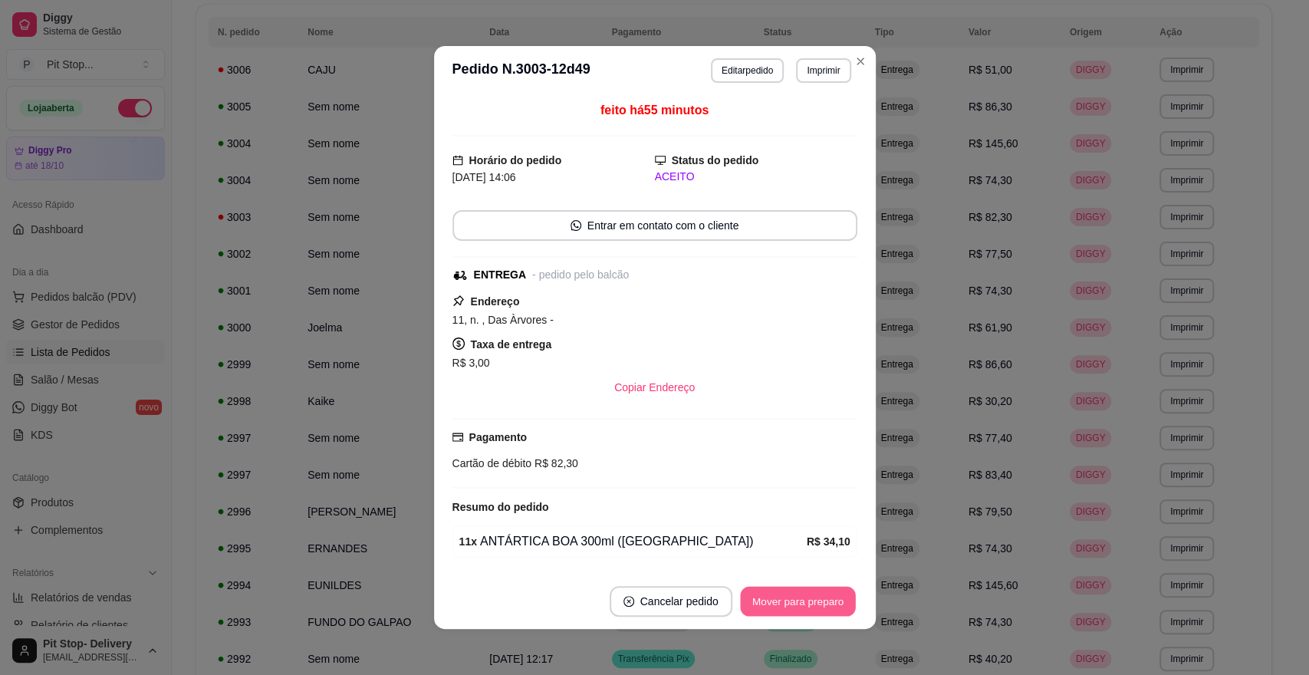
click at [803, 599] on button "Mover para preparo" at bounding box center [797, 602] width 115 height 30
click at [803, 599] on div "Mover para preparo" at bounding box center [787, 601] width 140 height 31
click at [803, 599] on button "Mover para entrega" at bounding box center [797, 601] width 118 height 31
click at [802, 599] on button "Mover para finalizado" at bounding box center [793, 601] width 127 height 31
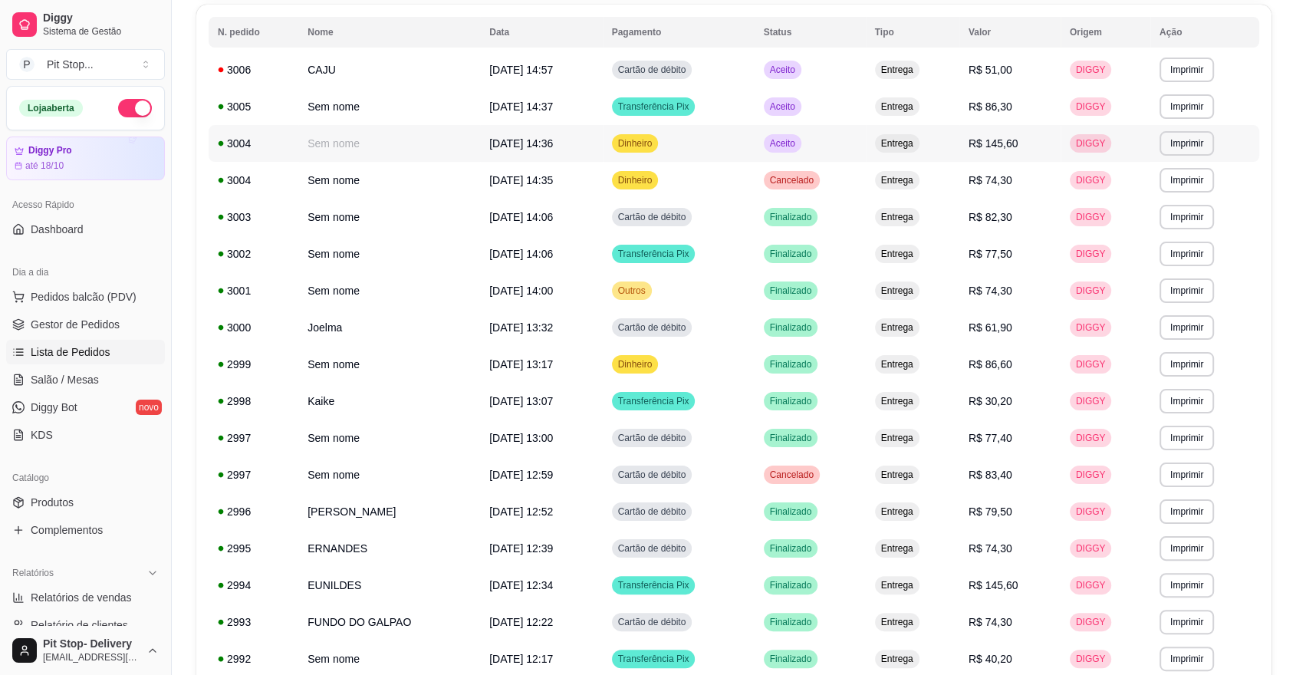
click at [801, 135] on div "Aceito" at bounding box center [783, 143] width 38 height 18
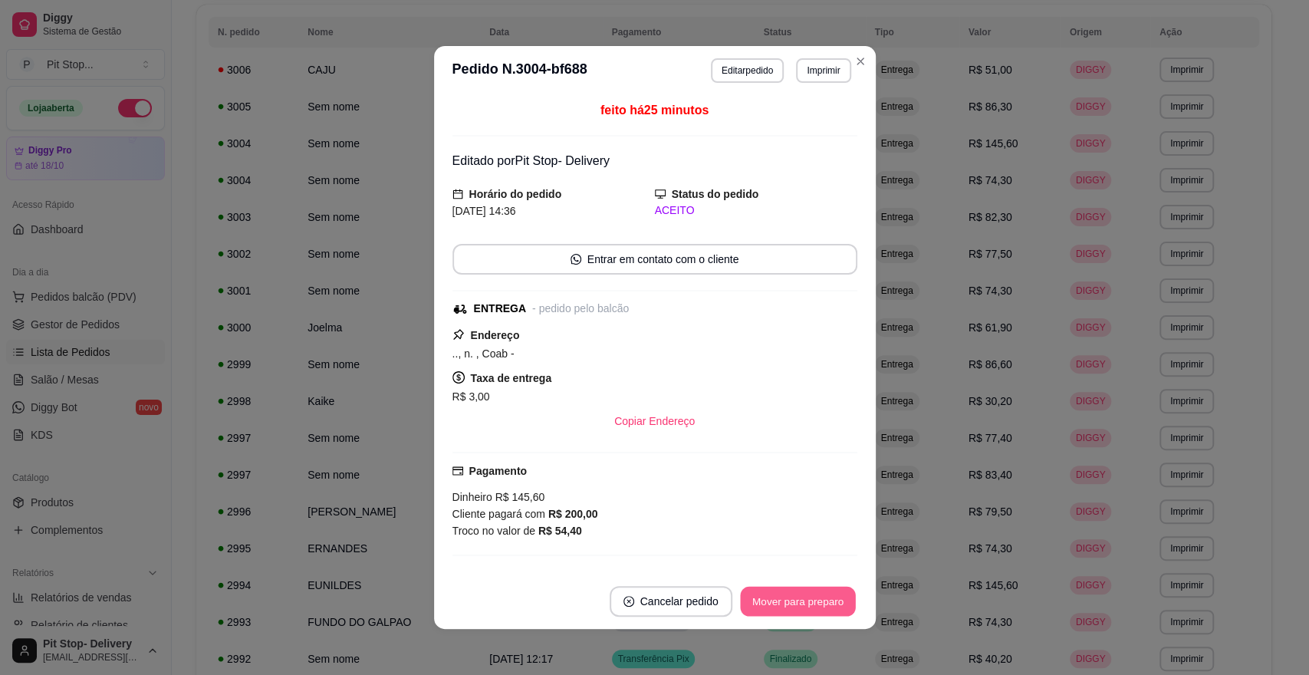
click at [780, 602] on button "Mover para preparo" at bounding box center [797, 602] width 115 height 30
click at [779, 601] on div "Mover para preparo" at bounding box center [787, 601] width 140 height 31
click at [779, 600] on div "Mover para preparo" at bounding box center [787, 601] width 140 height 31
click at [774, 599] on button "Mover para entrega" at bounding box center [797, 601] width 118 height 31
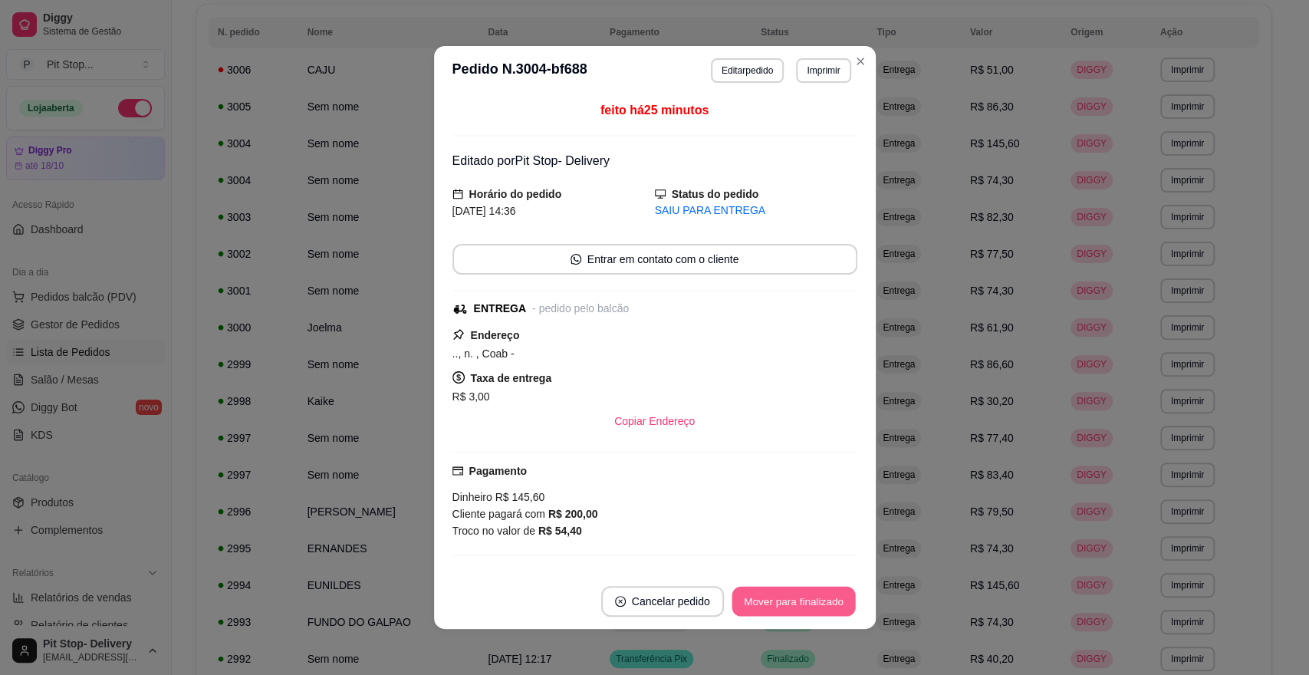
click at [774, 595] on button "Mover para finalizado" at bounding box center [793, 602] width 123 height 30
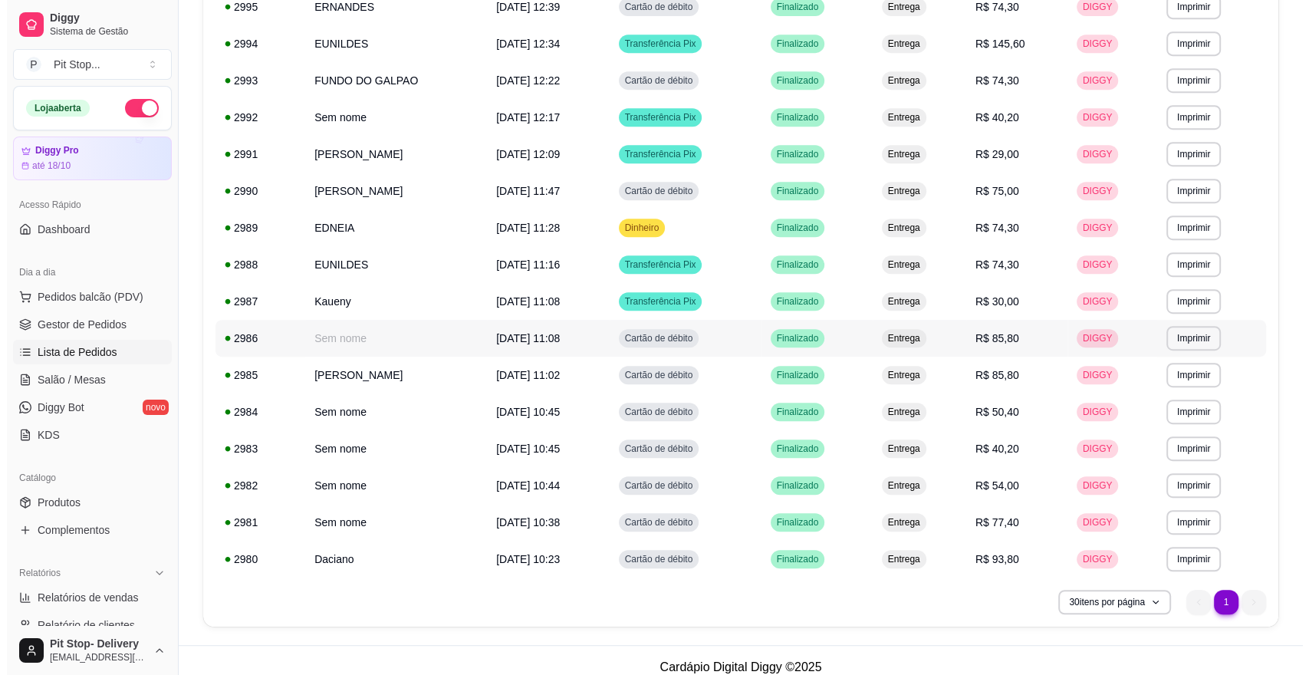
scroll to position [725, 0]
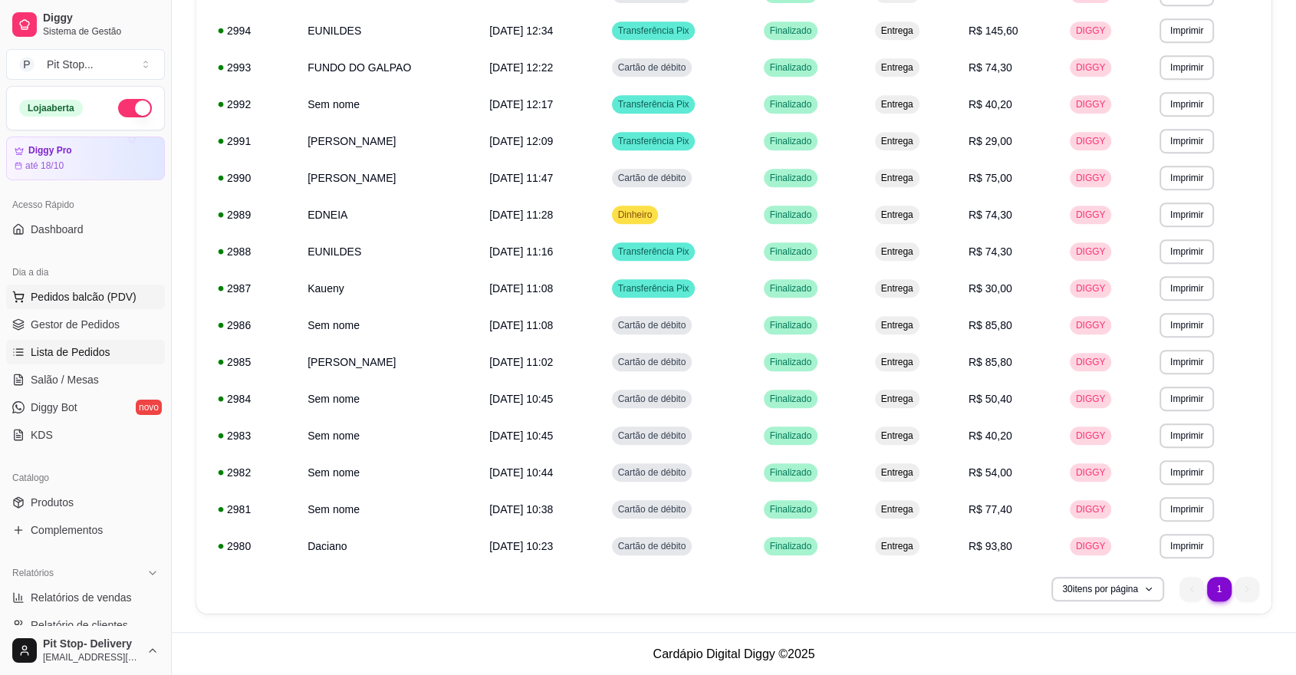
click at [94, 298] on span "Pedidos balcão (PDV)" at bounding box center [84, 296] width 106 height 15
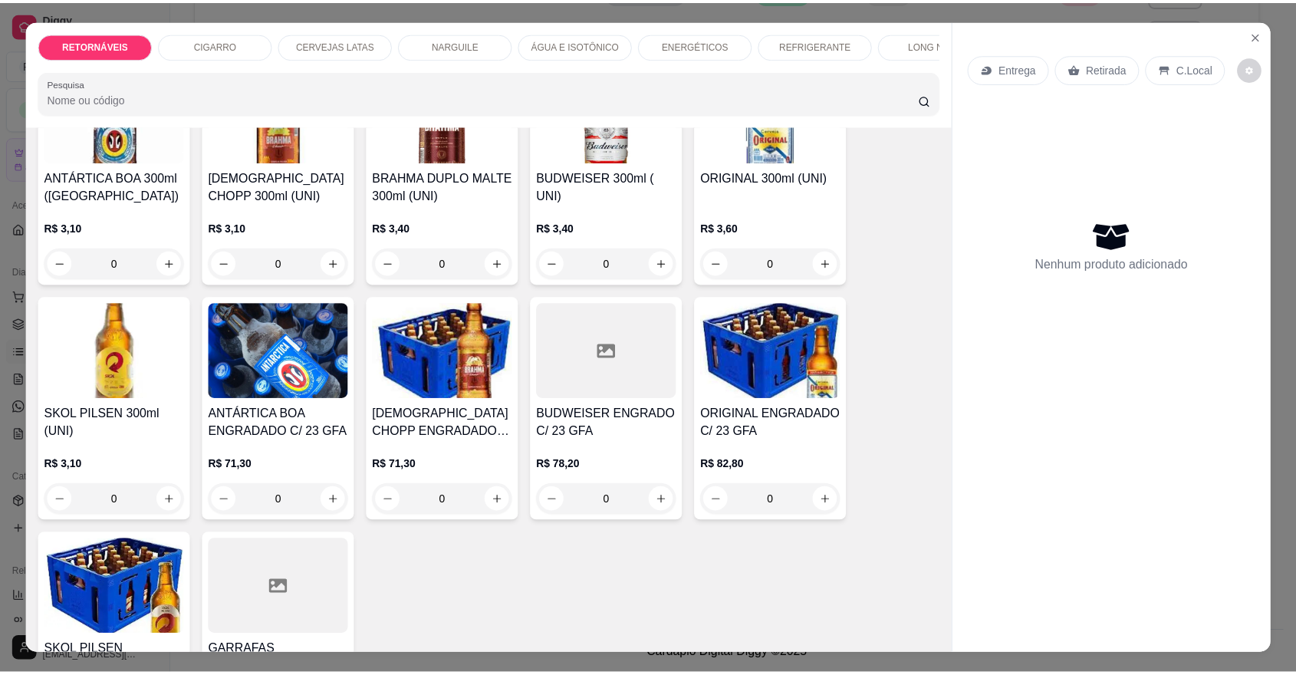
scroll to position [170, 0]
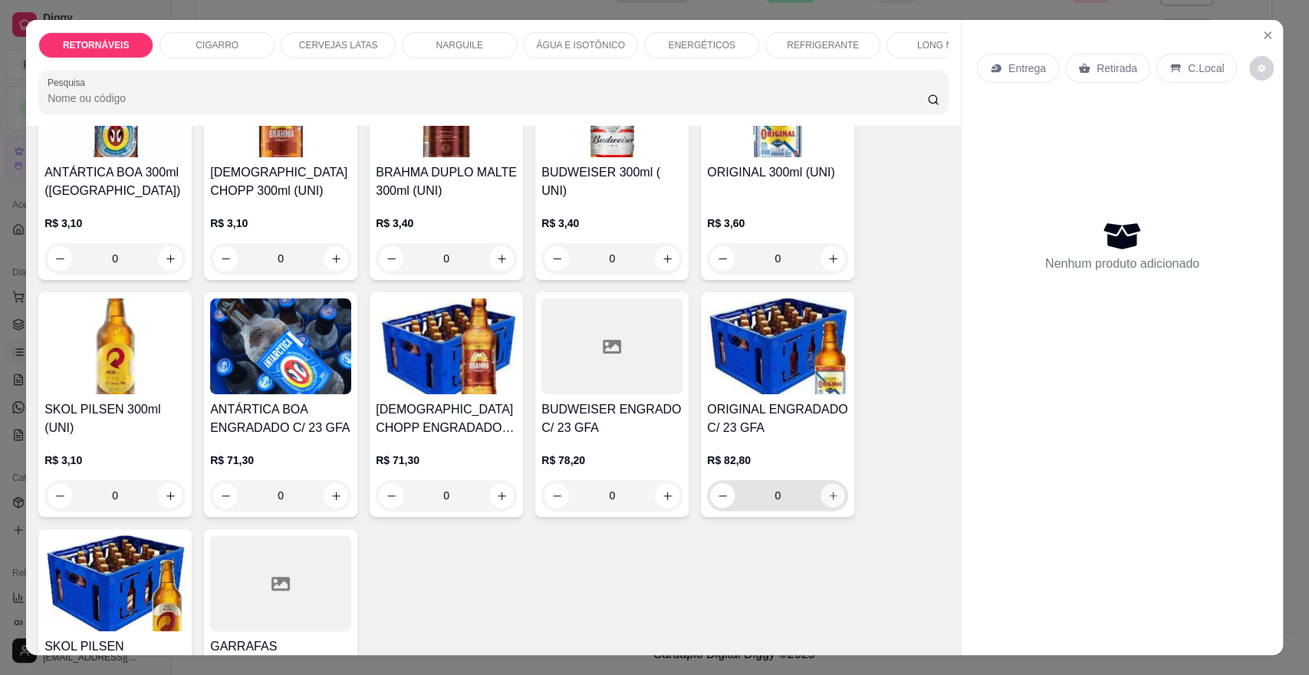
click at [827, 502] on icon "increase-product-quantity" at bounding box center [833, 496] width 12 height 12
type input "1"
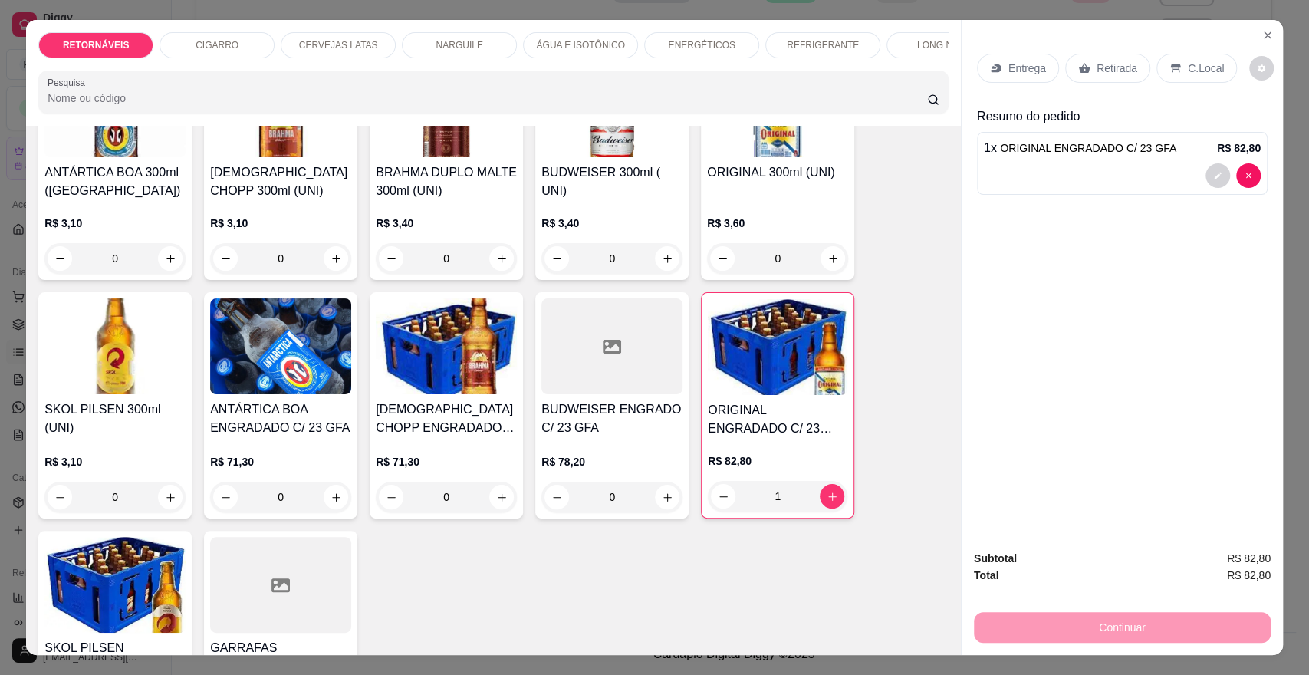
click at [1011, 69] on p "Entrega" at bounding box center [1027, 68] width 38 height 15
click at [1015, 64] on p "Entrega" at bounding box center [1027, 68] width 38 height 15
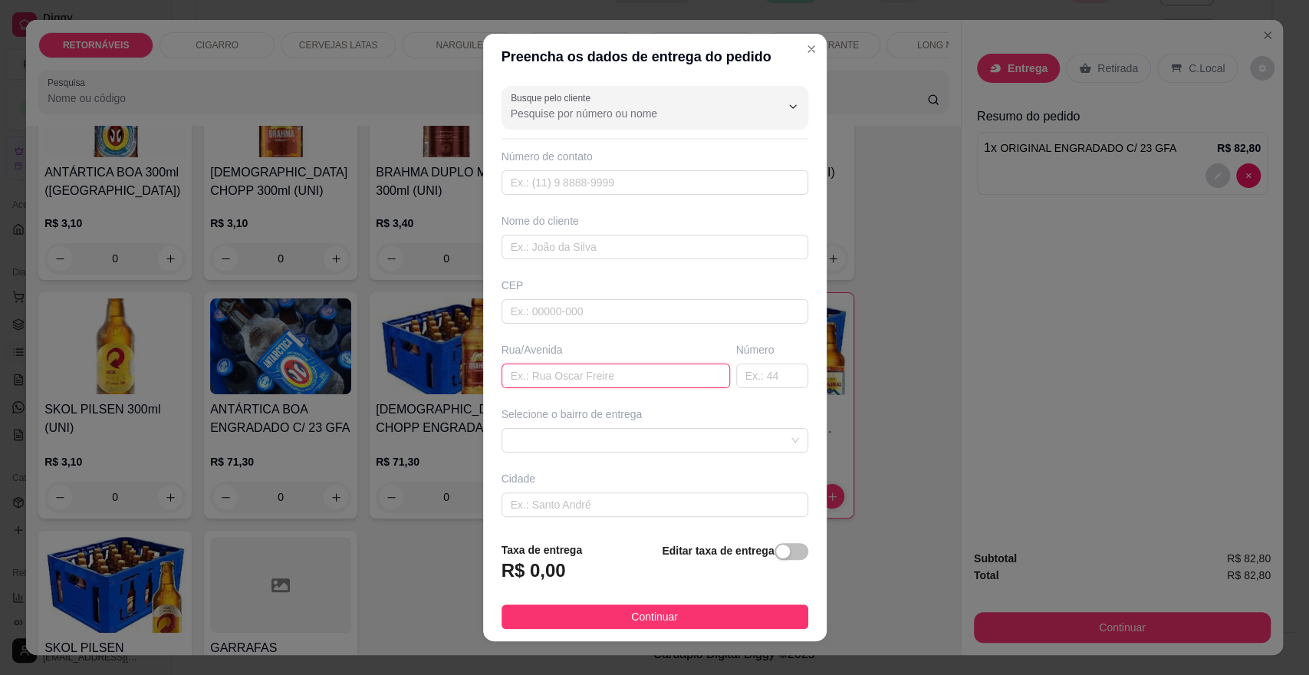
click at [528, 370] on input "text" at bounding box center [616, 375] width 229 height 25
type input "JABUTCABAS"
click at [736, 368] on input "text" at bounding box center [772, 375] width 72 height 25
click at [664, 436] on span at bounding box center [655, 440] width 288 height 23
type input "311"
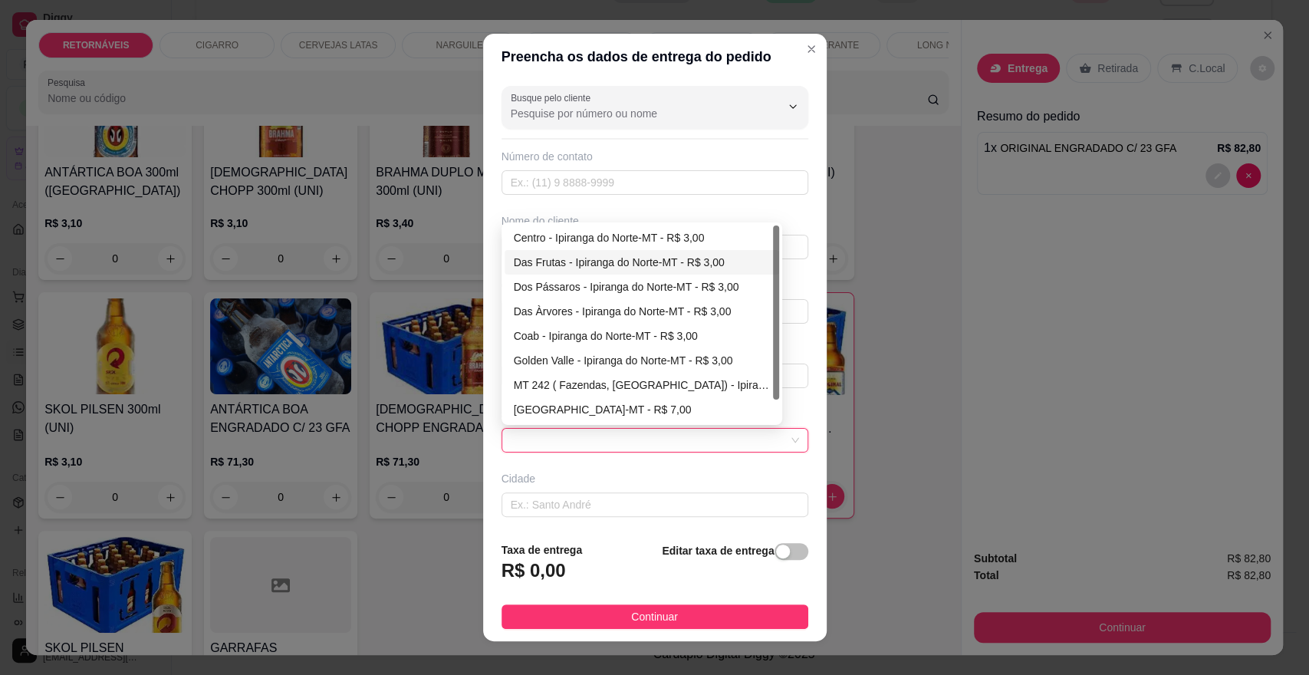
drag, startPoint x: 609, startPoint y: 258, endPoint x: 621, endPoint y: 264, distance: 13.4
click at [610, 258] on div "Das Frutas - Ipiranga do Norte-MT - R$ 3,00" at bounding box center [642, 262] width 256 height 17
type input "Ipiranga do Norte-MT"
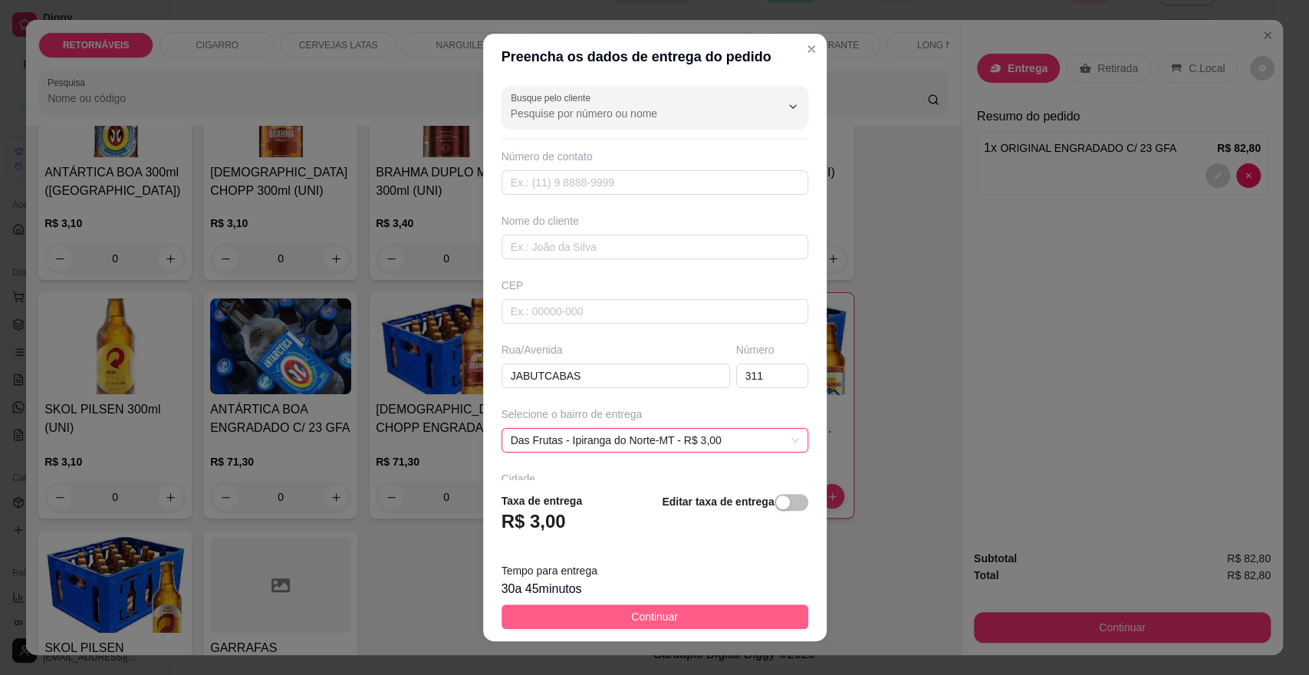
click at [664, 622] on span "Continuar" at bounding box center [654, 616] width 47 height 17
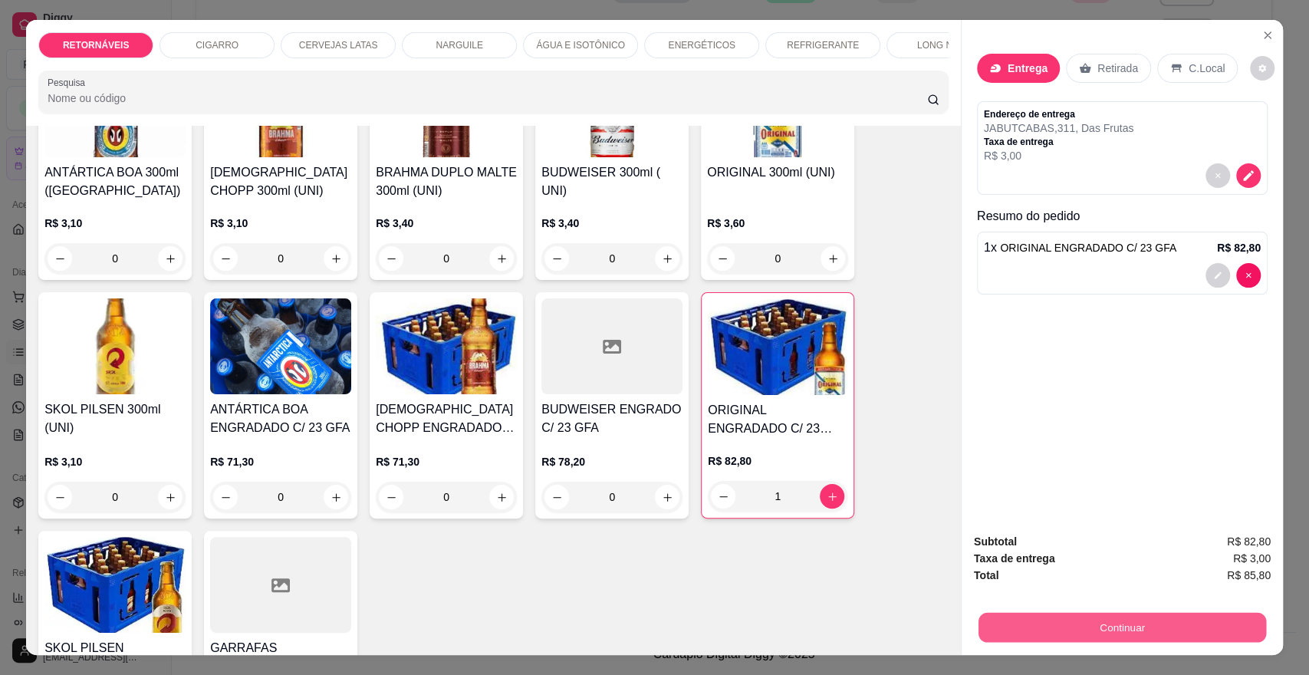
click at [1062, 627] on button "Continuar" at bounding box center [1122, 627] width 288 height 30
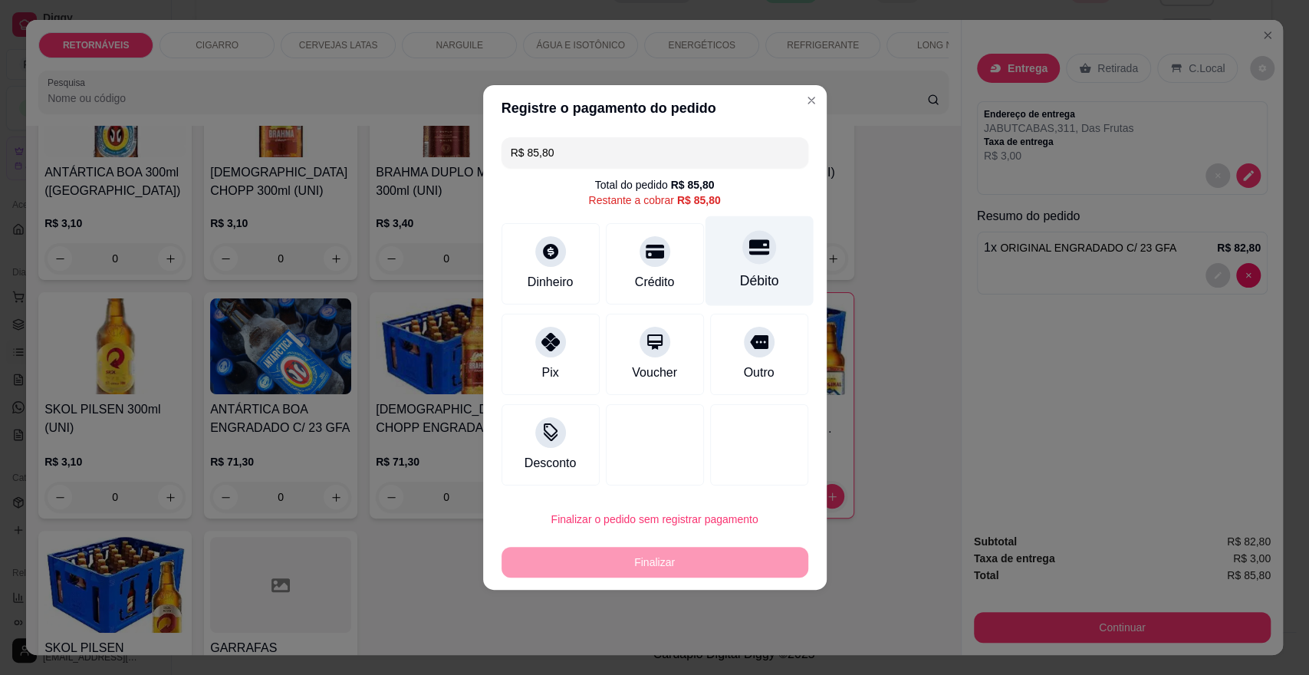
click at [748, 244] on icon at bounding box center [758, 247] width 20 height 15
type input "R$ 0,00"
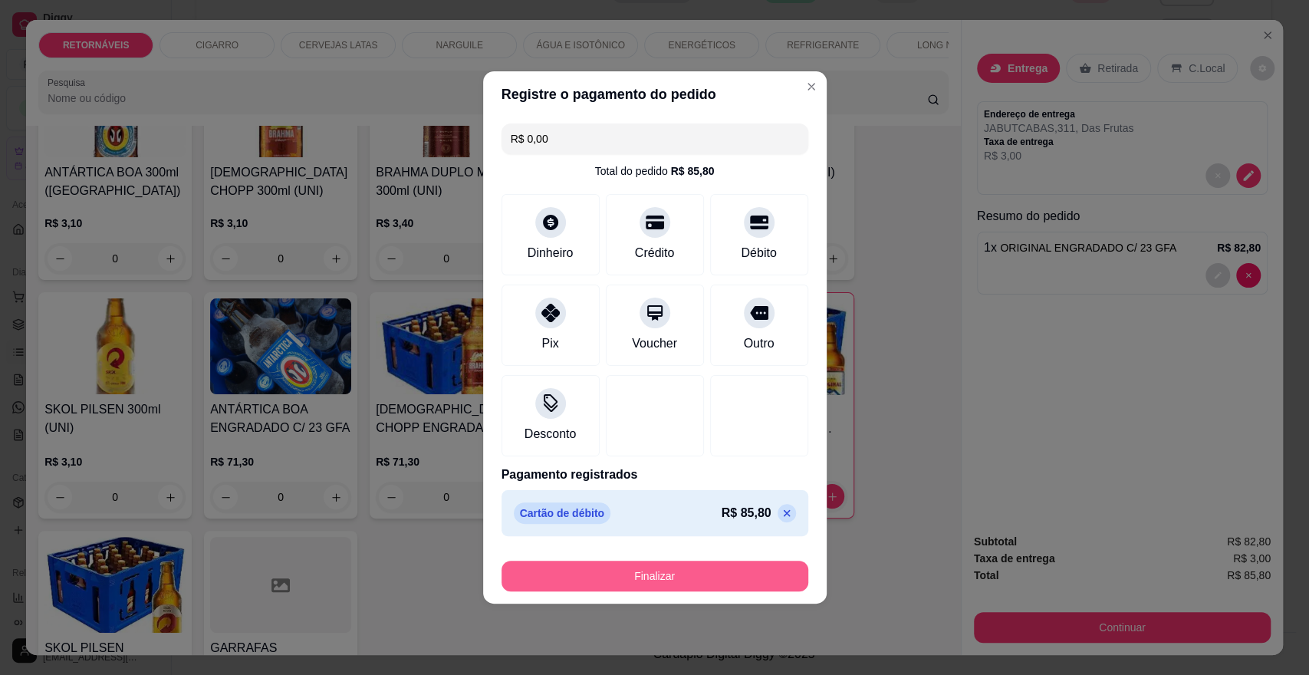
click at [684, 570] on button "Finalizar" at bounding box center [655, 576] width 307 height 31
